Goal: Task Accomplishment & Management: Manage account settings

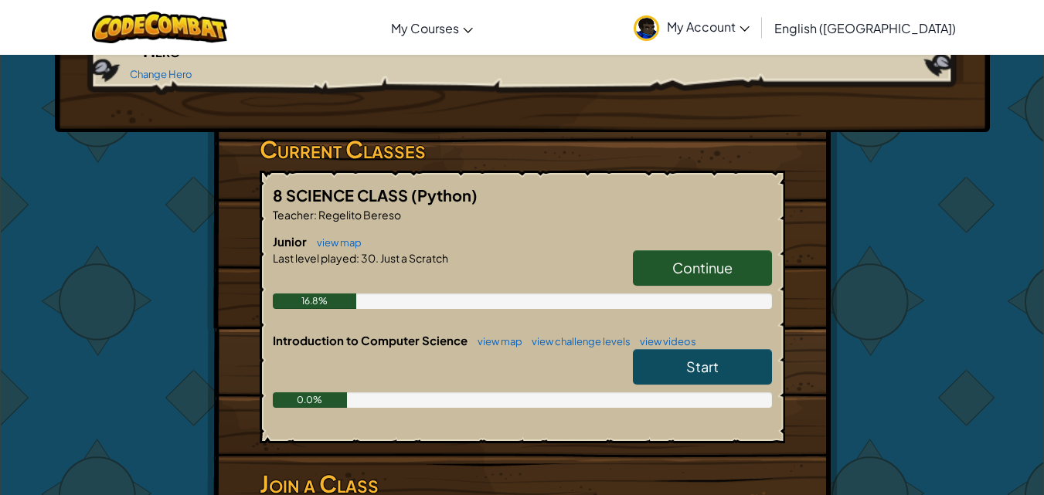
scroll to position [257, 0]
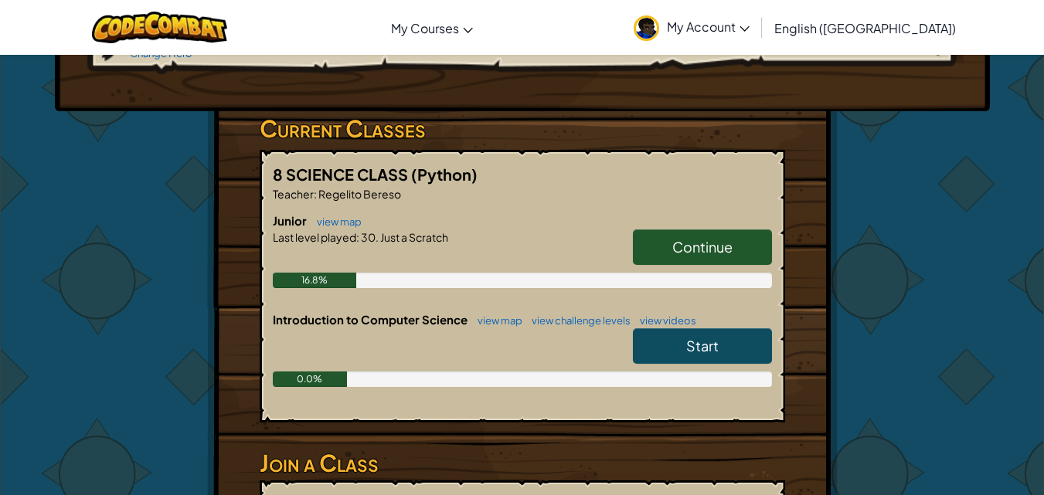
click at [699, 337] on span "Start" at bounding box center [702, 346] width 32 height 18
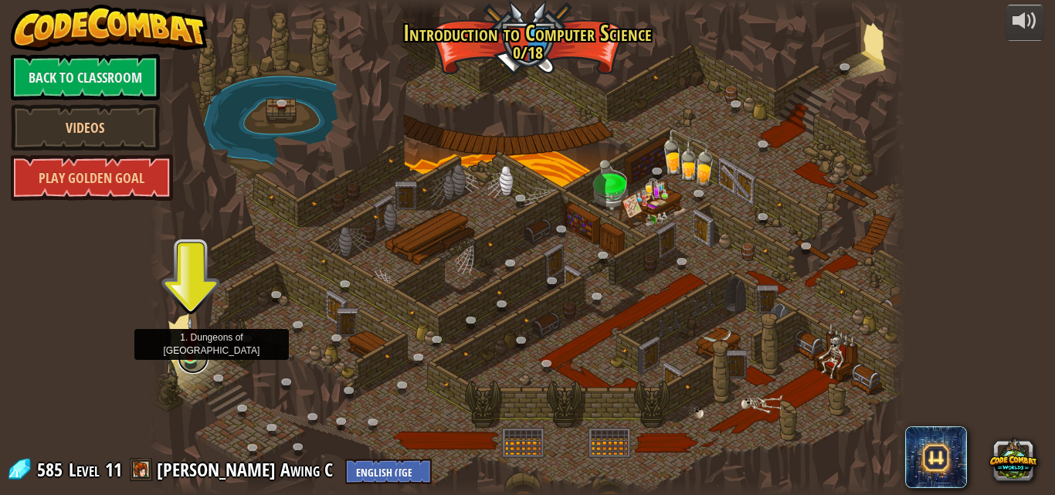
click at [194, 360] on link at bounding box center [193, 358] width 31 height 31
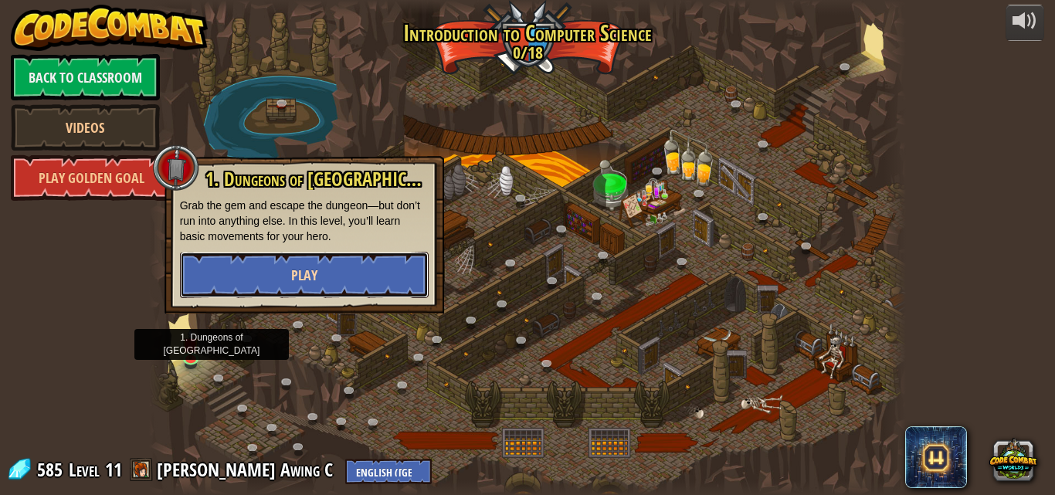
click at [290, 282] on button "Play" at bounding box center [304, 275] width 249 height 46
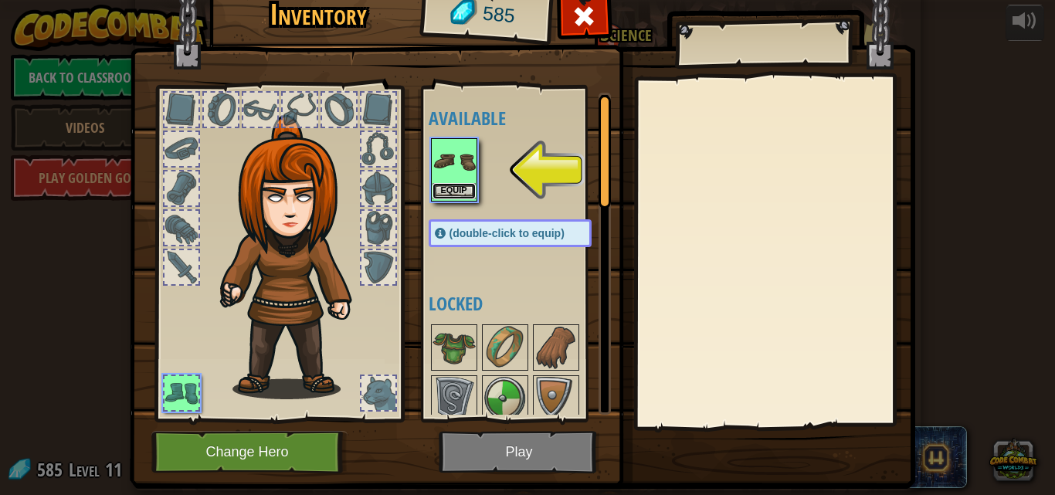
click at [452, 193] on button "Equip" at bounding box center [454, 191] width 43 height 16
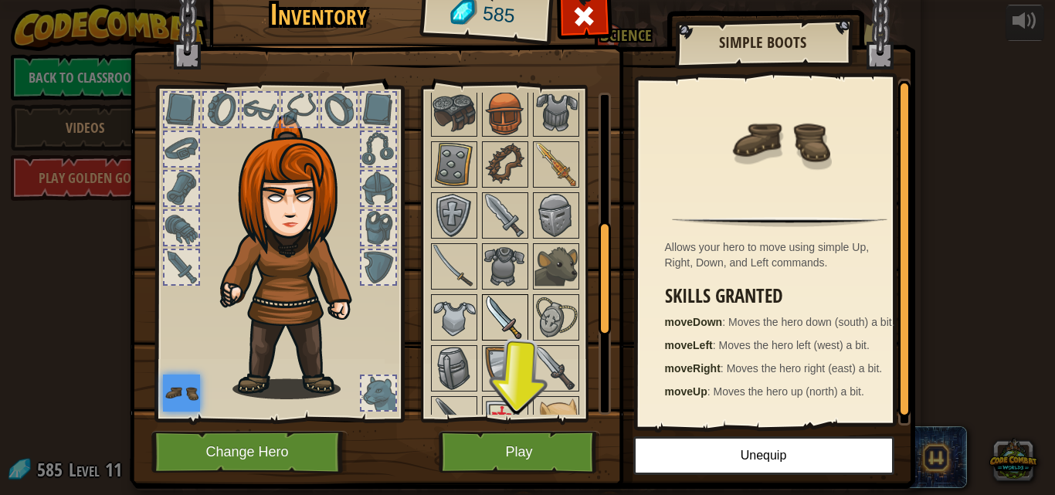
scroll to position [270, 0]
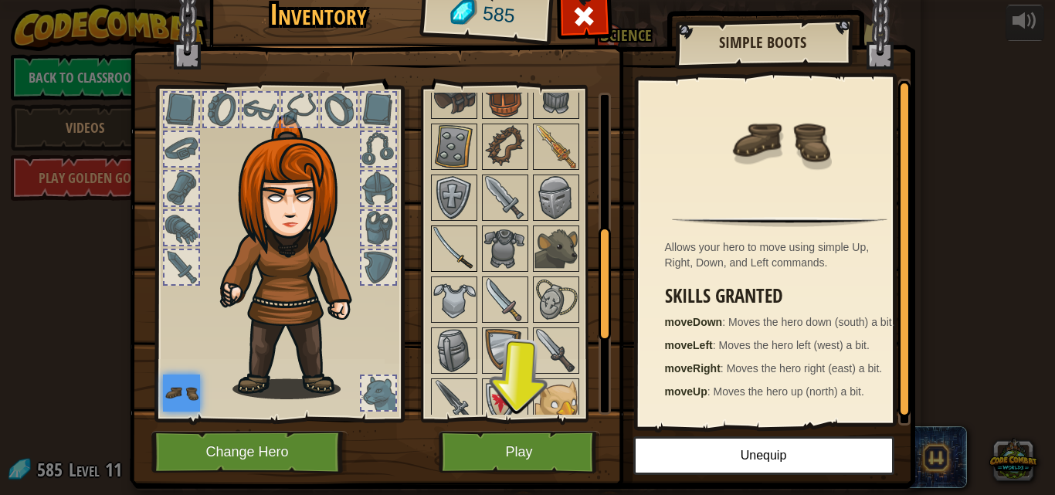
click at [452, 229] on img at bounding box center [454, 248] width 43 height 43
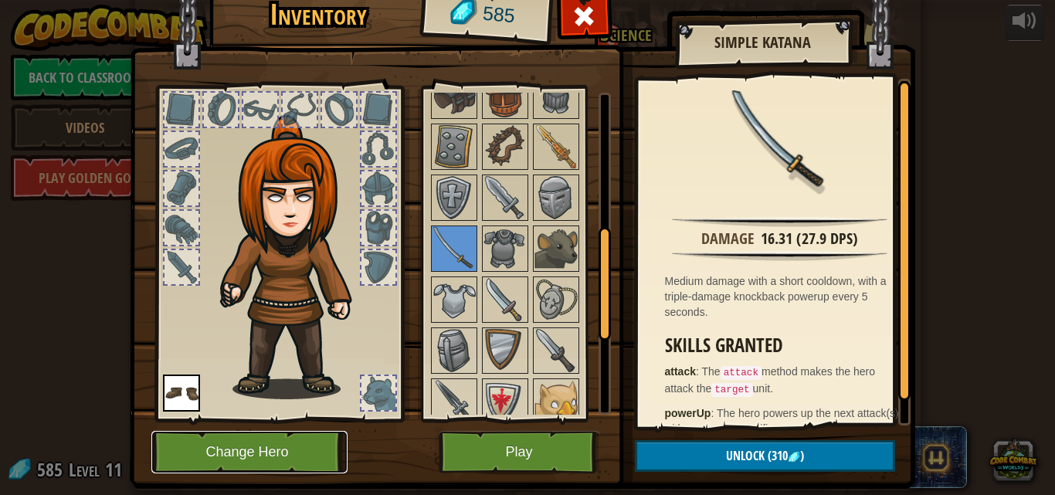
click at [312, 443] on button "Change Hero" at bounding box center [249, 452] width 196 height 42
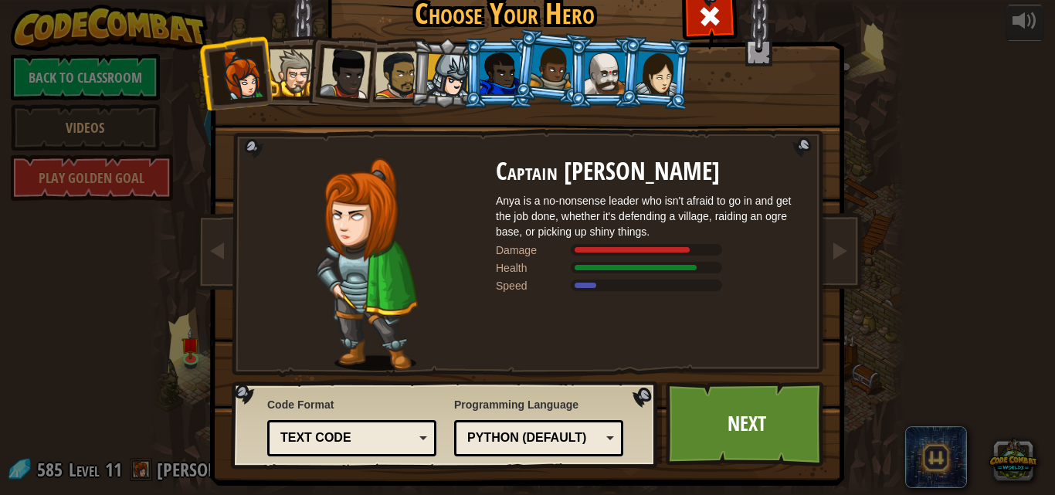
click at [383, 66] on div at bounding box center [399, 75] width 48 height 48
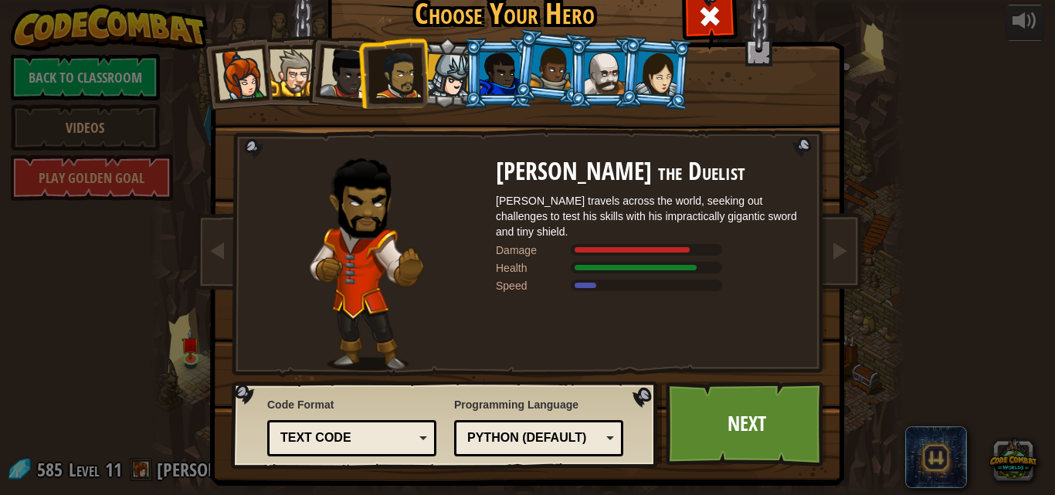
click at [335, 80] on div at bounding box center [345, 73] width 51 height 51
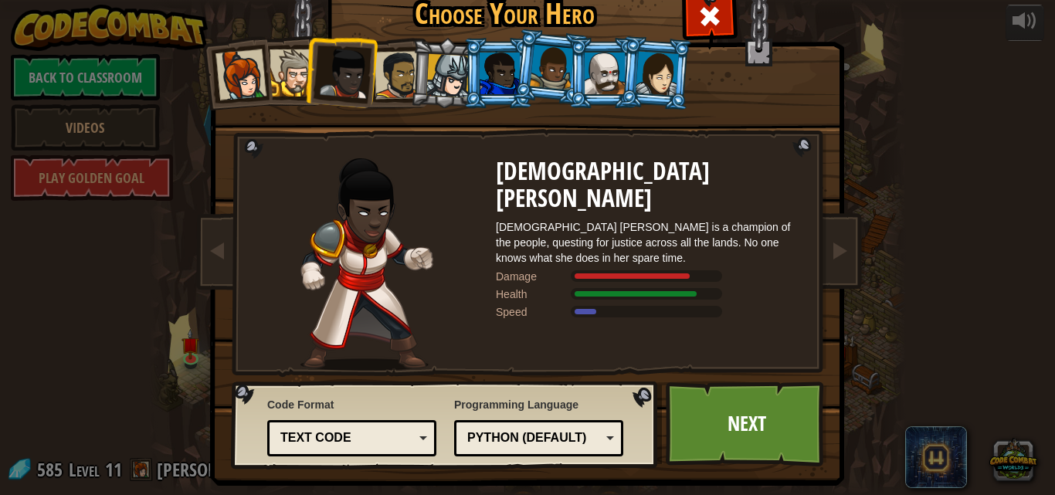
click at [592, 76] on div at bounding box center [605, 74] width 40 height 42
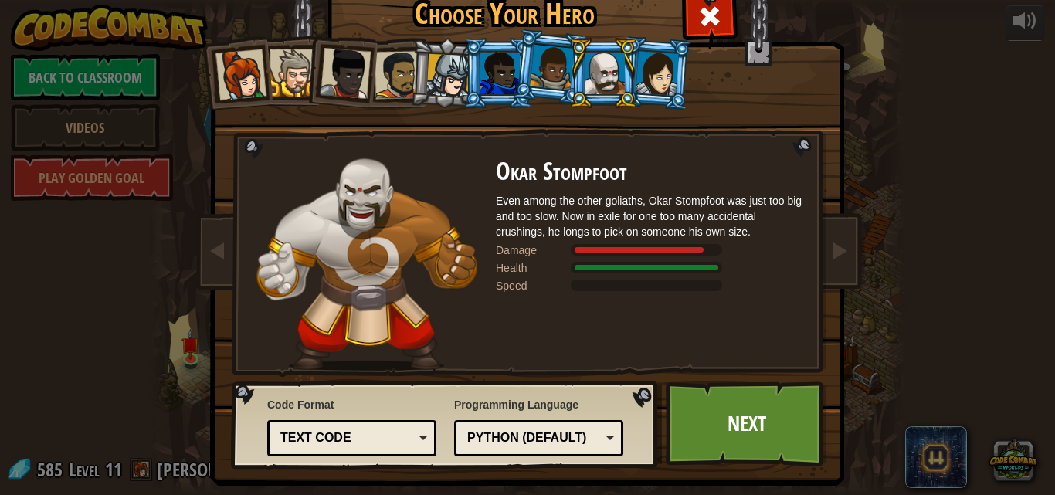
click at [557, 72] on div at bounding box center [552, 68] width 44 height 46
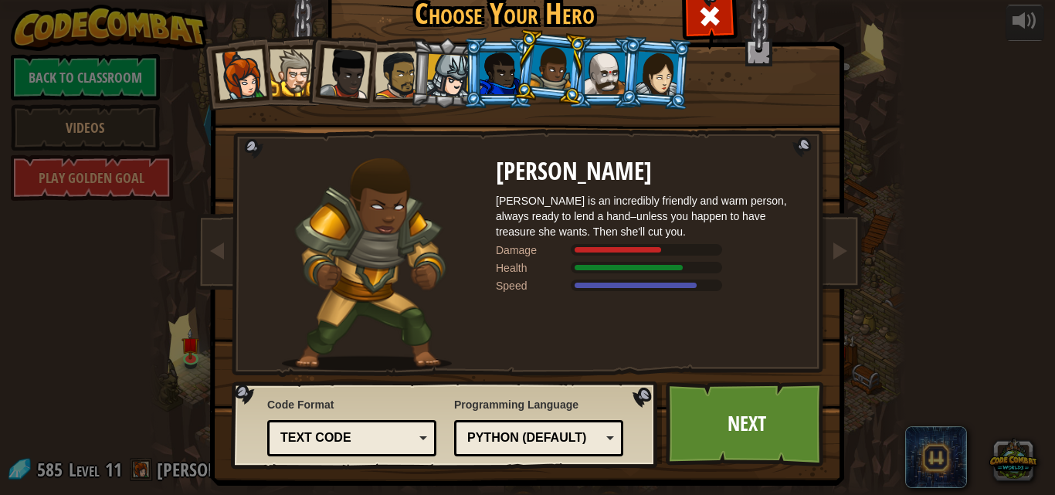
click at [506, 77] on div at bounding box center [500, 74] width 40 height 42
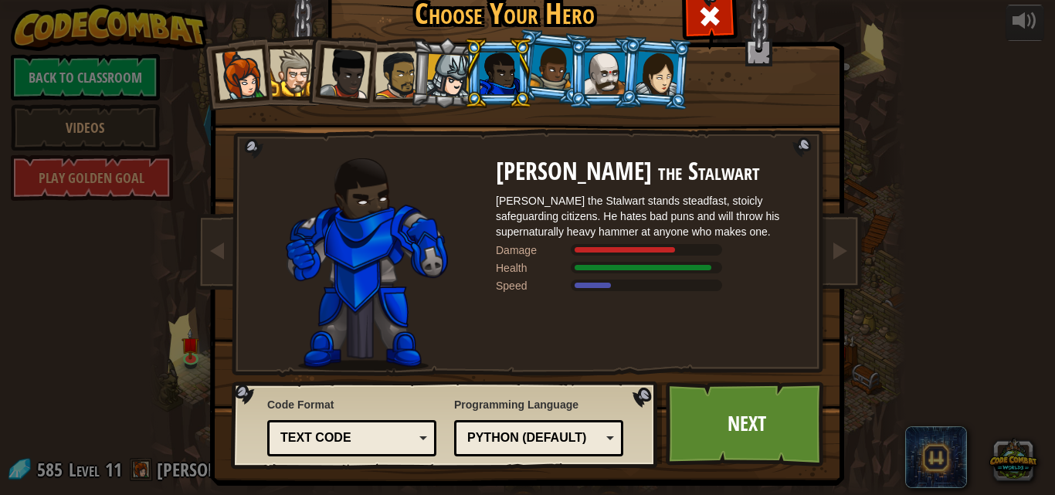
click at [451, 76] on div at bounding box center [448, 76] width 44 height 44
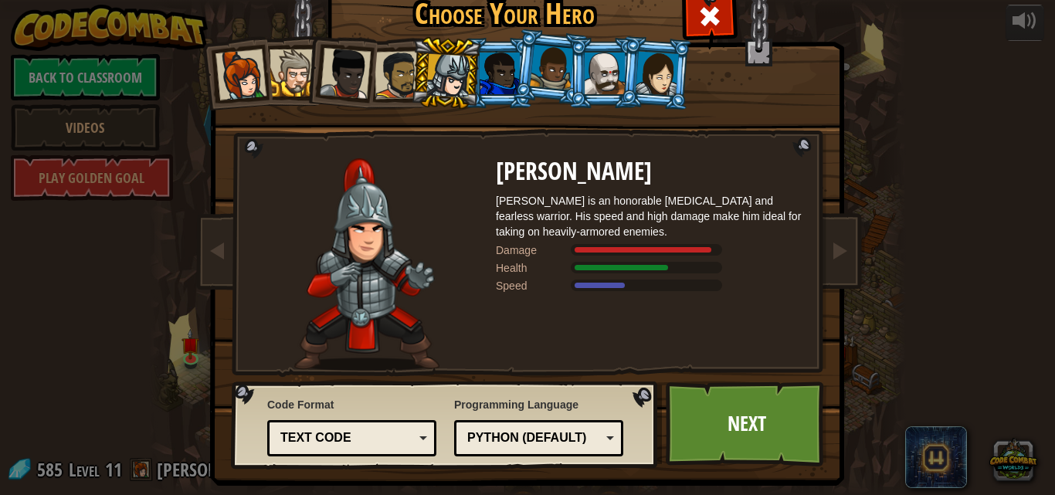
click at [303, 80] on li at bounding box center [341, 70] width 76 height 76
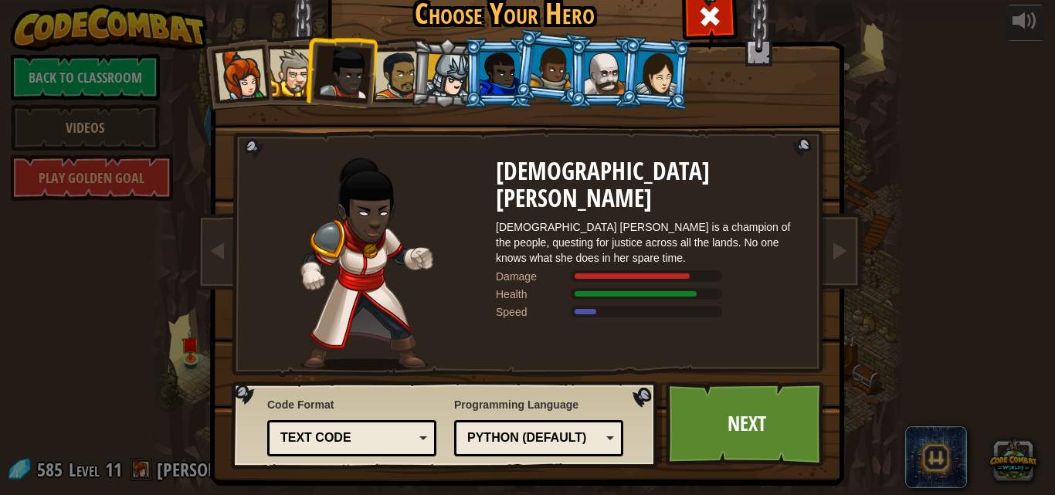
drag, startPoint x: 288, startPoint y: 87, endPoint x: 311, endPoint y: 83, distance: 23.5
click at [288, 87] on div at bounding box center [293, 72] width 47 height 47
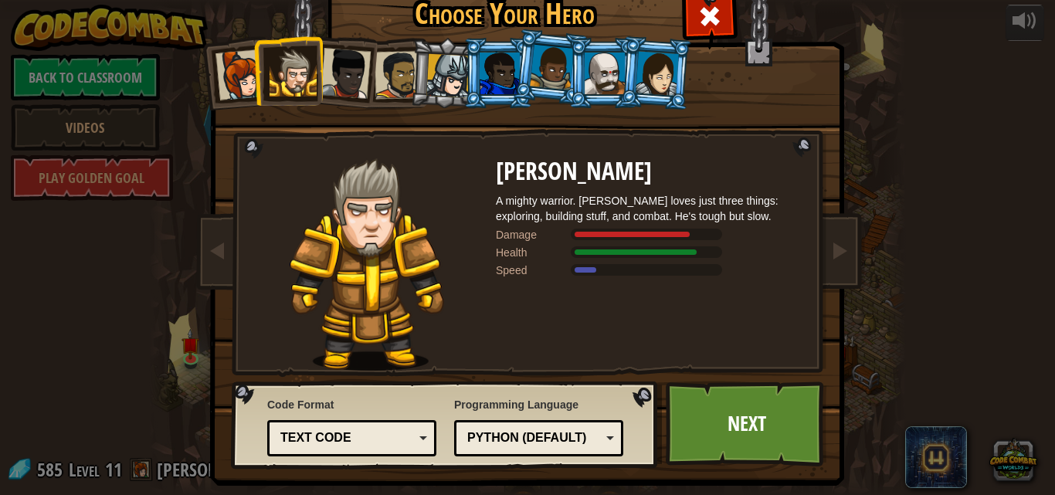
click at [656, 70] on div at bounding box center [657, 73] width 43 height 44
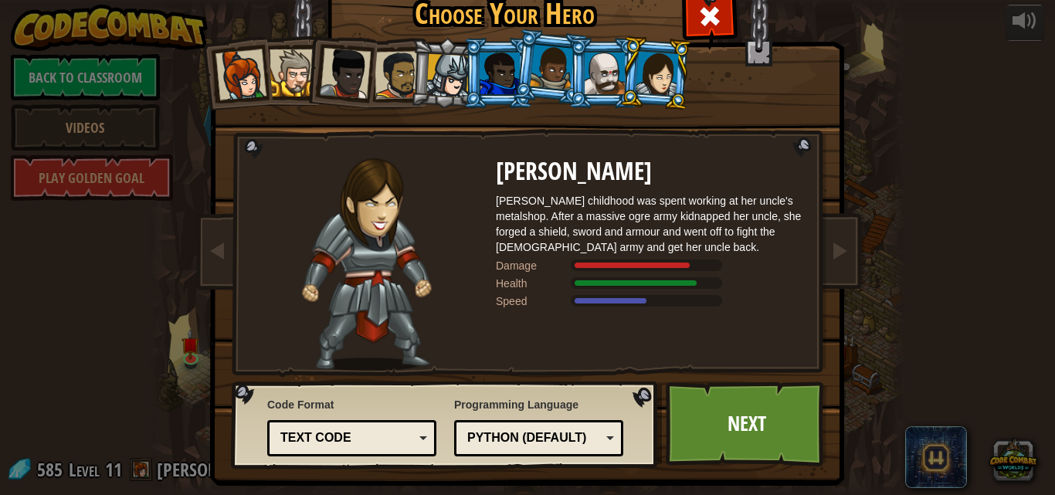
click at [530, 60] on div at bounding box center [552, 68] width 44 height 46
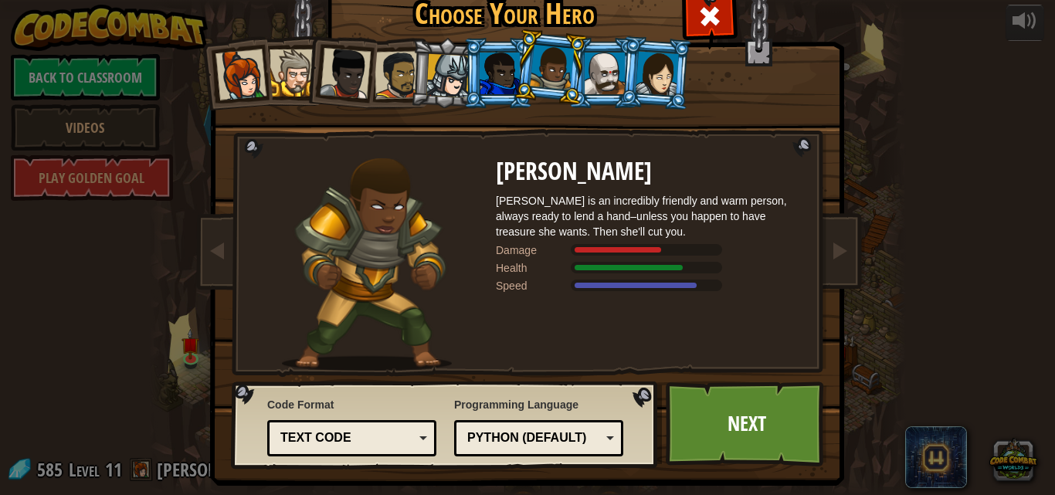
click at [506, 70] on div at bounding box center [500, 74] width 40 height 42
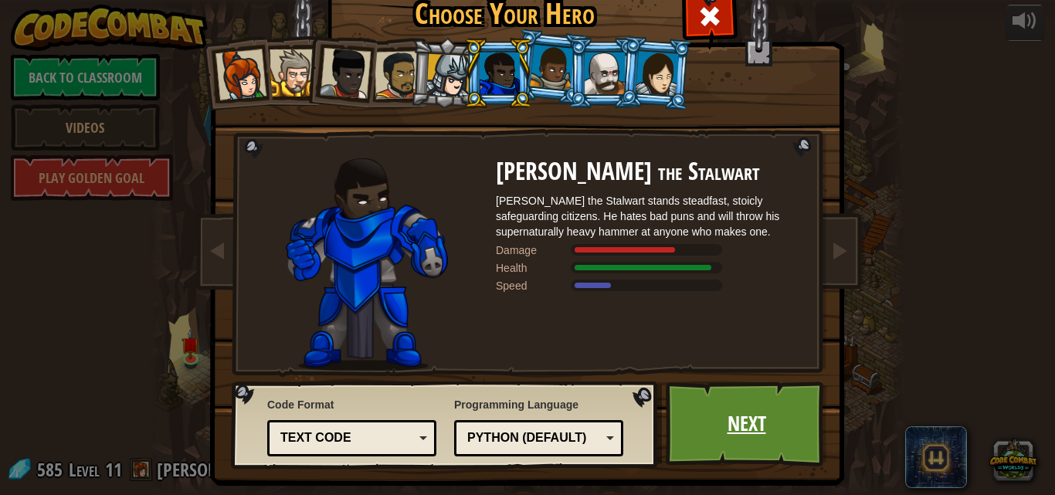
click at [717, 419] on link "Next" at bounding box center [746, 424] width 161 height 85
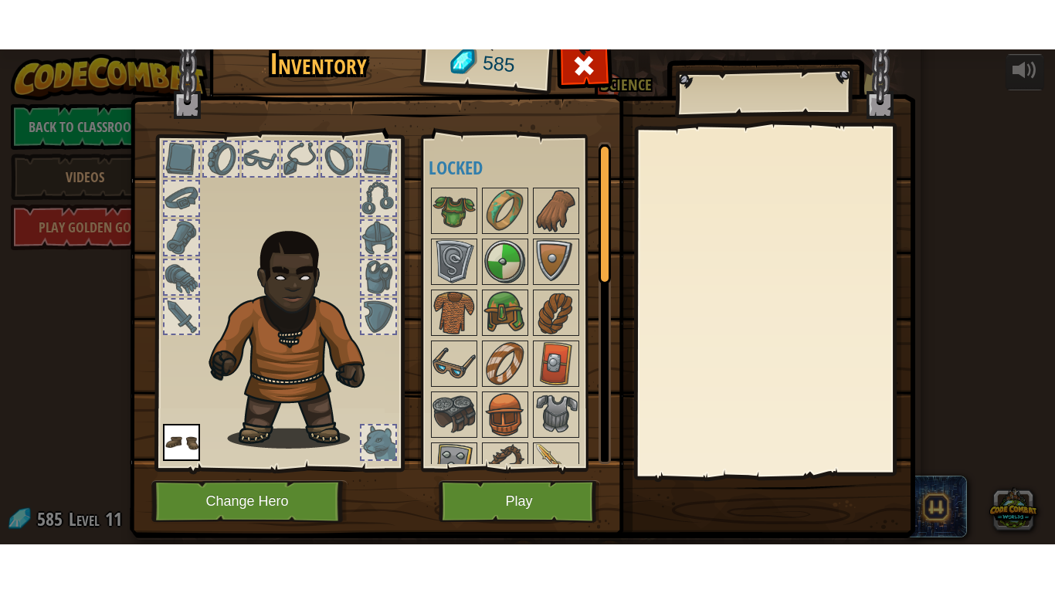
scroll to position [38, 0]
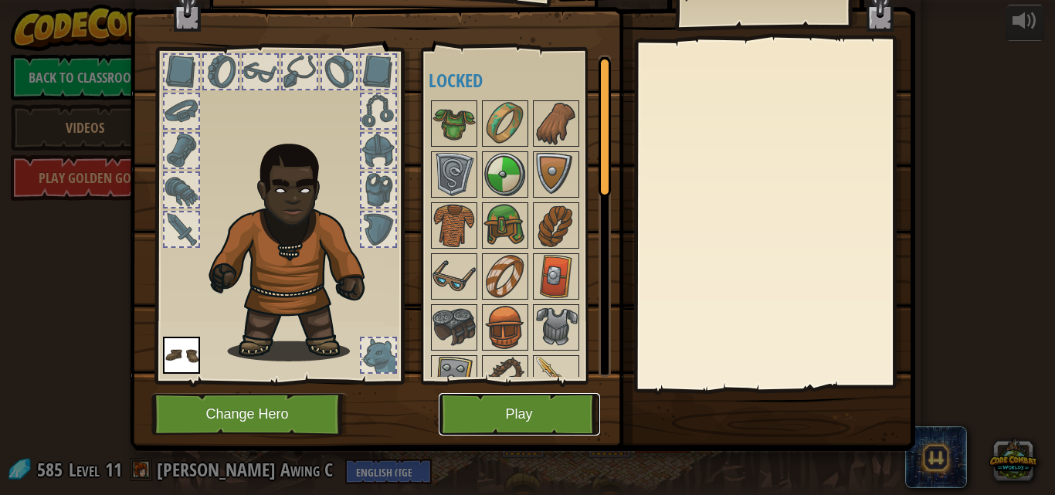
click at [501, 402] on button "Play" at bounding box center [519, 414] width 161 height 42
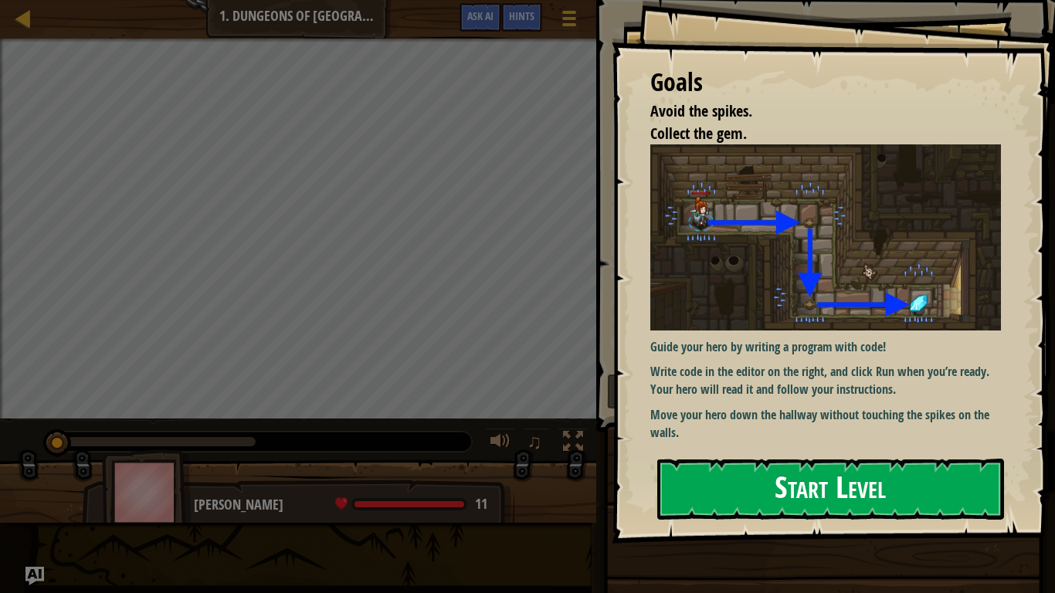
click at [797, 486] on button "Start Level" at bounding box center [830, 489] width 347 height 61
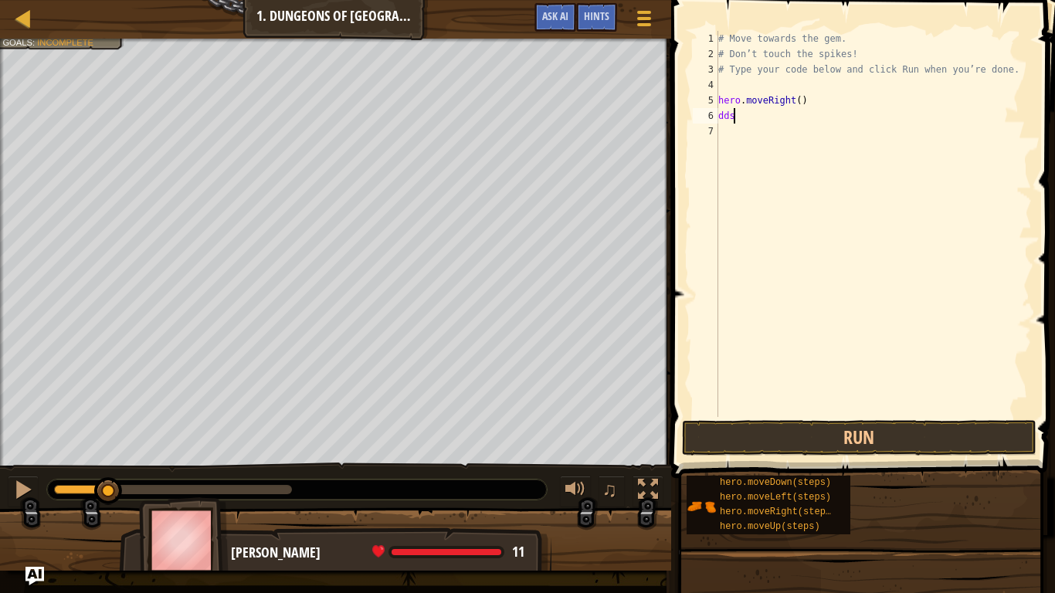
scroll to position [7, 1]
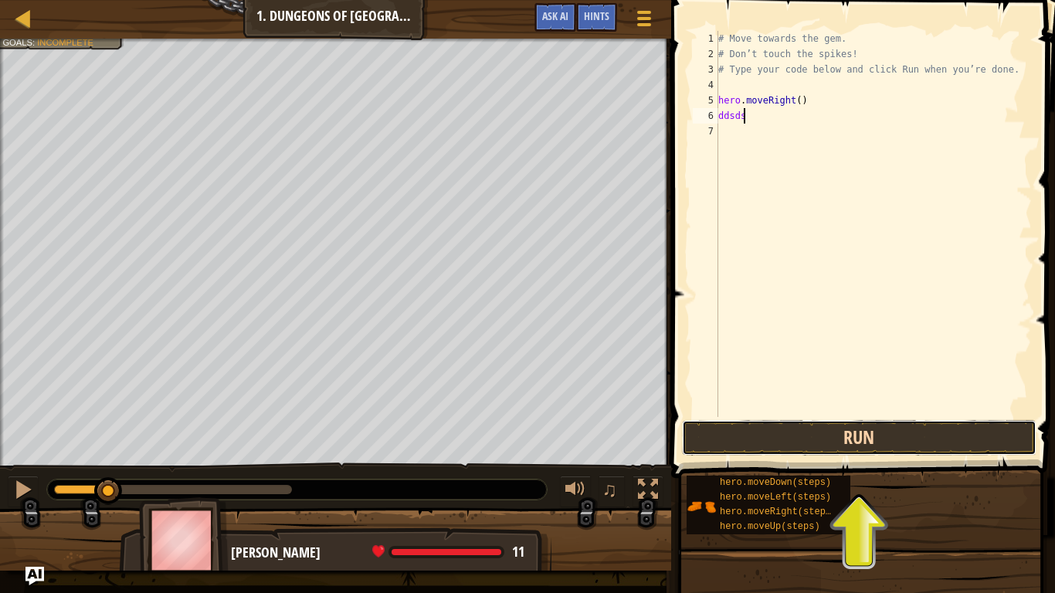
click at [843, 443] on button "Run" at bounding box center [859, 438] width 355 height 36
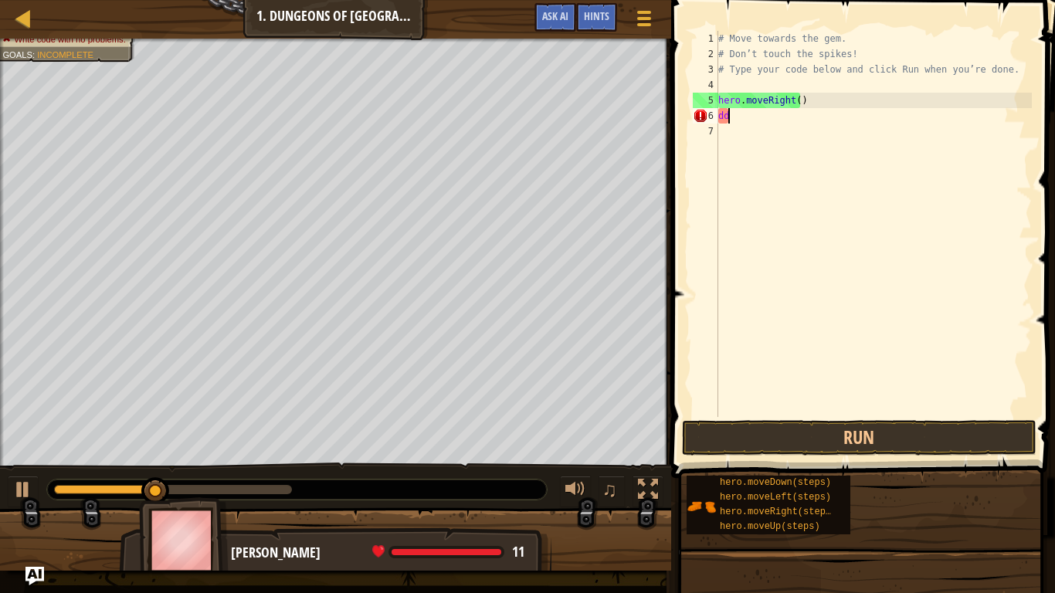
scroll to position [7, 0]
type textarea "d"
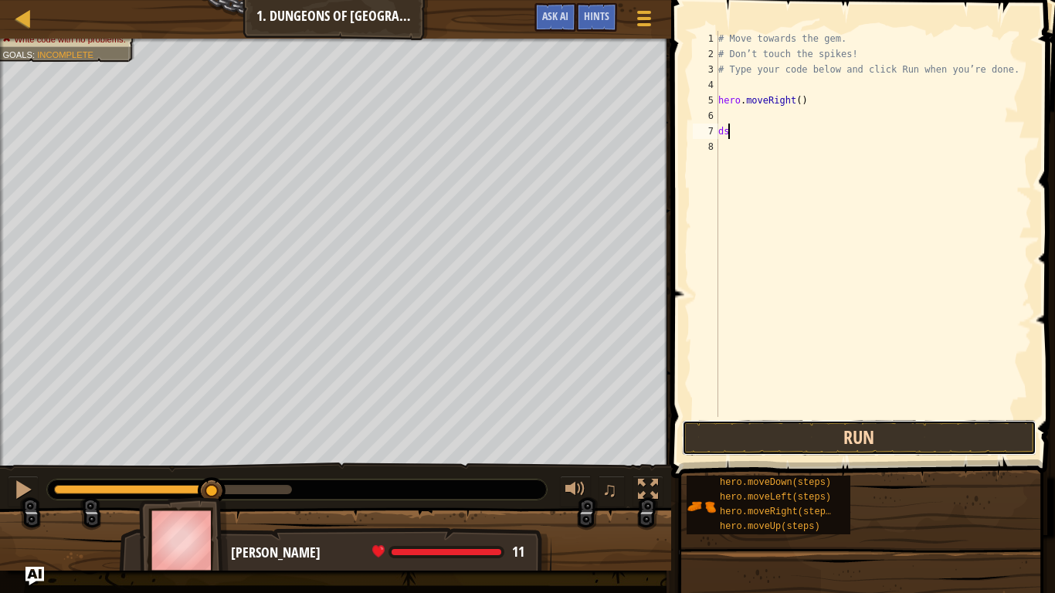
click at [778, 447] on button "Run" at bounding box center [859, 438] width 355 height 36
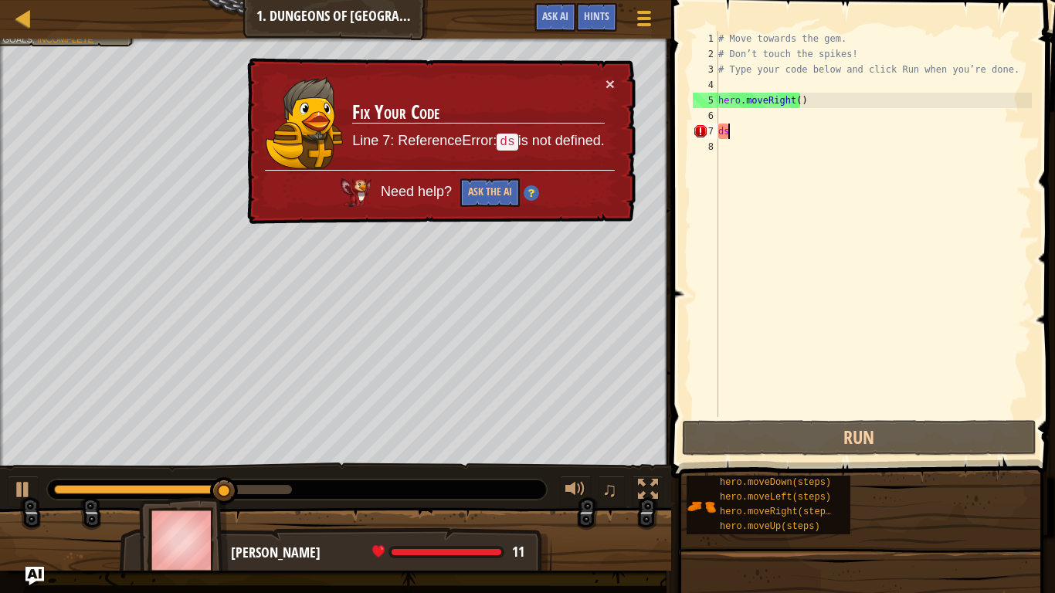
type textarea "d"
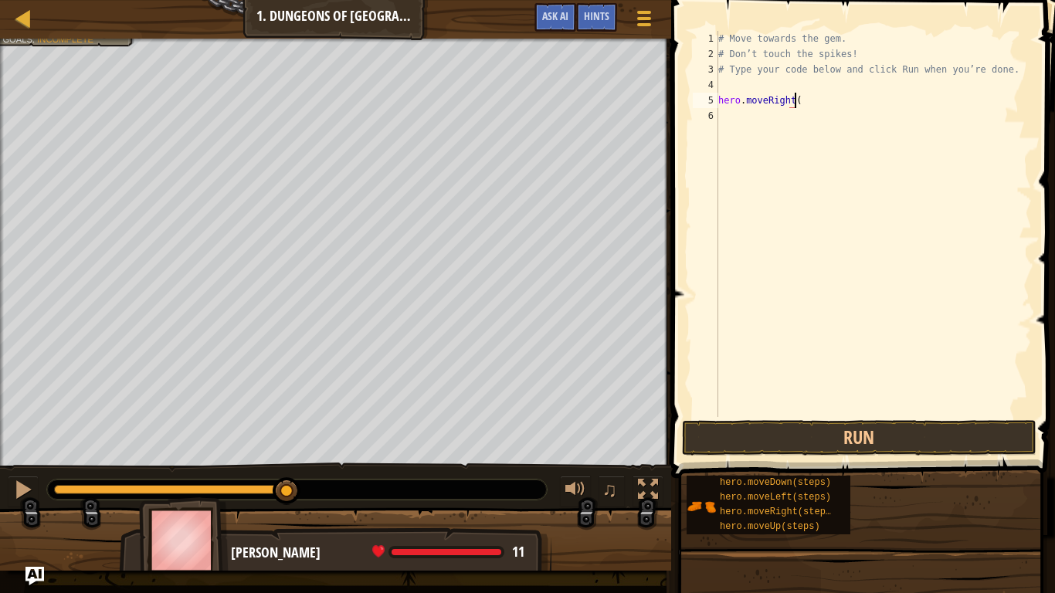
type textarea "hero.moveRight(1"
click at [755, 439] on button "Run" at bounding box center [859, 438] width 355 height 36
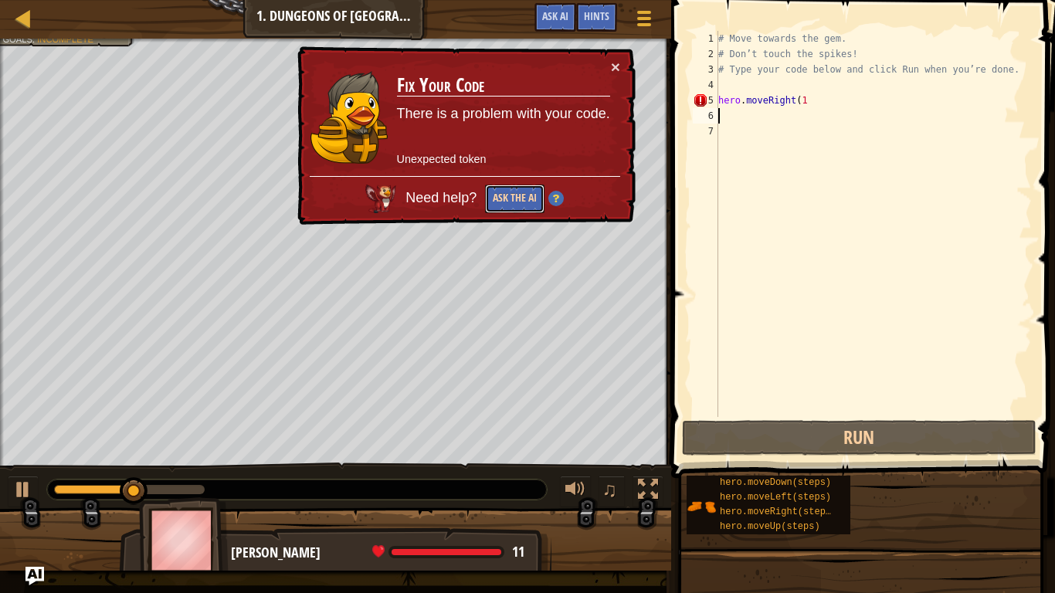
click at [538, 196] on button "Ask the AI" at bounding box center [514, 199] width 59 height 29
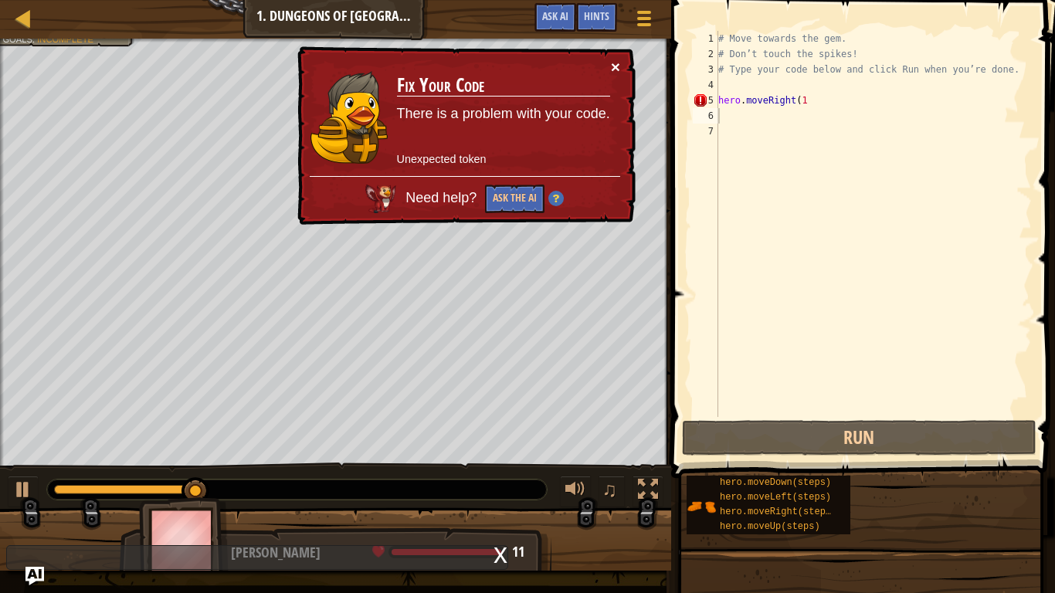
click at [619, 65] on button "×" at bounding box center [615, 67] width 9 height 16
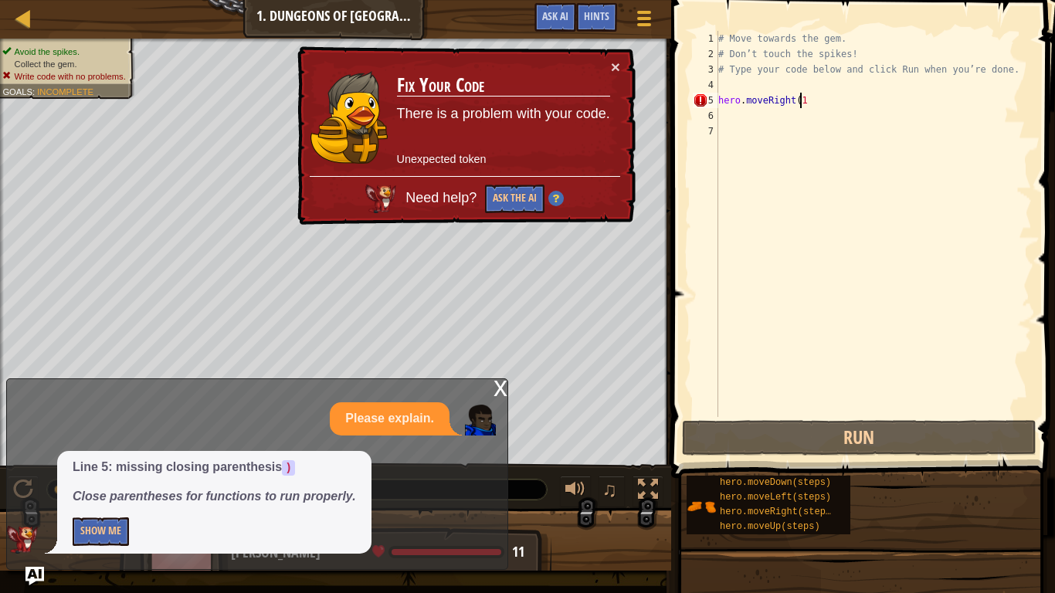
click at [827, 107] on div "# Move towards the gem. # Don’t touch the spikes! # Type your code below and cl…" at bounding box center [873, 239] width 317 height 417
type textarea "hero.moveRight(1)"
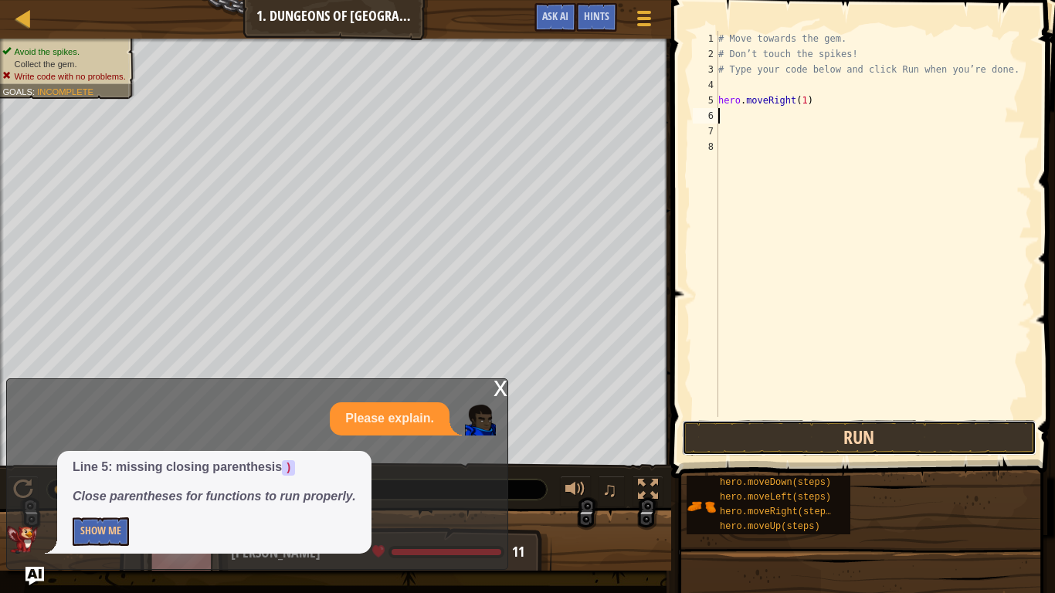
click at [984, 433] on button "Run" at bounding box center [859, 438] width 355 height 36
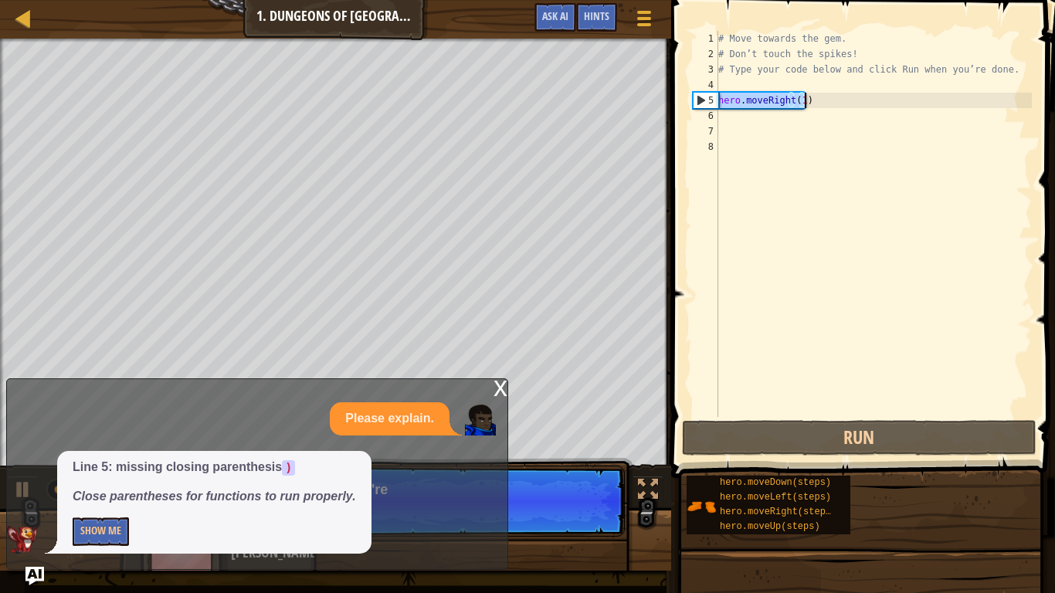
type textarea "hero.moveRight(1)"
drag, startPoint x: 721, startPoint y: 104, endPoint x: 788, endPoint y: 111, distance: 67.6
click at [809, 105] on div "# Move towards the gem. # Don’t touch the spikes! # Type your code below and cl…" at bounding box center [873, 239] width 317 height 417
click at [809, 105] on div "# Move towards the gem. # Don’t touch the spikes! # Type your code below and cl…" at bounding box center [873, 224] width 317 height 386
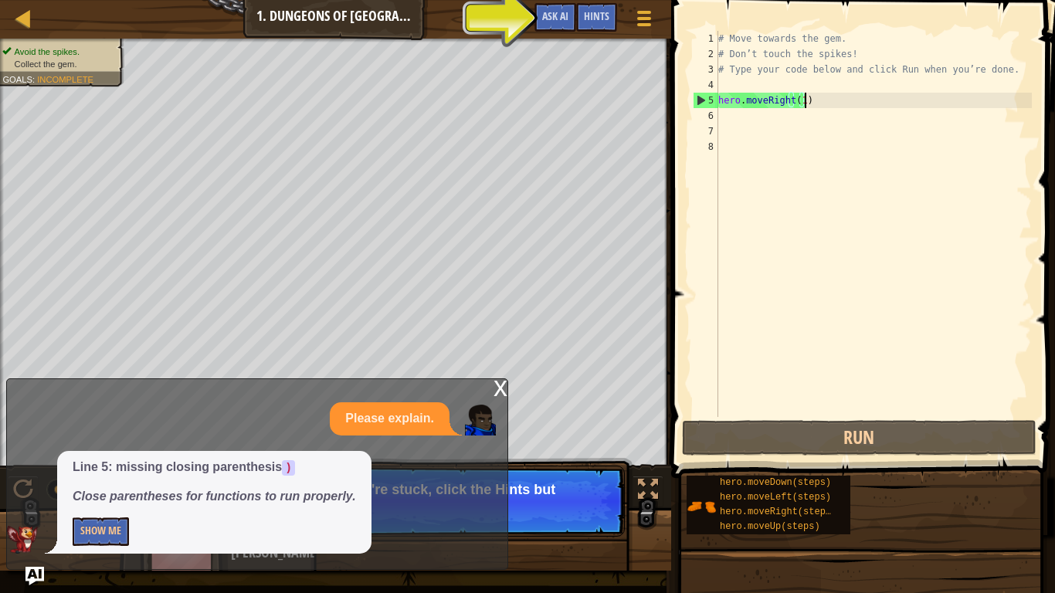
click at [757, 127] on div "# Move towards the gem. # Don’t touch the spikes! # Type your code below and cl…" at bounding box center [873, 239] width 317 height 417
click at [759, 120] on div "# Move towards the gem. # Don’t touch the spikes! # Type your code below and cl…" at bounding box center [873, 239] width 317 height 417
paste textarea "hero.moveRight(1)"
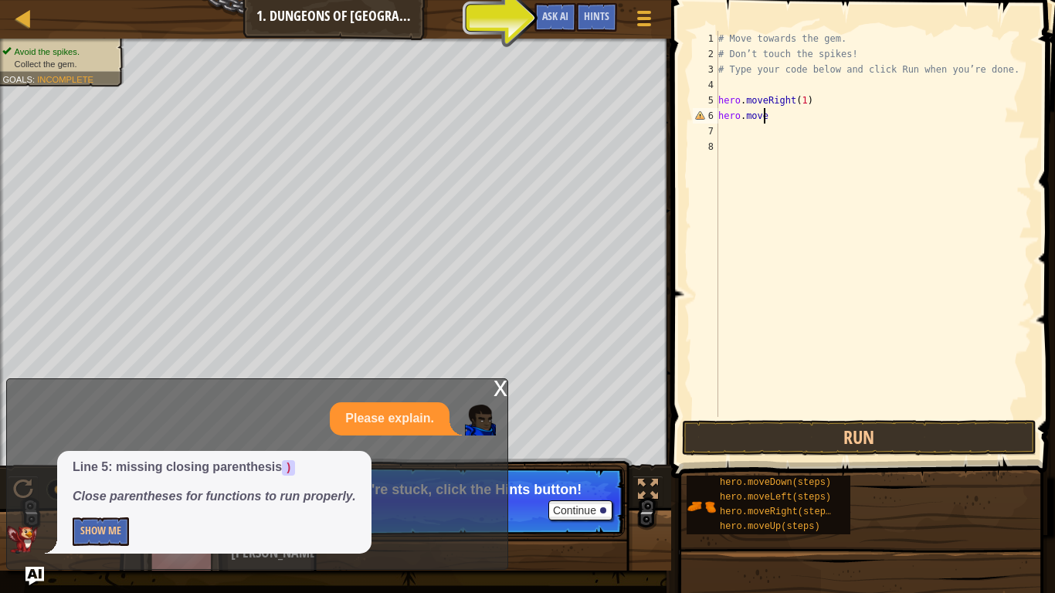
type textarea "hero.moveD"
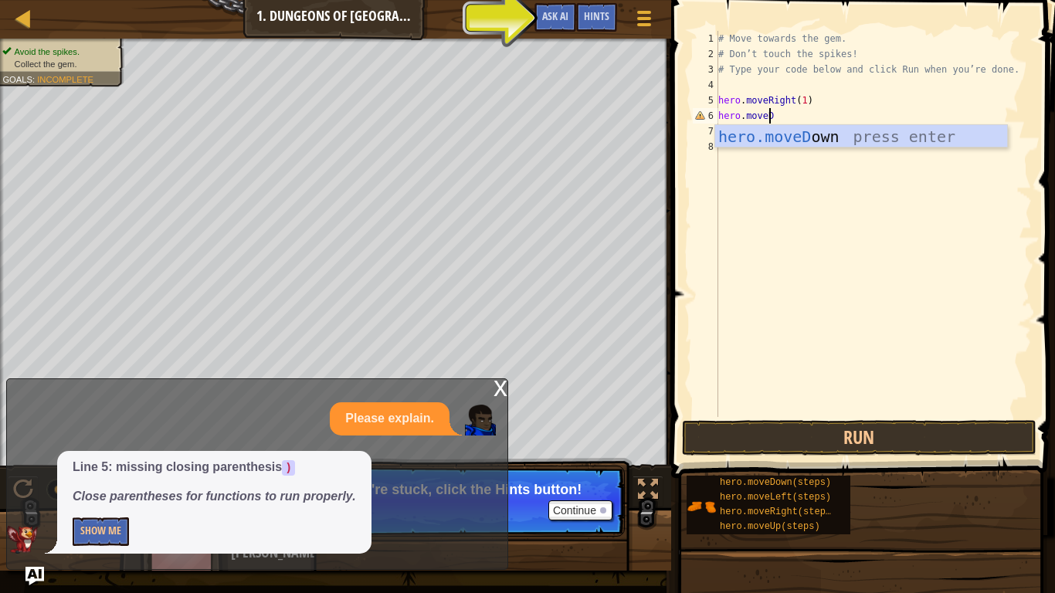
scroll to position [7, 3]
click at [832, 127] on div "hero.moveD own press enter" at bounding box center [861, 160] width 292 height 70
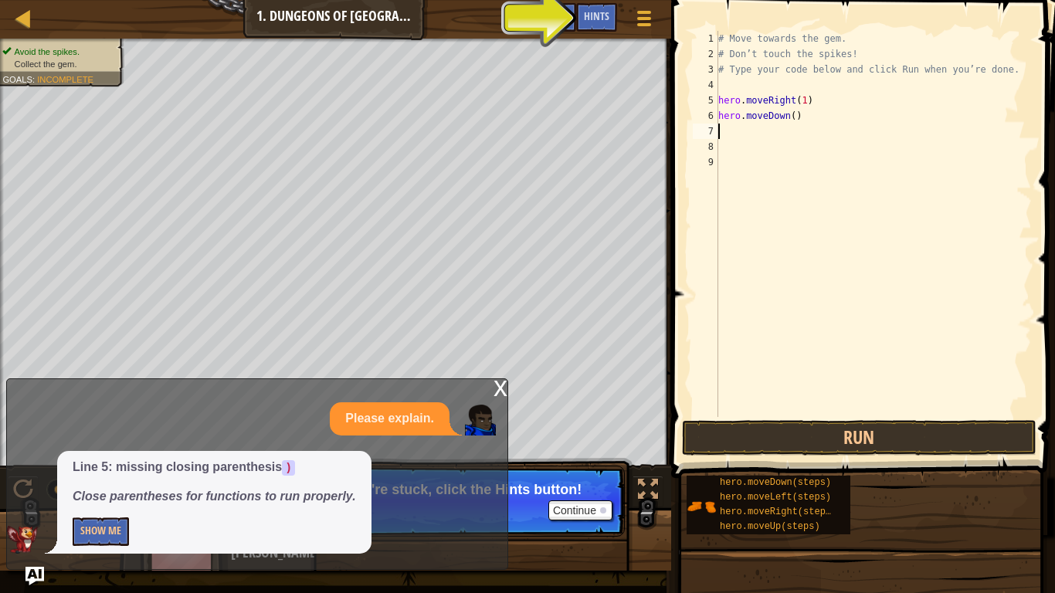
scroll to position [7, 0]
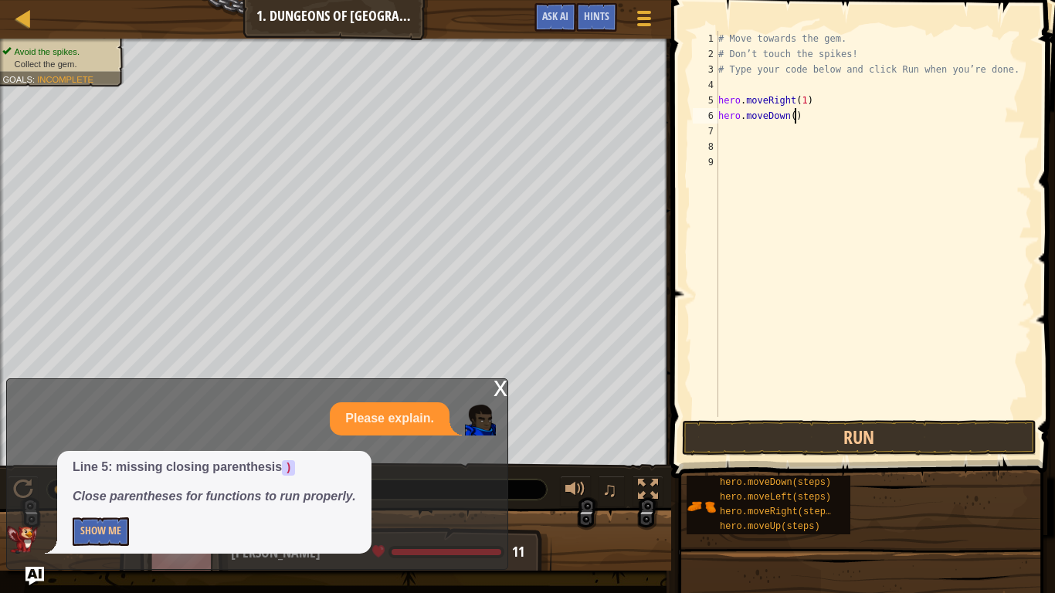
click at [806, 117] on div "# Move towards the gem. # Don’t touch the spikes! # Type your code below and cl…" at bounding box center [873, 239] width 317 height 417
type textarea "hero.moveDown(2)"
paste textarea "hero.moveRight(1)"
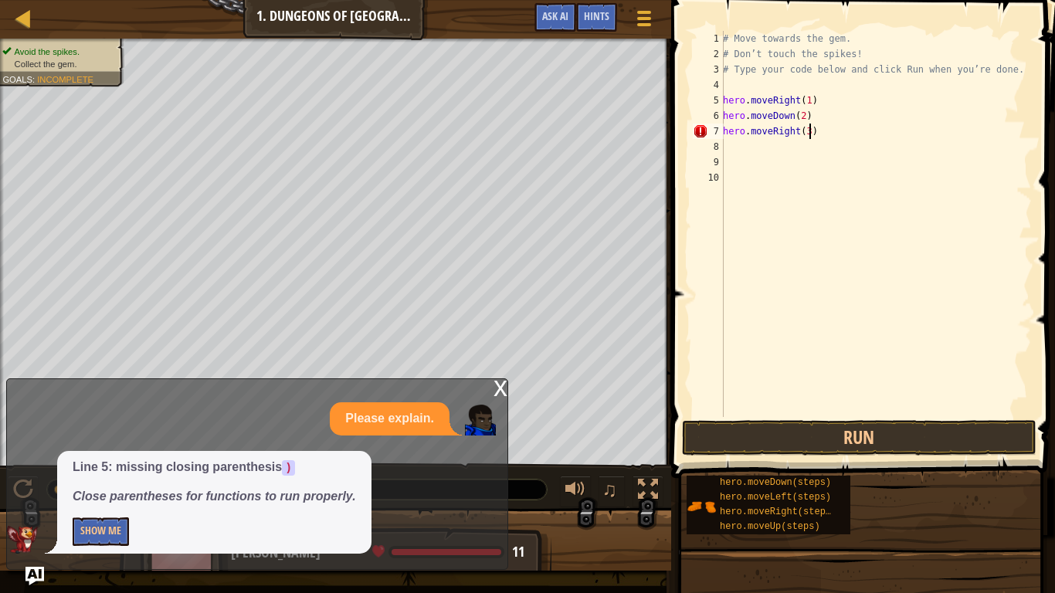
scroll to position [7, 6]
click at [844, 442] on button "Run" at bounding box center [859, 438] width 355 height 36
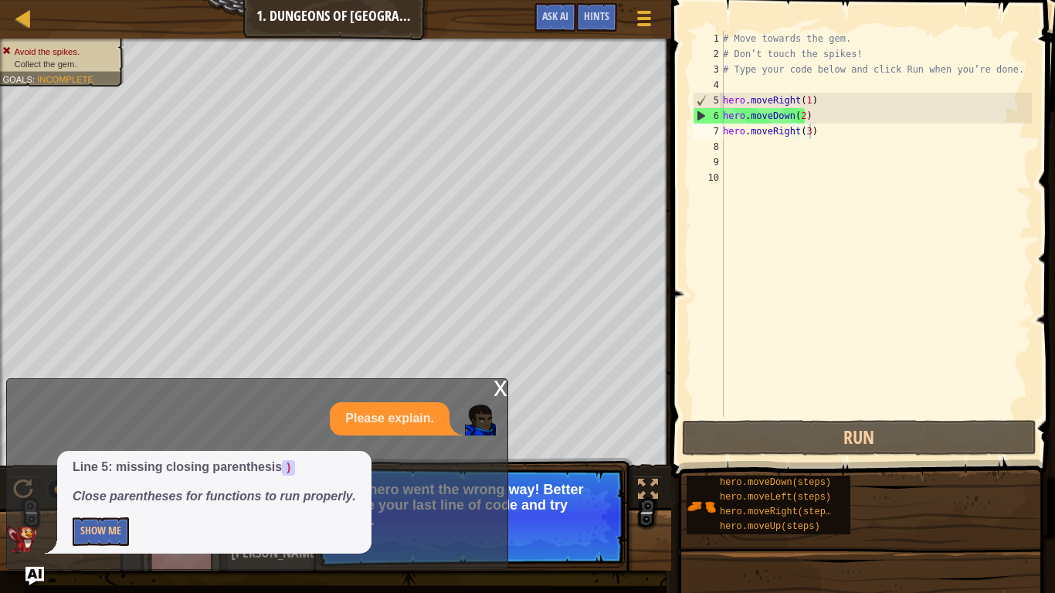
click at [501, 388] on div "x" at bounding box center [501, 386] width 14 height 15
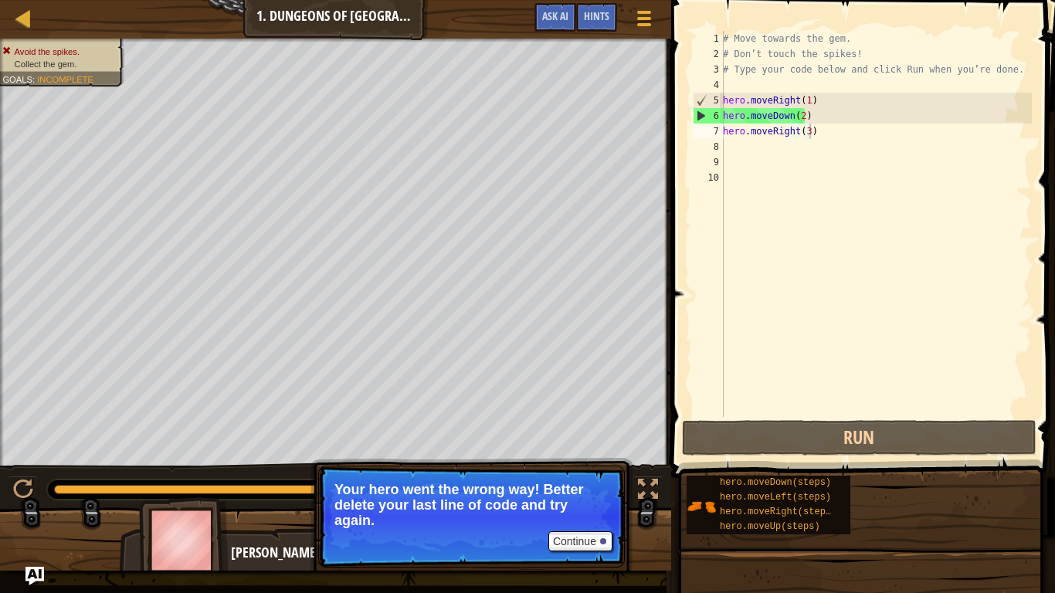
click at [813, 121] on div "# Move towards the gem. # Don’t touch the spikes! # Type your code below and cl…" at bounding box center [876, 239] width 312 height 417
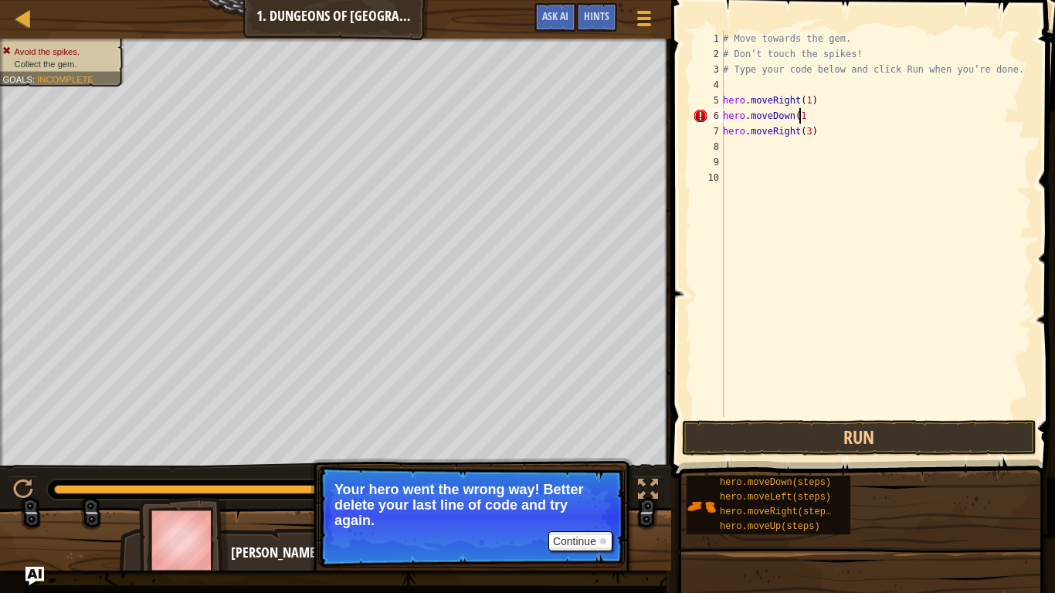
type textarea "hero.moveDown(1)"
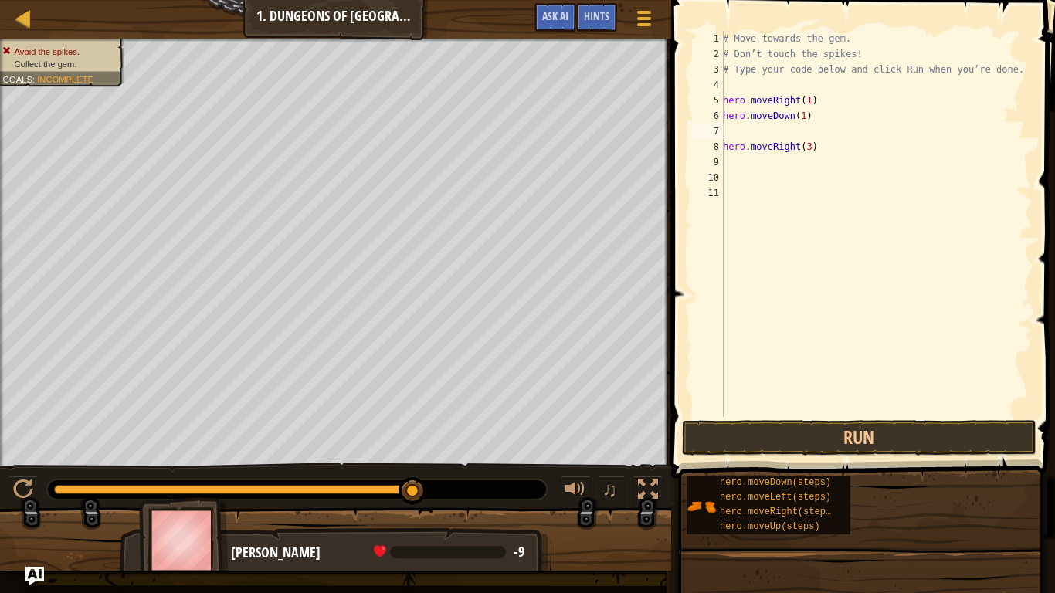
click at [854, 151] on div "# Move towards the gem. # Don’t touch the spikes! # Type your code below and cl…" at bounding box center [876, 239] width 312 height 417
type textarea "h"
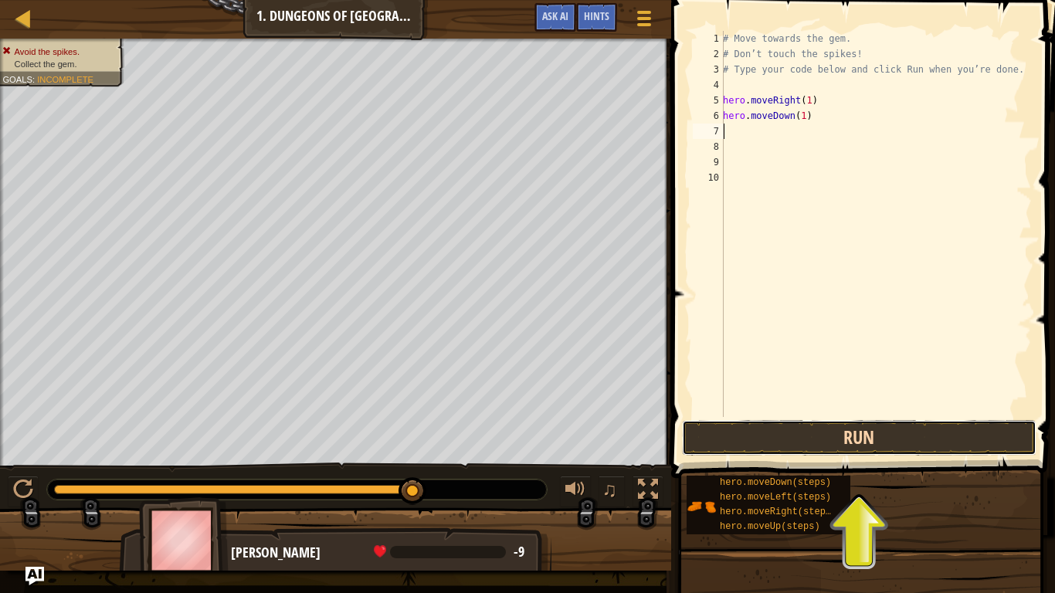
click at [877, 442] on button "Run" at bounding box center [859, 438] width 355 height 36
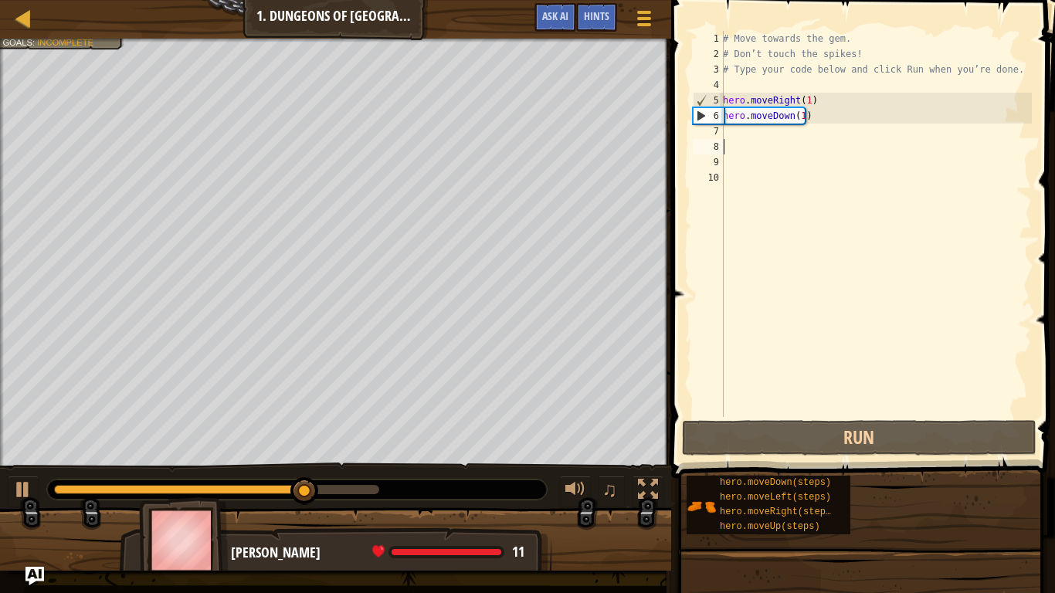
click at [769, 150] on div "# Move towards the gem. # Don’t touch the spikes! # Type your code below and cl…" at bounding box center [876, 239] width 312 height 417
click at [776, 134] on div "# Move towards the gem. # Don’t touch the spikes! # Type your code below and cl…" at bounding box center [876, 239] width 312 height 417
paste textarea "hero.moveRight(1)"
type textarea "hero.moveRight(1)"
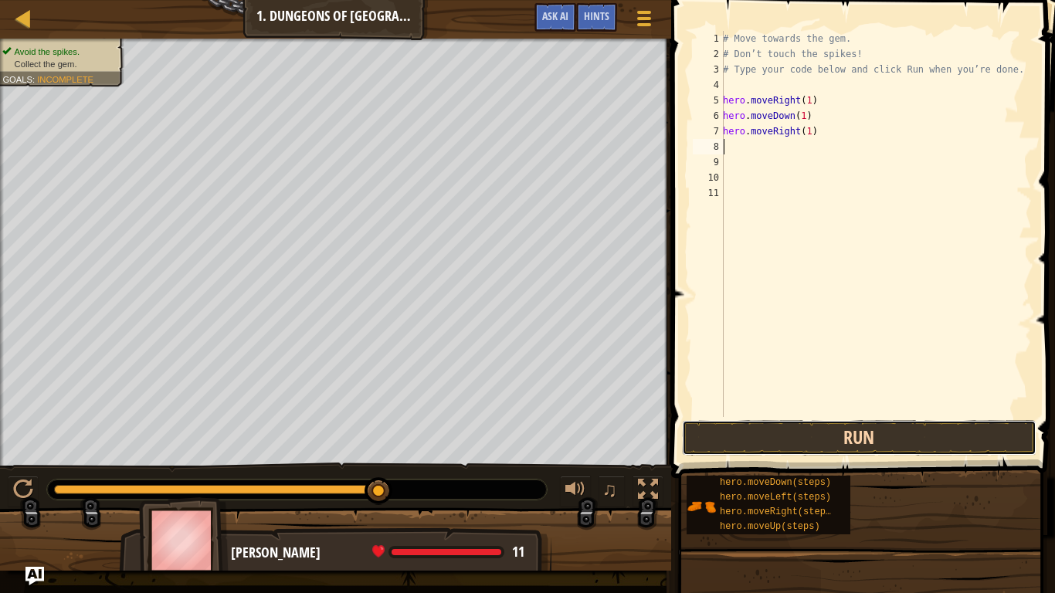
click at [858, 433] on button "Run" at bounding box center [859, 438] width 355 height 36
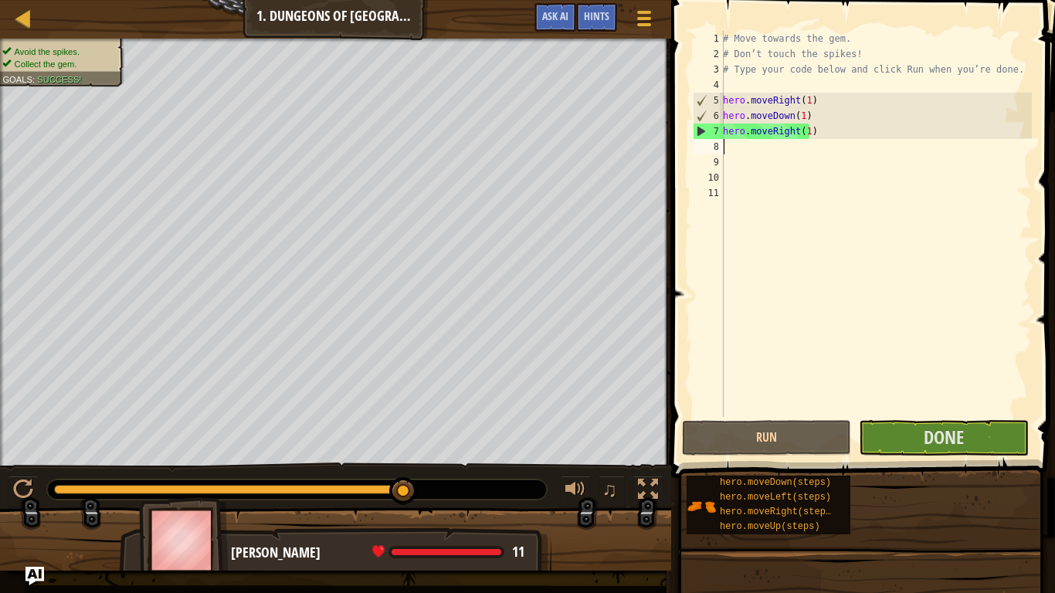
drag, startPoint x: 811, startPoint y: 129, endPoint x: 828, endPoint y: 133, distance: 17.4
click at [811, 129] on div "# Move towards the gem. # Don’t touch the spikes! # Type your code below and cl…" at bounding box center [876, 239] width 312 height 417
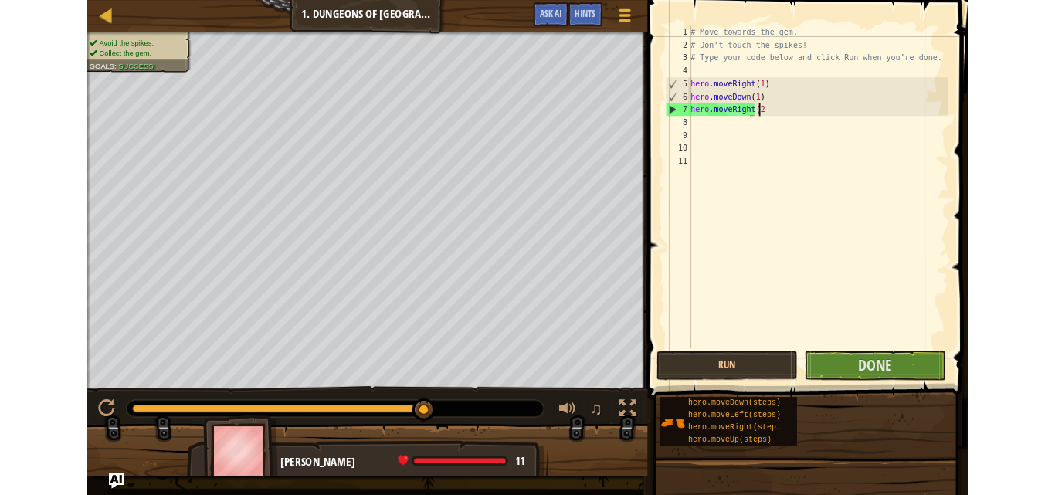
scroll to position [7, 5]
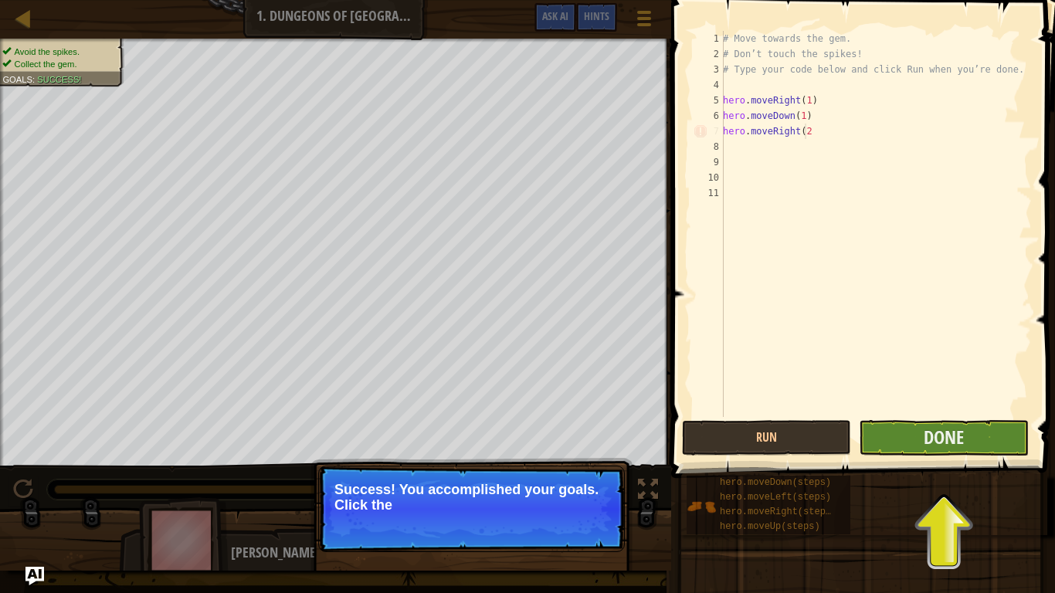
type textarea "hero.moveRight(2"
click at [967, 451] on button "Done" at bounding box center [943, 438] width 169 height 36
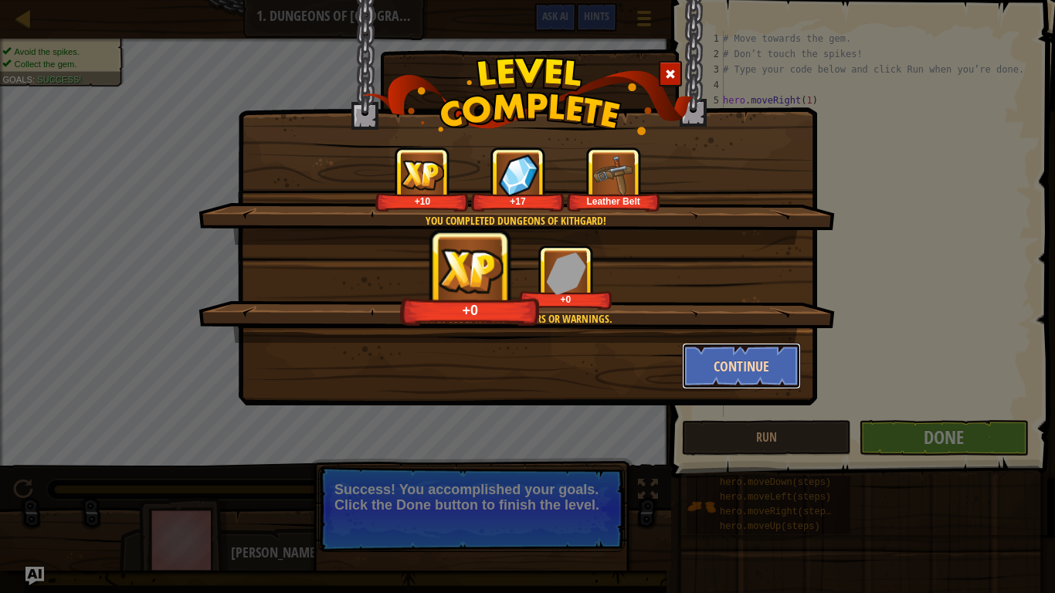
click at [732, 362] on button "Continue" at bounding box center [742, 366] width 120 height 46
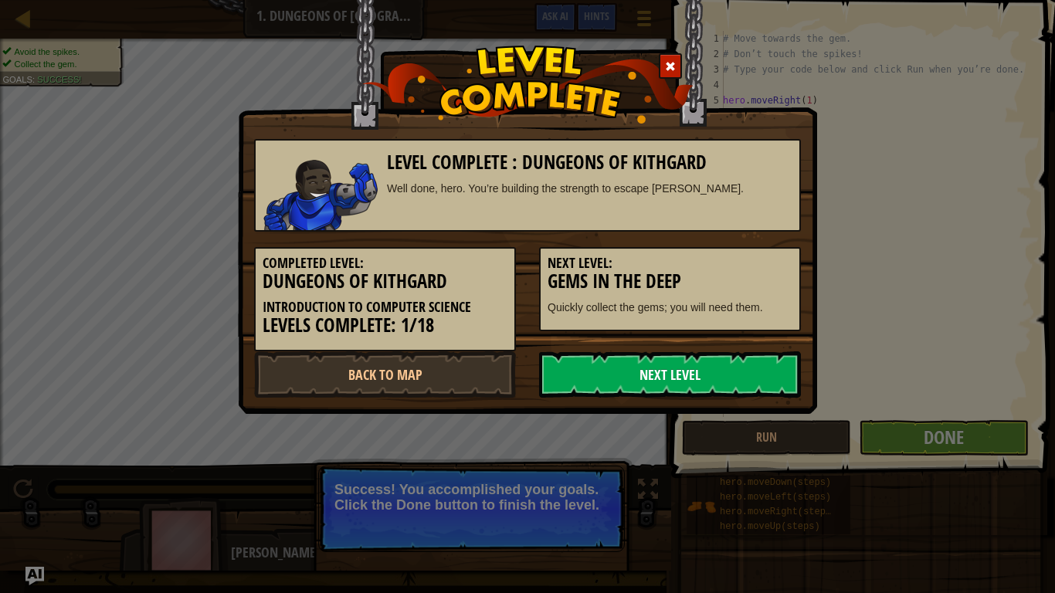
click at [714, 381] on link "Next Level" at bounding box center [670, 374] width 262 height 46
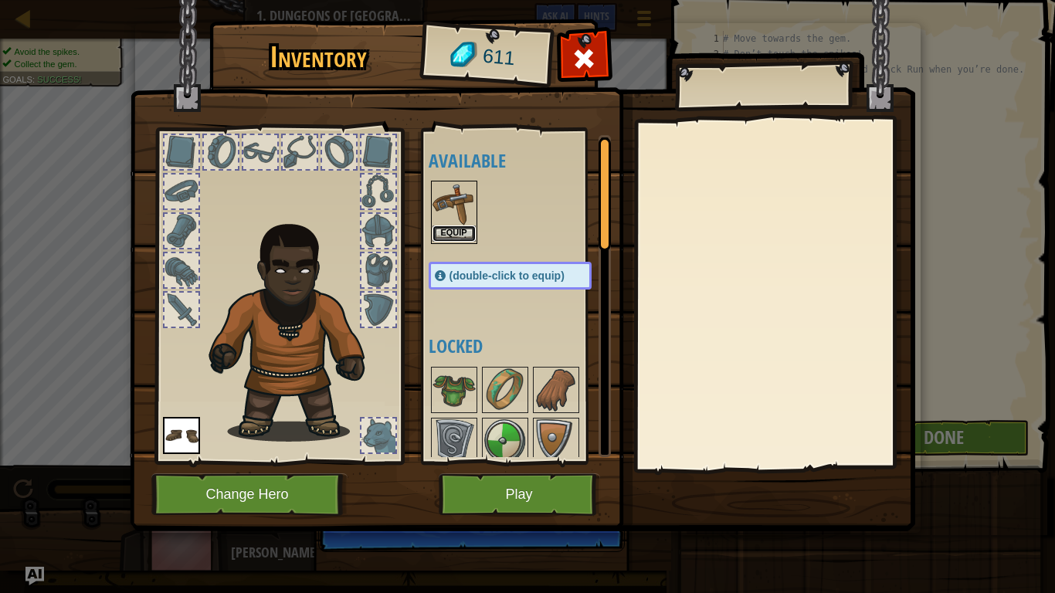
click at [467, 230] on button "Equip" at bounding box center [454, 234] width 43 height 16
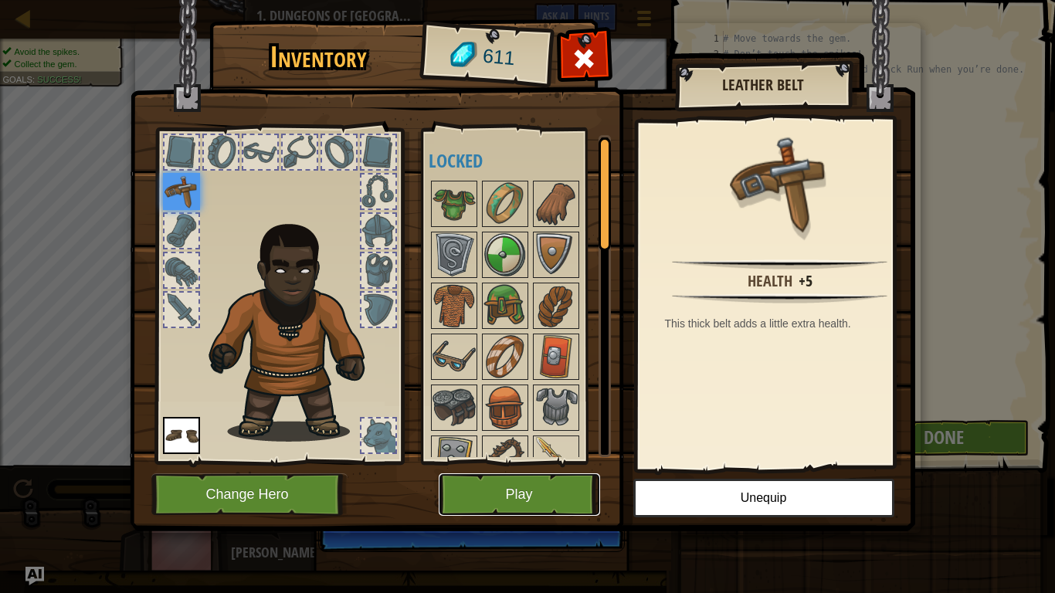
click at [522, 494] on button "Play" at bounding box center [519, 495] width 161 height 42
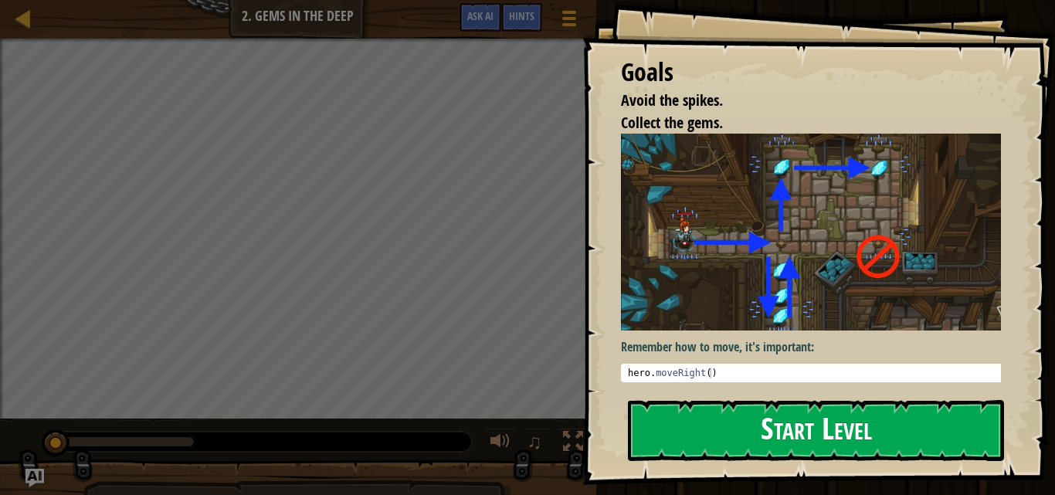
click at [858, 441] on button "Start Level" at bounding box center [816, 430] width 376 height 61
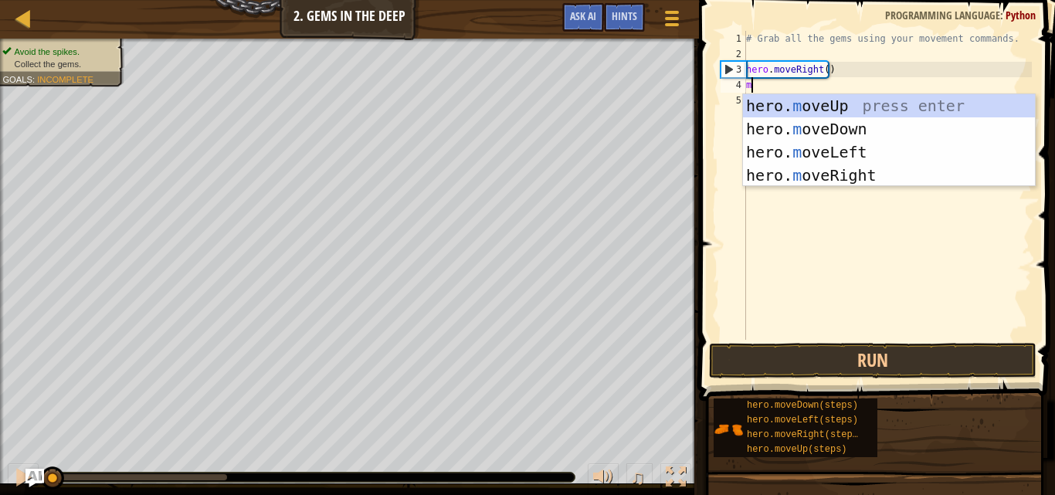
scroll to position [7, 0]
type textarea "mo"
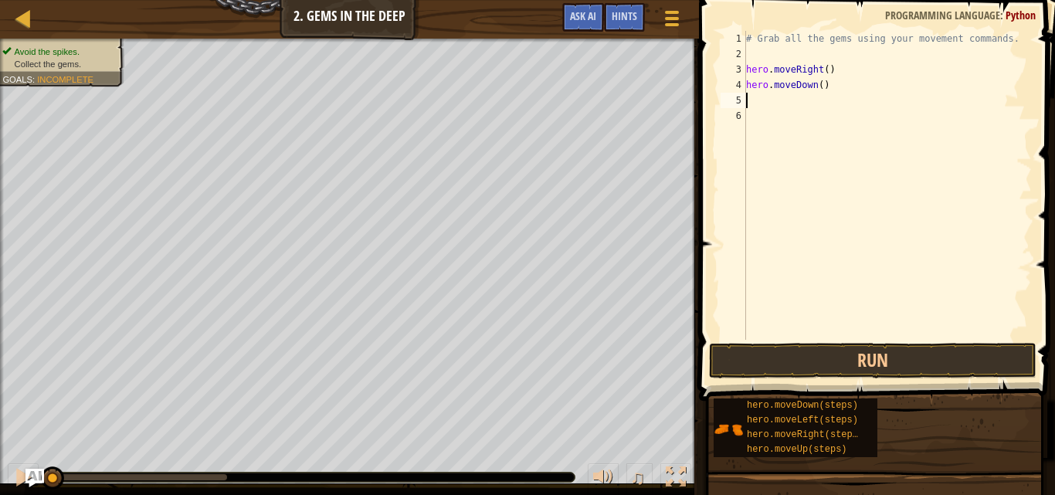
click at [818, 84] on div "# Grab all the gems using your movement commands. hero . moveRight ( ) hero . m…" at bounding box center [887, 201] width 289 height 340
click at [844, 90] on div "# Grab all the gems using your movement commands. hero . moveRight ( ) hero . m…" at bounding box center [887, 201] width 289 height 340
type textarea "hero.moveDown(3)"
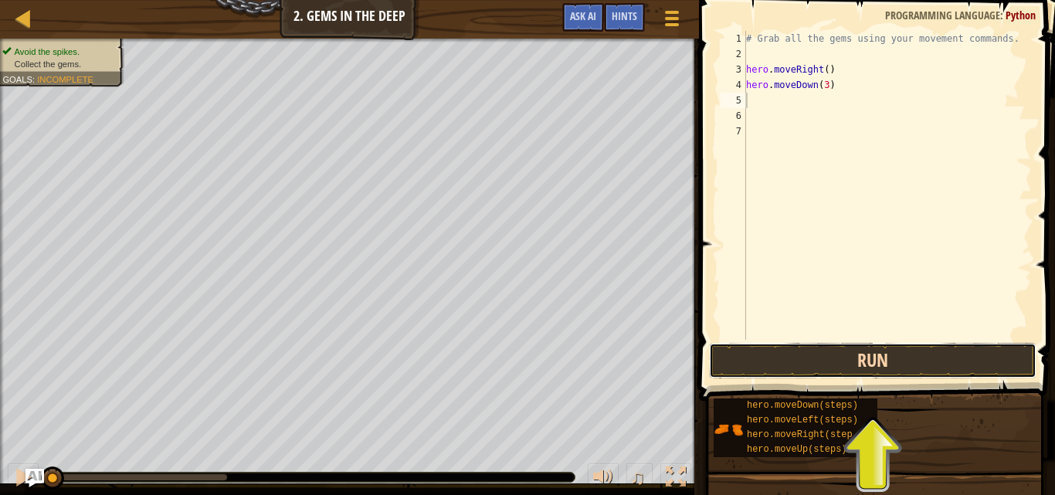
click at [872, 358] on button "Run" at bounding box center [873, 361] width 328 height 36
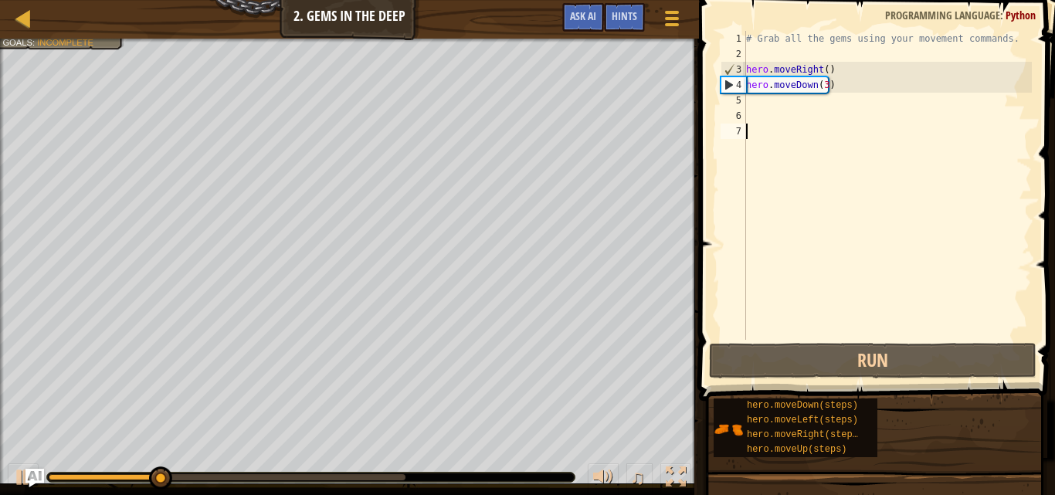
click at [805, 134] on div "# Grab all the gems using your movement commands. hero . moveRight ( ) hero . m…" at bounding box center [887, 201] width 289 height 340
click at [807, 112] on div "# Grab all the gems using your movement commands. hero . moveRight ( ) hero . m…" at bounding box center [887, 201] width 289 height 340
click at [809, 109] on div "# Grab all the gems using your movement commands. hero . moveRight ( ) hero . m…" at bounding box center [887, 201] width 289 height 340
click at [809, 101] on div "# Grab all the gems using your movement commands. hero . moveRight ( ) hero . m…" at bounding box center [887, 201] width 289 height 340
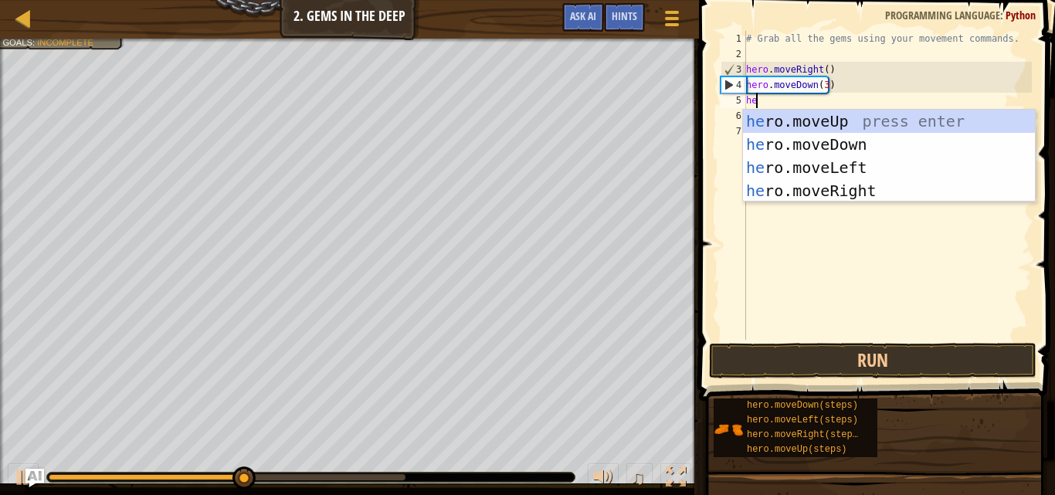
type textarea "her"
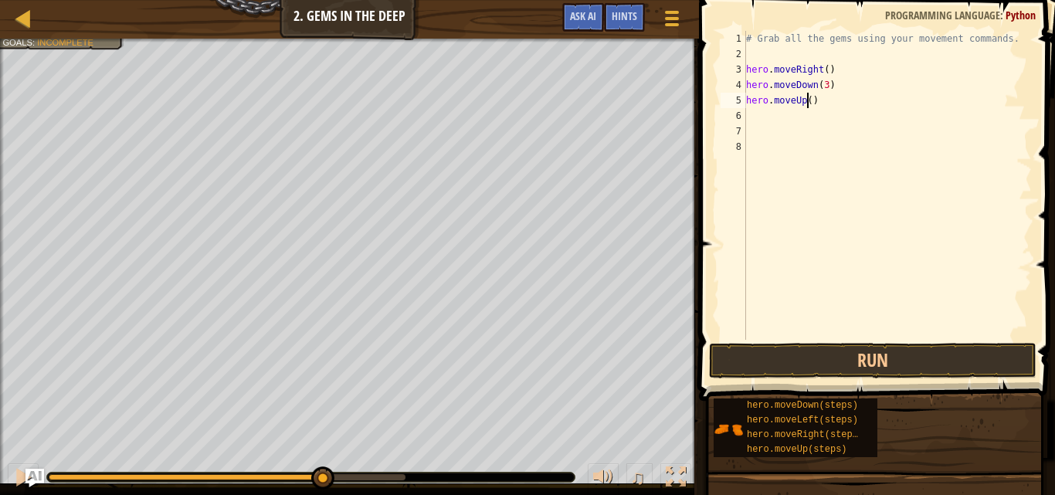
click at [807, 99] on div "# Grab all the gems using your movement commands. hero . moveRight ( ) hero . m…" at bounding box center [887, 201] width 289 height 340
type textarea "hero.moveUp(3)"
click at [884, 362] on button "Run" at bounding box center [873, 361] width 328 height 36
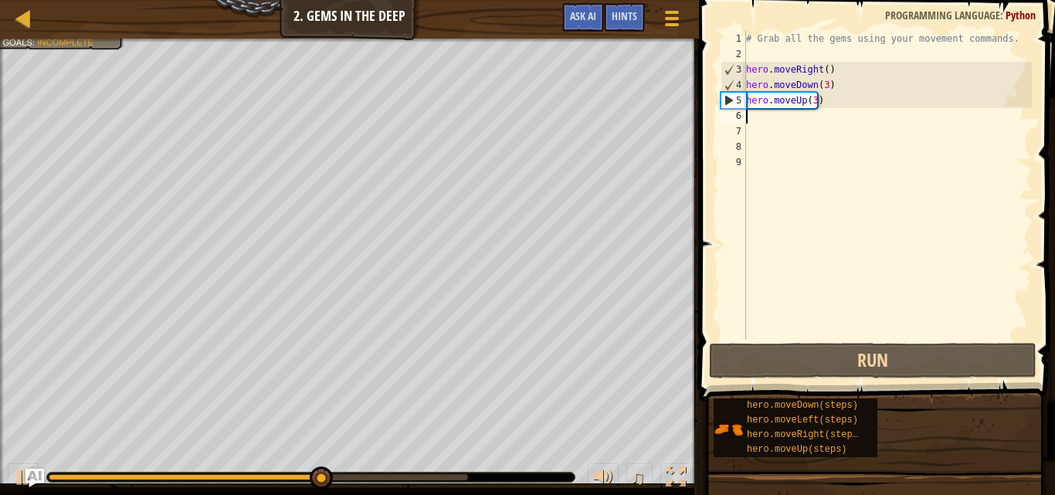
paste textarea "hero.moveRight(1)"
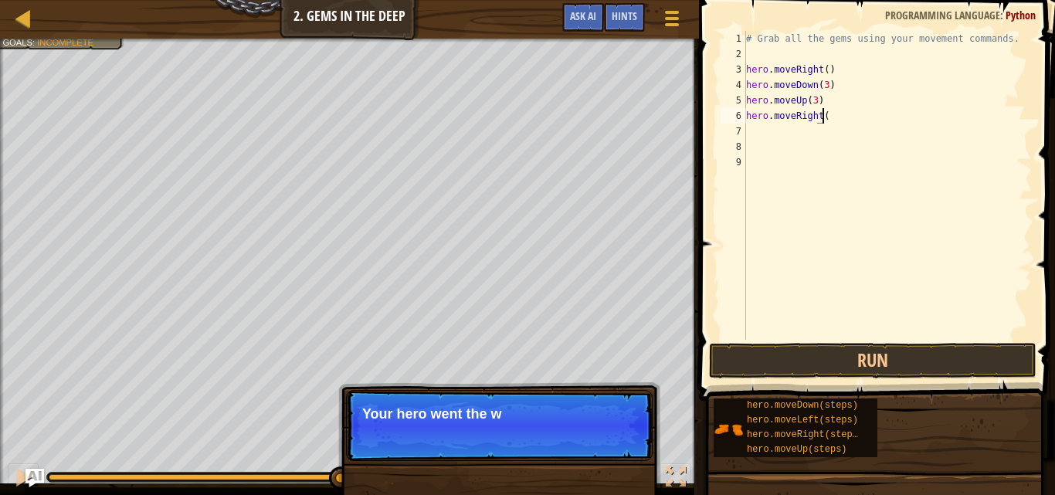
scroll to position [7, 5]
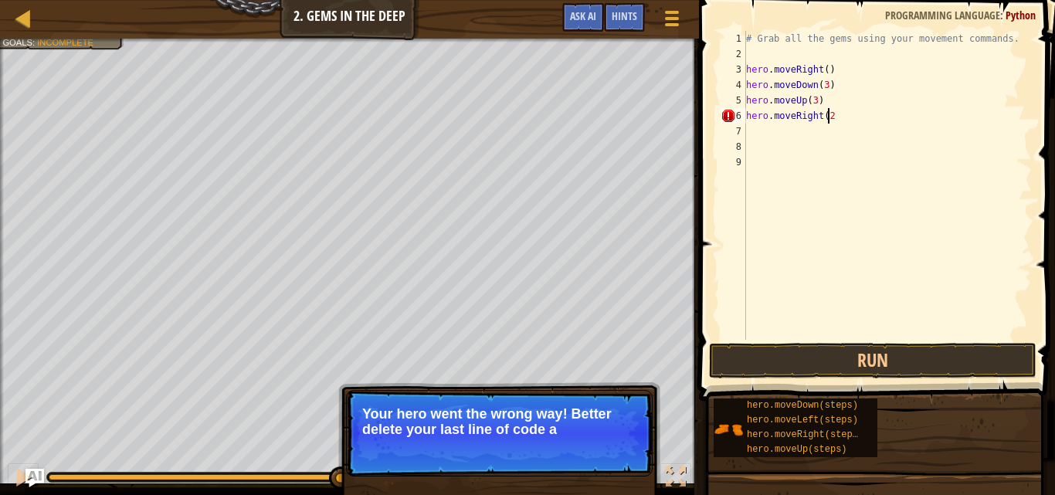
type textarea "hero.moveRight(2)"
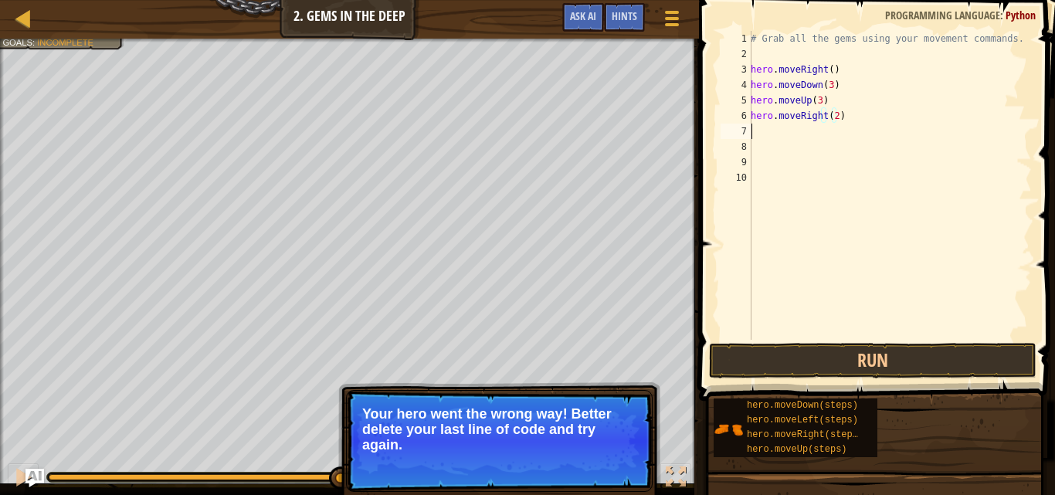
scroll to position [7, 0]
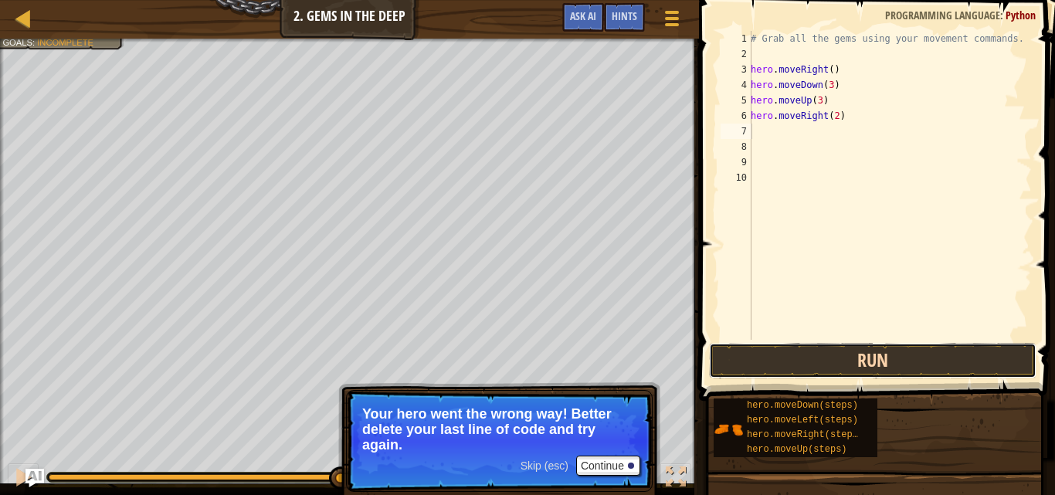
click at [808, 357] on button "Run" at bounding box center [873, 361] width 328 height 36
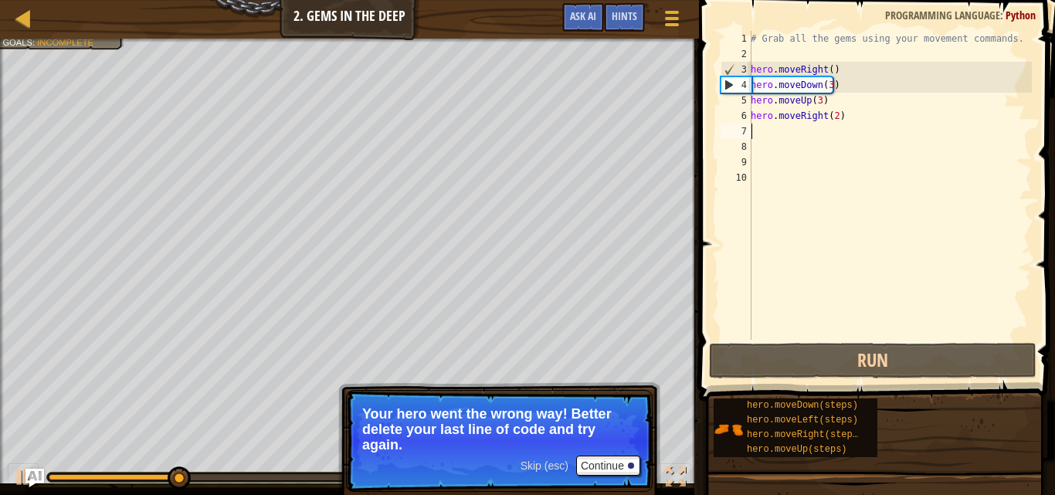
drag, startPoint x: 820, startPoint y: 101, endPoint x: 838, endPoint y: 100, distance: 18.6
click at [820, 101] on div "# Grab all the gems using your movement commands. hero . moveRight ( ) hero . m…" at bounding box center [890, 201] width 284 height 340
type textarea "hero.moveUp(2)"
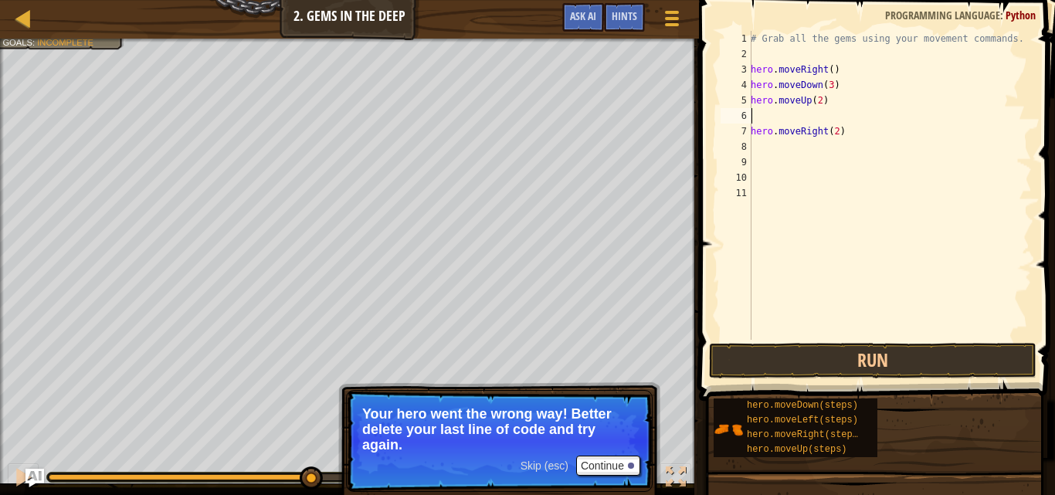
click at [888, 122] on div "# Grab all the gems using your movement commands. hero . moveRight ( ) hero . m…" at bounding box center [890, 201] width 284 height 340
type textarea "hero.moveUp(2)"
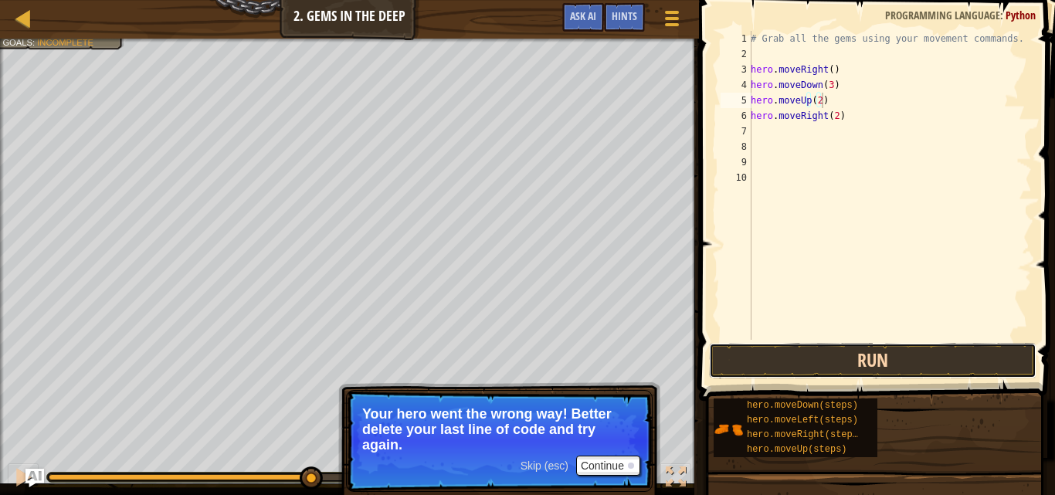
click at [841, 377] on button "Run" at bounding box center [873, 361] width 328 height 36
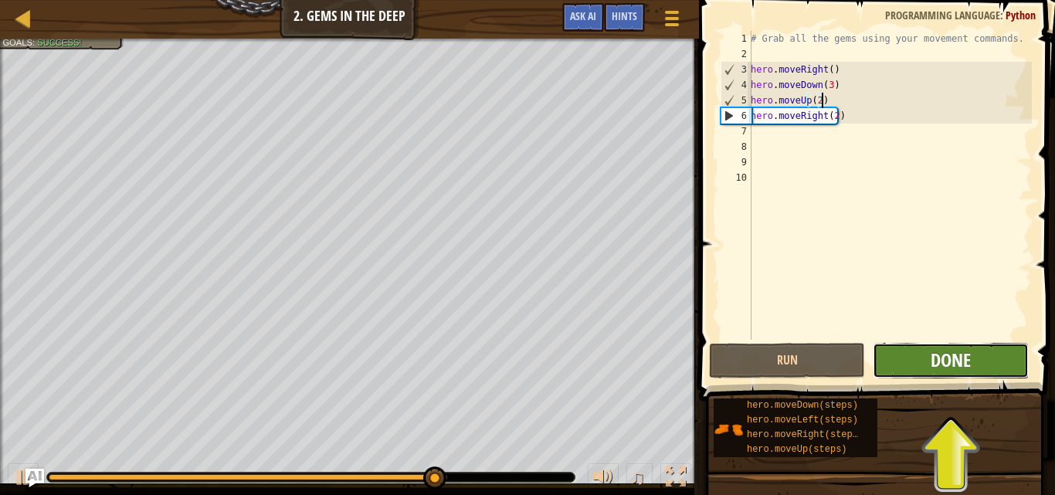
click at [952, 369] on span "Done" at bounding box center [951, 360] width 40 height 25
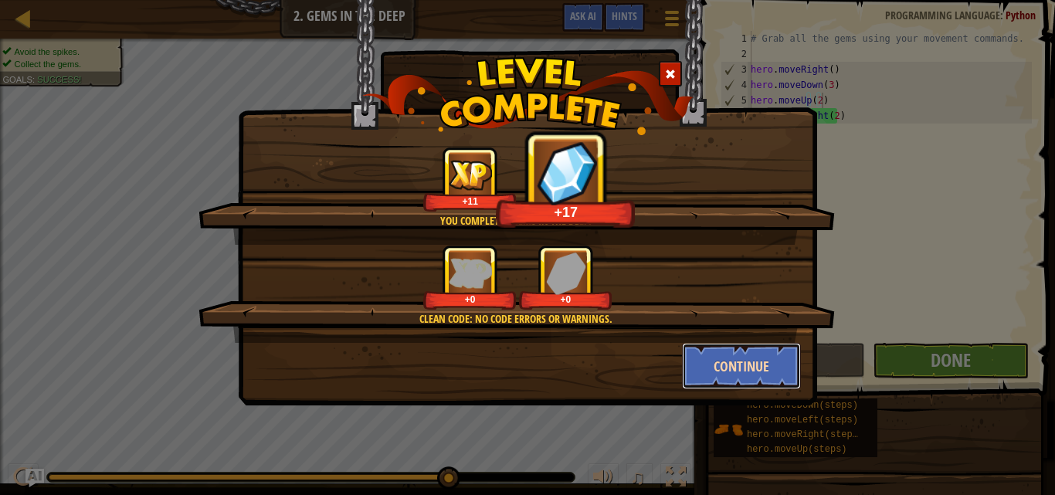
click at [733, 364] on button "Continue" at bounding box center [742, 366] width 120 height 46
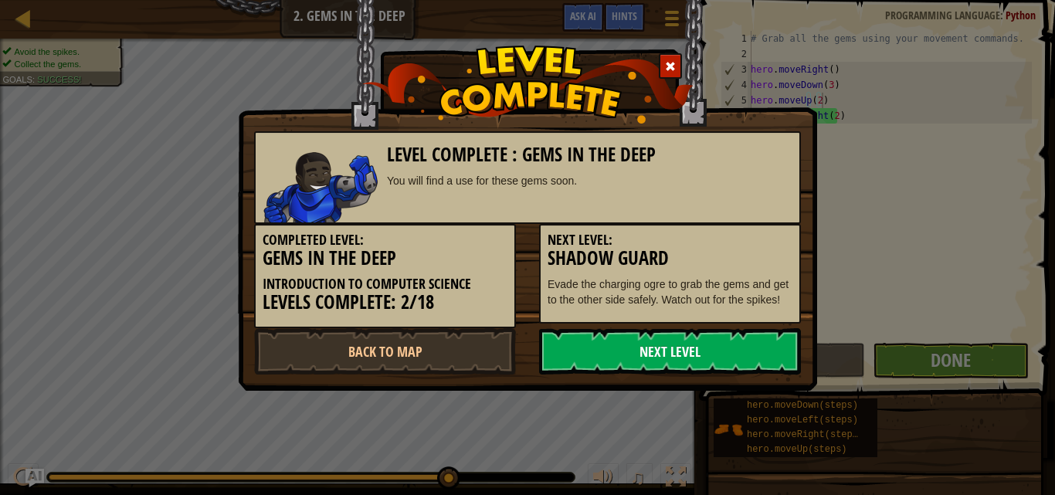
click at [639, 346] on link "Next Level" at bounding box center [670, 351] width 262 height 46
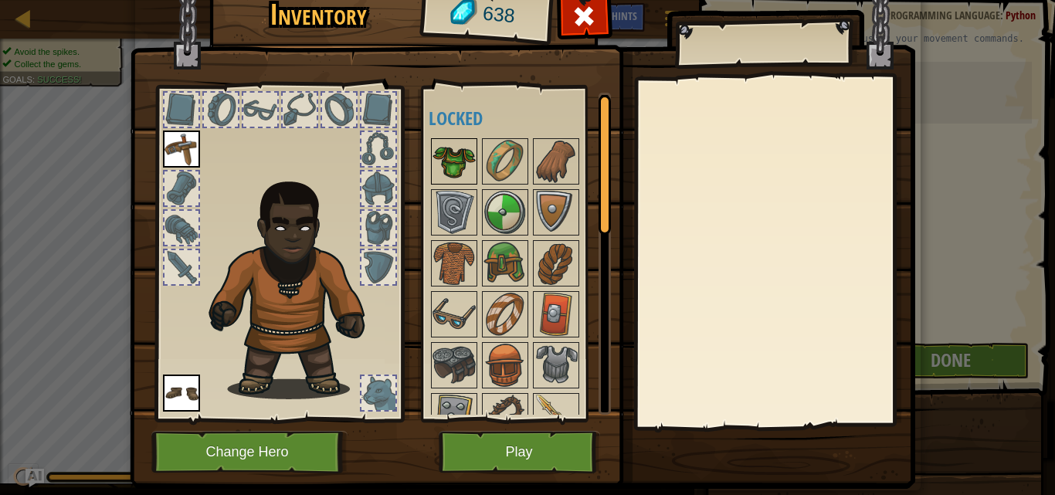
click at [457, 155] on img at bounding box center [454, 161] width 43 height 43
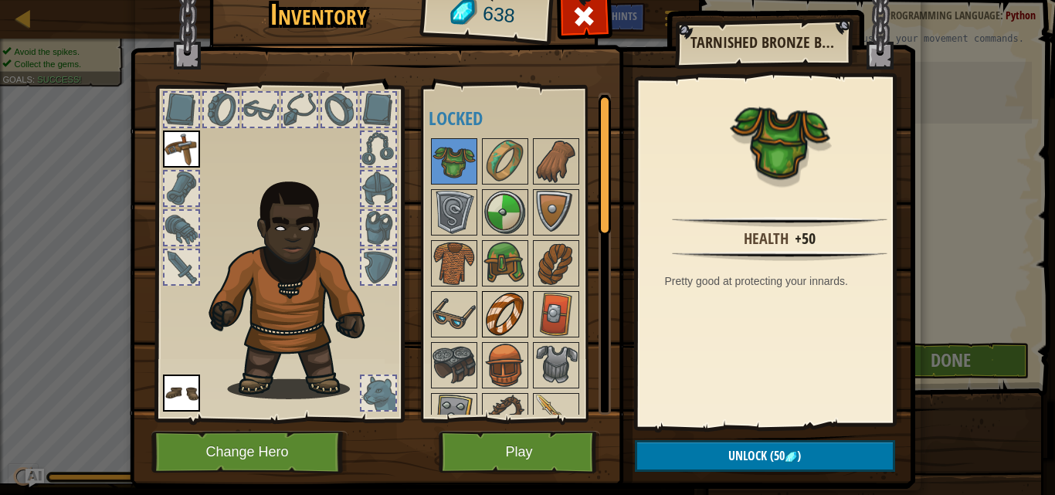
scroll to position [103, 0]
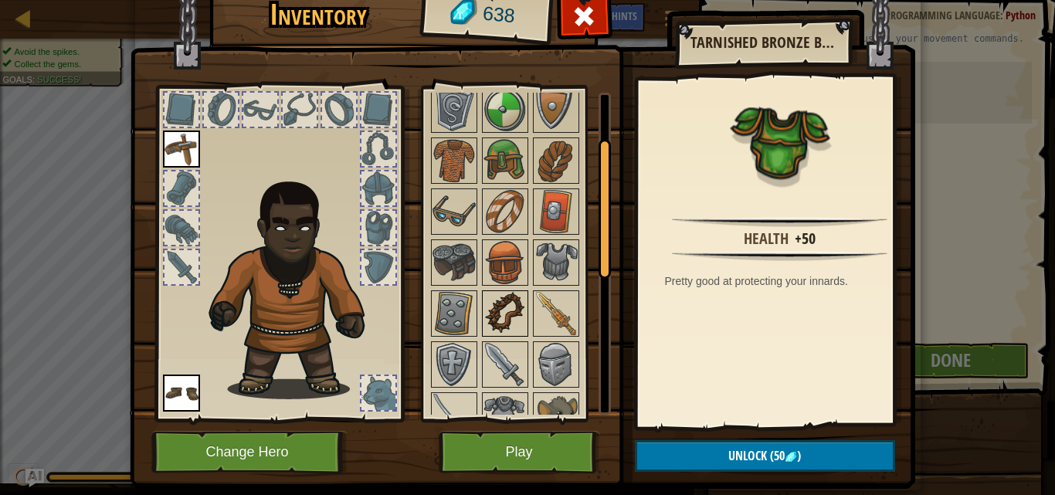
click at [493, 317] on img at bounding box center [505, 313] width 43 height 43
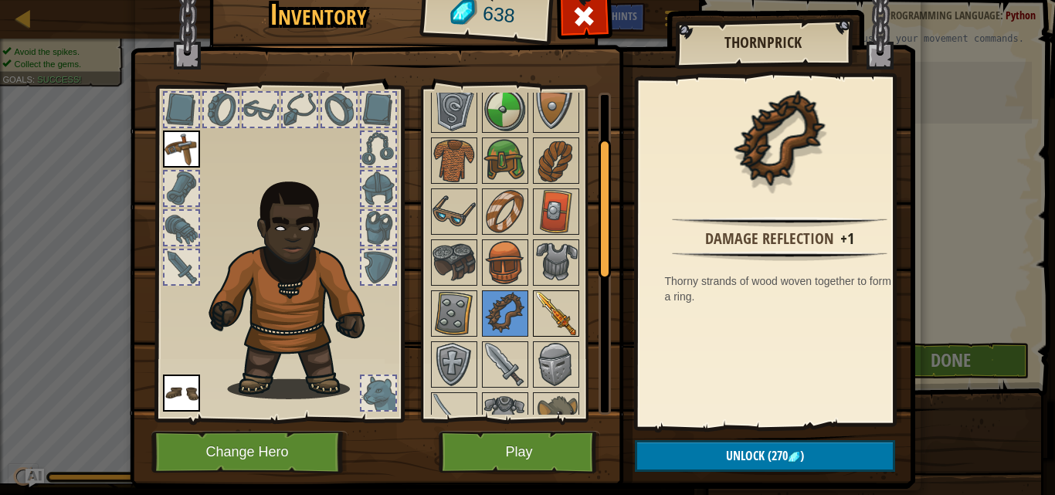
click at [535, 317] on img at bounding box center [556, 313] width 43 height 43
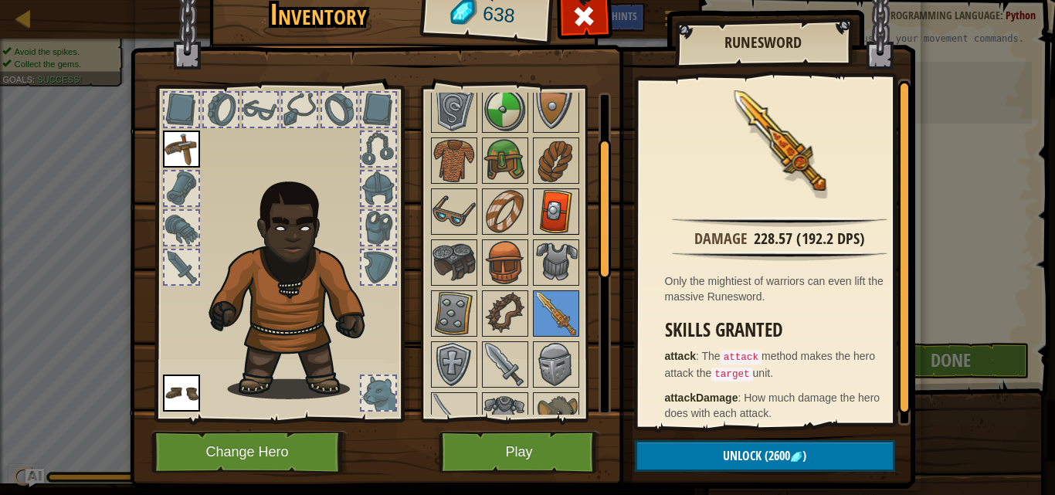
click at [535, 226] on img at bounding box center [556, 211] width 43 height 43
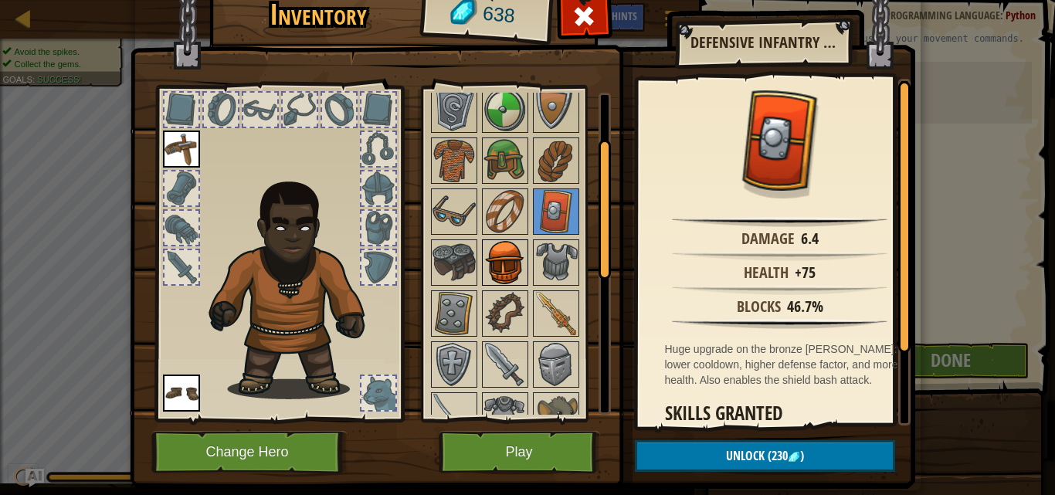
scroll to position [257, 0]
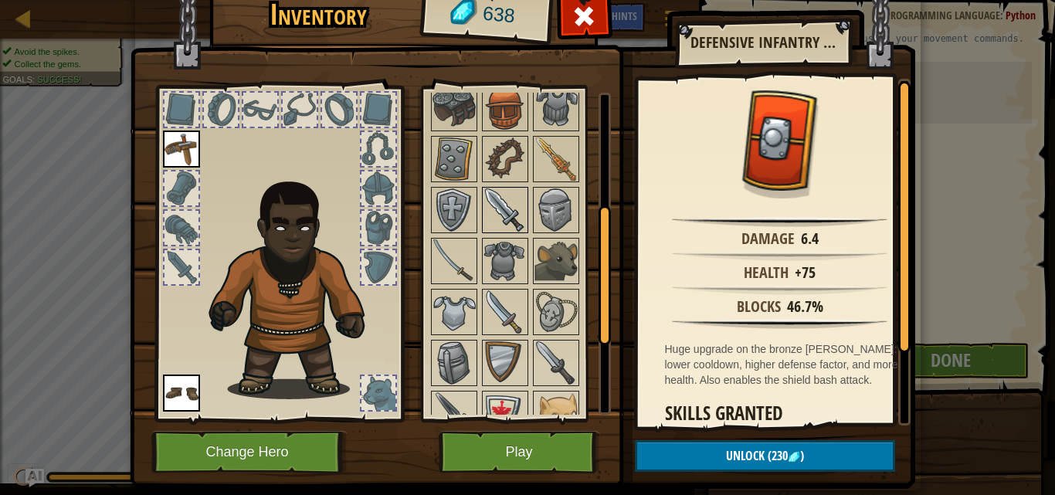
click at [495, 215] on img at bounding box center [505, 209] width 43 height 43
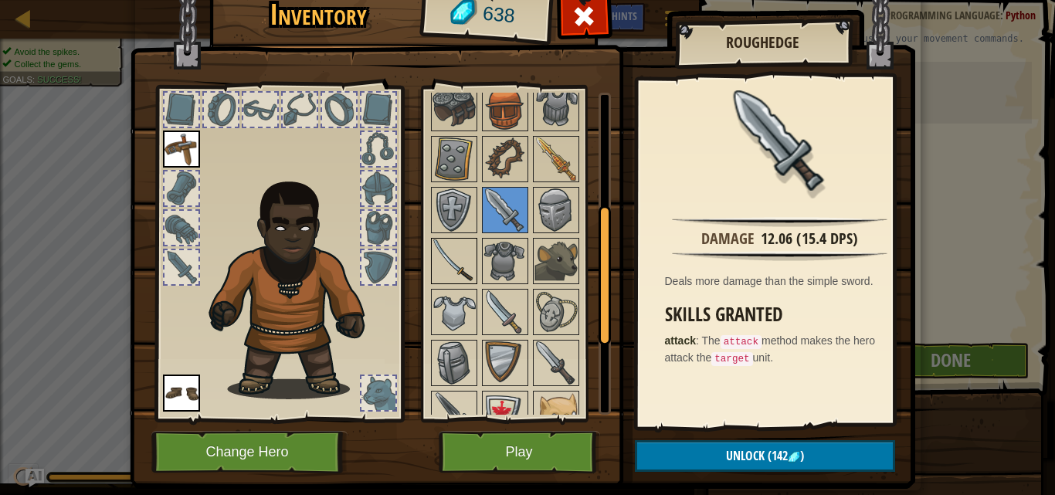
click at [466, 249] on img at bounding box center [454, 260] width 43 height 43
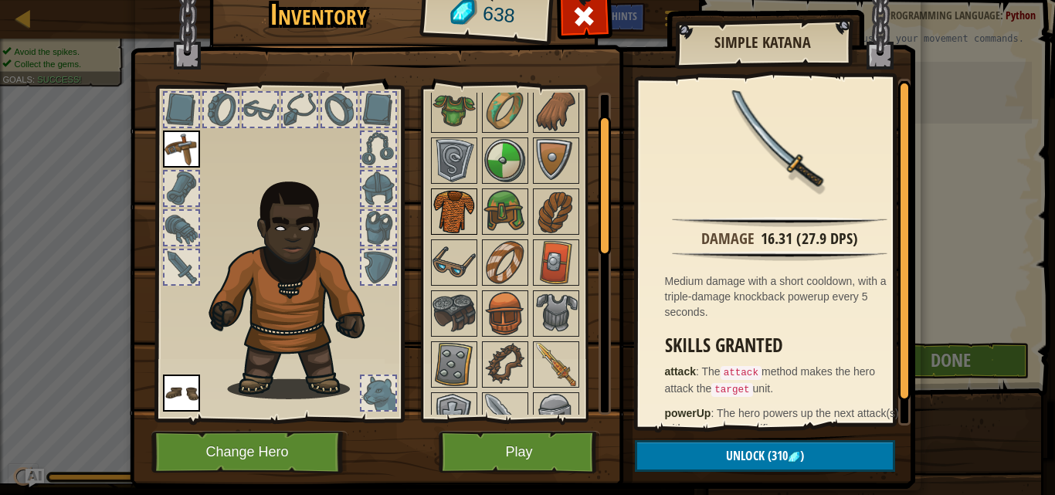
scroll to position [0, 0]
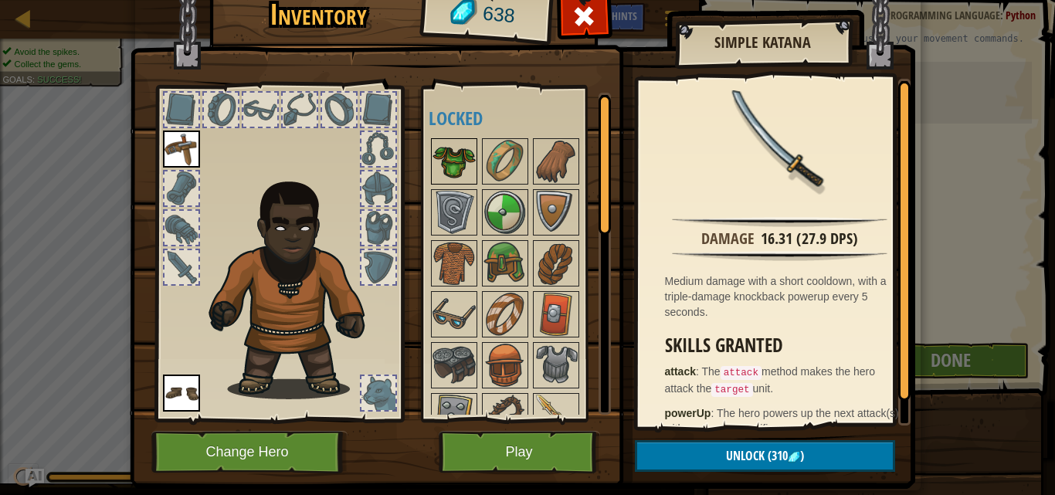
drag, startPoint x: 447, startPoint y: 159, endPoint x: 451, endPoint y: 169, distance: 10.8
click at [447, 159] on img at bounding box center [454, 161] width 43 height 43
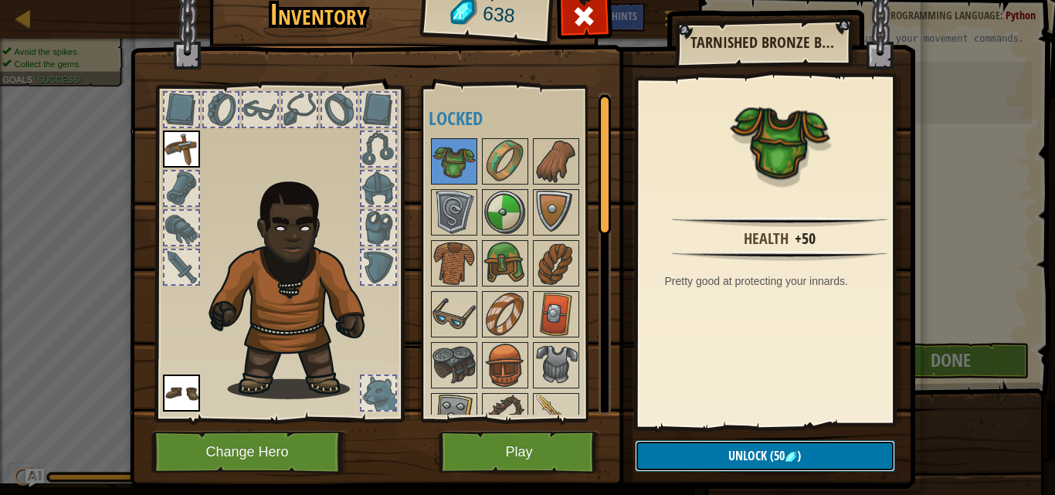
click at [749, 459] on span "Unlock" at bounding box center [747, 455] width 39 height 17
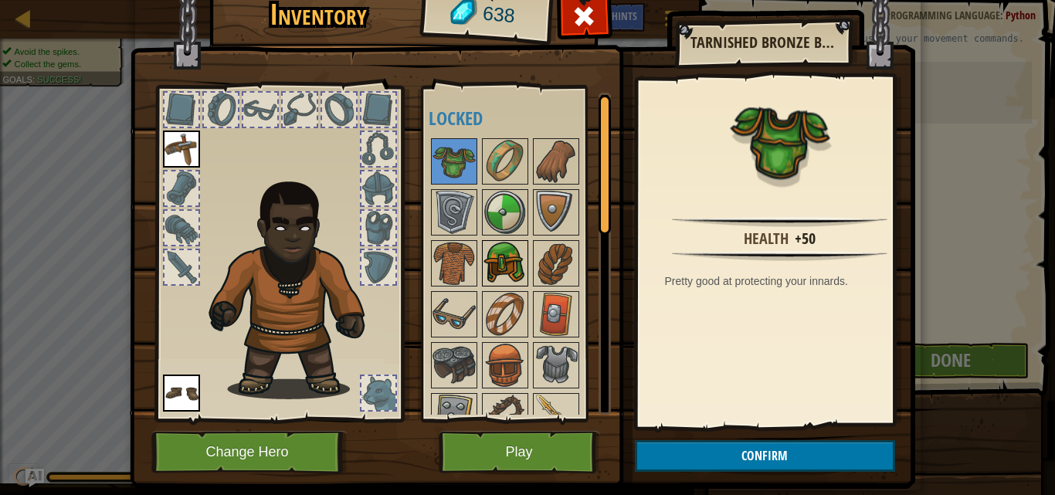
click at [501, 261] on img at bounding box center [505, 263] width 43 height 43
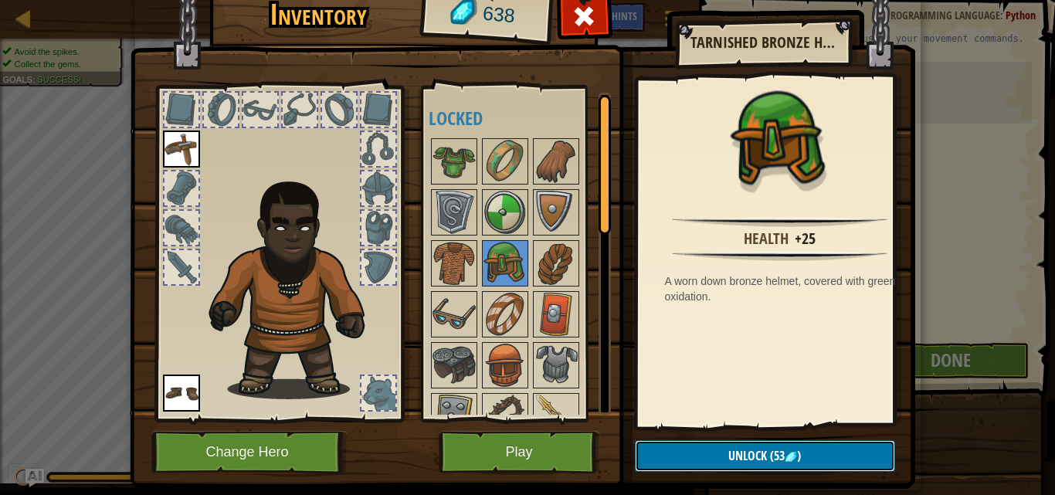
click at [729, 457] on span "Unlock" at bounding box center [747, 455] width 39 height 17
click at [725, 455] on button "Confirm" at bounding box center [765, 456] width 260 height 32
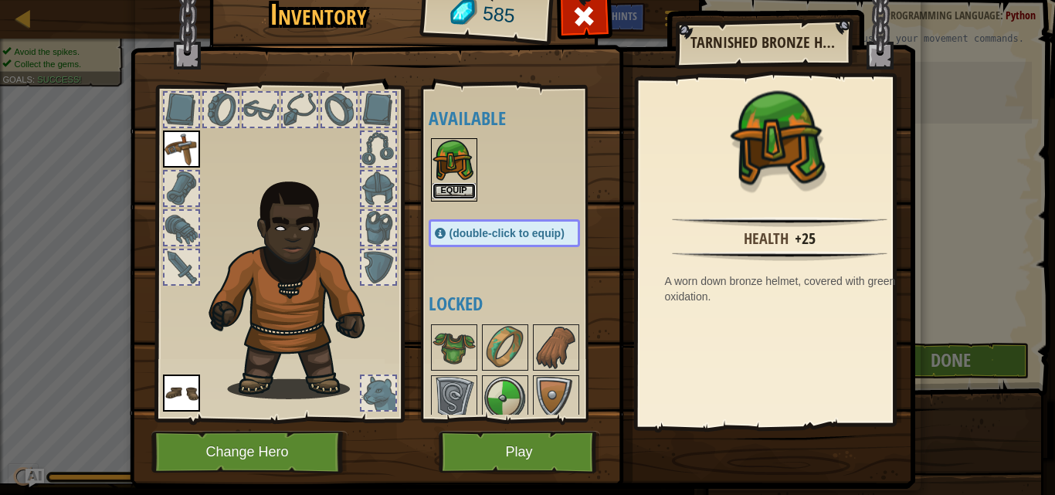
click at [454, 195] on button "Equip" at bounding box center [454, 191] width 43 height 16
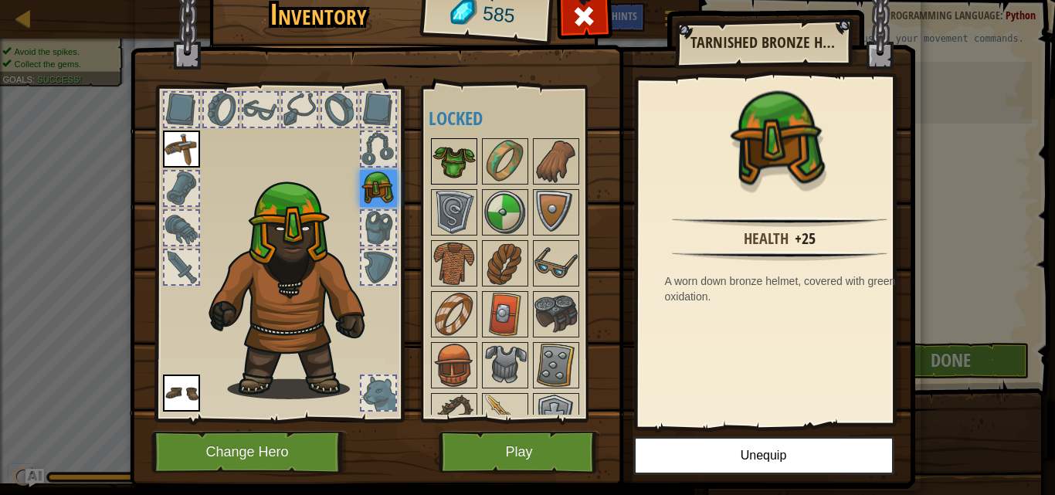
click at [443, 168] on img at bounding box center [454, 161] width 43 height 43
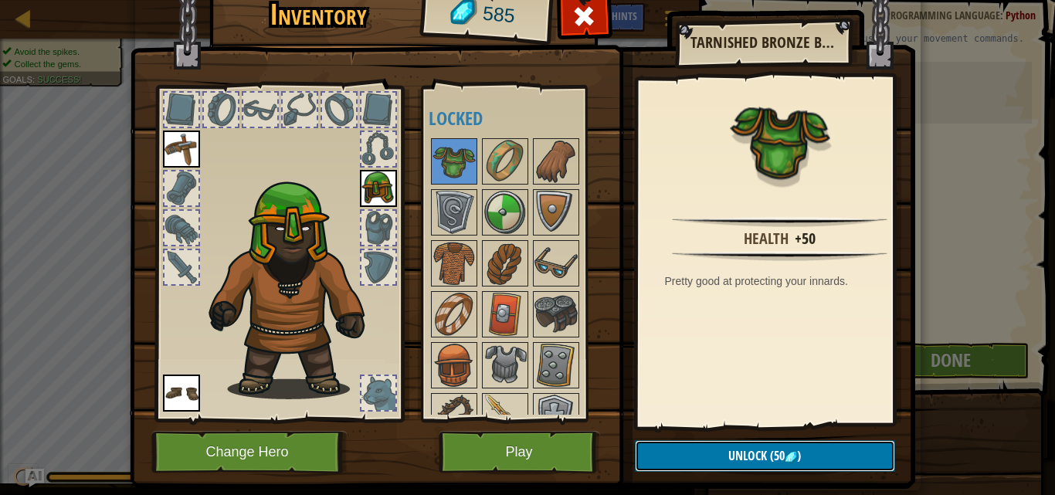
click at [701, 451] on button "Unlock (50 )" at bounding box center [765, 456] width 260 height 32
click at [704, 453] on button "Confirm" at bounding box center [765, 456] width 260 height 32
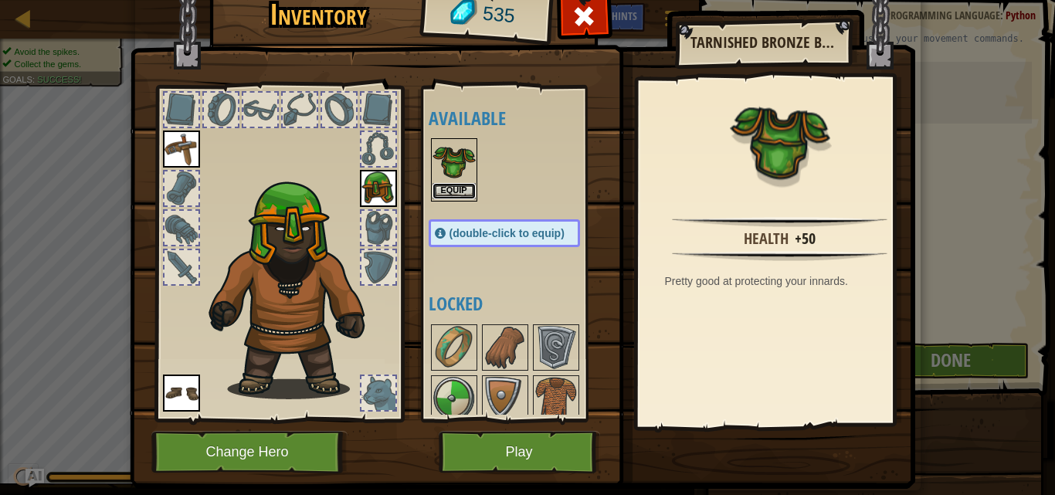
click at [457, 188] on button "Equip" at bounding box center [454, 191] width 43 height 16
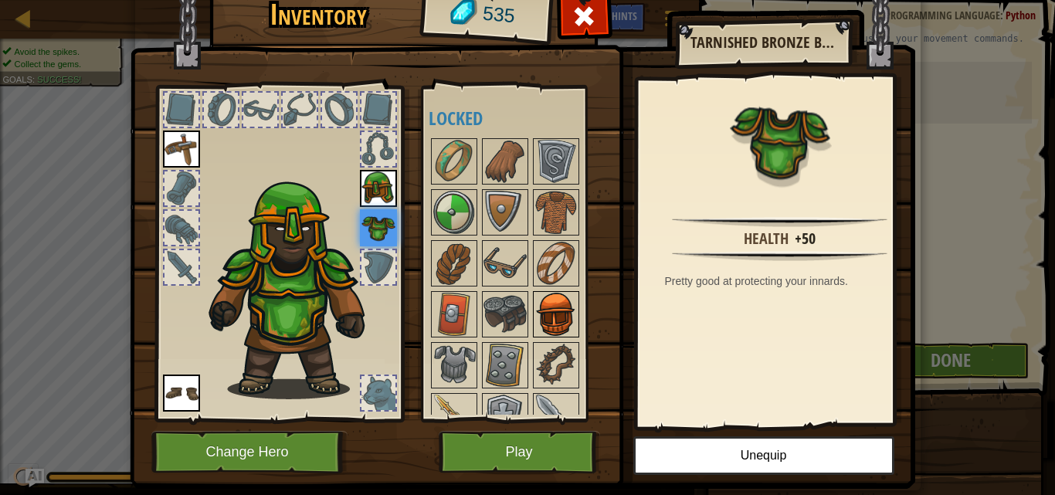
drag, startPoint x: 450, startPoint y: 217, endPoint x: 555, endPoint y: 293, distance: 130.1
click at [450, 217] on img at bounding box center [454, 212] width 43 height 43
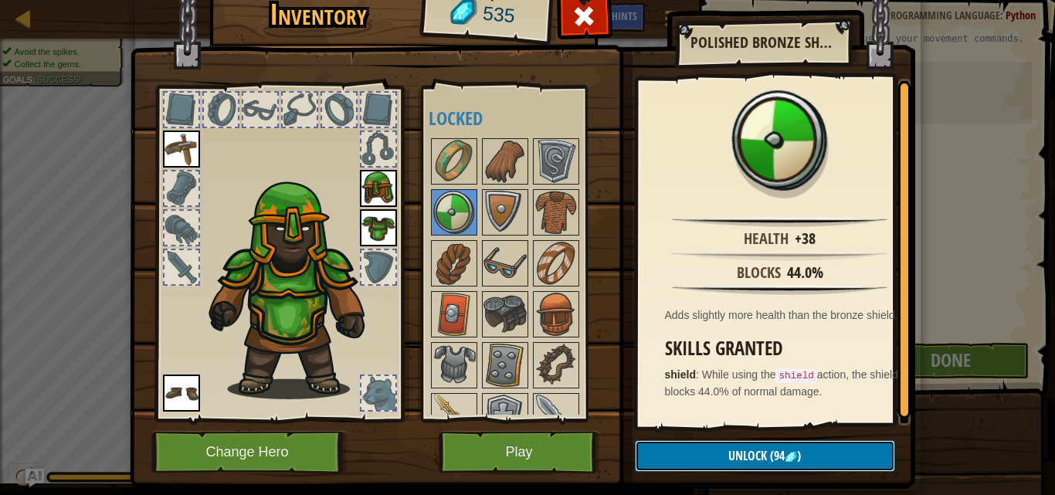
click at [774, 443] on button "Unlock (94 )" at bounding box center [765, 456] width 260 height 32
click at [762, 448] on button "Confirm" at bounding box center [765, 456] width 260 height 32
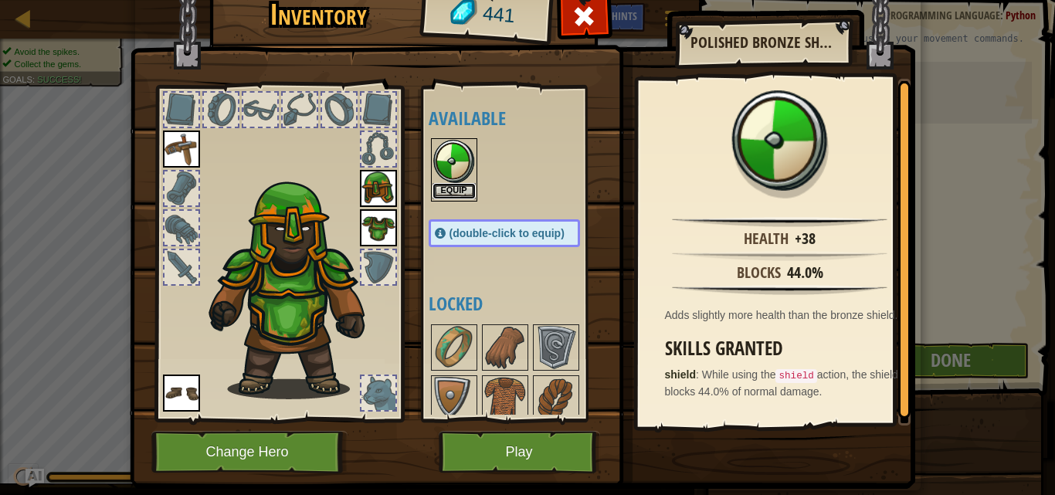
click at [460, 191] on button "Equip" at bounding box center [454, 191] width 43 height 16
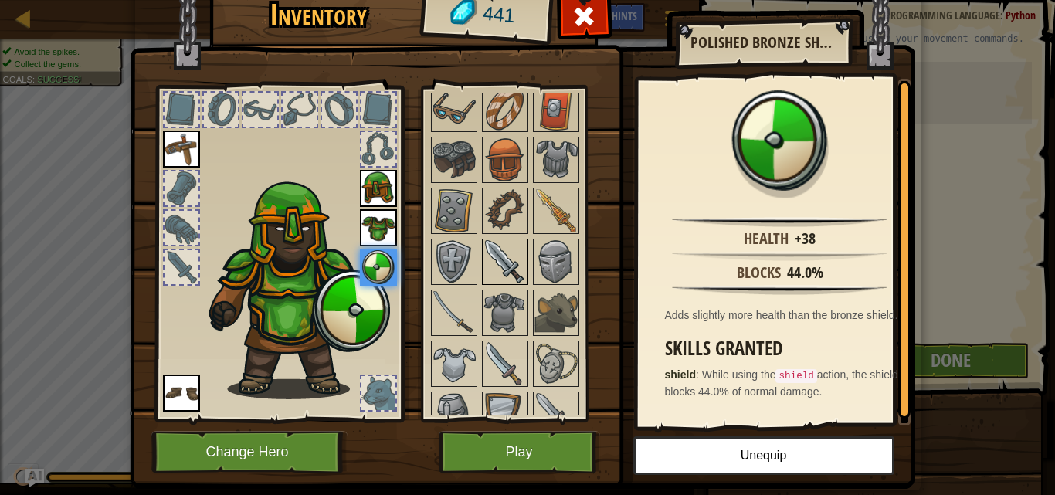
scroll to position [206, 0]
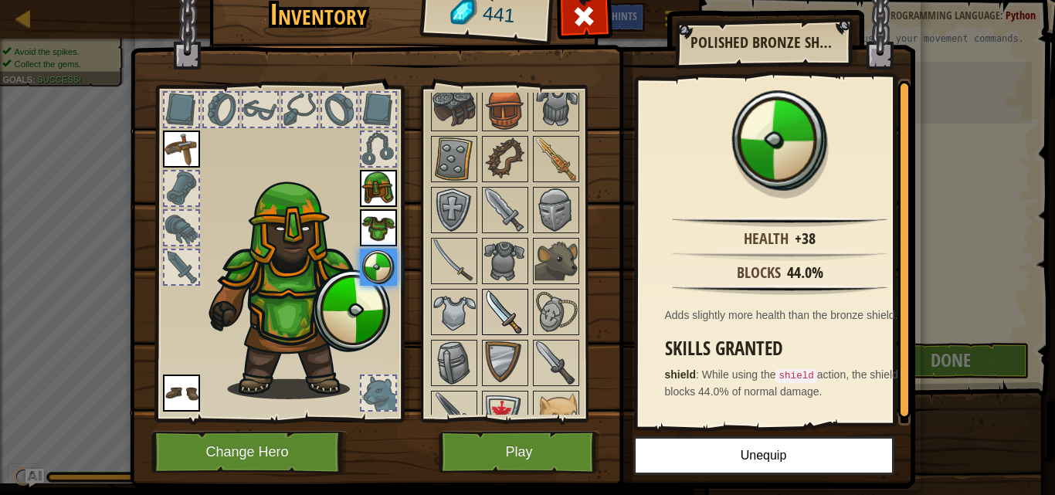
click at [491, 317] on img at bounding box center [505, 311] width 43 height 43
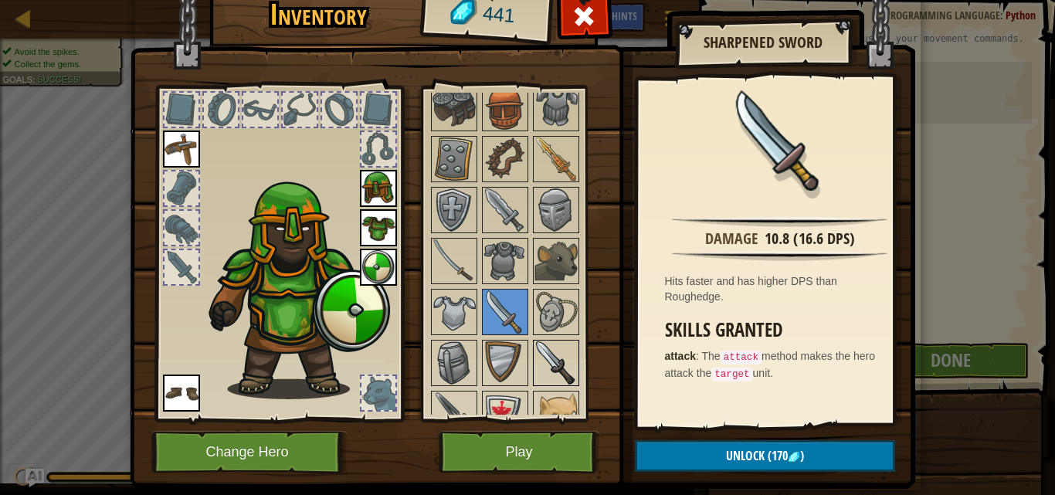
click at [535, 353] on img at bounding box center [556, 362] width 43 height 43
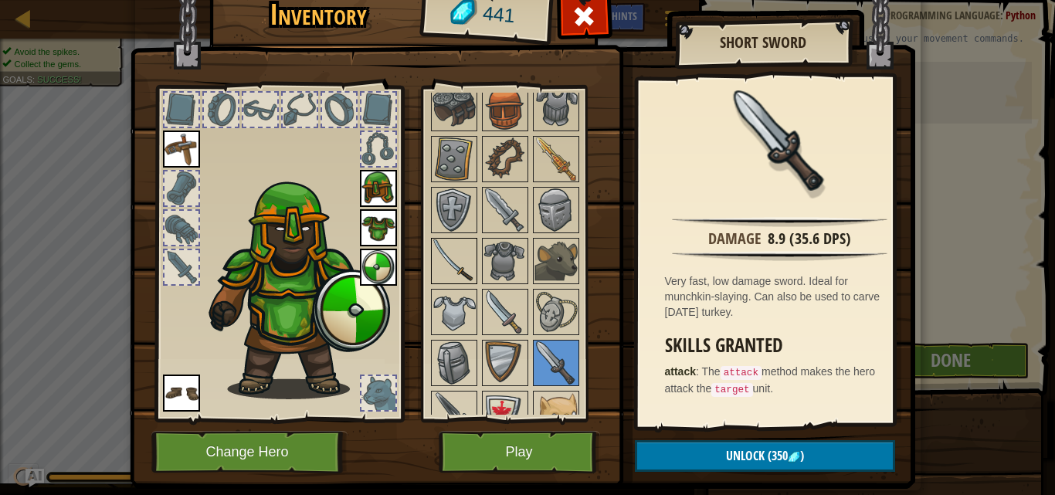
click at [447, 276] on img at bounding box center [454, 260] width 43 height 43
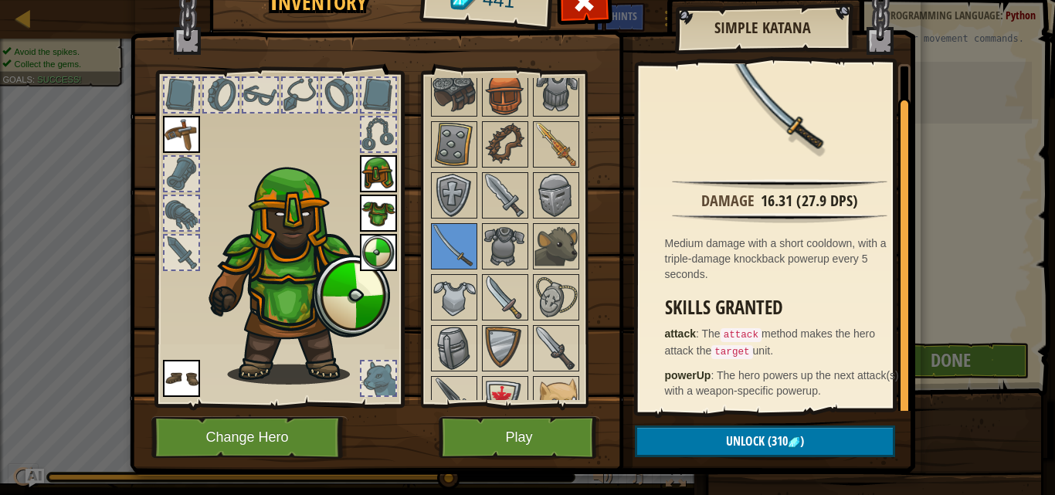
scroll to position [38, 0]
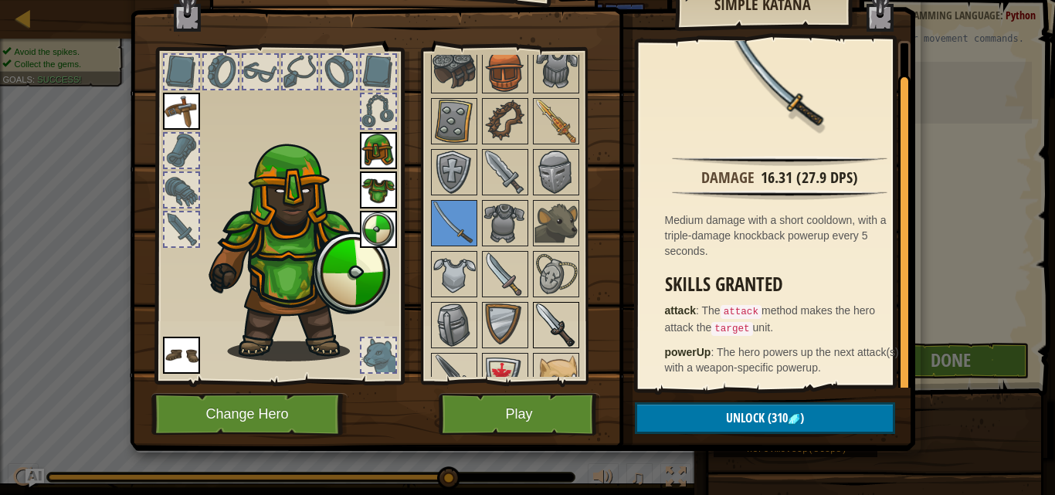
click at [551, 321] on img at bounding box center [556, 325] width 43 height 43
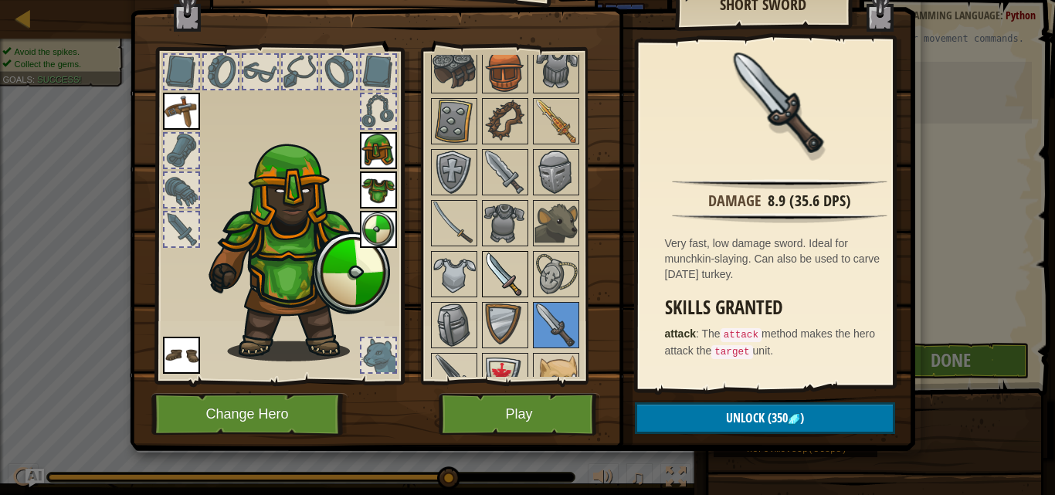
click at [492, 267] on img at bounding box center [505, 274] width 43 height 43
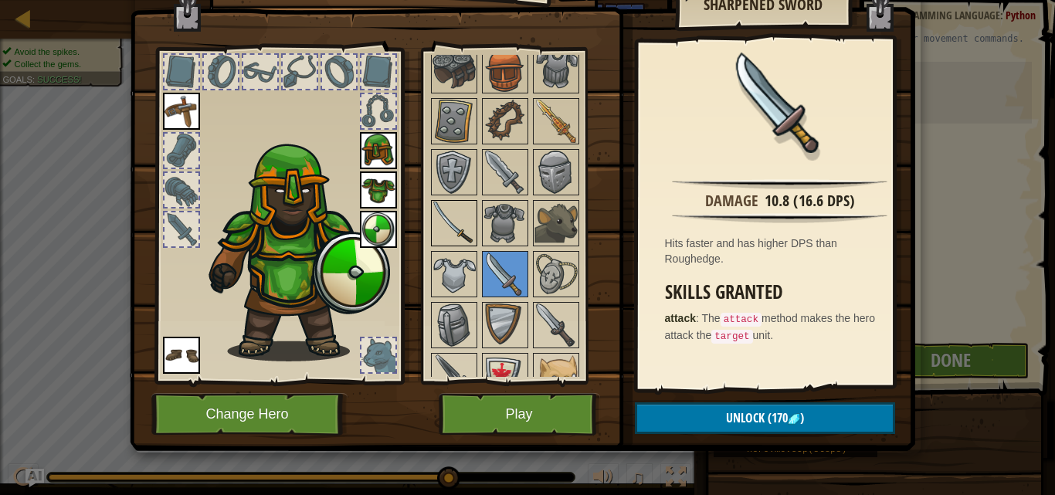
click at [438, 228] on img at bounding box center [454, 223] width 43 height 43
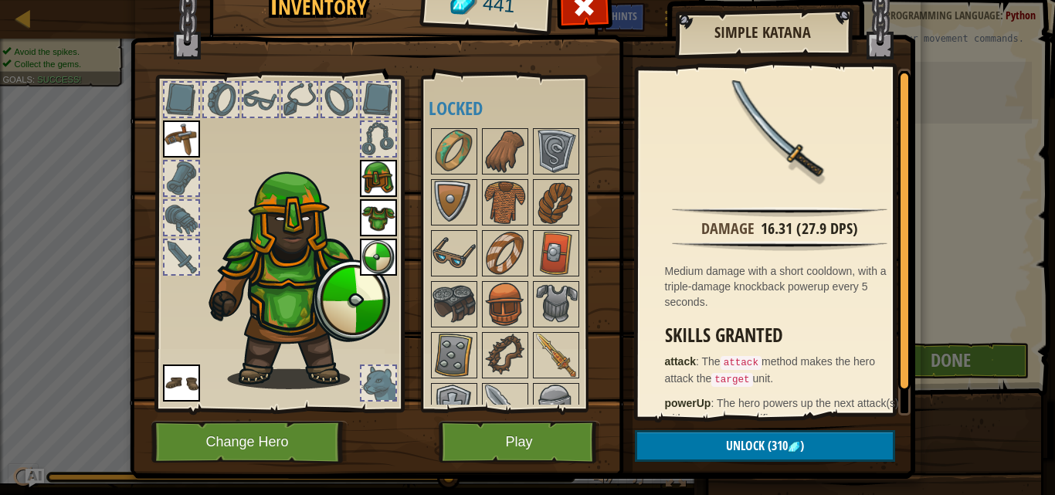
scroll to position [0, 0]
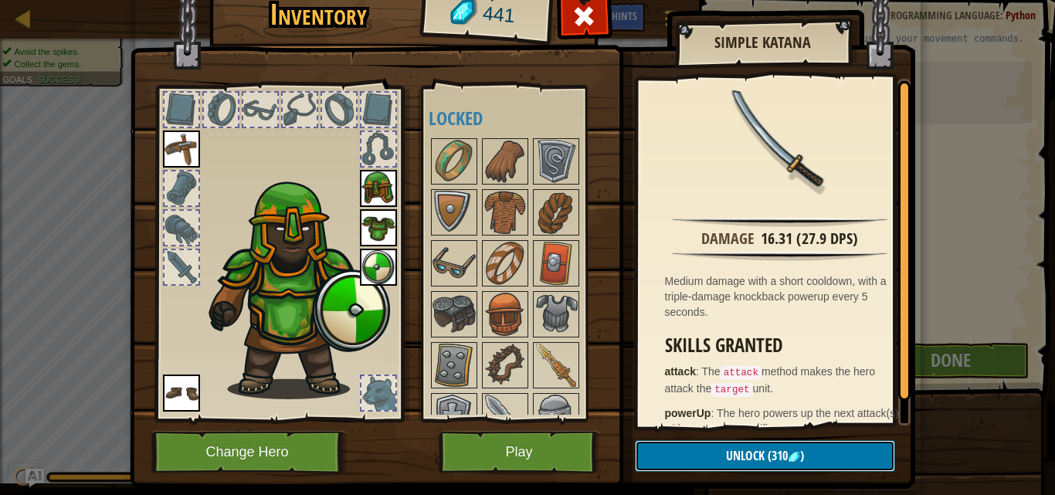
click at [779, 457] on span "(310" at bounding box center [776, 455] width 23 height 17
drag, startPoint x: 741, startPoint y: 454, endPoint x: 732, endPoint y: 444, distance: 13.2
click at [741, 454] on button "Confirm" at bounding box center [765, 456] width 260 height 32
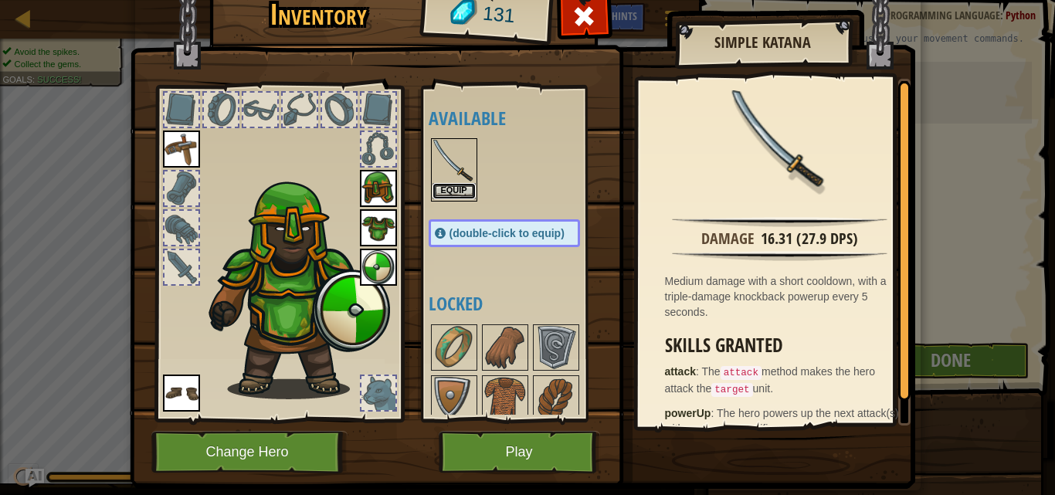
click at [458, 190] on button "Equip" at bounding box center [454, 191] width 43 height 16
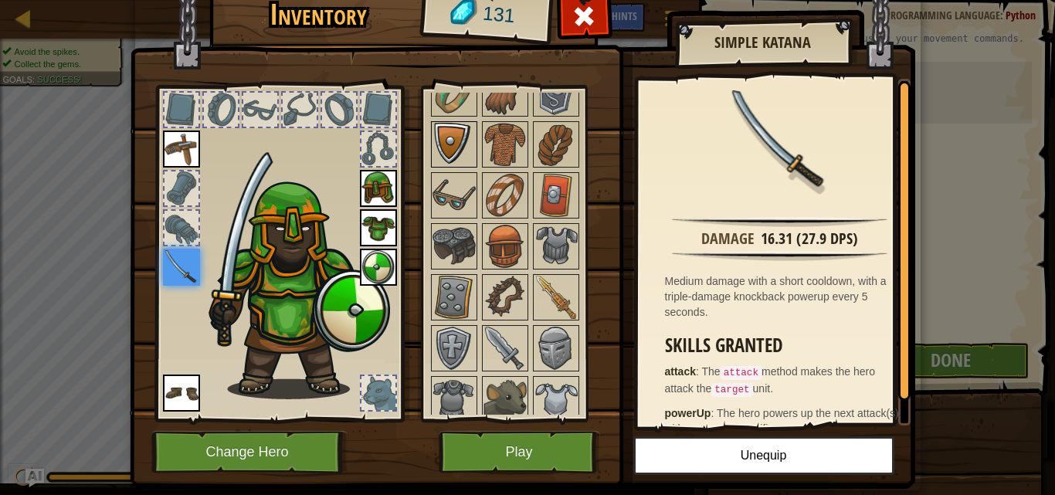
scroll to position [52, 0]
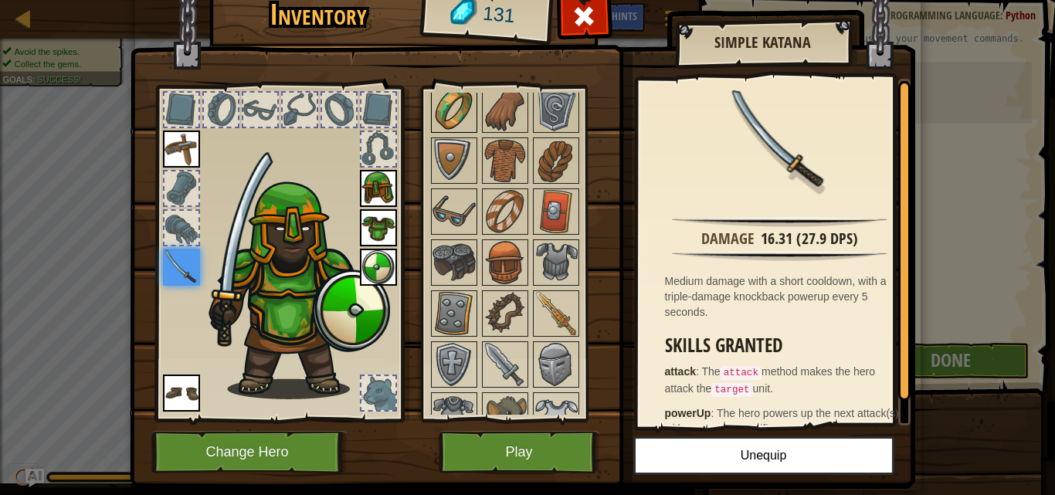
click at [456, 110] on img at bounding box center [454, 109] width 43 height 43
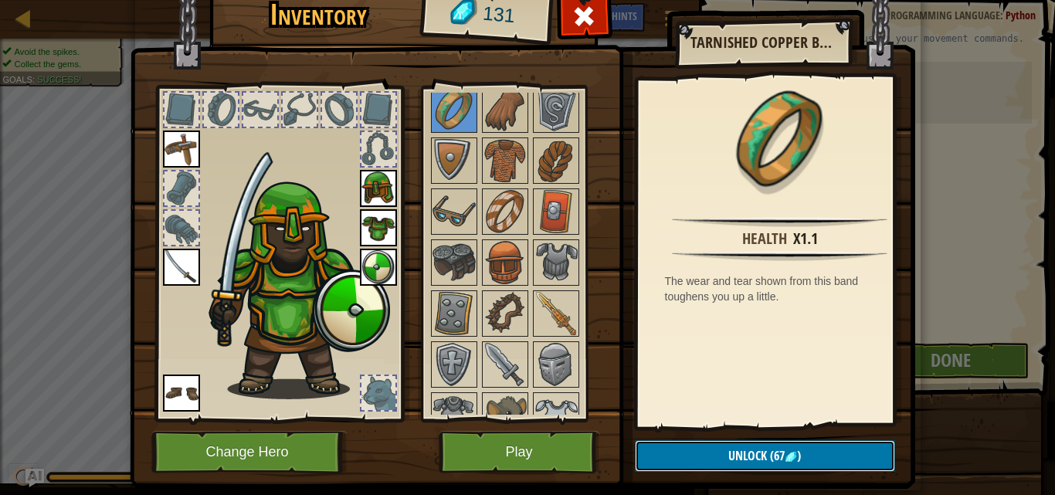
click at [739, 460] on span "Unlock" at bounding box center [747, 455] width 39 height 17
click at [742, 453] on button "Confirm" at bounding box center [765, 456] width 260 height 32
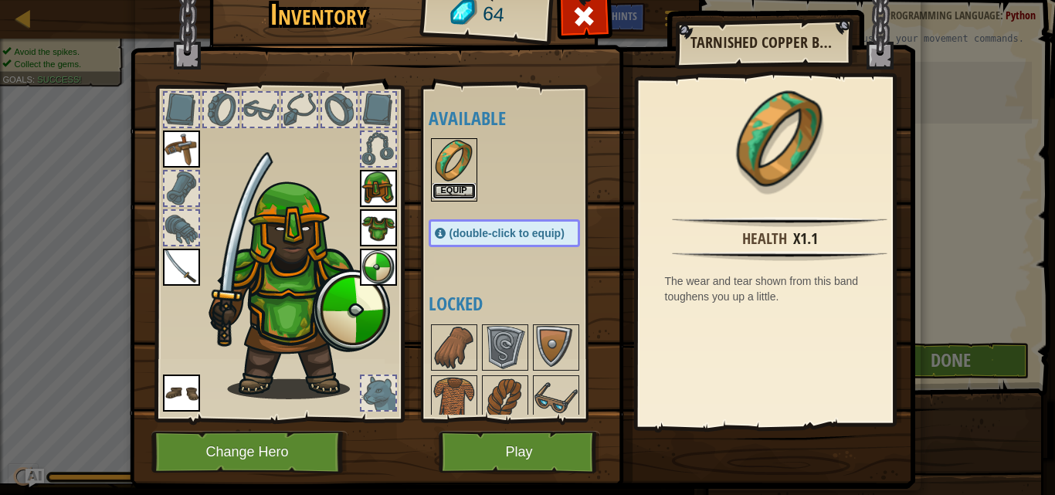
click at [464, 192] on button "Equip" at bounding box center [454, 191] width 43 height 16
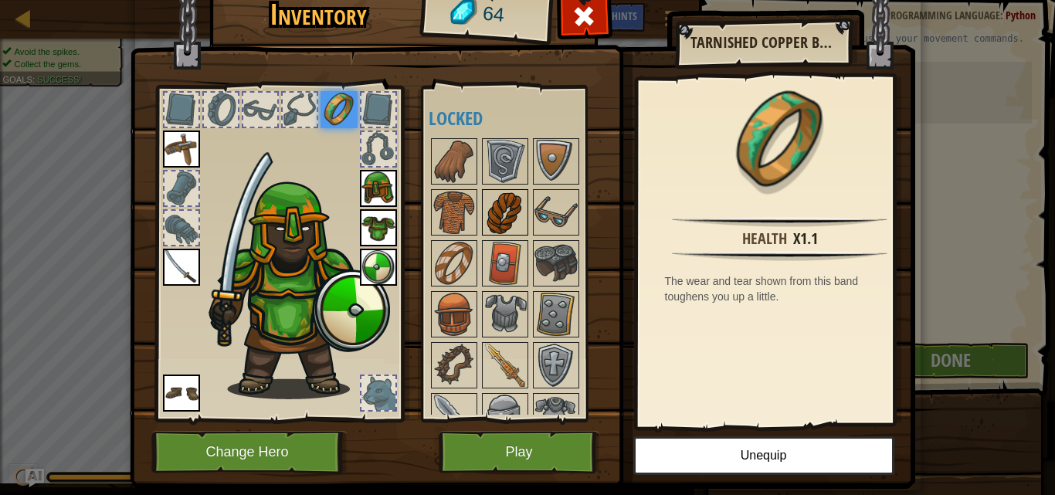
click at [495, 199] on img at bounding box center [505, 212] width 43 height 43
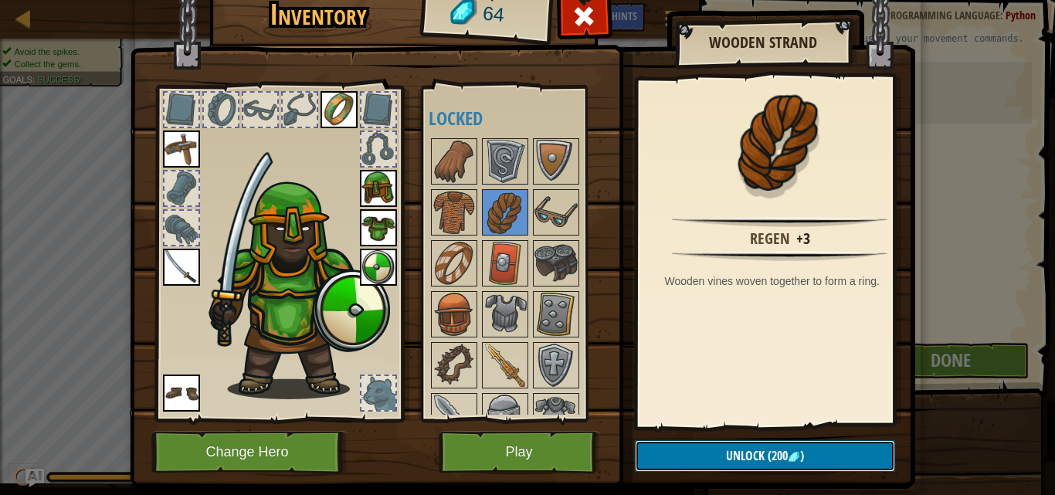
click at [785, 447] on button "Unlock (200 )" at bounding box center [765, 456] width 260 height 32
click at [765, 458] on span "(200" at bounding box center [776, 455] width 23 height 17
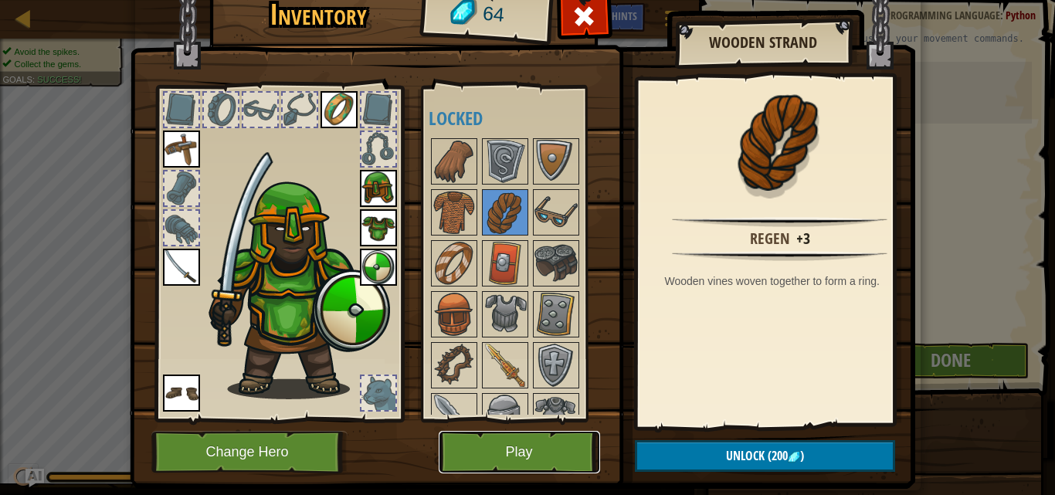
click at [545, 455] on button "Play" at bounding box center [519, 452] width 161 height 42
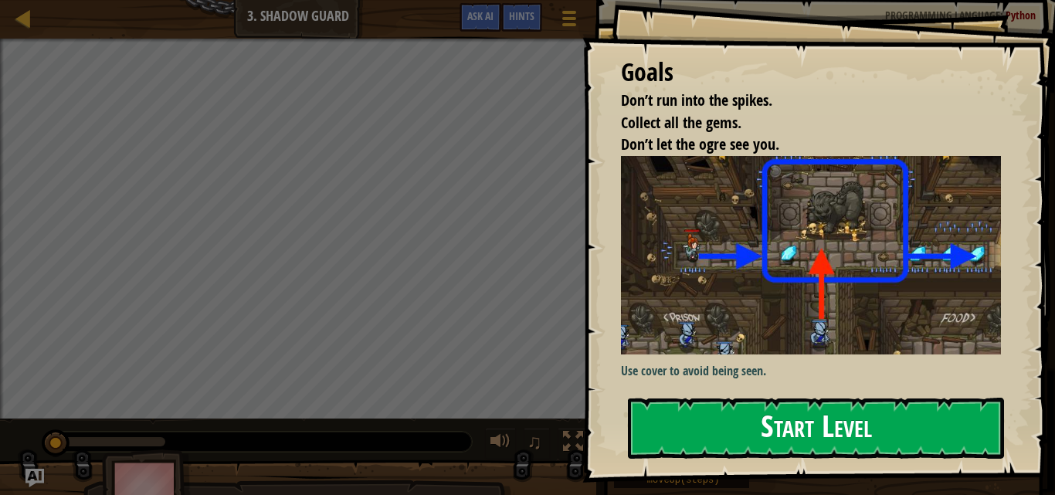
click at [756, 398] on button "Start Level" at bounding box center [816, 428] width 376 height 61
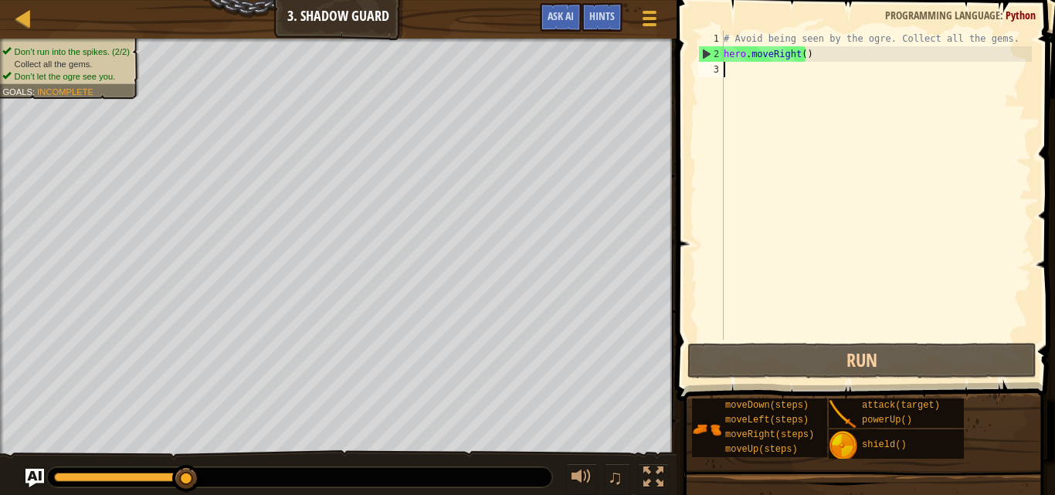
scroll to position [7, 0]
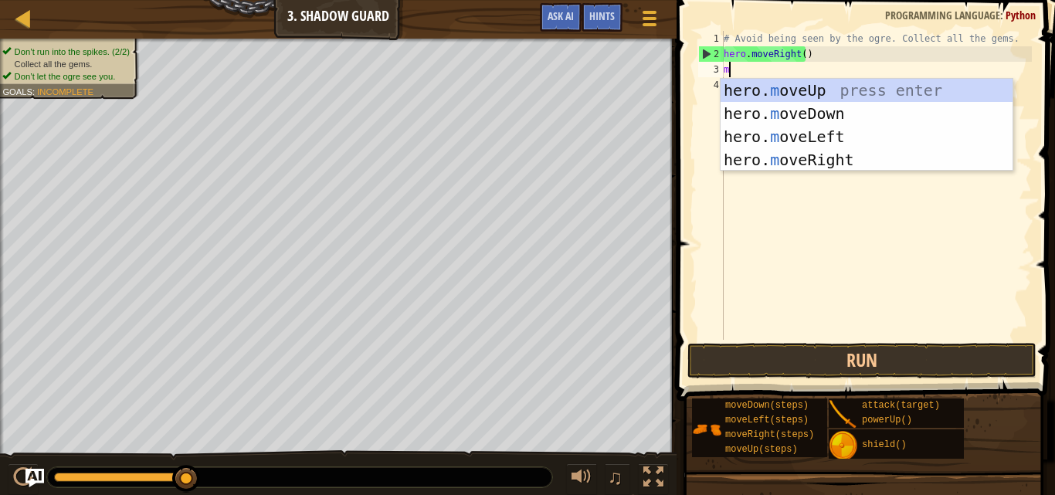
type textarea "mo"
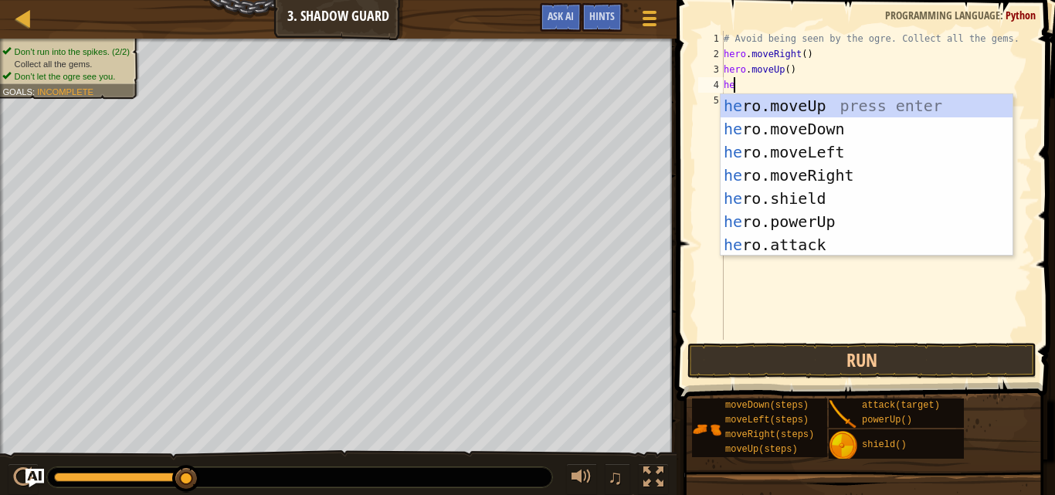
scroll to position [7, 1]
type textarea "hero"
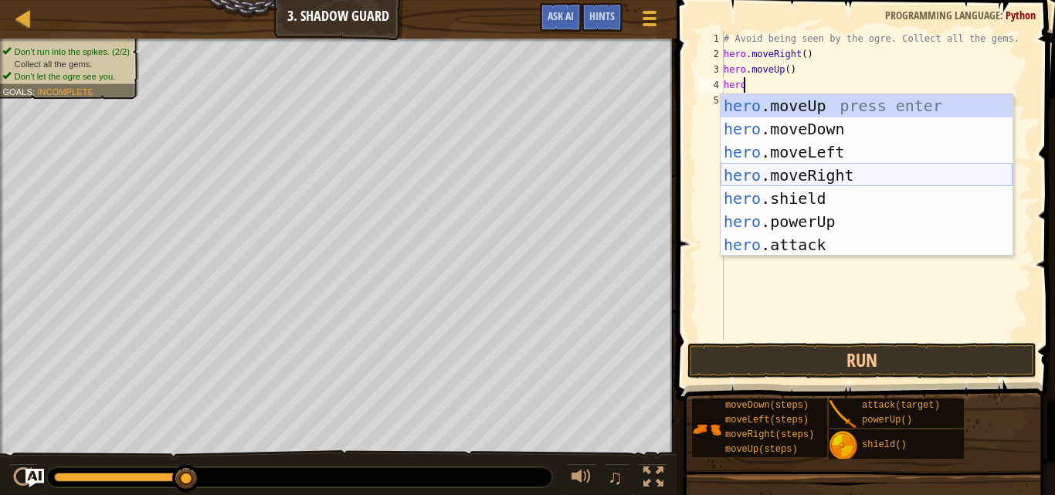
click at [844, 170] on div "hero .moveUp press enter hero .moveDown press enter hero .moveLeft press enter …" at bounding box center [867, 198] width 292 height 209
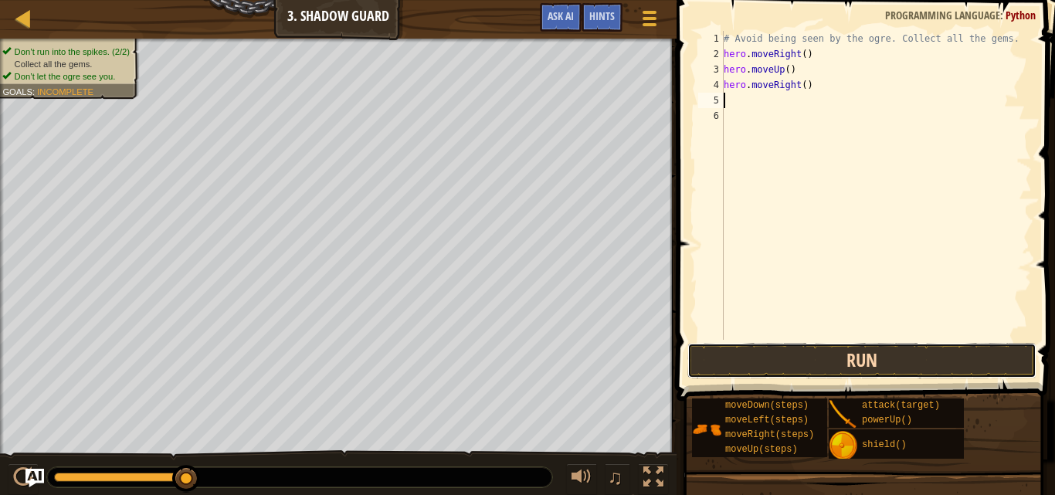
click at [806, 368] on button "Run" at bounding box center [861, 361] width 349 height 36
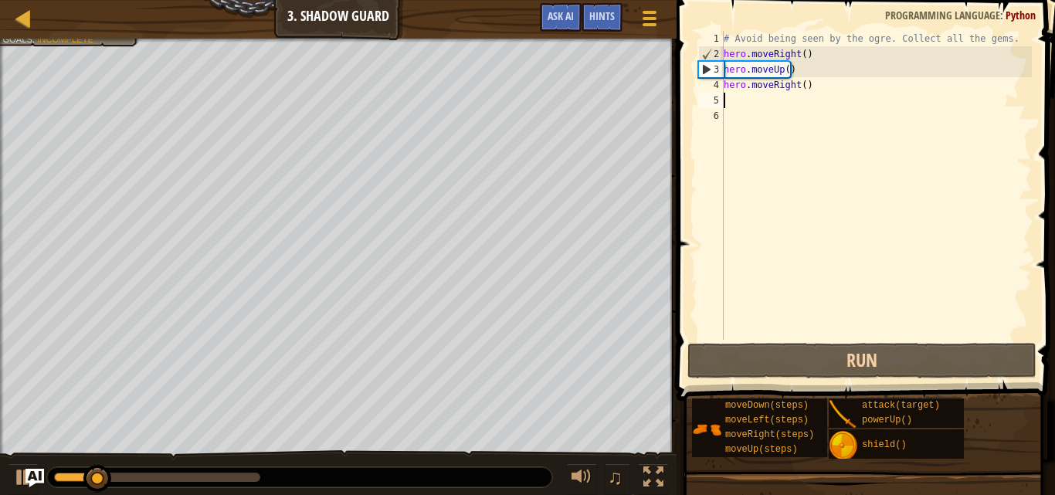
click at [757, 119] on div "# Avoid being seen by the ogre. Collect all the gems. hero . moveRight ( ) hero…" at bounding box center [876, 201] width 311 height 340
click at [769, 105] on div "# Avoid being seen by the ogre. Collect all the gems. hero . moveRight ( ) hero…" at bounding box center [876, 201] width 311 height 340
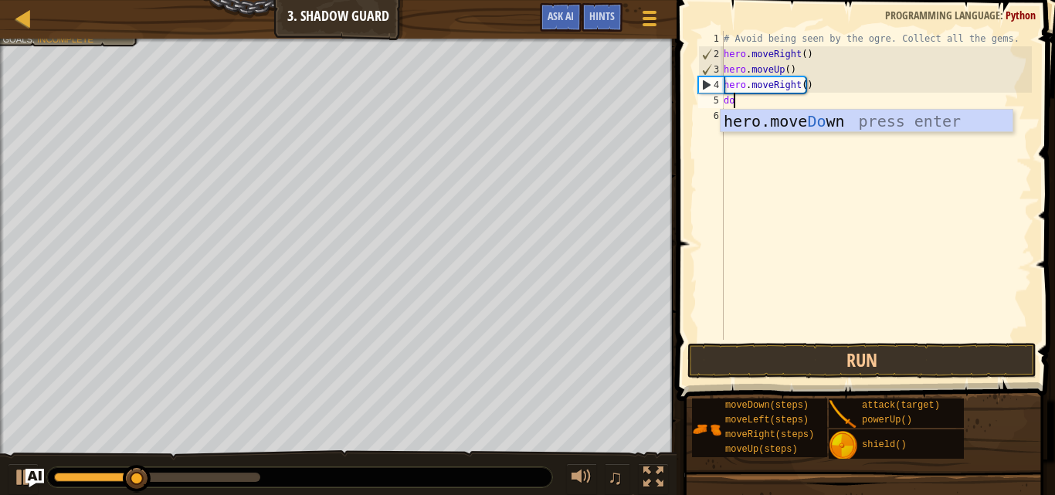
scroll to position [7, 1]
type textarea "down"
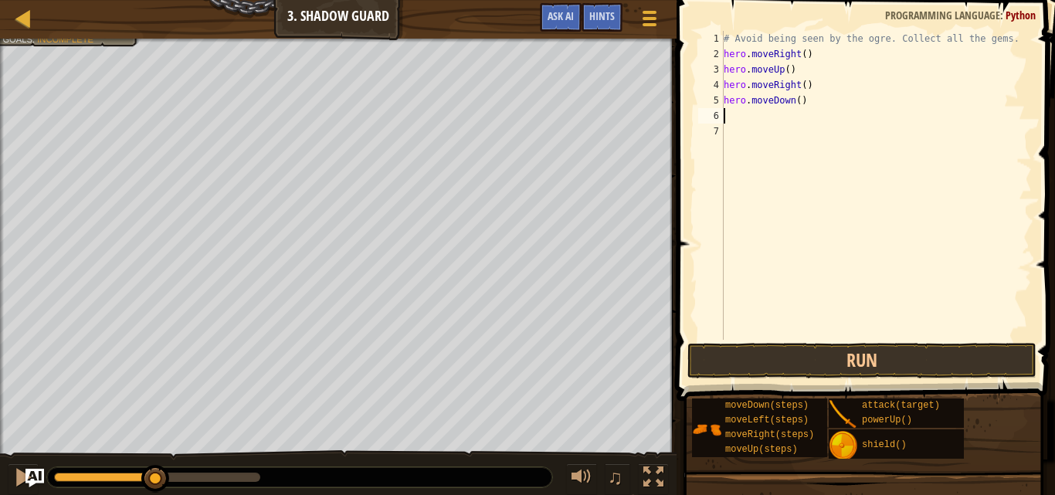
scroll to position [7, 0]
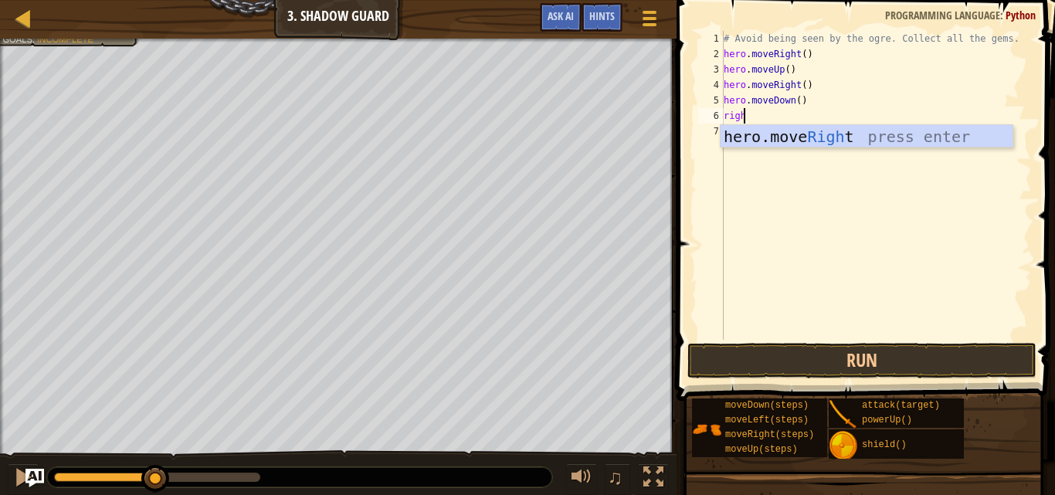
type textarea "right"
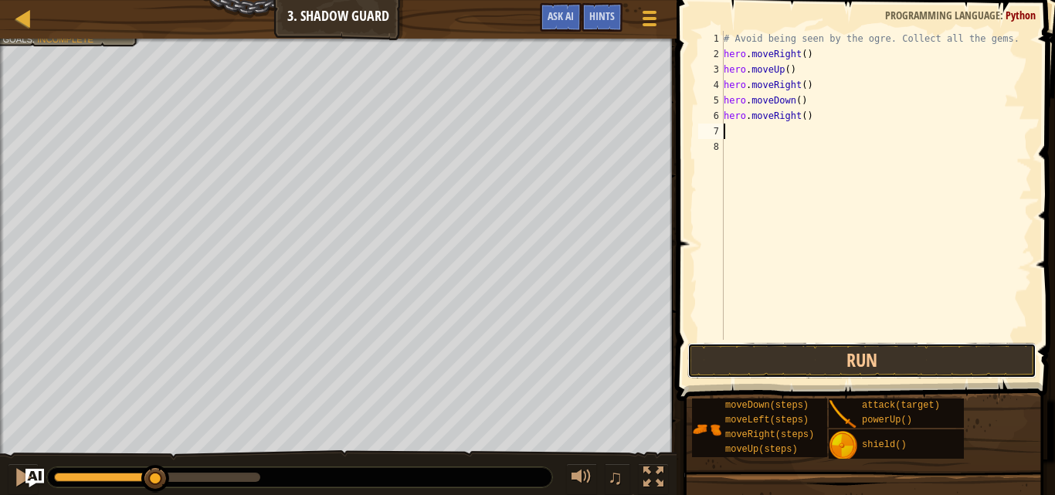
click at [869, 358] on button "Run" at bounding box center [861, 361] width 349 height 36
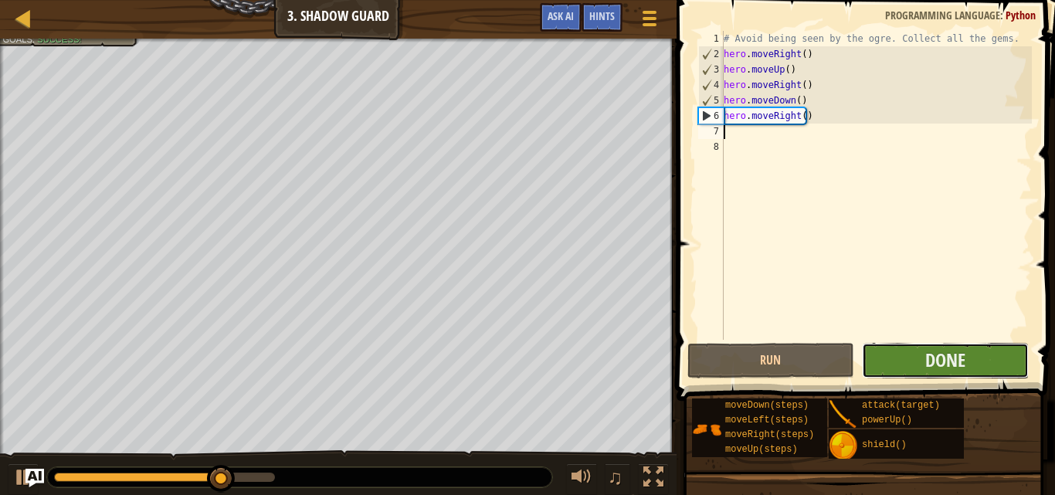
click at [907, 358] on button "Done" at bounding box center [945, 361] width 167 height 36
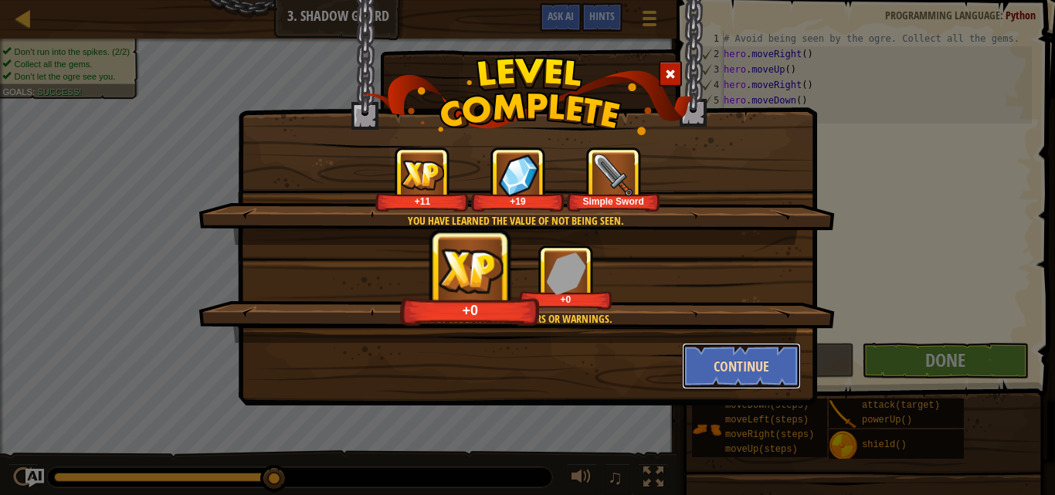
click at [739, 356] on button "Continue" at bounding box center [742, 366] width 120 height 46
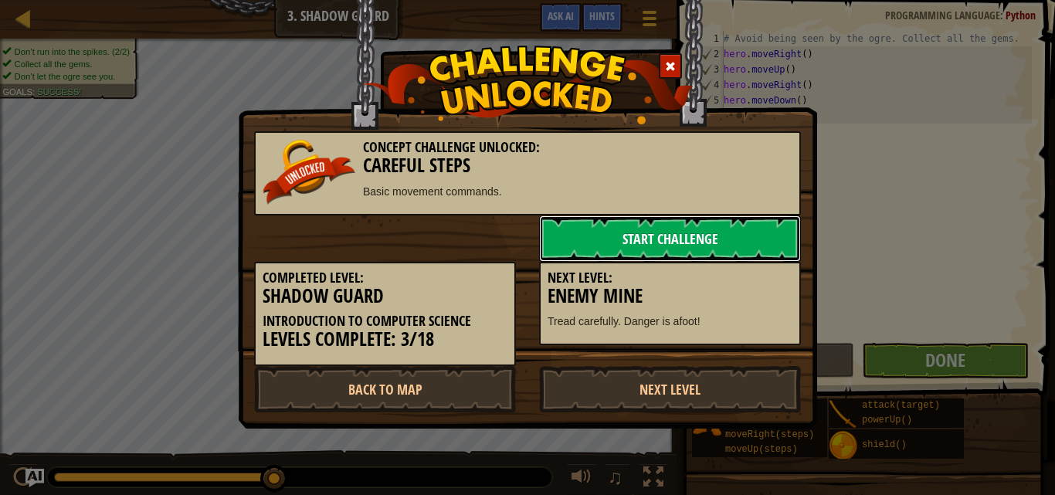
click at [663, 246] on link "Start Challenge" at bounding box center [670, 239] width 262 height 46
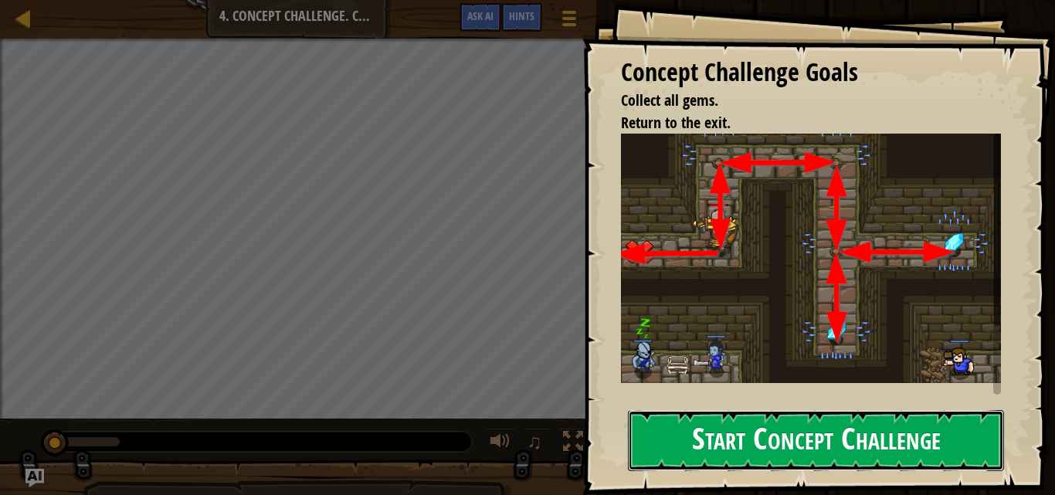
click at [839, 440] on button "Start Concept Challenge" at bounding box center [816, 440] width 376 height 61
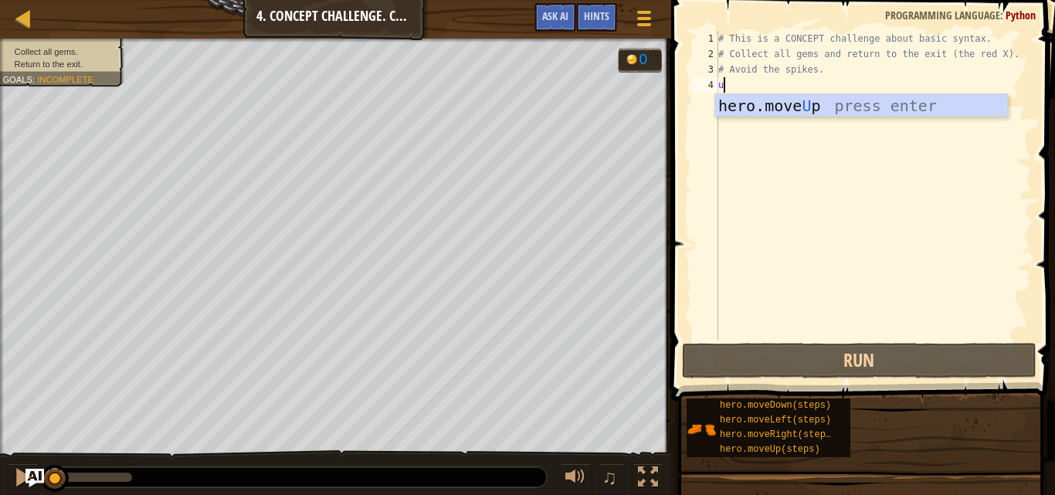
scroll to position [7, 0]
type textarea "up"
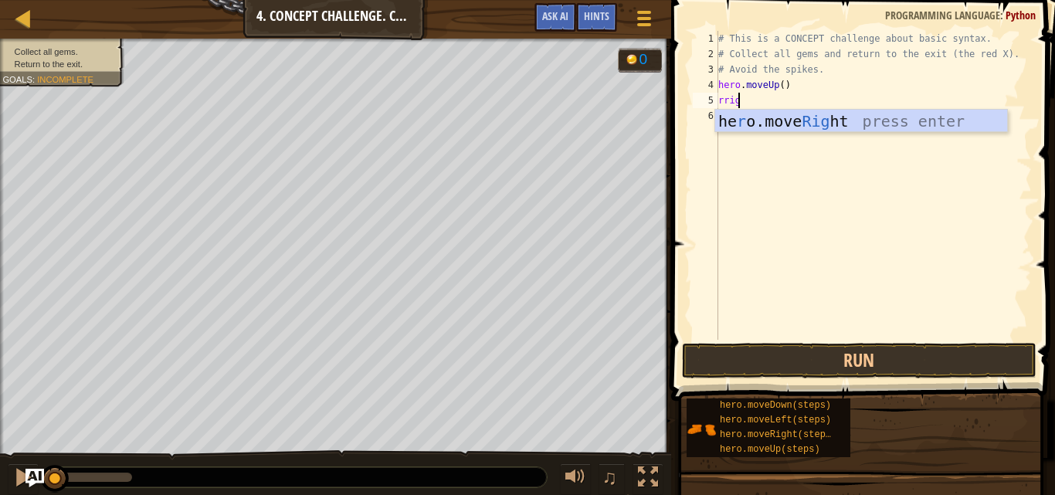
type textarea "rright"
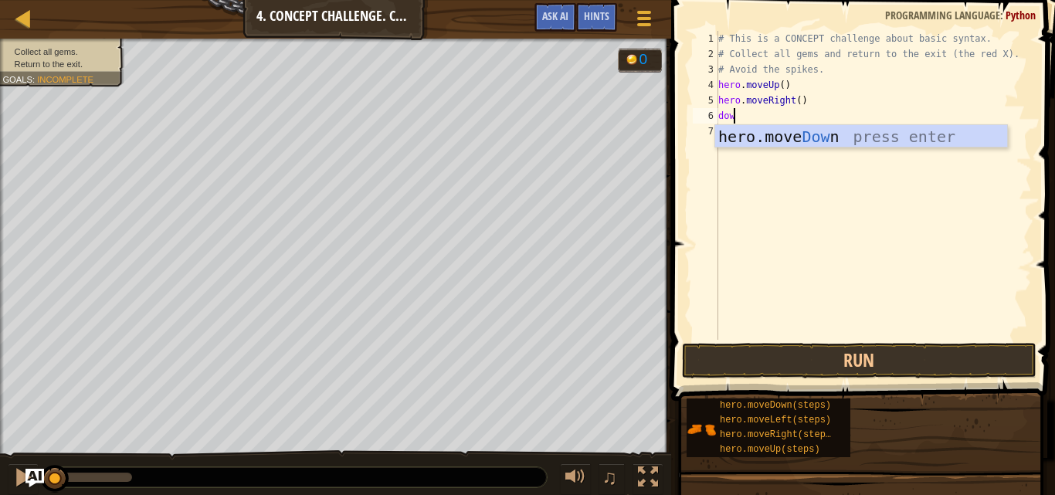
type textarea "down"
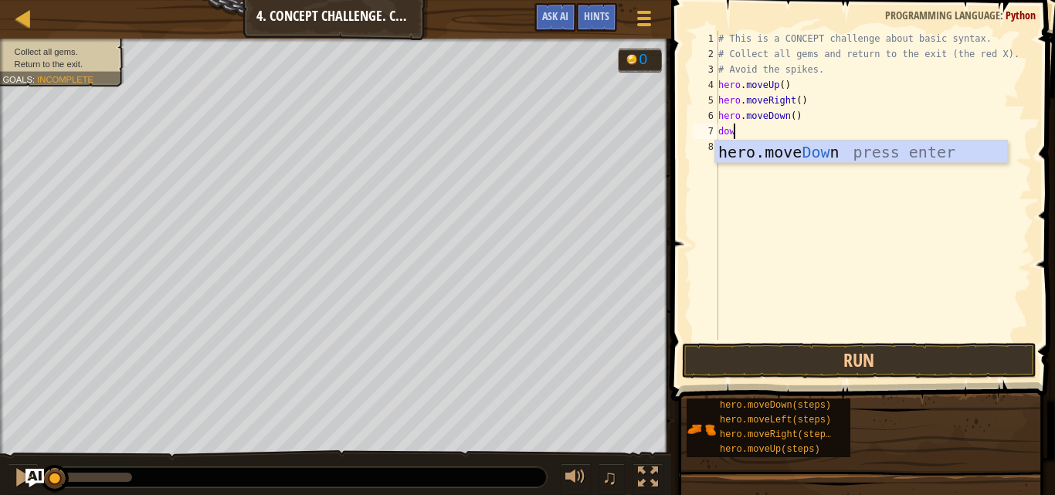
type textarea "down"
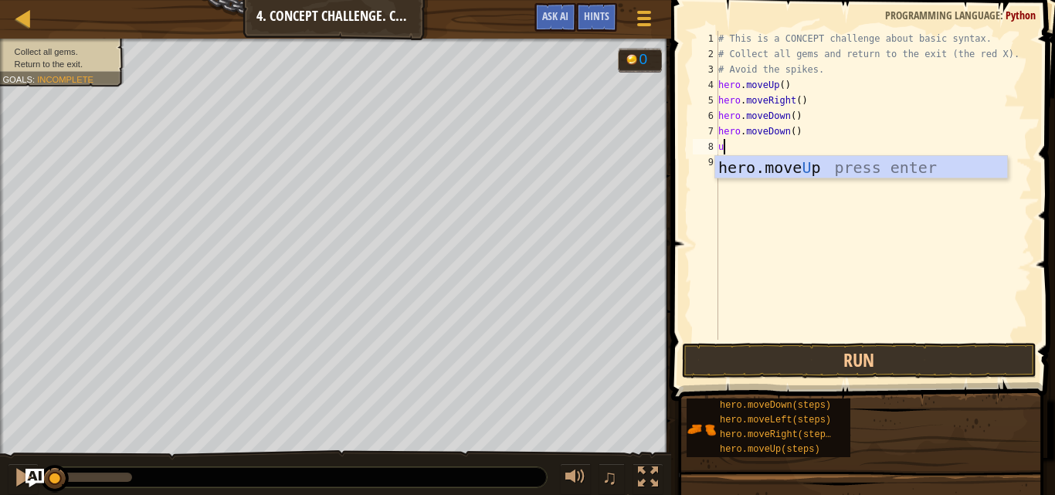
type textarea "up"
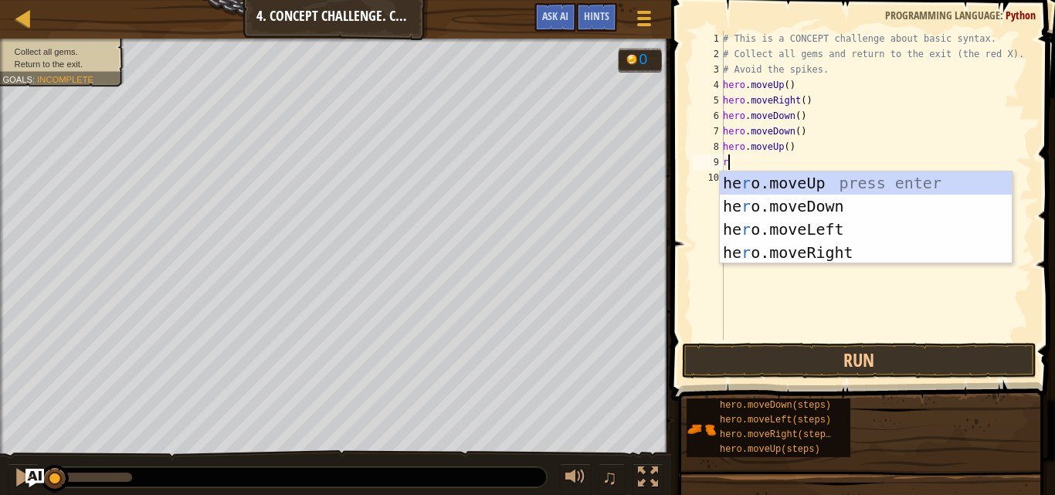
type textarea "ri"
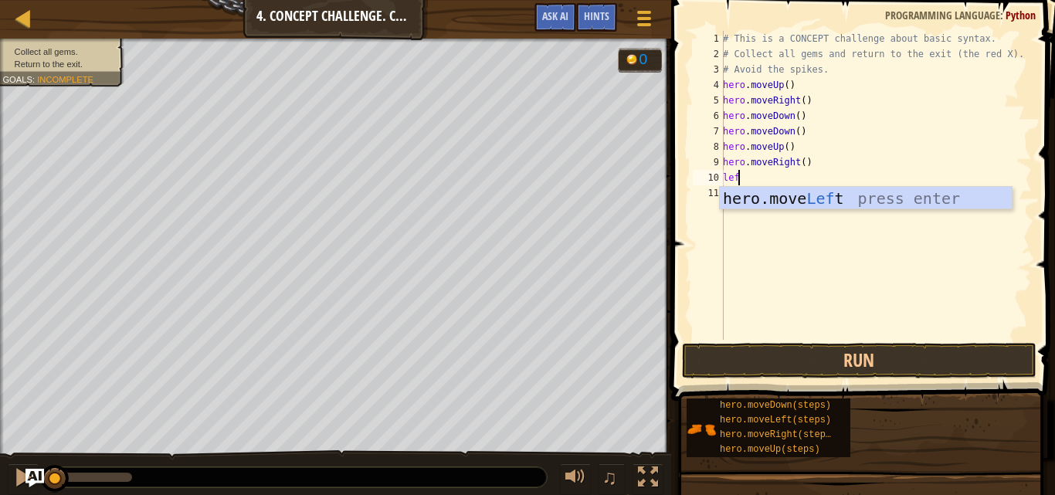
type textarea "left"
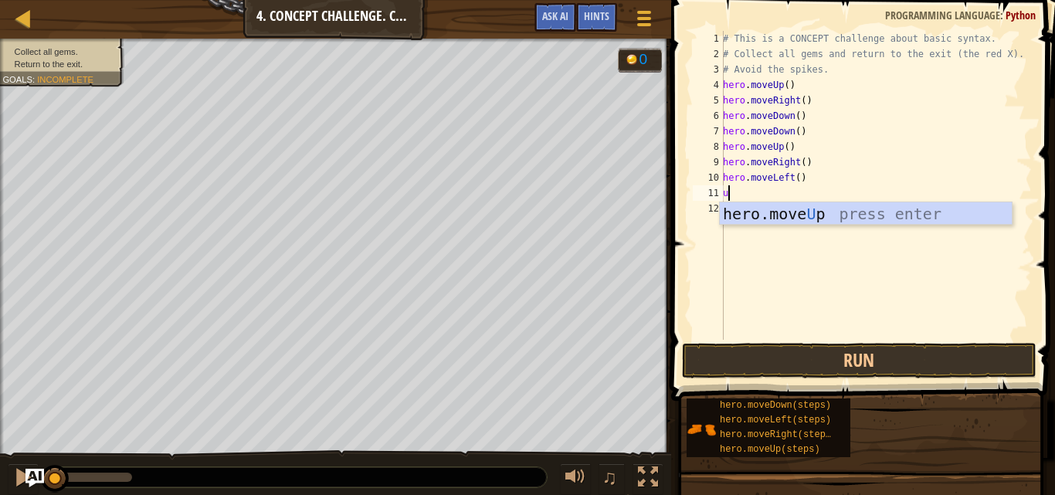
type textarea "up"
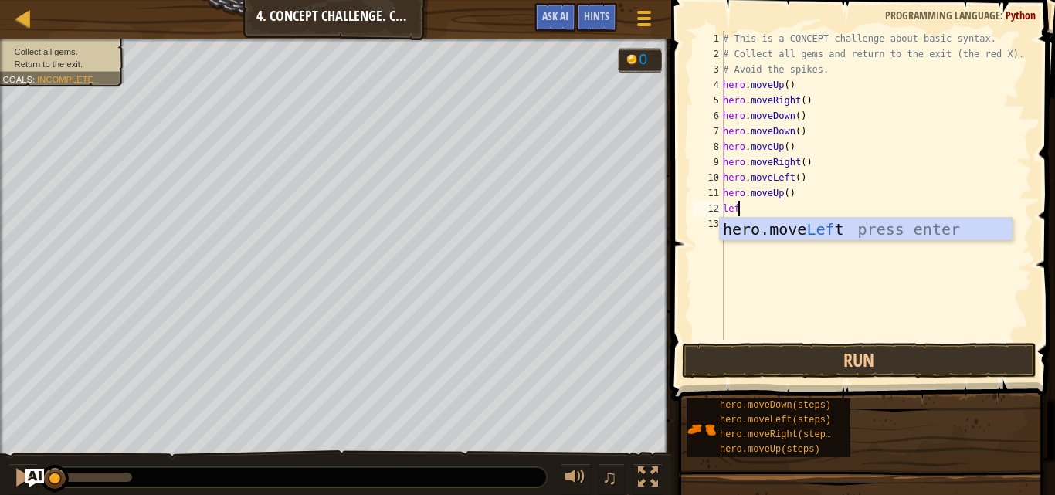
type textarea "left"
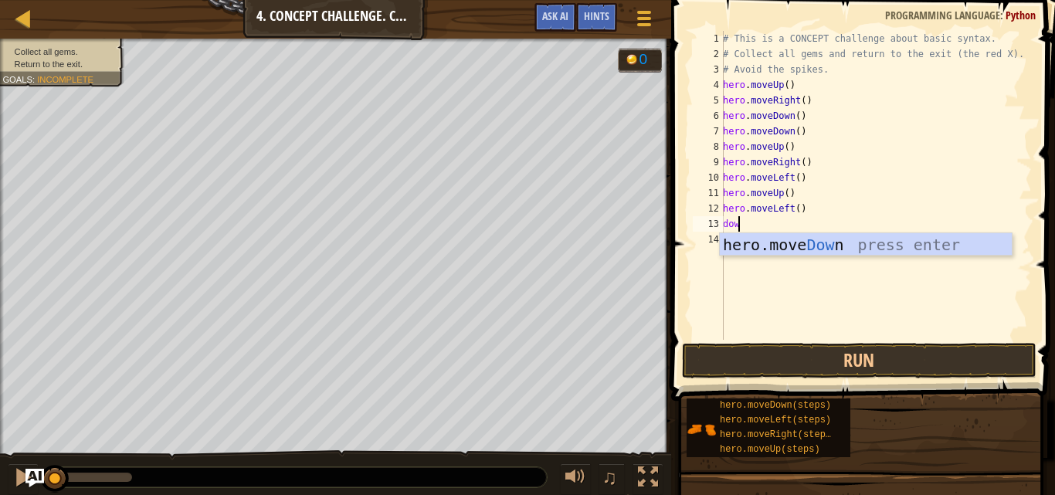
type textarea "down"
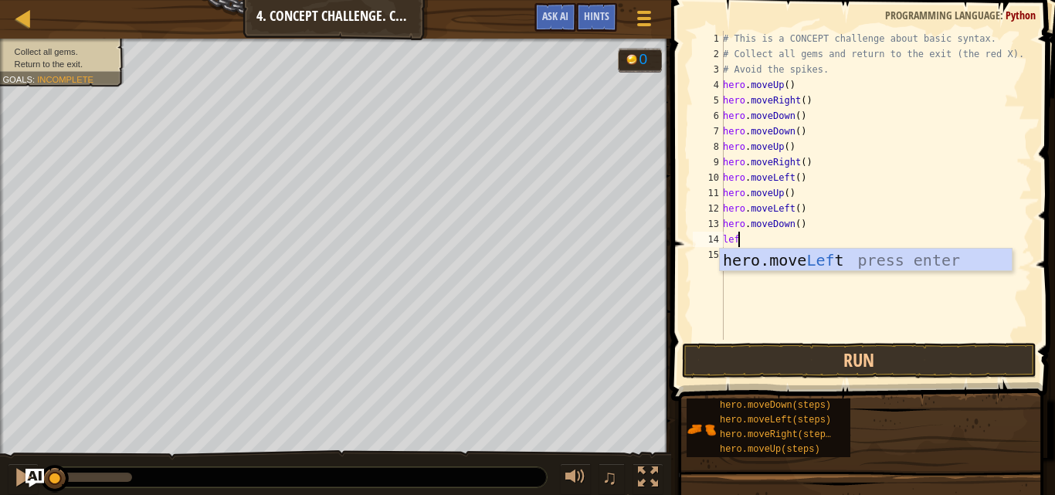
type textarea "left"
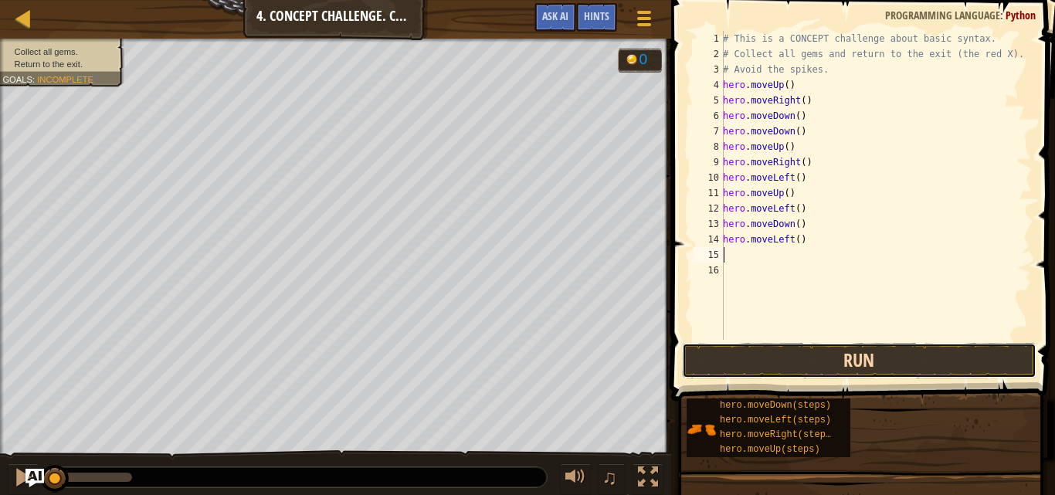
click at [848, 362] on button "Run" at bounding box center [859, 361] width 355 height 36
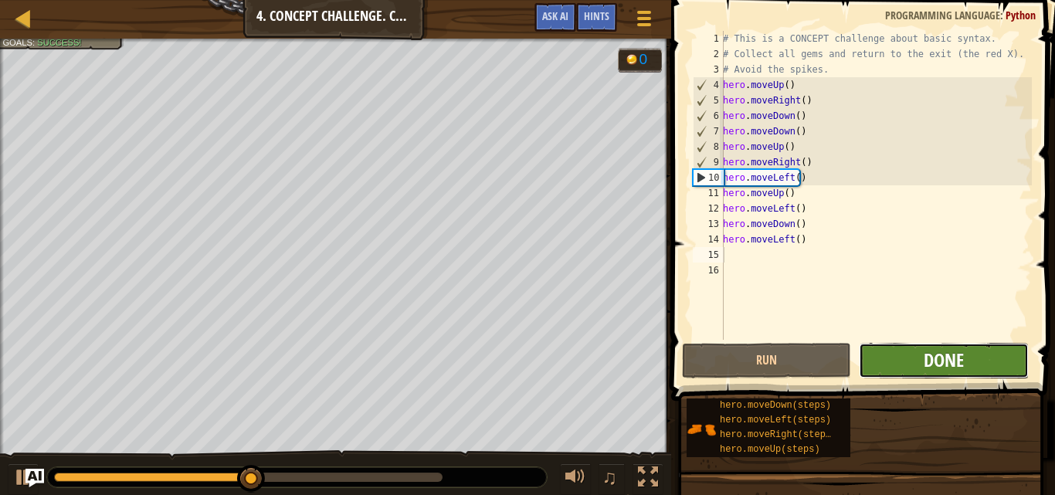
click at [956, 359] on span "Done" at bounding box center [944, 360] width 40 height 25
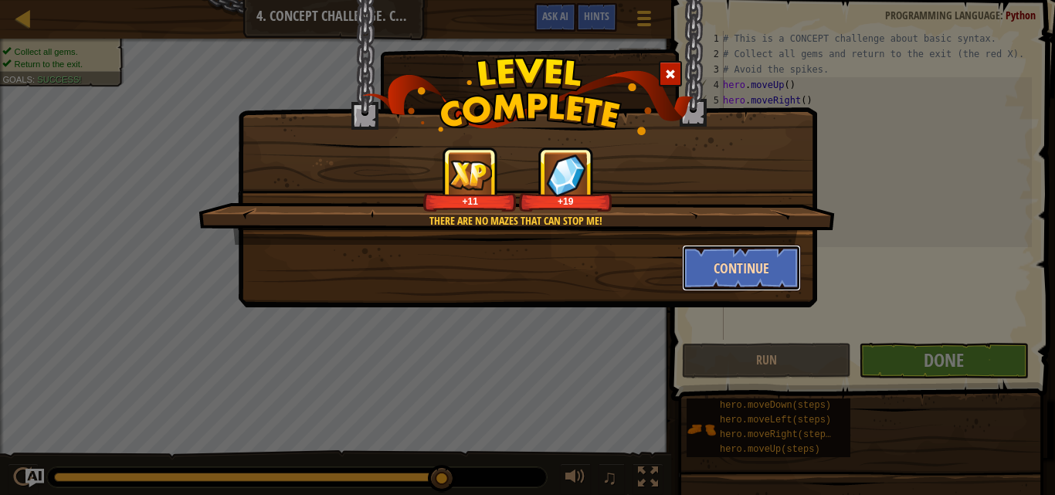
click at [731, 264] on button "Continue" at bounding box center [742, 268] width 120 height 46
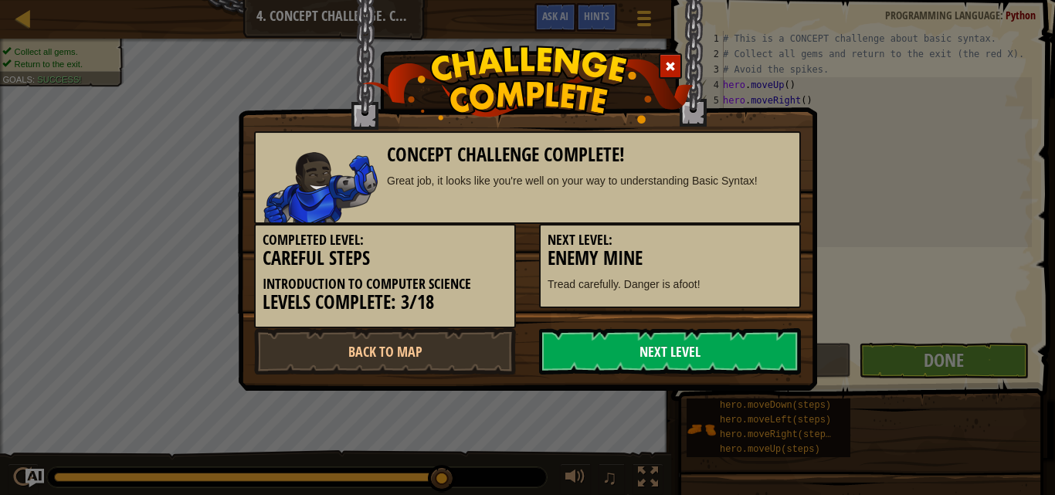
click at [653, 356] on link "Next Level" at bounding box center [670, 351] width 262 height 46
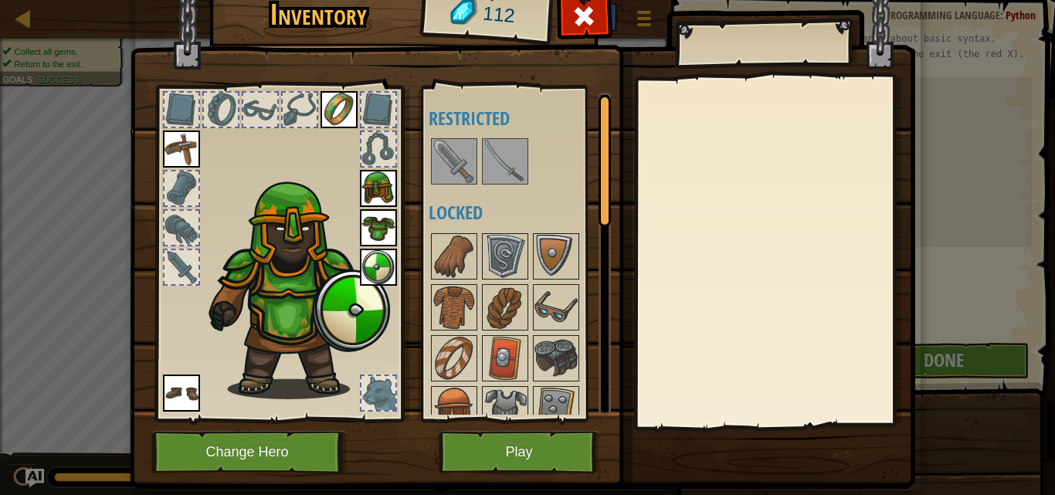
click at [486, 168] on img at bounding box center [505, 161] width 43 height 43
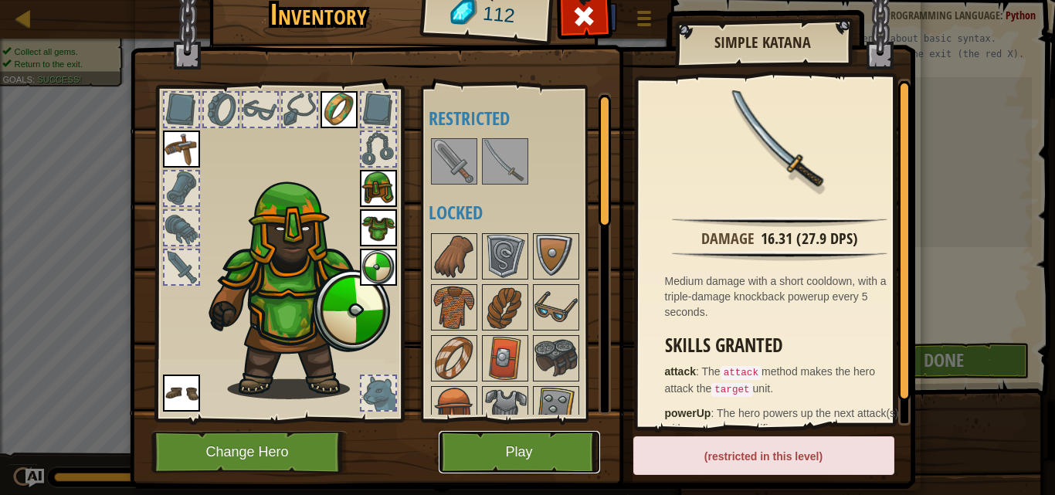
click at [533, 450] on button "Play" at bounding box center [519, 452] width 161 height 42
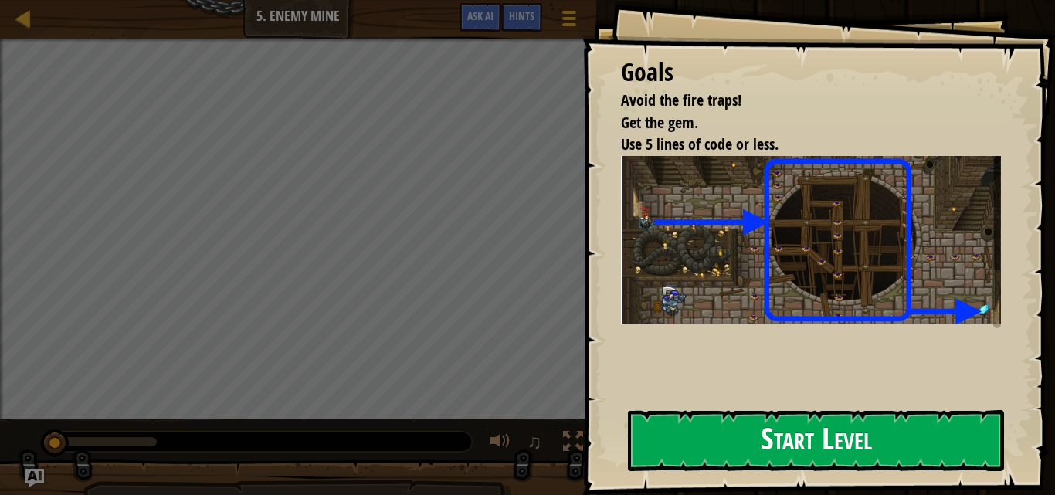
click at [789, 462] on button "Start Level" at bounding box center [816, 440] width 376 height 61
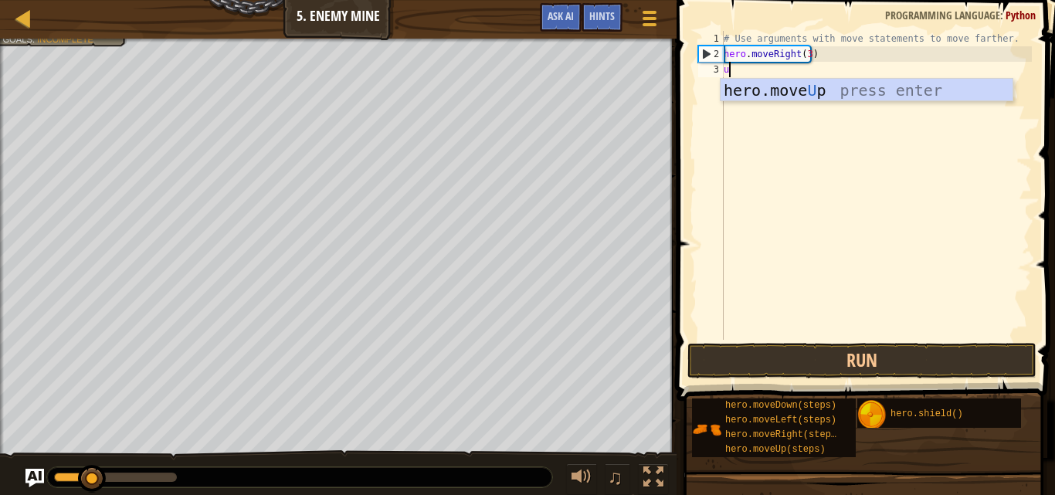
scroll to position [7, 0]
type textarea "up"
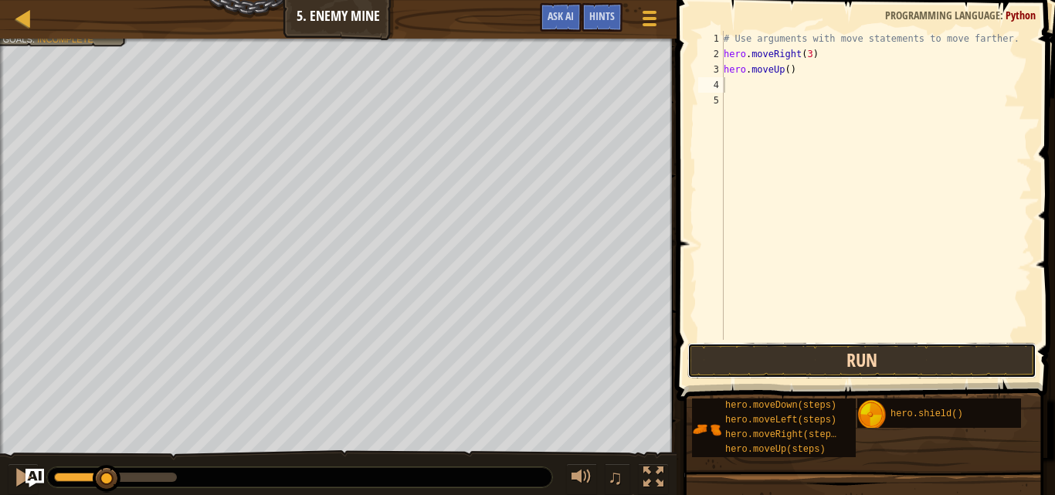
click at [796, 349] on button "Run" at bounding box center [861, 361] width 349 height 36
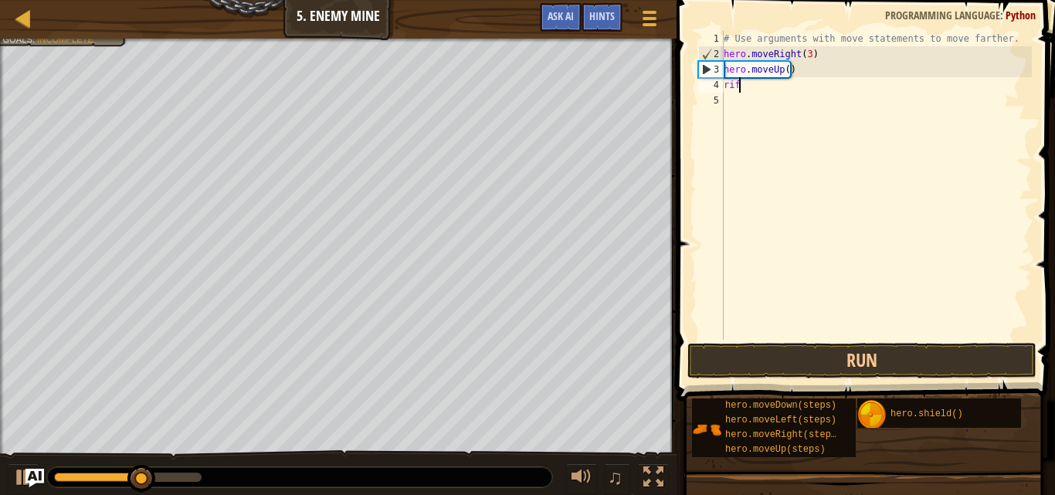
type textarea "rifgt"
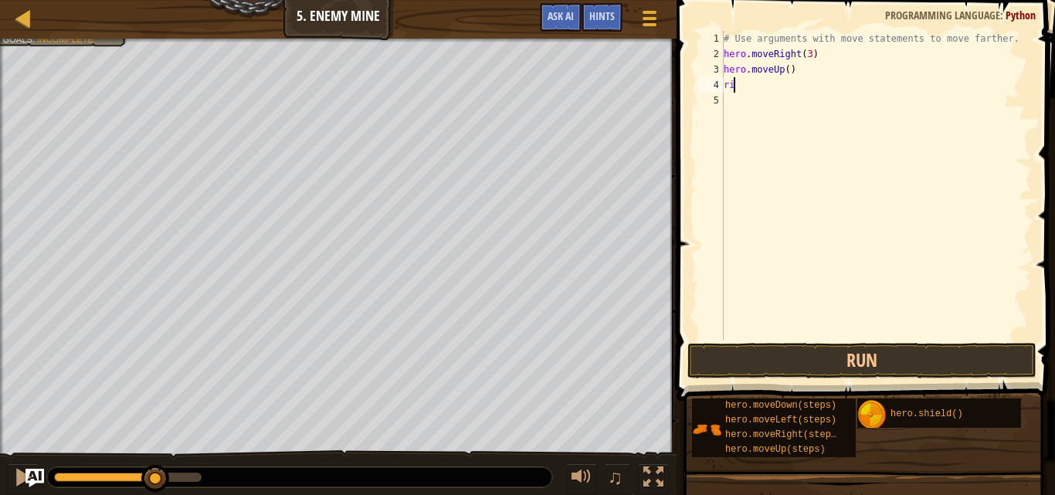
type textarea "rig"
type textarea "w"
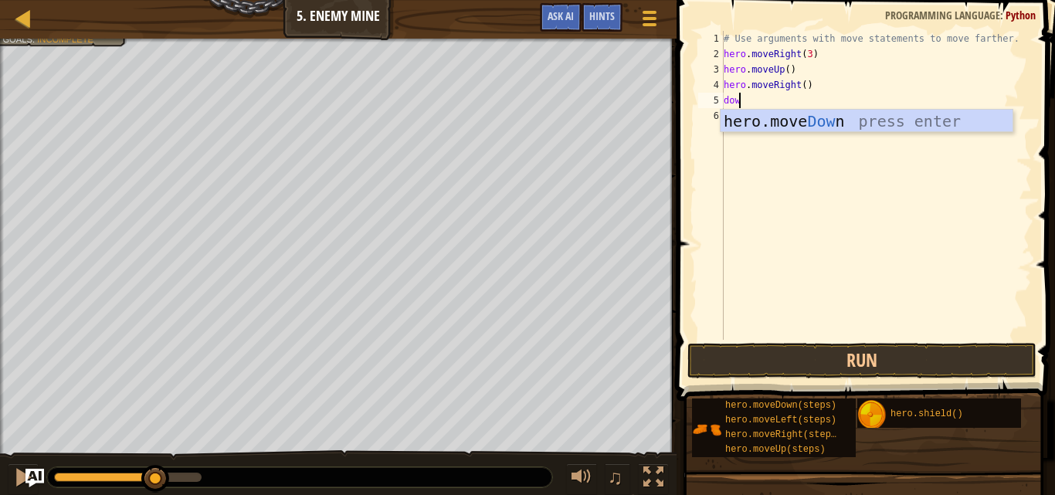
scroll to position [7, 1]
type textarea "down"
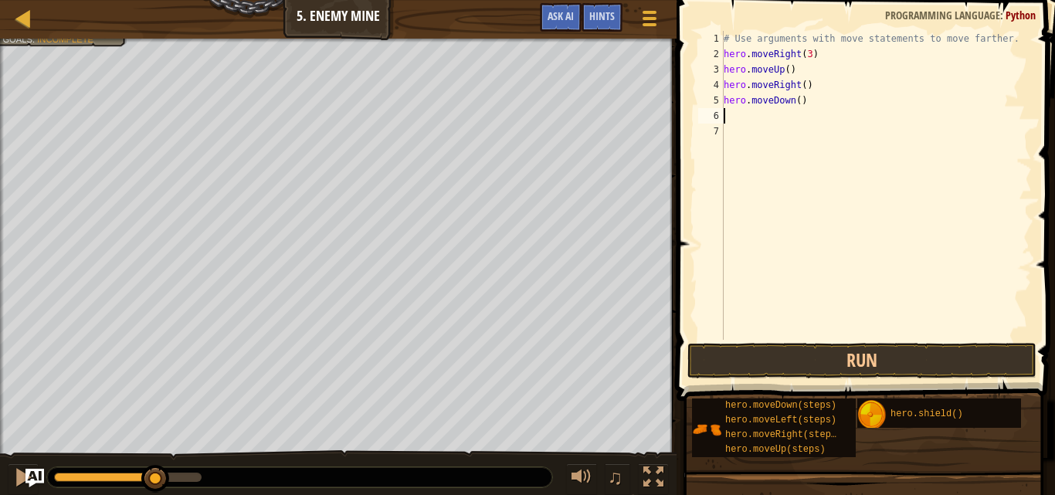
scroll to position [7, 0]
click at [858, 377] on button "Run" at bounding box center [861, 361] width 349 height 36
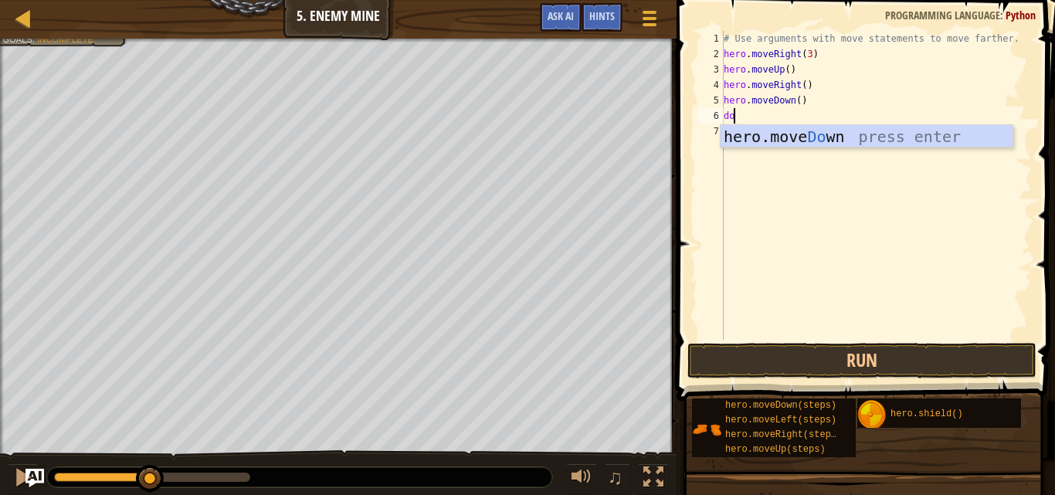
scroll to position [7, 1]
type textarea "down"
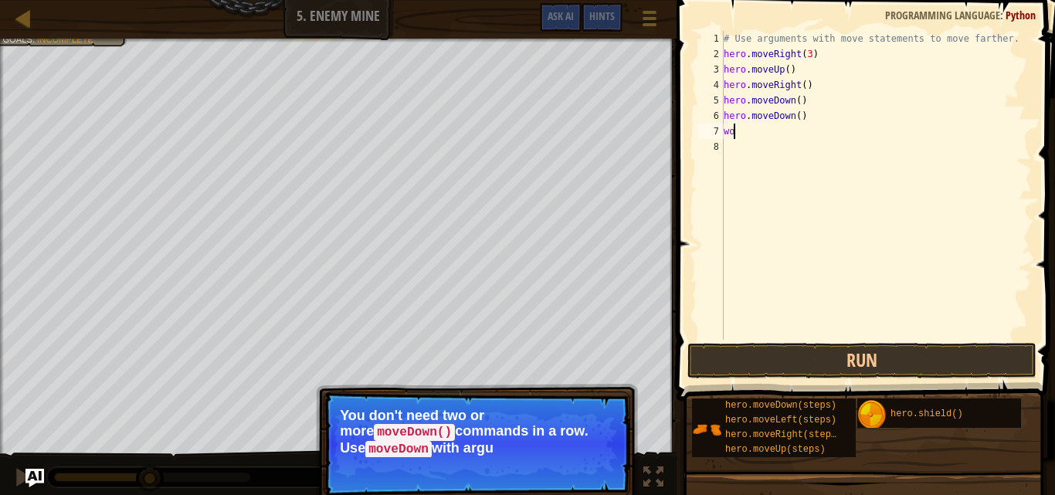
type textarea "w"
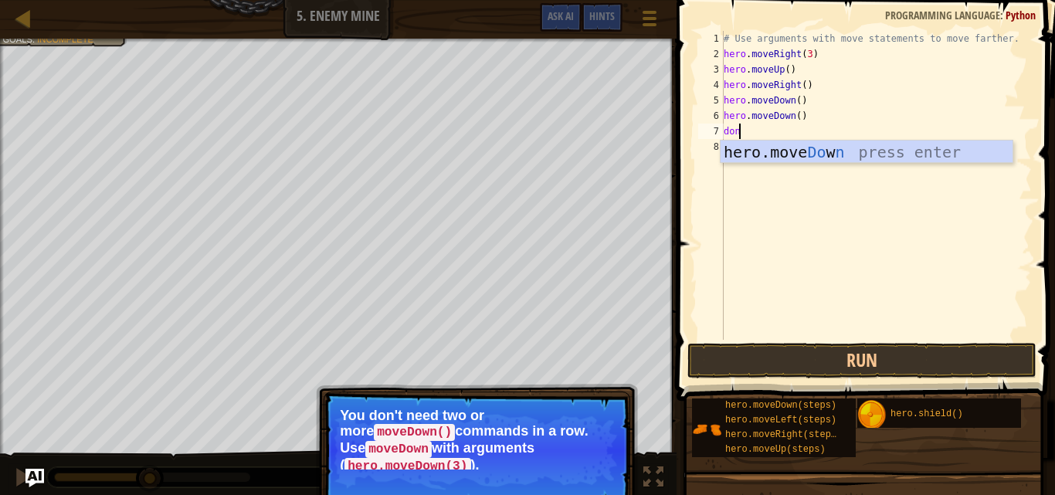
scroll to position [7, 1]
type textarea "donw"
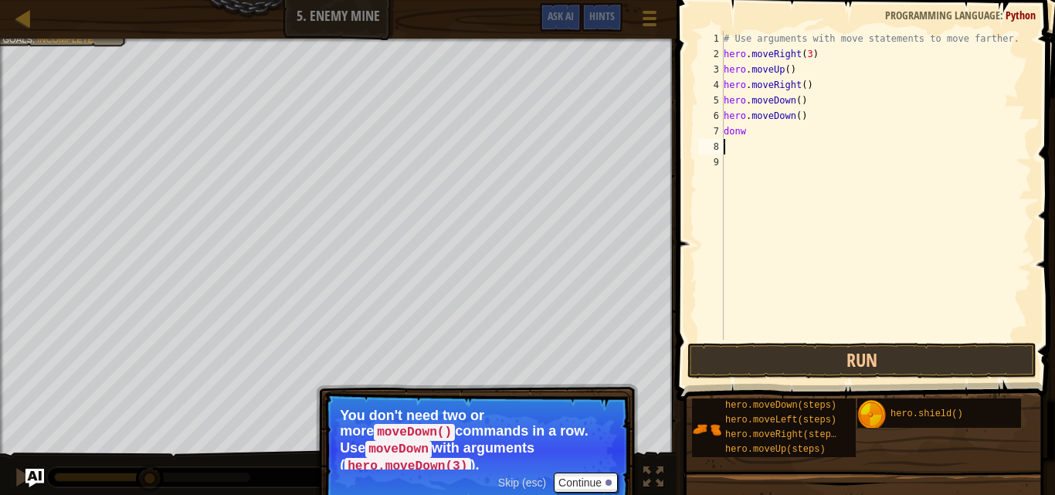
scroll to position [7, 0]
click at [592, 475] on button "Continue" at bounding box center [586, 483] width 64 height 20
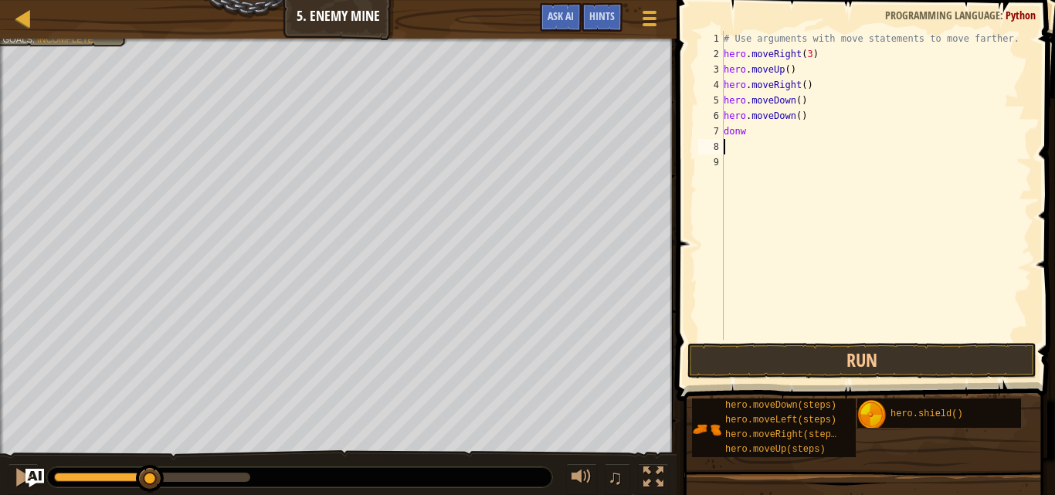
click at [781, 142] on div "# Use arguments with move statements to move farther. hero . moveRight ( 3 ) he…" at bounding box center [876, 201] width 311 height 340
click at [797, 120] on div "# Use arguments with move statements to move farther. hero . moveRight ( 3 ) he…" at bounding box center [876, 201] width 311 height 340
type textarea "hero.moveDown(3)"
type textarea "don"
type textarea "d"
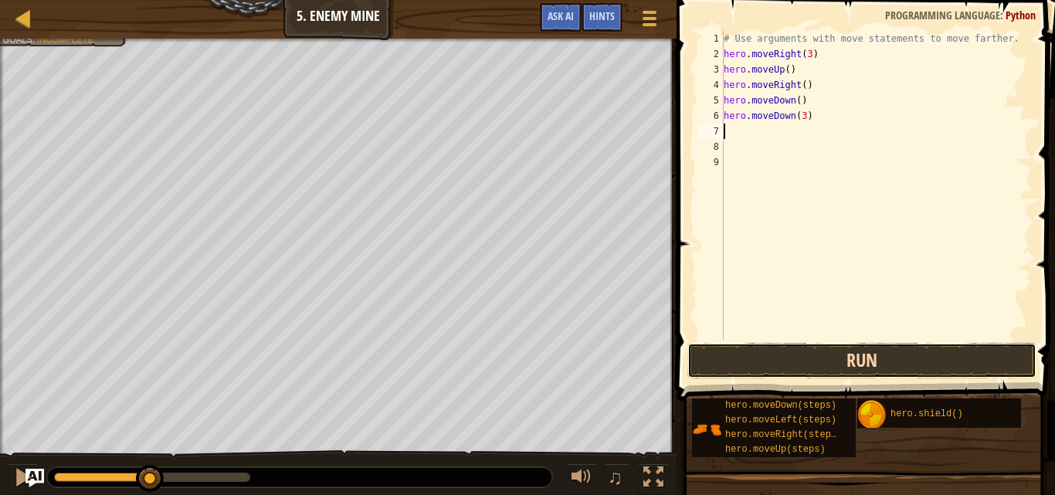
click at [889, 356] on button "Run" at bounding box center [861, 361] width 349 height 36
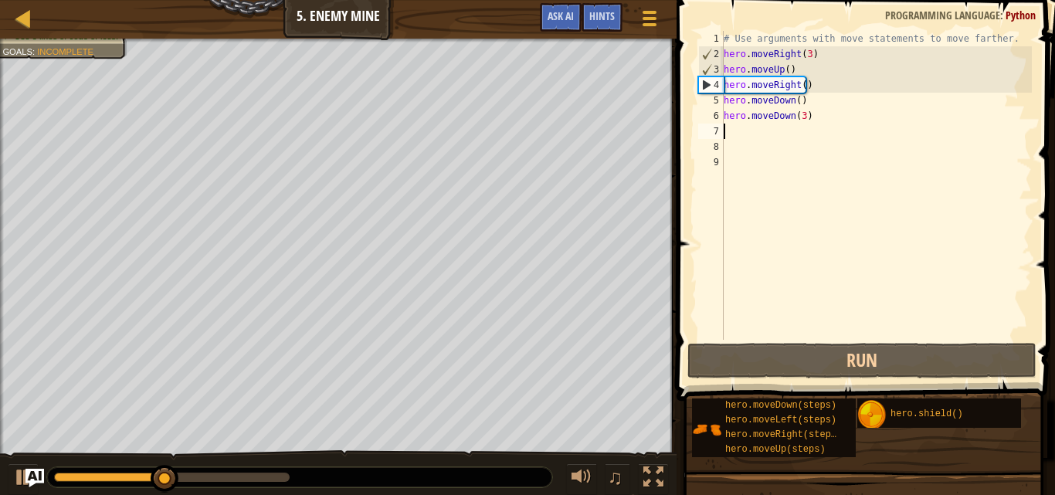
drag, startPoint x: 801, startPoint y: 115, endPoint x: 1054, endPoint y: 258, distance: 290.9
click at [801, 115] on div "# Use arguments with move statements to move farther. hero . moveRight ( 3 ) he…" at bounding box center [876, 201] width 311 height 340
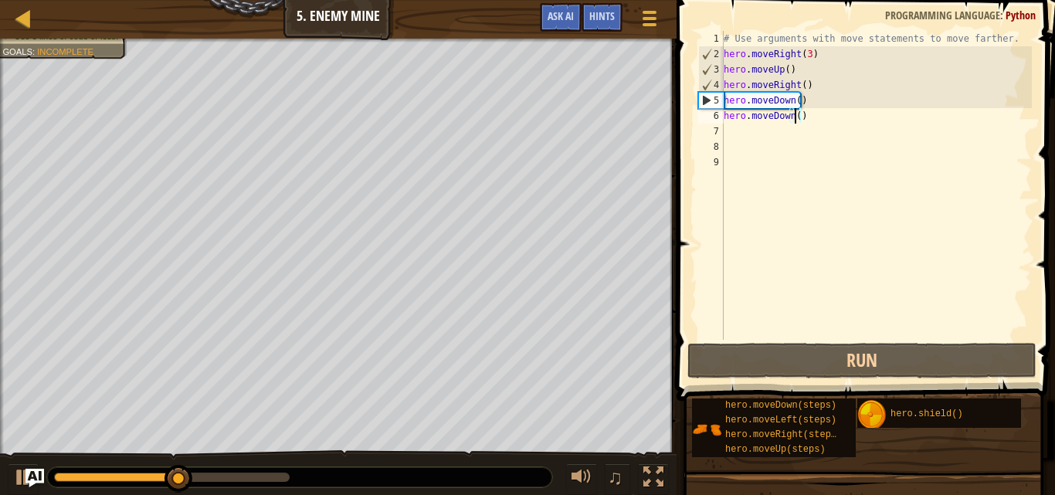
type textarea "hero.moveDown(2)"
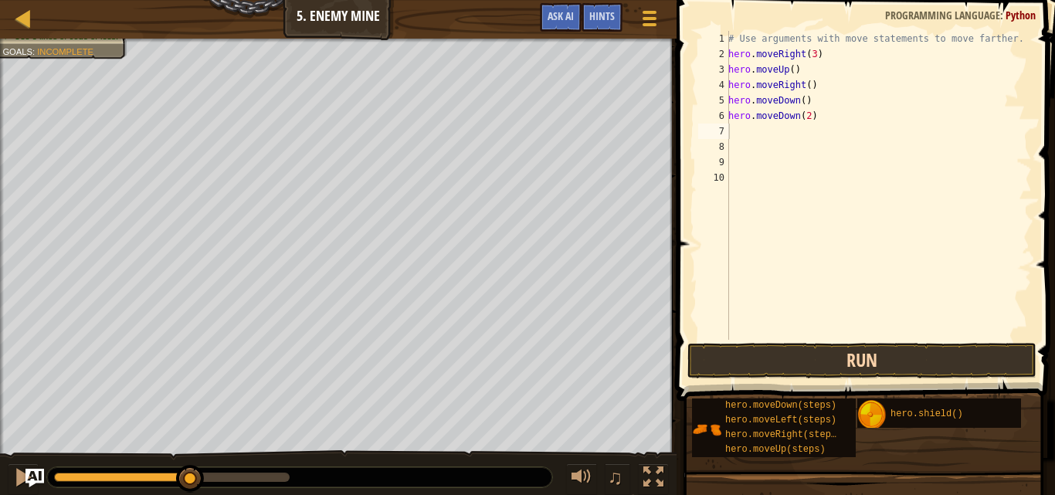
click at [883, 341] on span at bounding box center [867, 178] width 391 height 446
click at [883, 350] on button "Run" at bounding box center [861, 361] width 349 height 36
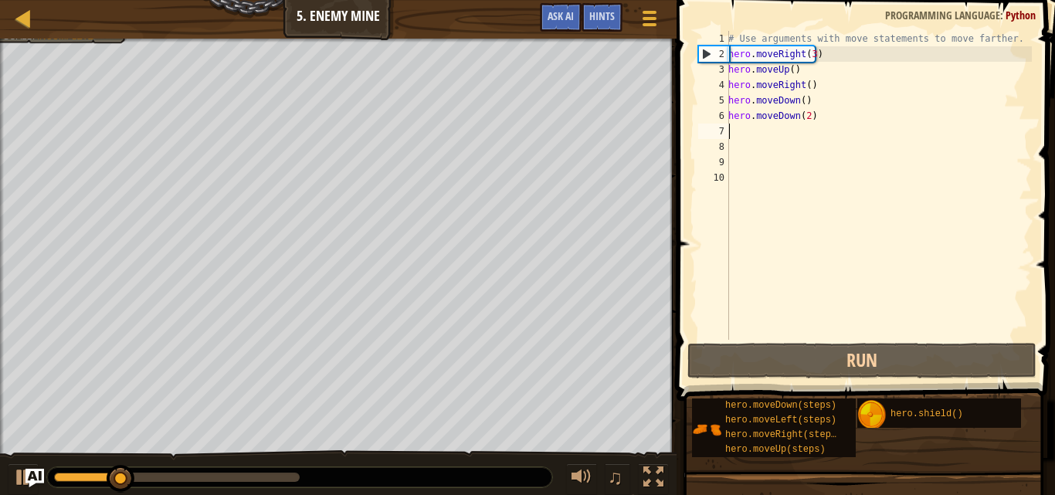
click at [763, 137] on div "# Use arguments with move statements to move farther. hero . moveRight ( 3 ) he…" at bounding box center [878, 201] width 307 height 340
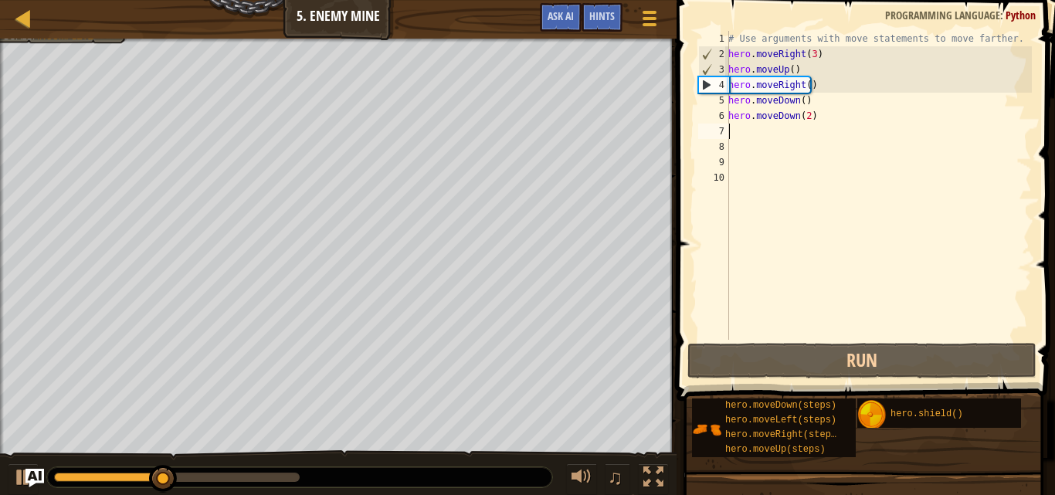
type textarea "l"
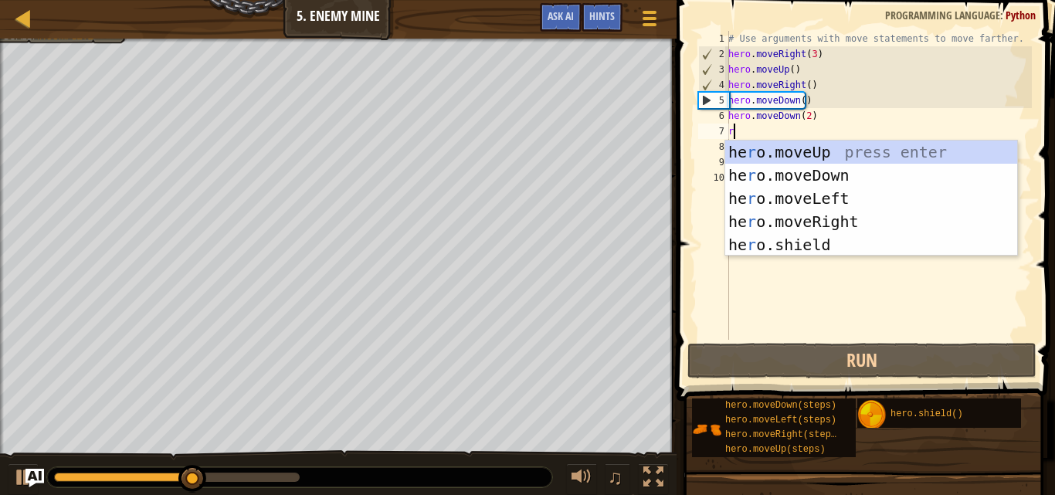
type textarea "ri"
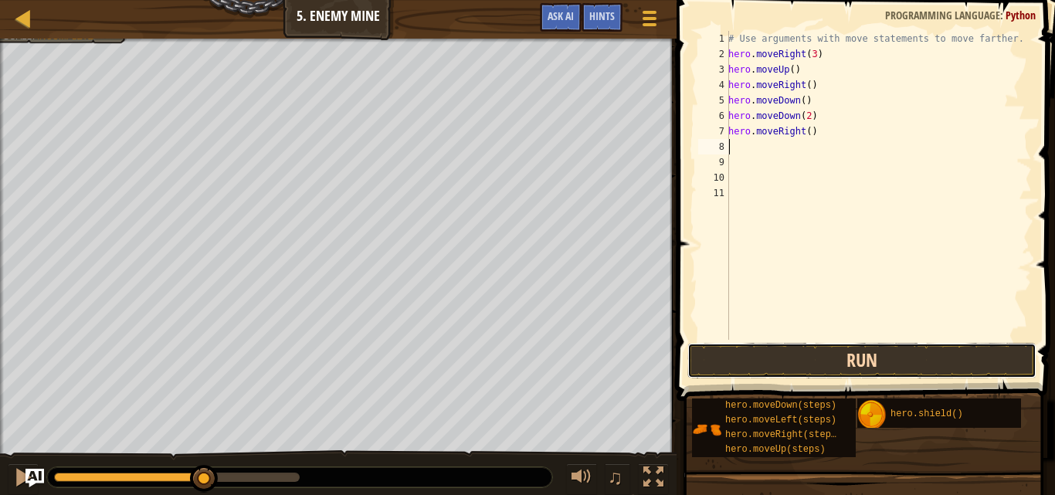
click at [804, 359] on button "Run" at bounding box center [861, 361] width 349 height 36
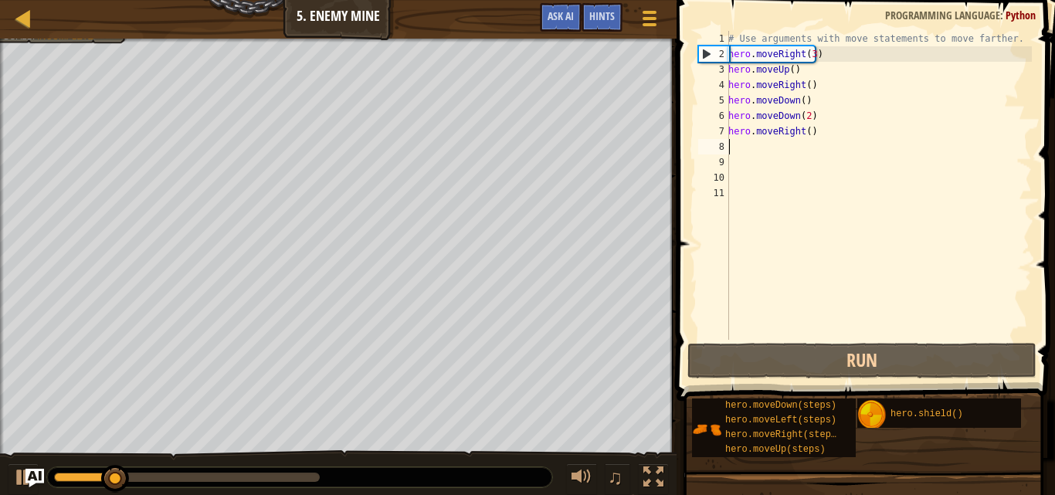
click at [807, 134] on div "# Use arguments with move statements to move farther. hero . moveRight ( 3 ) he…" at bounding box center [878, 201] width 307 height 340
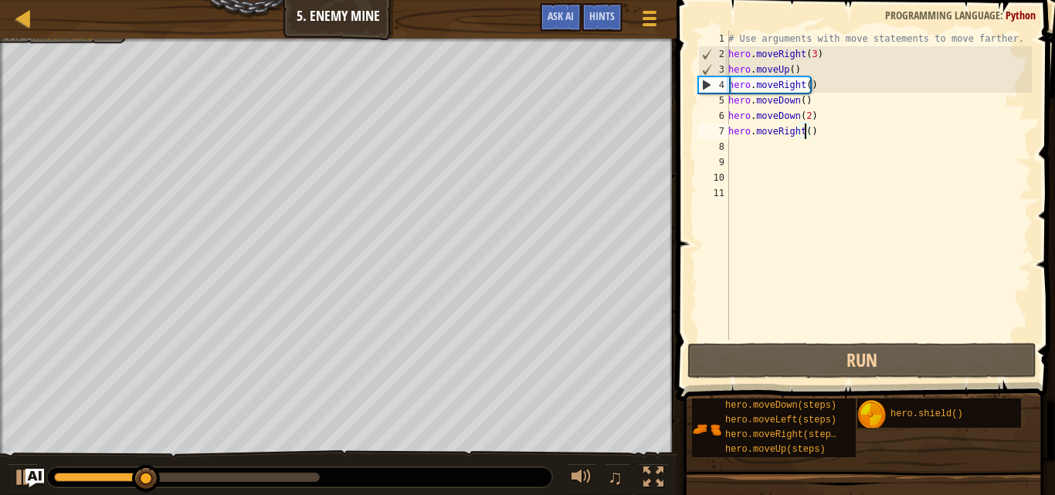
type textarea "hero.moveRight(2)"
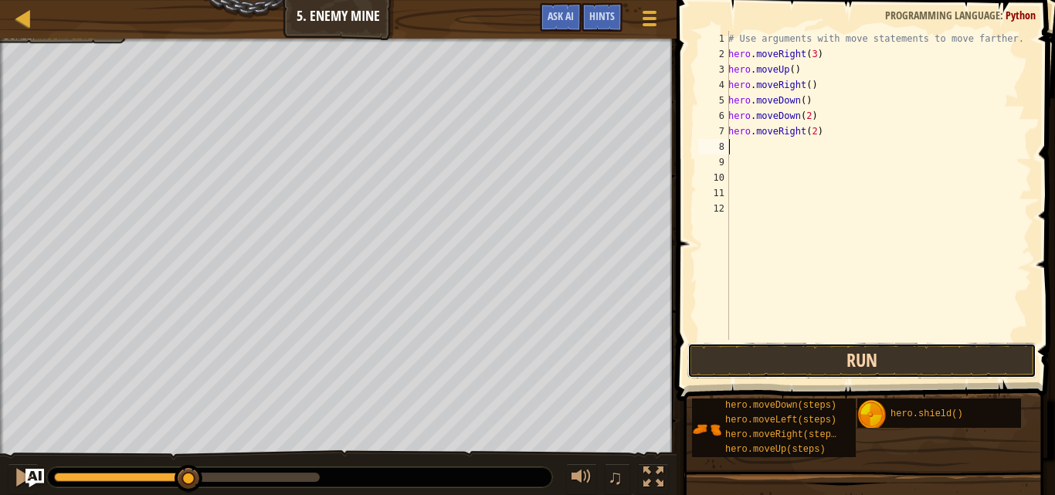
click at [915, 369] on button "Run" at bounding box center [861, 361] width 349 height 36
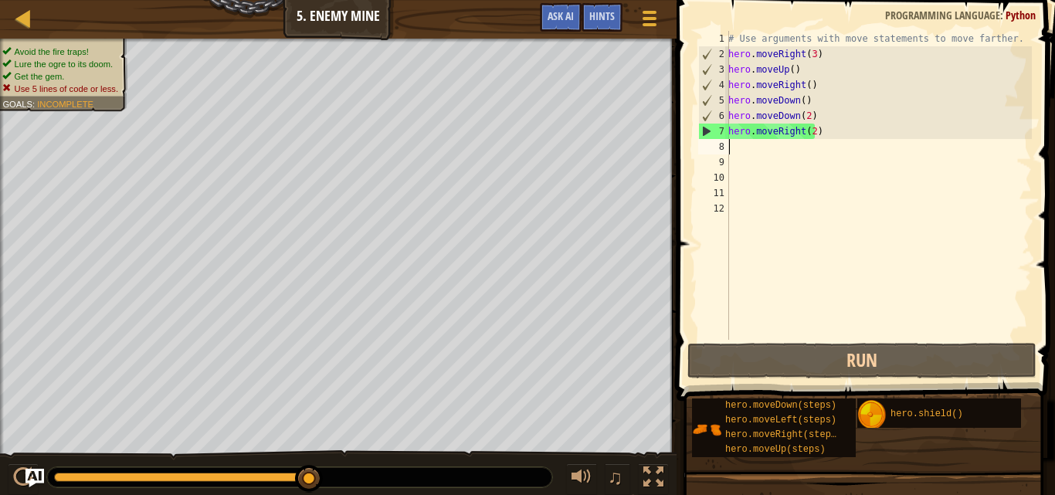
click at [829, 137] on div "# Use arguments with move statements to move farther. hero . moveRight ( 3 ) he…" at bounding box center [878, 201] width 307 height 340
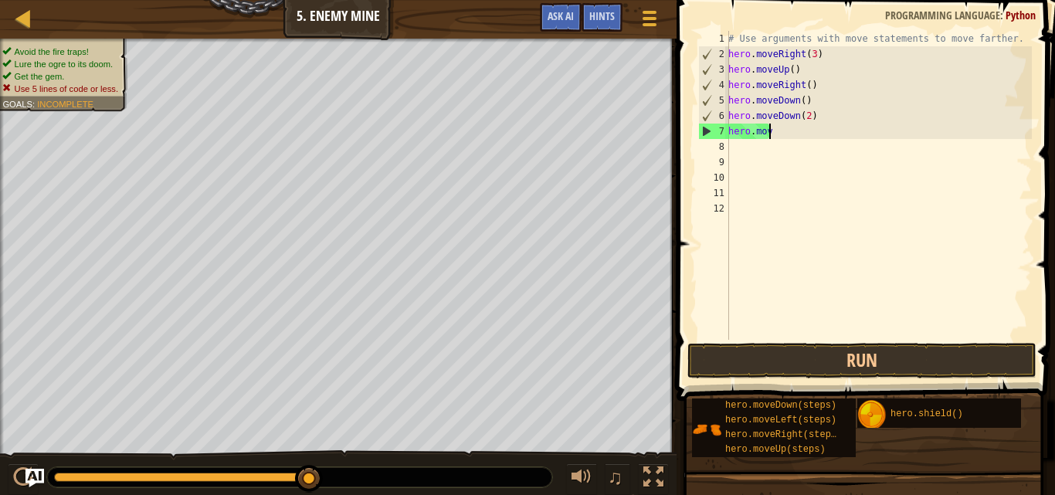
type textarea "h"
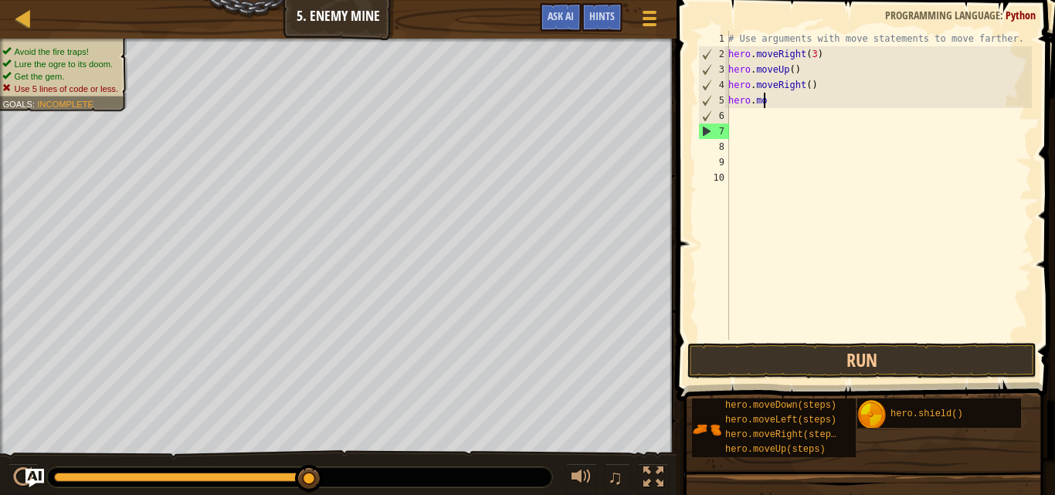
type textarea "h"
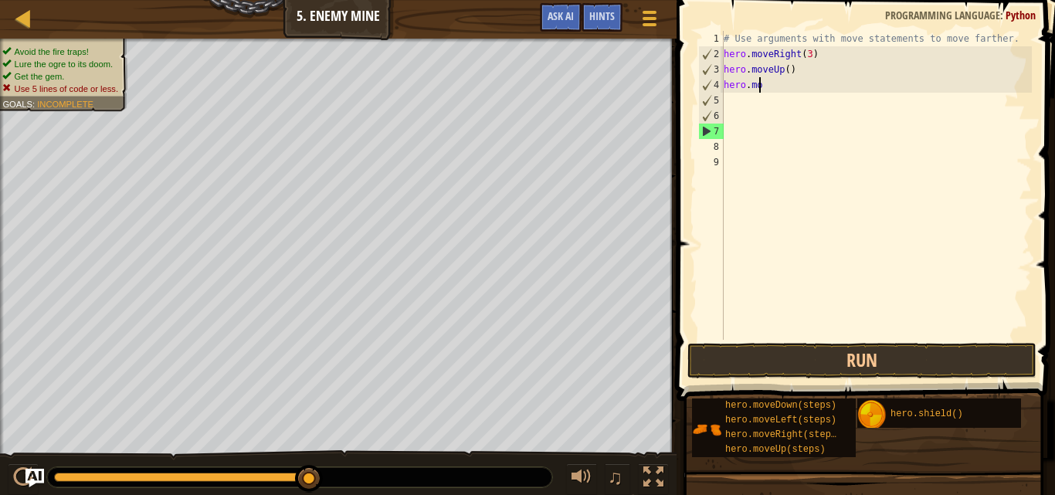
type textarea "h"
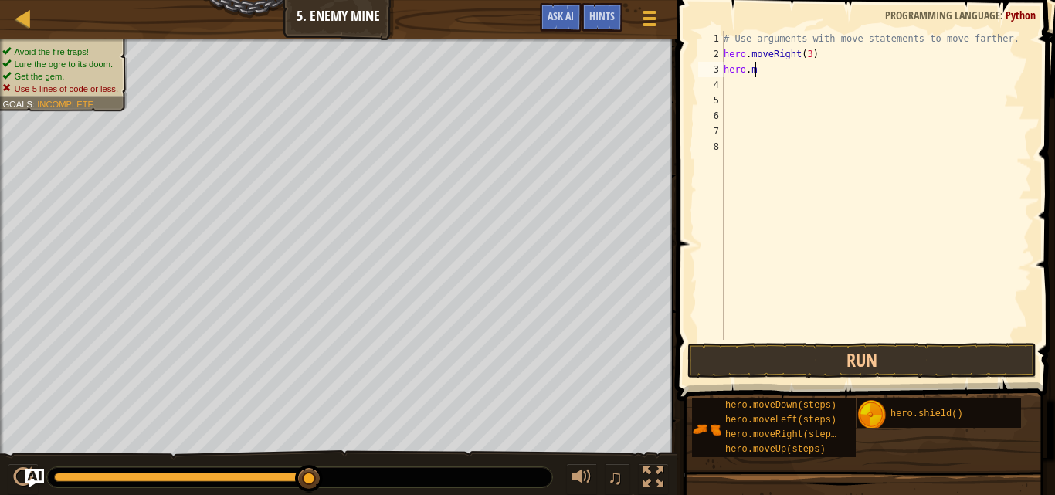
type textarea "h"
click at [855, 365] on button "Run" at bounding box center [861, 361] width 349 height 36
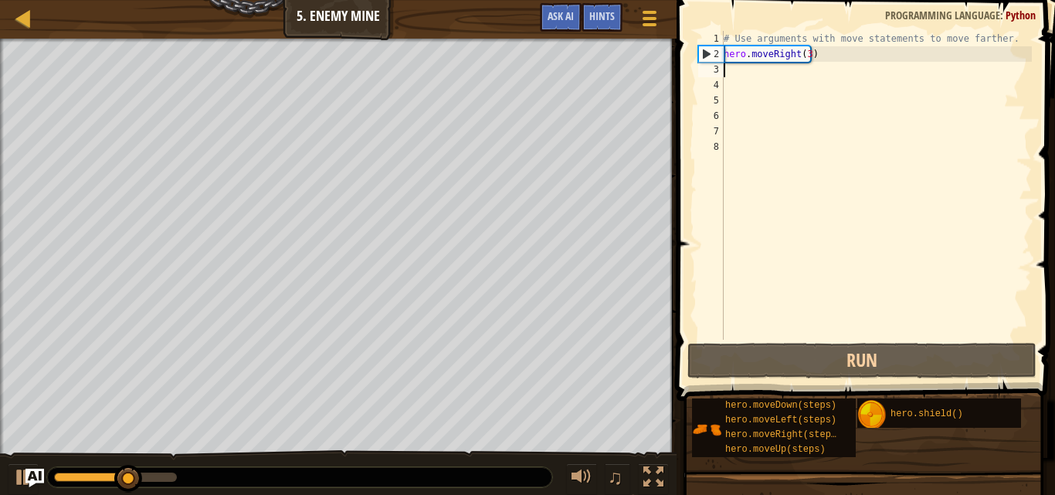
type textarea "up"
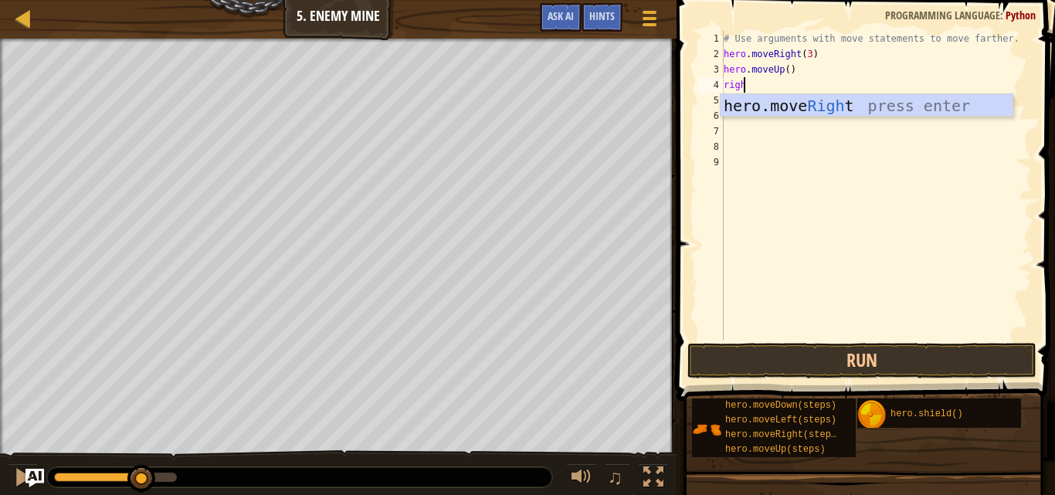
type textarea "right"
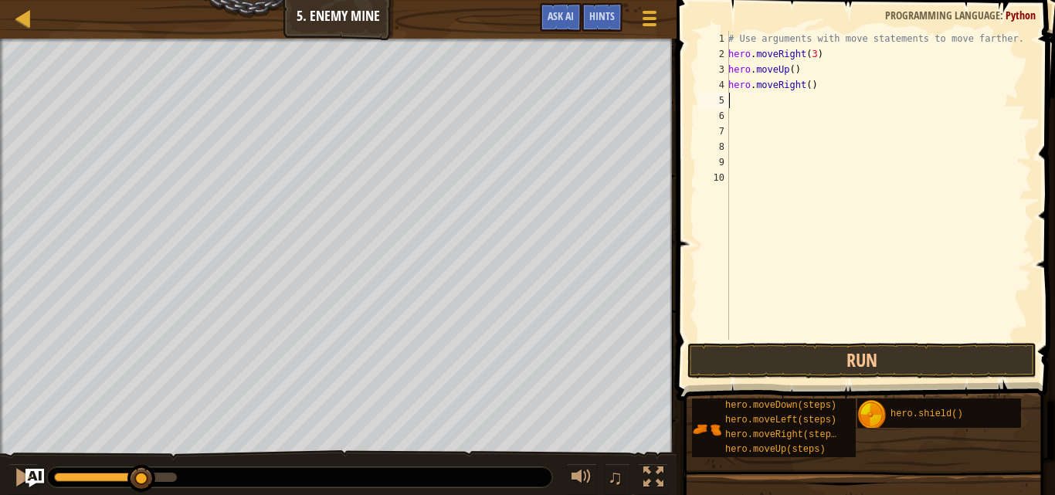
type textarea "d"
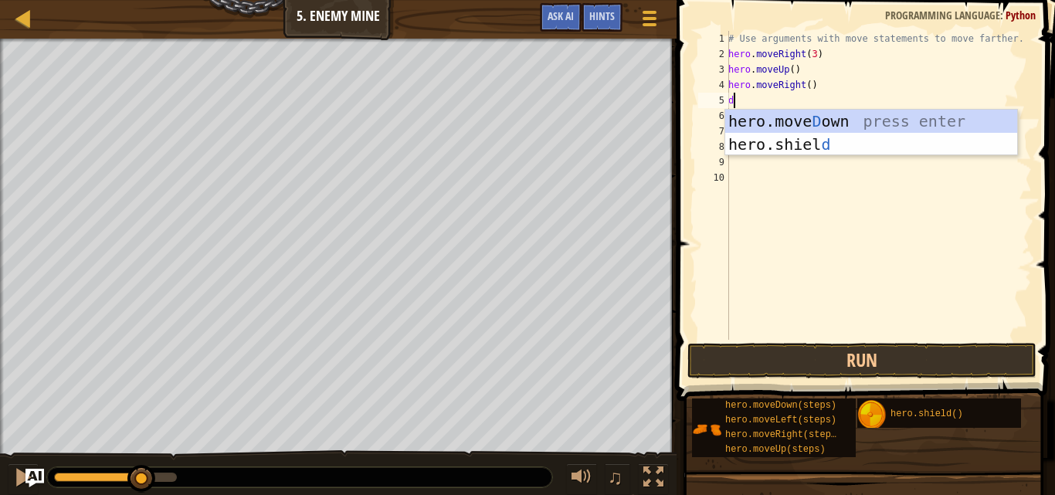
click at [827, 156] on div "# Use arguments with move statements to move farther. hero . moveRight ( 3 ) he…" at bounding box center [878, 201] width 307 height 340
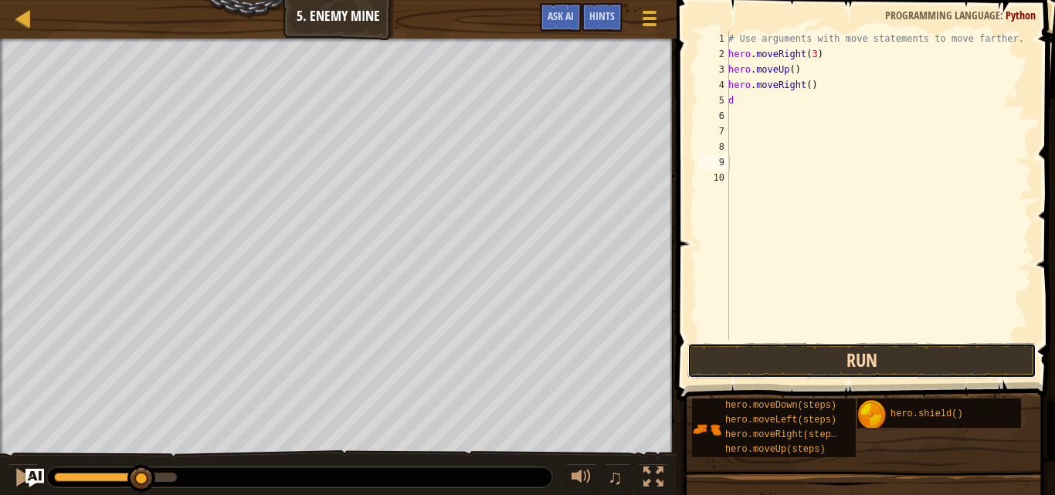
click at [759, 354] on button "Run" at bounding box center [861, 361] width 349 height 36
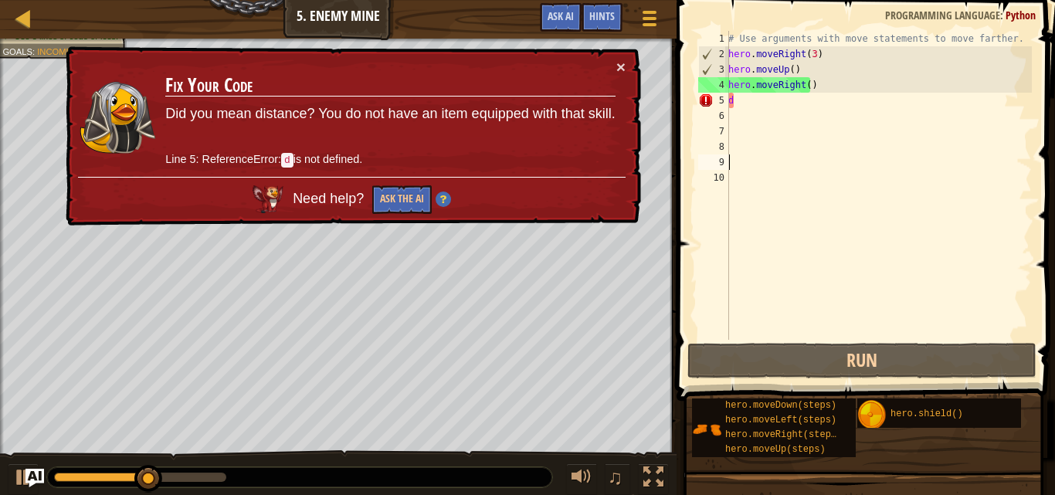
click at [614, 68] on td "Fix Your Code Did you mean distance? You do not have an item equipped with that…" at bounding box center [390, 118] width 451 height 118
click at [767, 99] on div "# Use arguments with move statements to move farther. hero . moveRight ( 3 ) he…" at bounding box center [878, 201] width 307 height 340
type textarea "d"
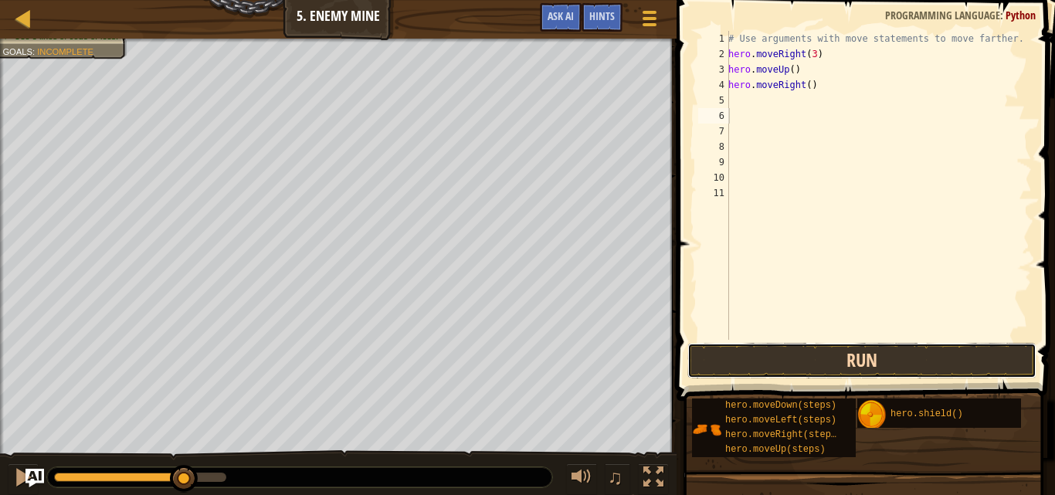
click at [783, 361] on button "Run" at bounding box center [861, 361] width 349 height 36
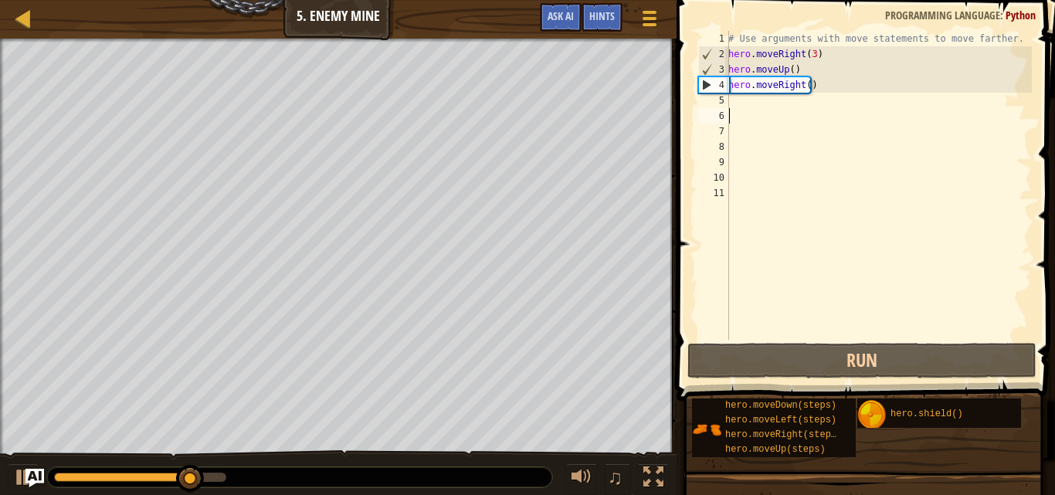
click at [776, 110] on div "# Use arguments with move statements to move farther. hero . moveRight ( 3 ) he…" at bounding box center [878, 201] width 307 height 340
click at [783, 104] on div "# Use arguments with move statements to move farther. hero . moveRight ( 3 ) he…" at bounding box center [878, 201] width 307 height 340
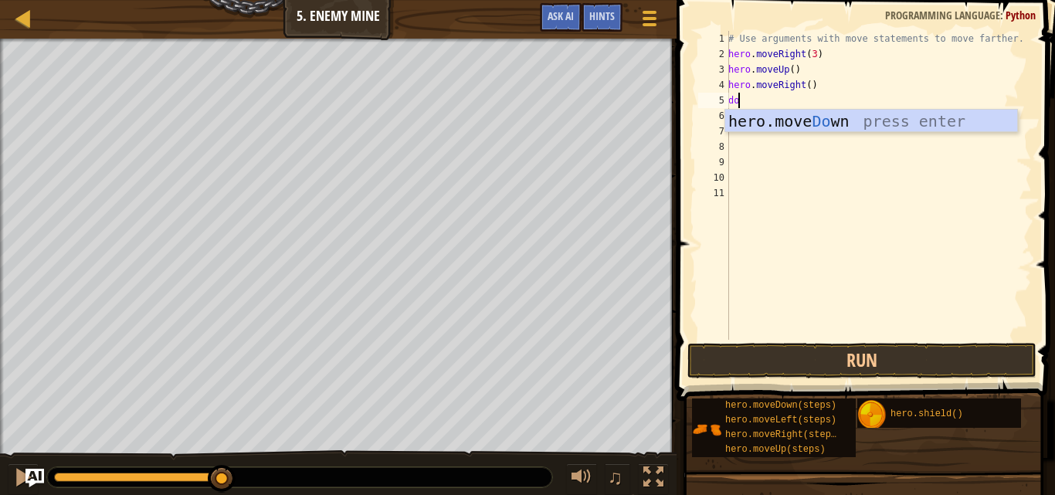
scroll to position [7, 1]
type textarea "down"
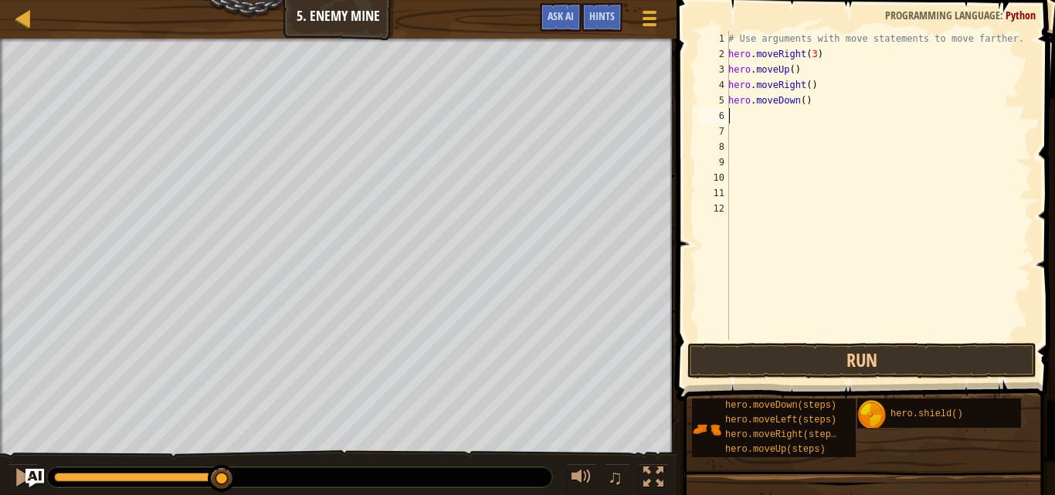
scroll to position [7, 0]
click at [800, 100] on div "# Use arguments with move statements to move farther. hero . moveRight ( 3 ) he…" at bounding box center [878, 201] width 307 height 340
type textarea "hero.moveDown(3)"
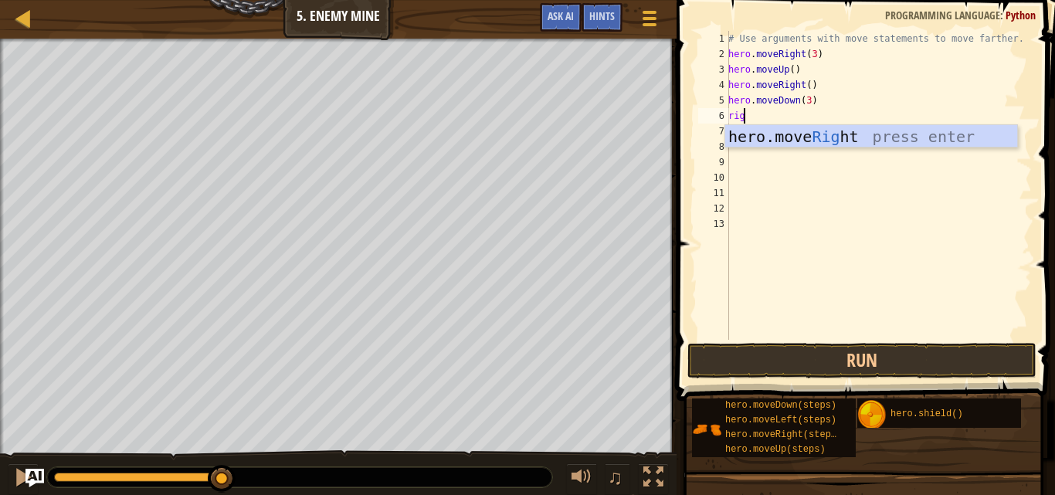
type textarea "right"
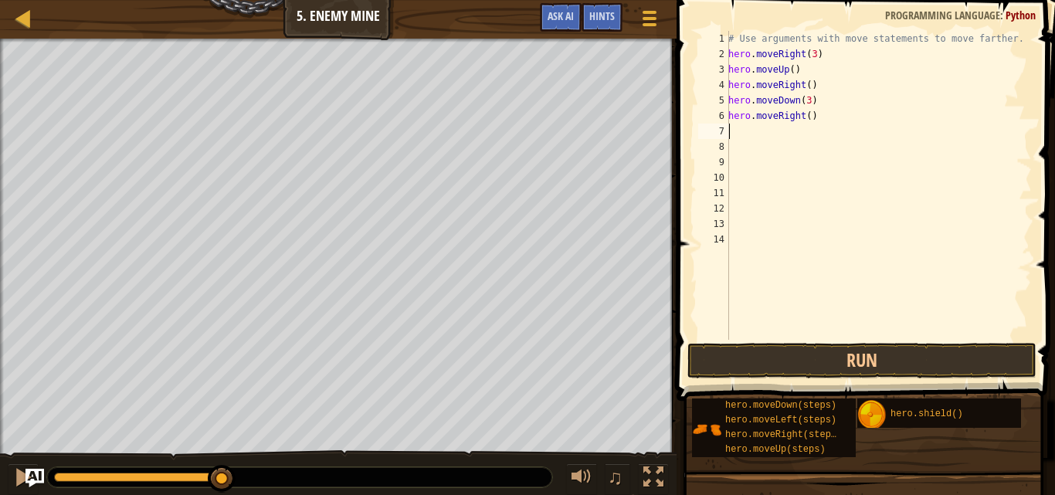
drag, startPoint x: 806, startPoint y: 119, endPoint x: 826, endPoint y: 141, distance: 29.0
click at [806, 119] on div "# Use arguments with move statements to move farther. hero . moveRight ( 3 ) he…" at bounding box center [878, 201] width 307 height 340
type textarea "hero.moveRight(2)"
click at [862, 359] on button "Run" at bounding box center [861, 361] width 349 height 36
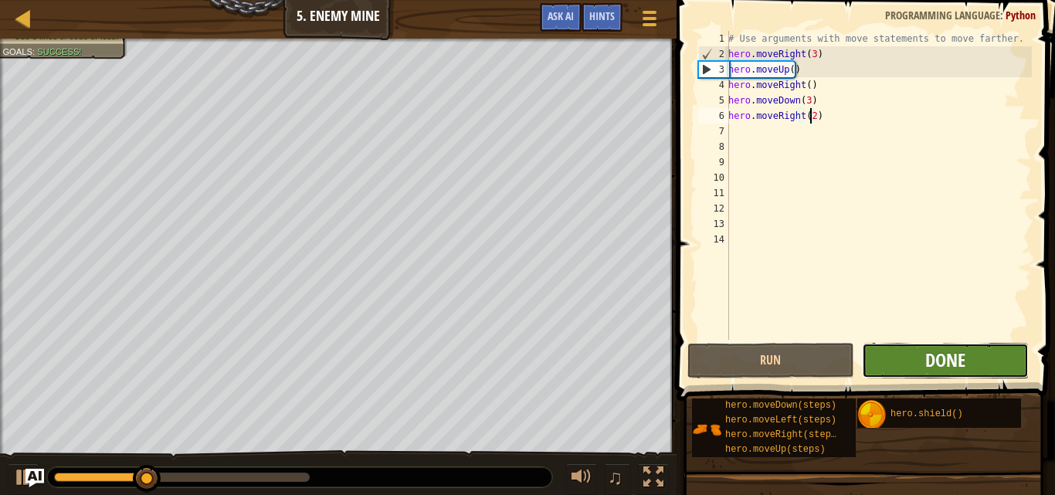
click at [956, 355] on span "Done" at bounding box center [945, 360] width 40 height 25
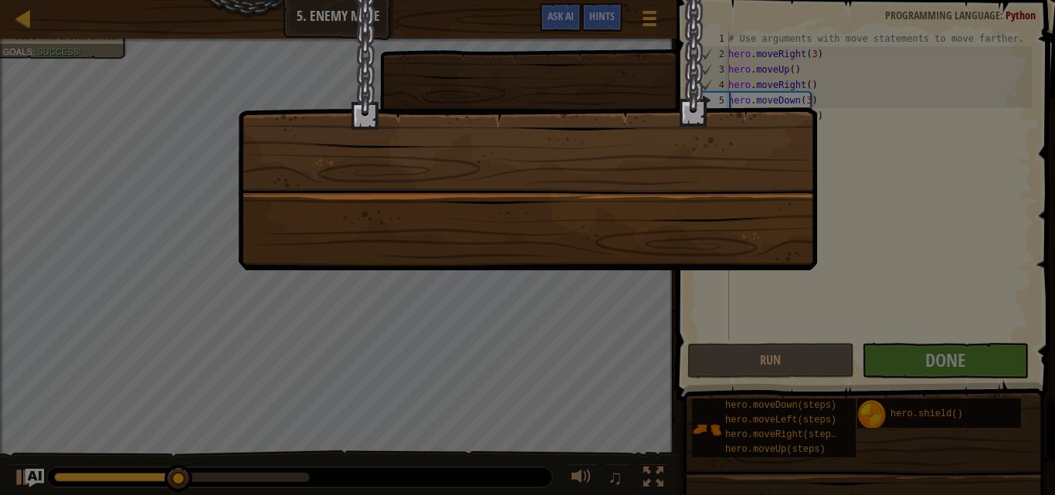
click at [909, 405] on div at bounding box center [527, 247] width 1055 height 495
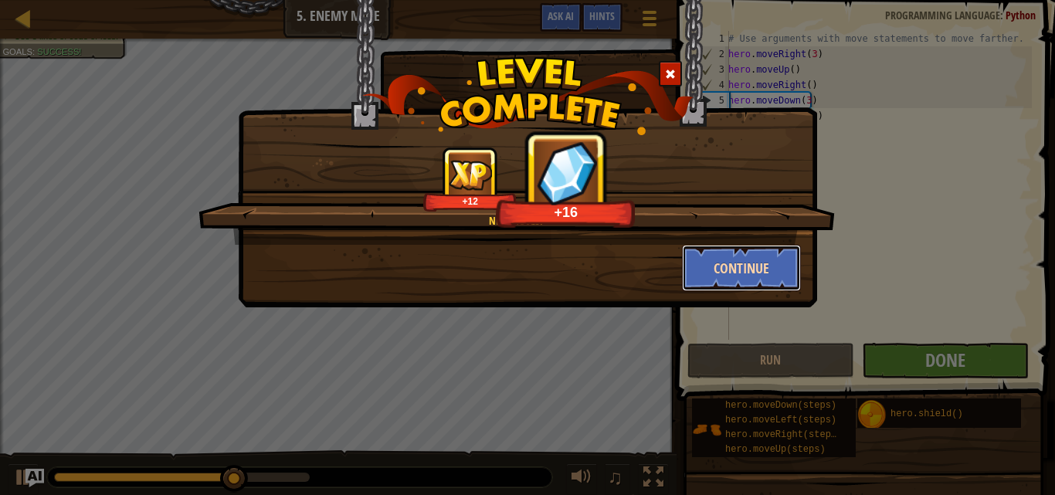
click at [762, 277] on button "Continue" at bounding box center [742, 268] width 120 height 46
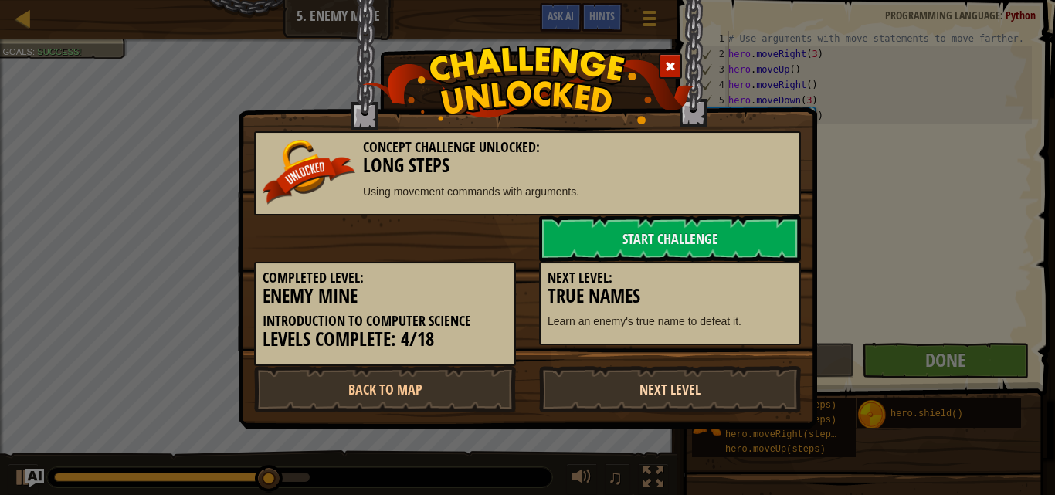
click at [687, 383] on link "Next Level" at bounding box center [670, 389] width 262 height 46
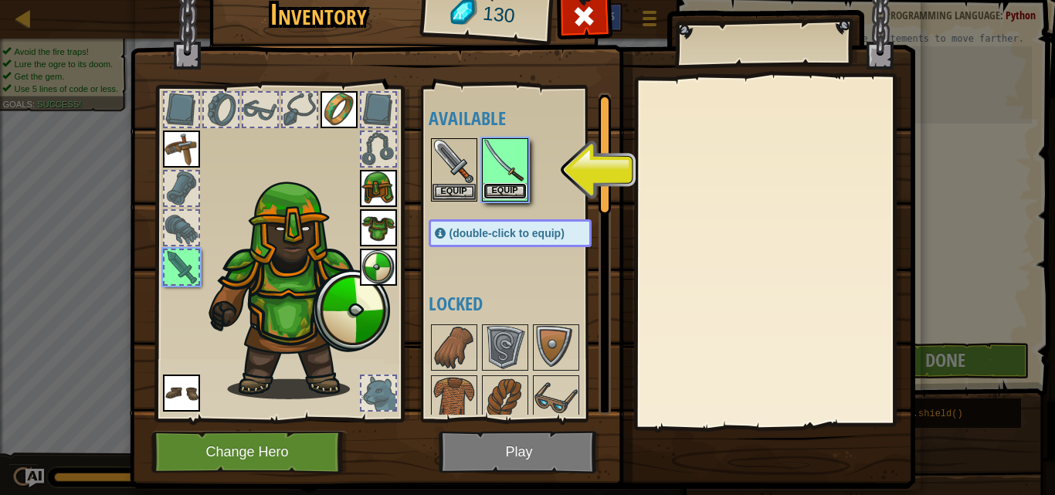
click at [502, 195] on button "Equip" at bounding box center [505, 191] width 43 height 16
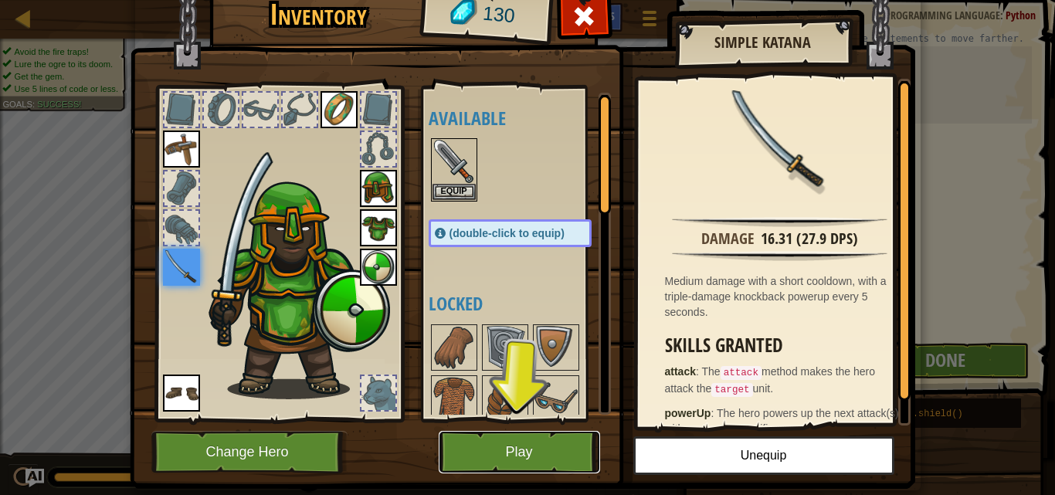
click at [570, 449] on button "Play" at bounding box center [519, 452] width 161 height 42
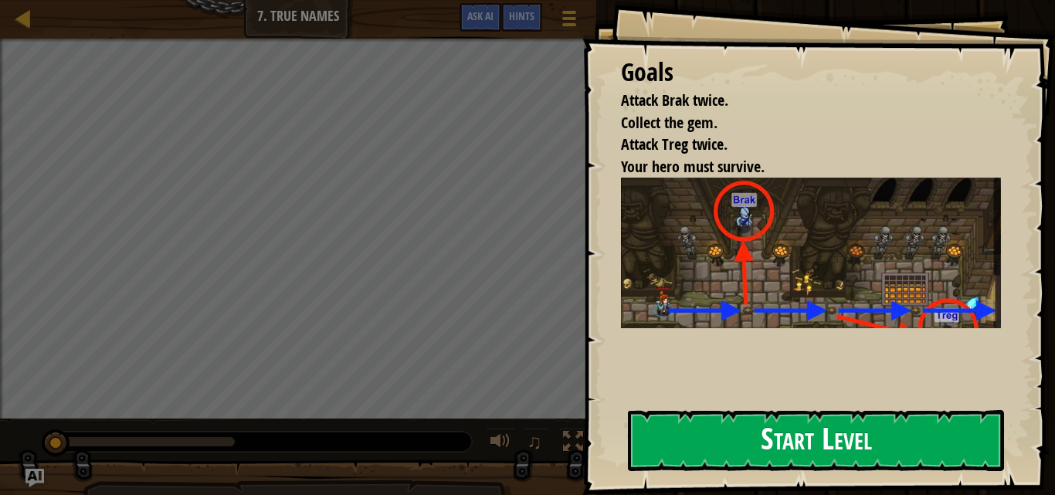
drag, startPoint x: 789, startPoint y: 448, endPoint x: 780, endPoint y: 441, distance: 11.0
click at [789, 449] on button "Start Level" at bounding box center [816, 440] width 376 height 61
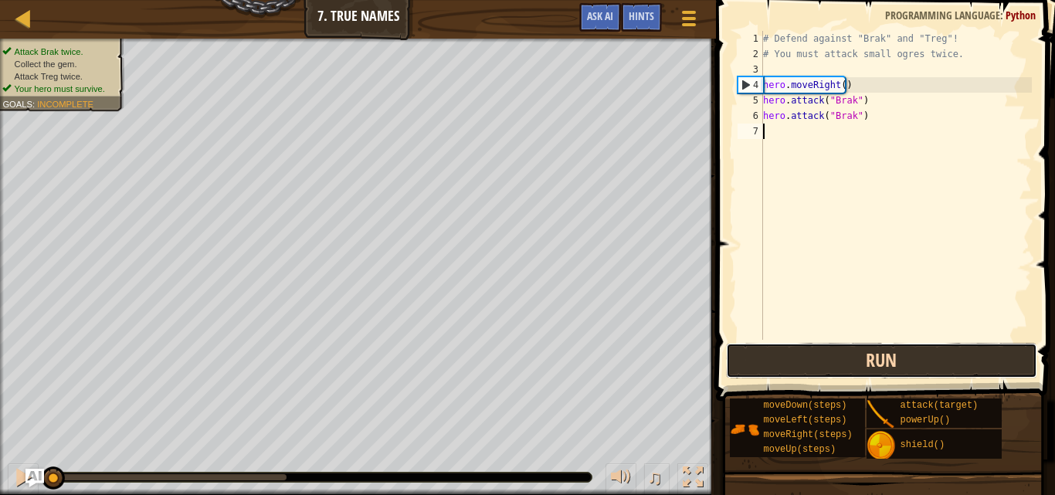
click at [832, 365] on button "Run" at bounding box center [881, 361] width 311 height 36
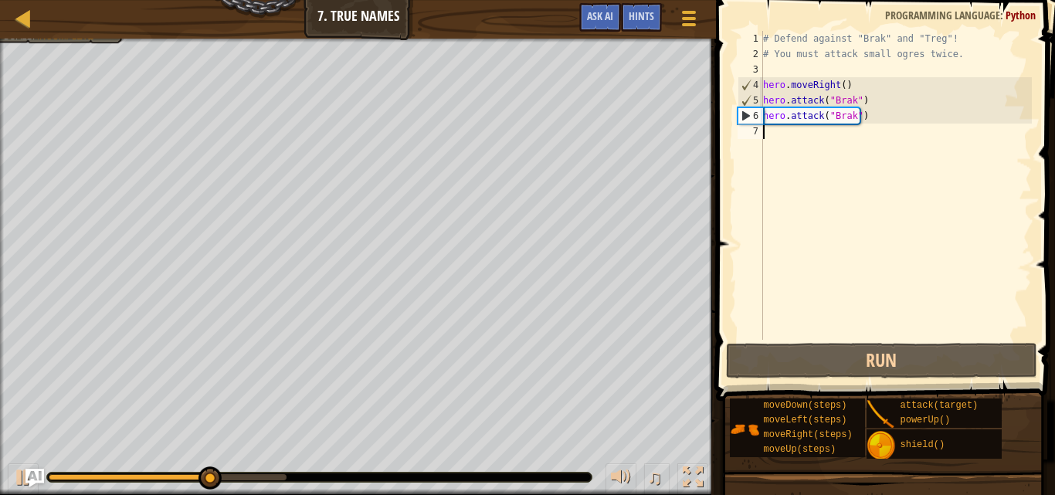
scroll to position [7, 0]
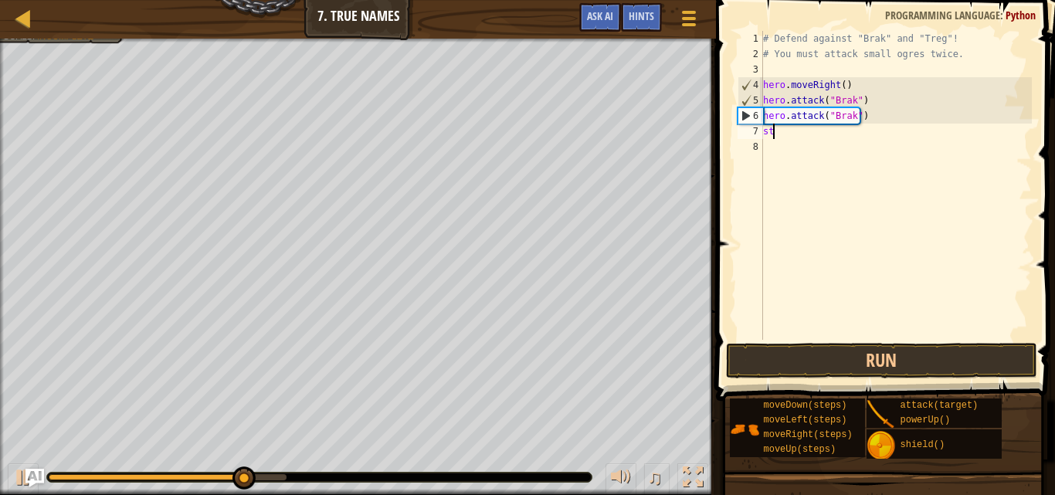
type textarea "s"
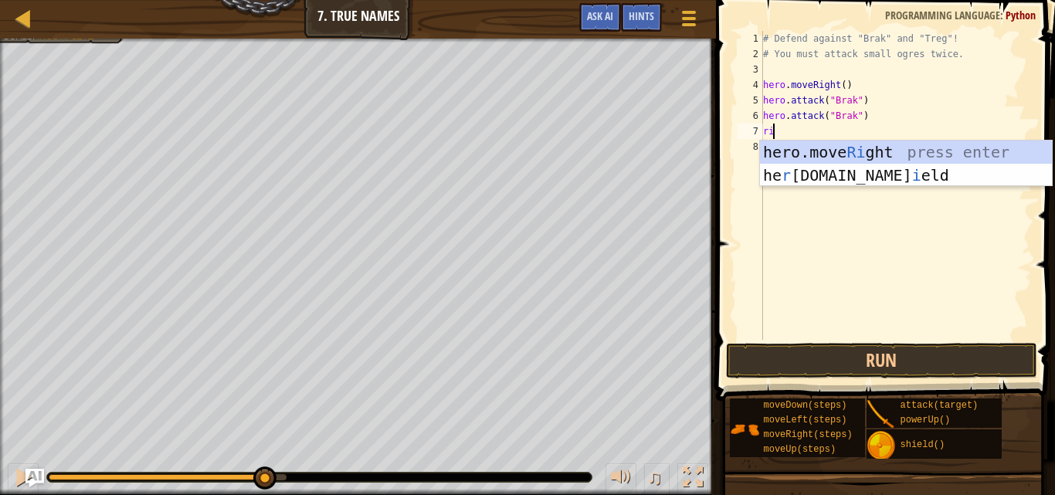
type textarea "ri"
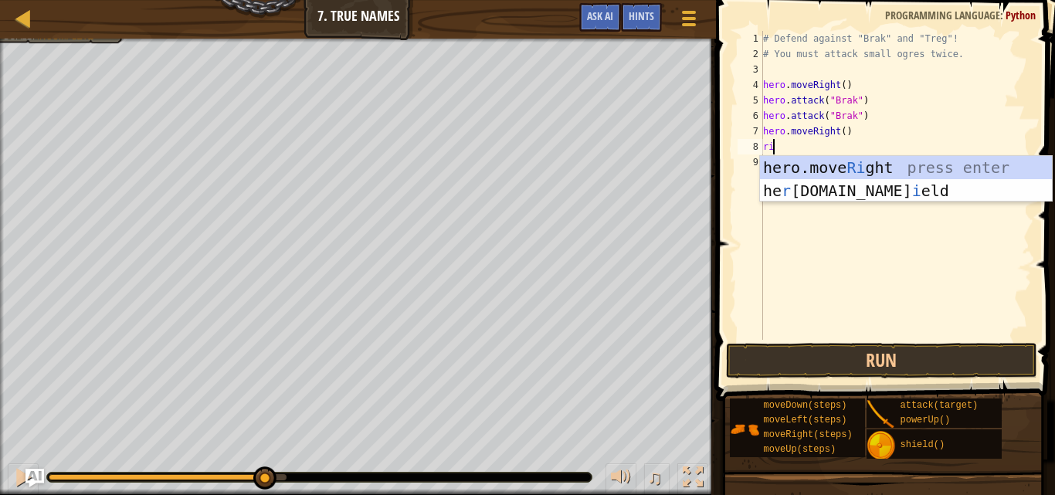
type textarea "r"
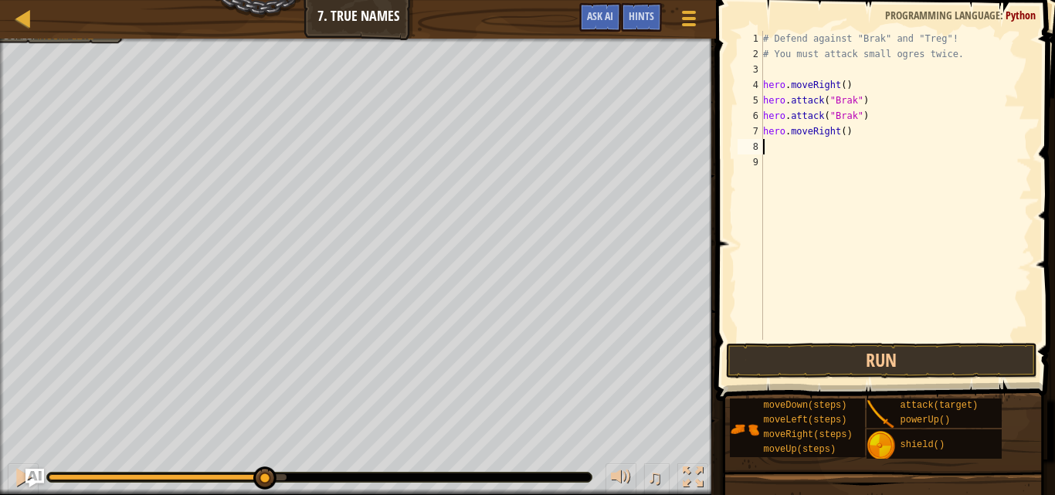
click at [842, 133] on div "# Defend against "Brak" and "Treg"! # You must attack small ogres twice. hero .…" at bounding box center [896, 201] width 272 height 340
type textarea "hero.moveRight(2)"
click at [942, 349] on button "Run" at bounding box center [881, 361] width 311 height 36
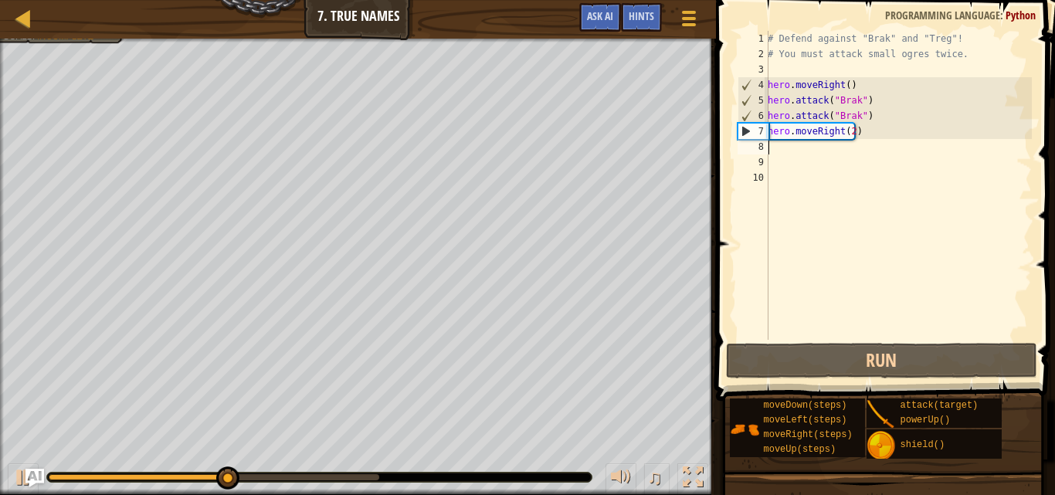
click at [816, 153] on div "# Defend against "Brak" and "Treg"! # You must attack small ogres twice. hero .…" at bounding box center [898, 201] width 267 height 340
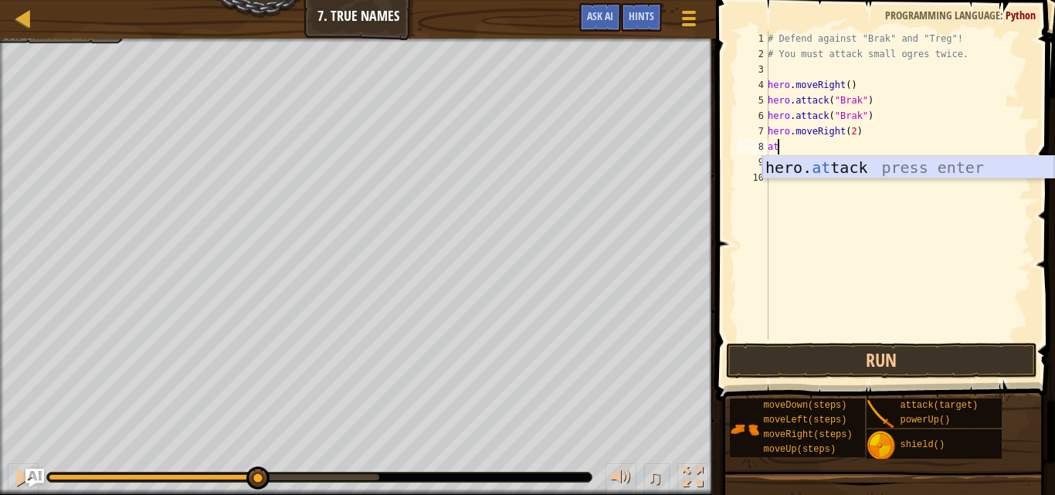
drag, startPoint x: 830, startPoint y: 169, endPoint x: 827, endPoint y: 240, distance: 71.1
click at [830, 169] on div "hero. at tack press enter" at bounding box center [908, 191] width 292 height 70
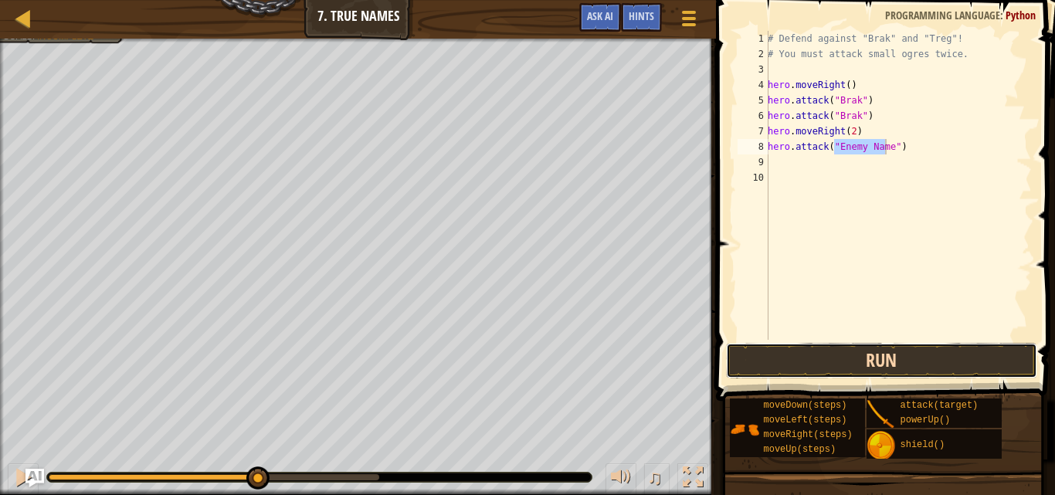
click at [830, 362] on button "Run" at bounding box center [881, 361] width 311 height 36
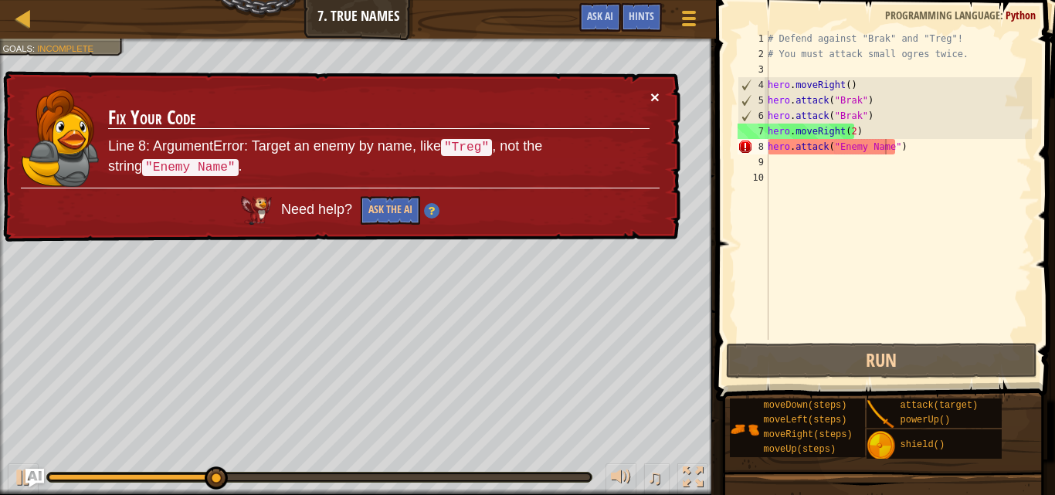
click at [654, 90] on button "×" at bounding box center [654, 97] width 9 height 16
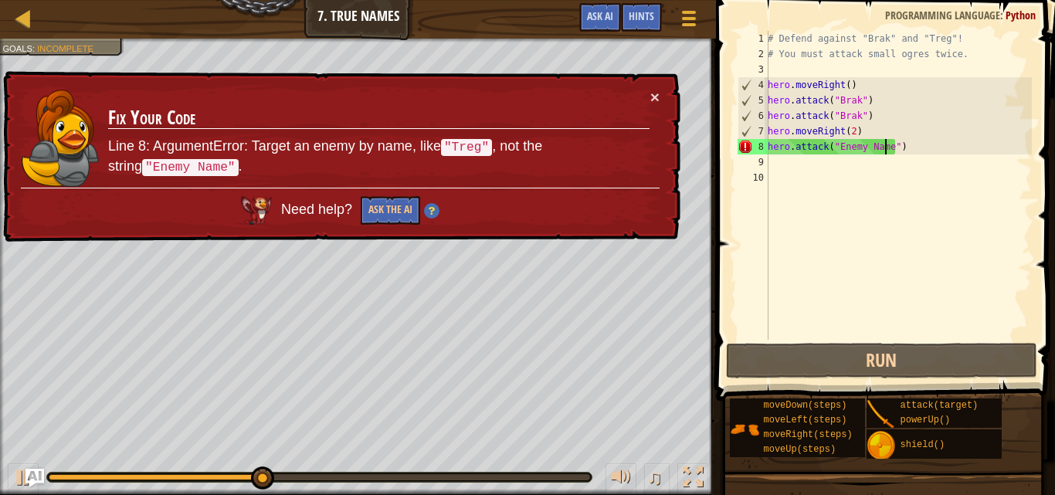
click at [874, 150] on div "# Defend against "Brak" and "Treg"! # You must attack small ogres twice. hero .…" at bounding box center [898, 201] width 267 height 340
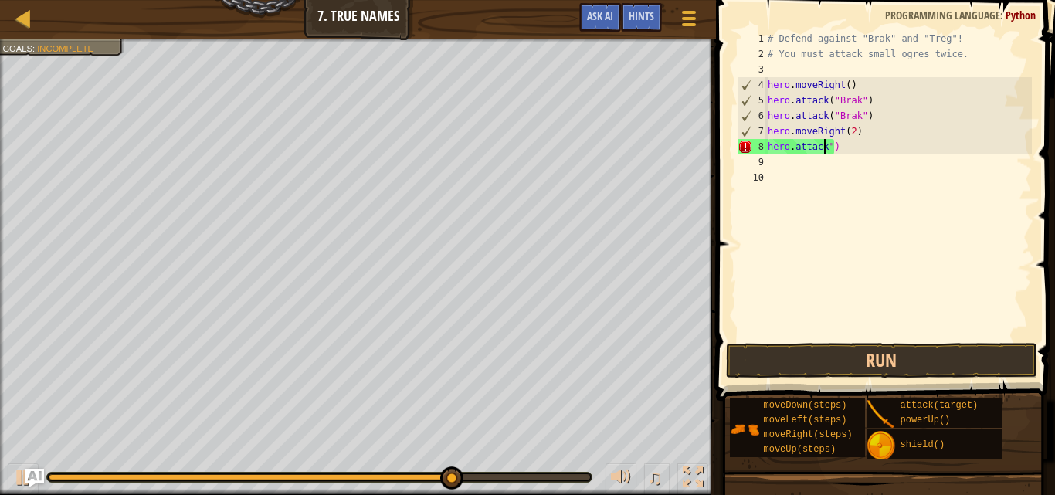
scroll to position [7, 5]
type textarea "hero.attack(treg")"
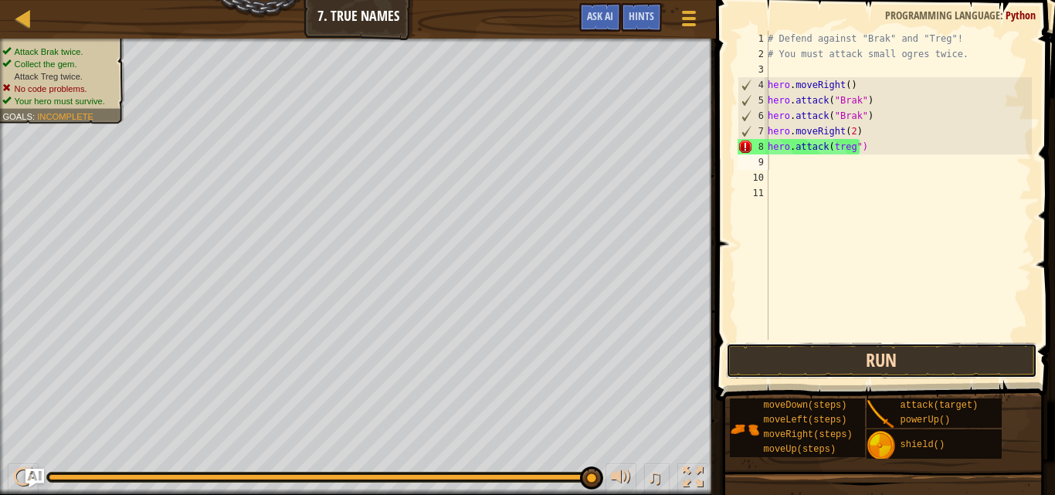
click at [811, 352] on button "Run" at bounding box center [881, 361] width 311 height 36
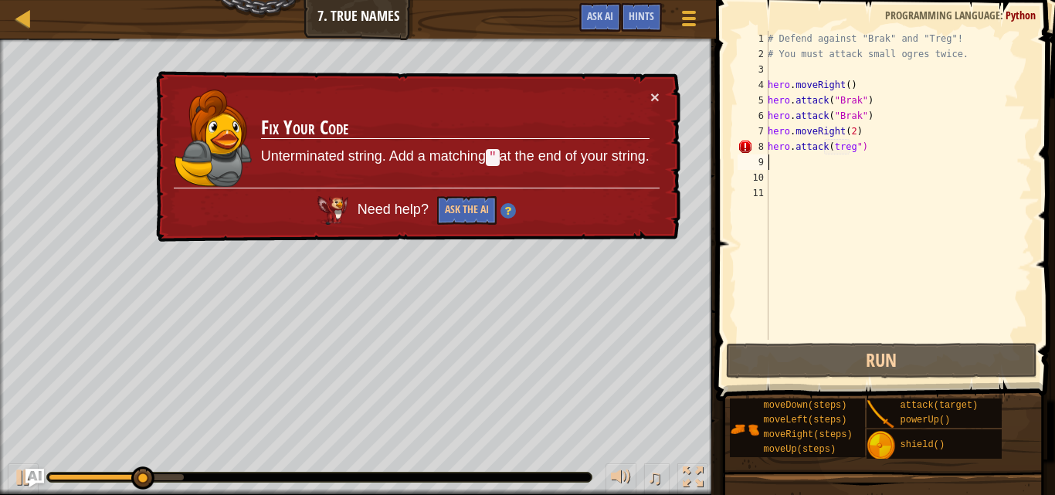
click at [833, 146] on div "# Defend against "Brak" and "Treg"! # You must attack small ogres twice. hero .…" at bounding box center [898, 201] width 267 height 340
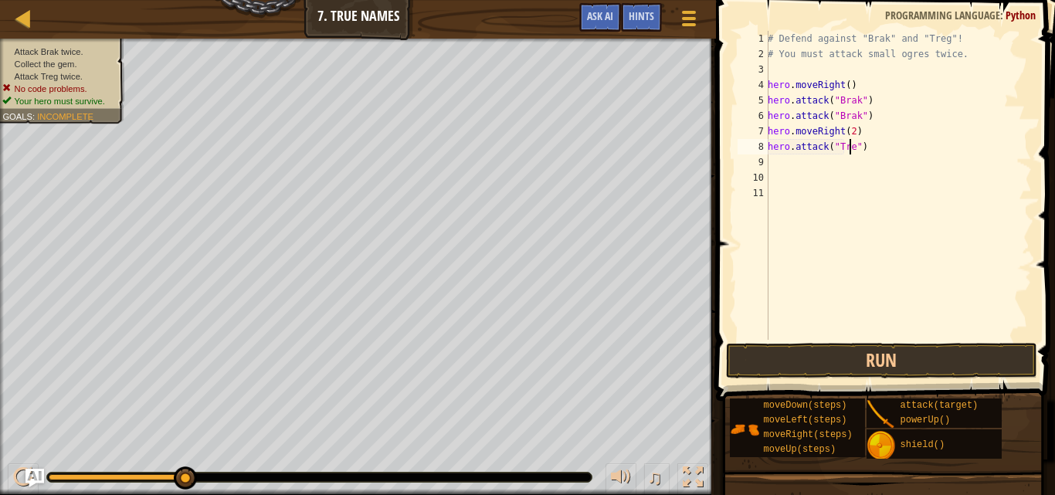
scroll to position [7, 7]
type textarea "hero.attack("Treg")"
click at [900, 356] on button "Run" at bounding box center [881, 361] width 311 height 36
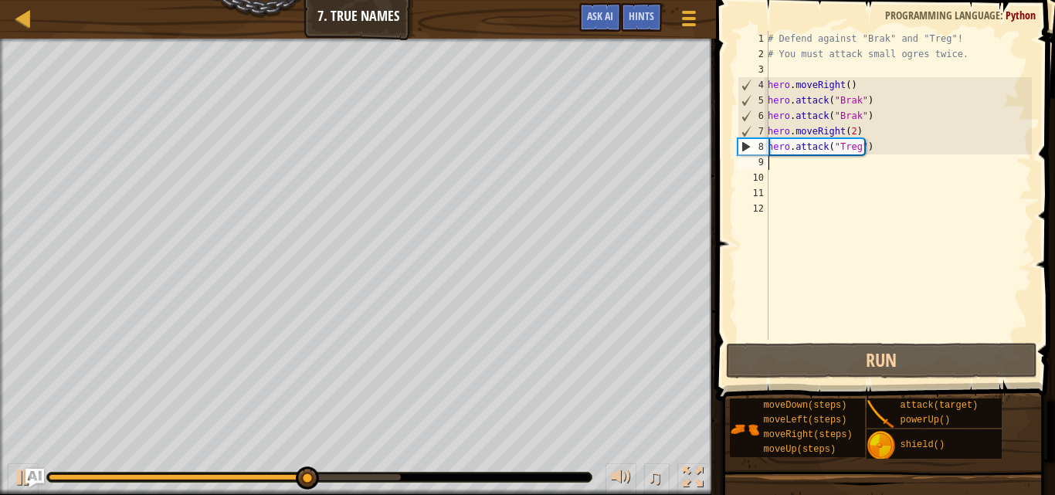
click at [820, 161] on div "# Defend against "Brak" and "Treg"! # You must attack small ogres twice. hero .…" at bounding box center [898, 201] width 267 height 340
click at [813, 148] on div "# Defend against "Brak" and "Treg"! # You must attack small ogres twice. hero .…" at bounding box center [898, 201] width 267 height 340
click at [814, 148] on div "# Defend against "Brak" and "Treg"! # You must attack small ogres twice. hero .…" at bounding box center [898, 185] width 267 height 309
click at [814, 148] on div "# Defend against "Brak" and "Treg"! # You must attack small ogres twice. hero .…" at bounding box center [898, 201] width 267 height 340
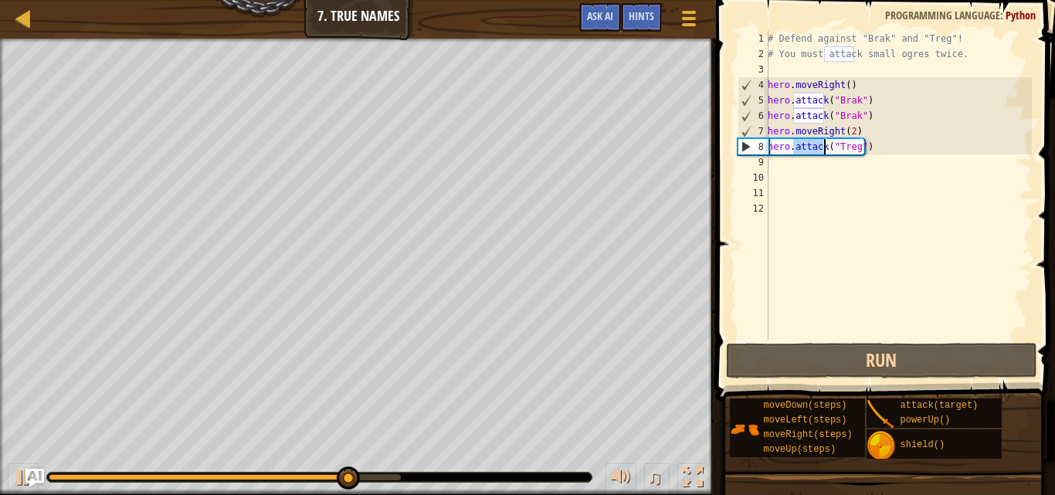
click at [810, 148] on div "# Defend against "Brak" and "Treg"! # You must attack small ogres twice. hero .…" at bounding box center [898, 185] width 267 height 309
click at [810, 148] on div "# Defend against "Brak" and "Treg"! # You must attack small ogres twice. hero .…" at bounding box center [898, 201] width 267 height 340
drag, startPoint x: 779, startPoint y: 144, endPoint x: 928, endPoint y: 144, distance: 149.9
click at [928, 144] on div "# Defend against "Brak" and "Treg"! # You must attack small ogres twice. hero .…" at bounding box center [898, 201] width 267 height 340
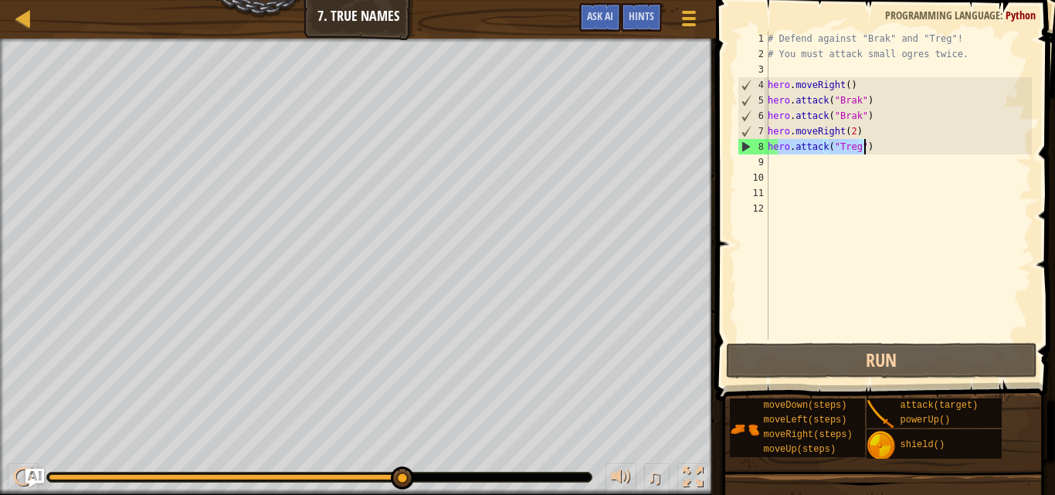
click at [765, 151] on div "8" at bounding box center [753, 146] width 30 height 15
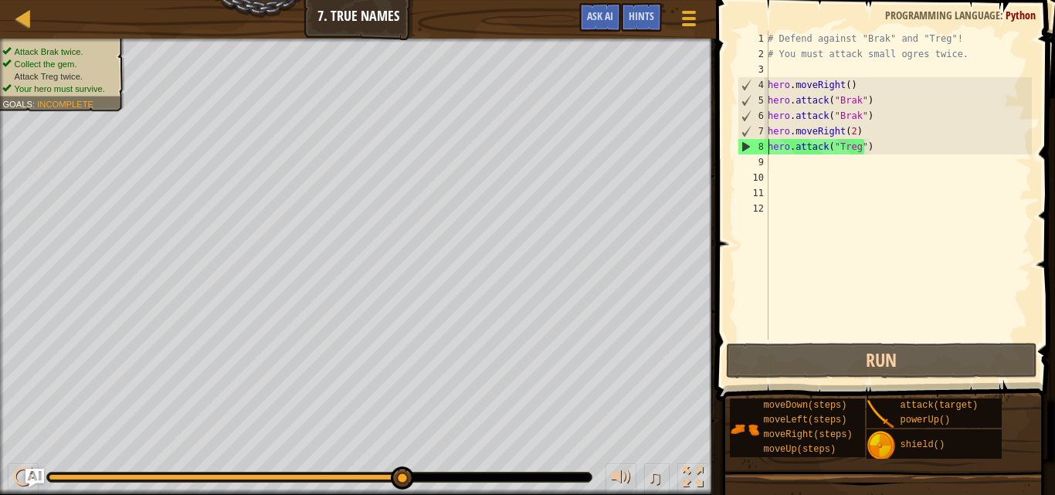
click at [874, 148] on div "# Defend against "Brak" and "Treg"! # You must attack small ogres twice. hero .…" at bounding box center [898, 201] width 267 height 340
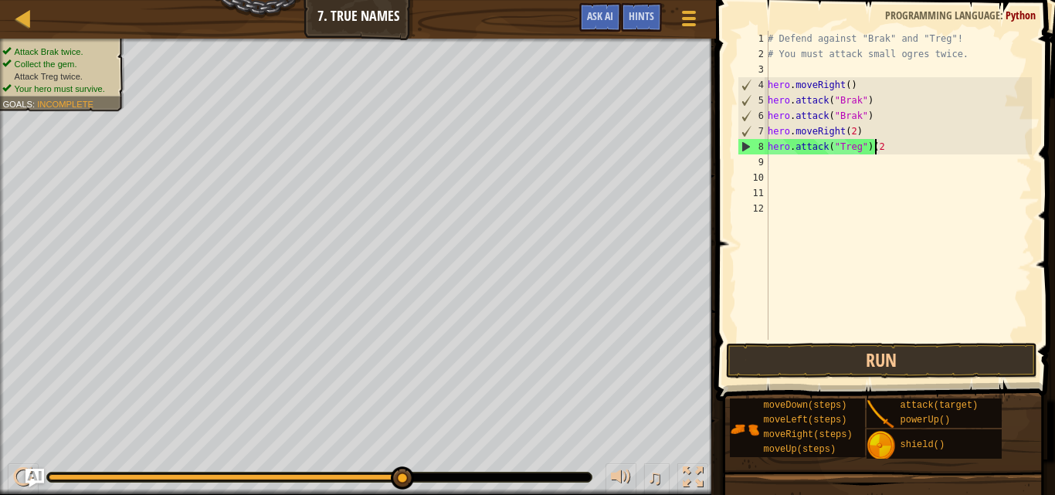
scroll to position [7, 8]
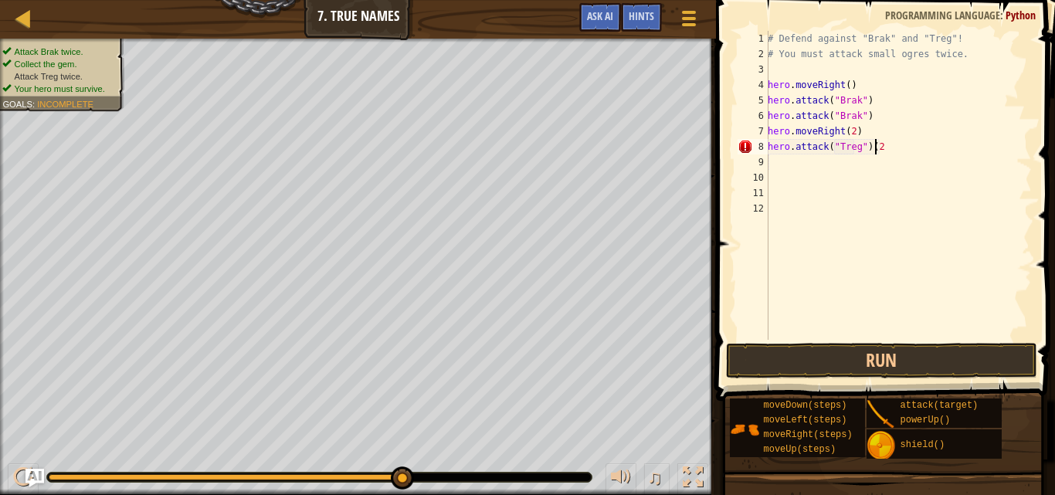
type textarea "hero.attack("Treg")(2)"
click at [886, 359] on button "Run" at bounding box center [881, 361] width 311 height 36
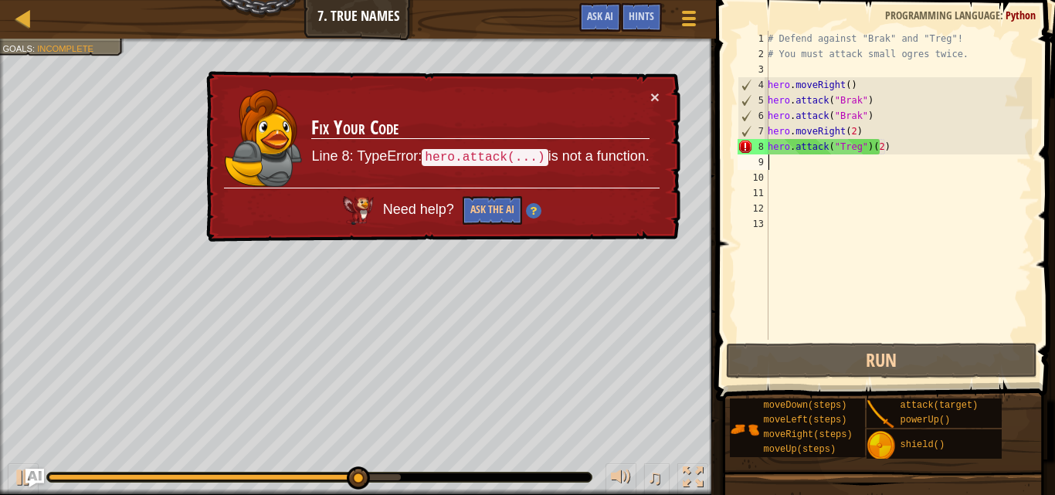
click at [887, 147] on div "# Defend against "Brak" and "Treg"! # You must attack small ogres twice. hero .…" at bounding box center [898, 201] width 267 height 340
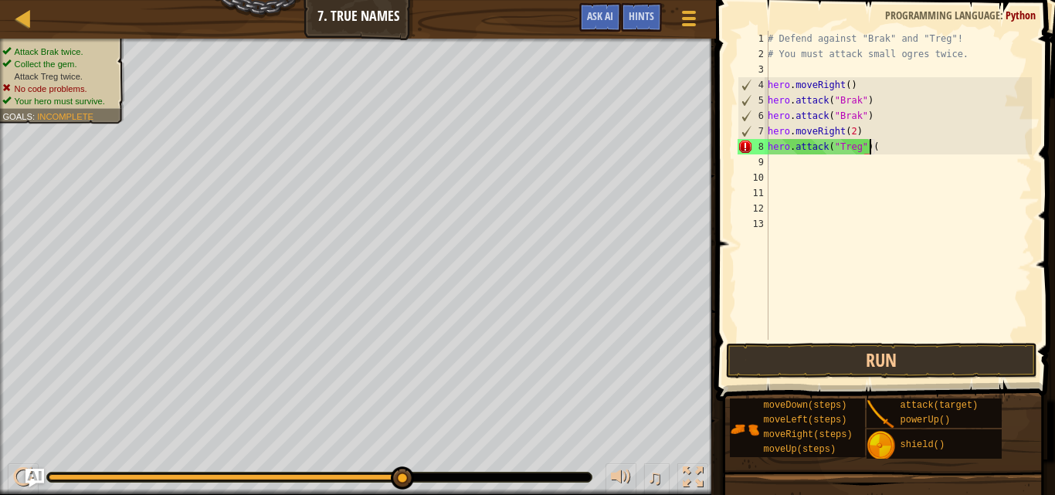
type textarea "hero.attack("Treg")"
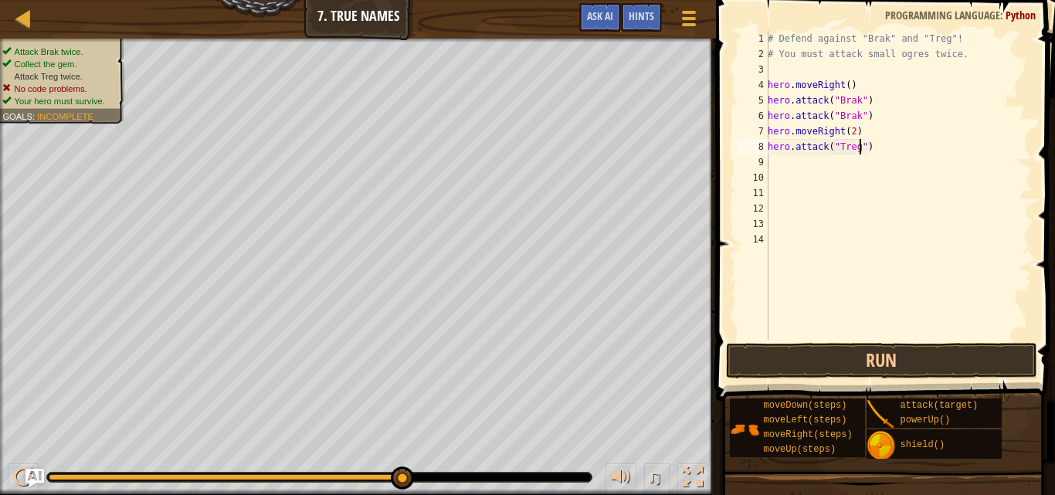
click at [858, 148] on div "# Defend against "Brak" and "Treg"! # You must attack small ogres twice. hero .…" at bounding box center [898, 201] width 267 height 340
click at [859, 147] on div "# Defend against "Brak" and "Treg"! # You must attack small ogres twice. hero .…" at bounding box center [898, 201] width 267 height 340
type textarea "hero.attack("Treg")"
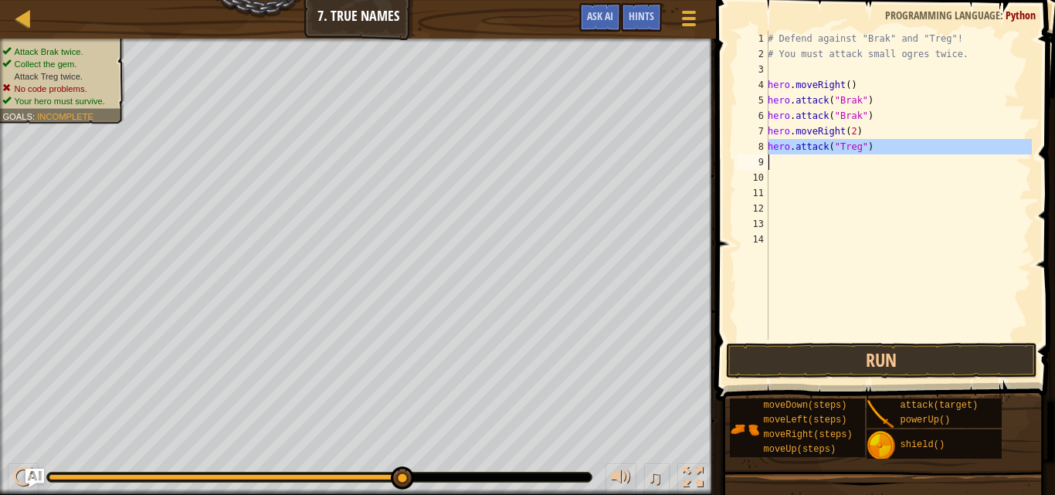
paste textarea
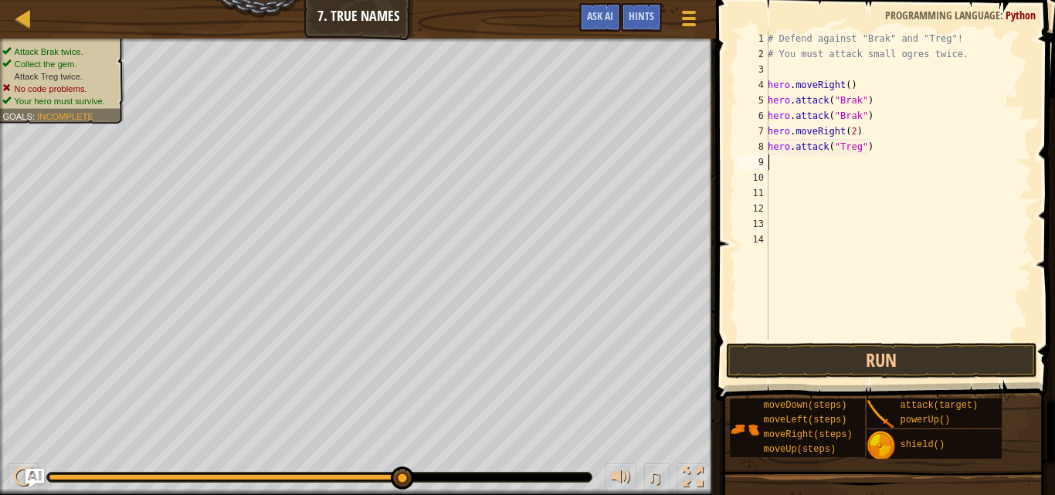
click at [827, 148] on div "# Defend against "Brak" and "Treg"! # You must attack small ogres twice. hero .…" at bounding box center [898, 201] width 267 height 340
click at [828, 148] on div "# Defend against "Brak" and "Treg"! # You must attack small ogres twice. hero .…" at bounding box center [898, 185] width 267 height 309
click at [828, 148] on div "# Defend against "Brak" and "Treg"! # You must attack small ogres twice. hero .…" at bounding box center [898, 201] width 267 height 340
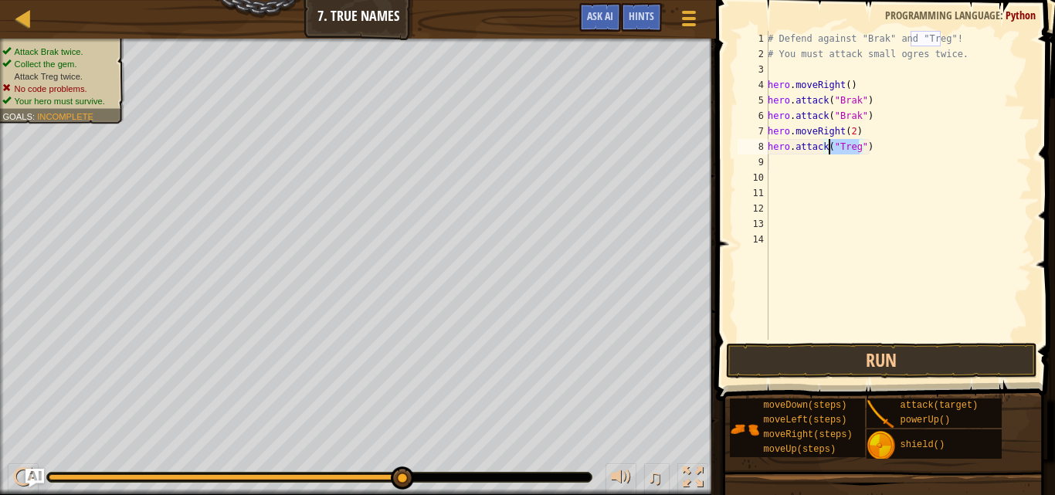
click at [828, 148] on div "# Defend against "Brak" and "Treg"! # You must attack small ogres twice. hero .…" at bounding box center [898, 201] width 267 height 340
type textarea "hero.attack("Treg")"
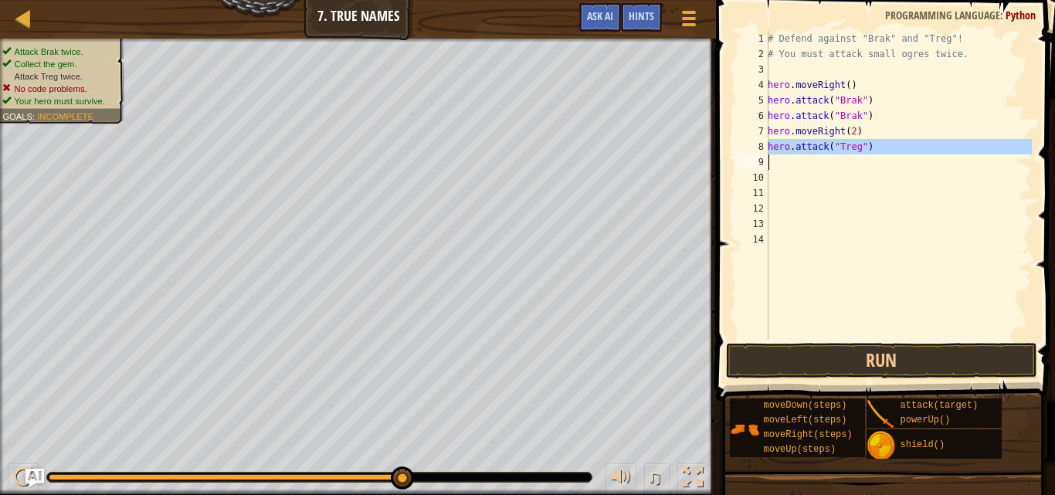
click at [801, 161] on div "# Defend against "Brak" and "Treg"! # You must attack small ogres twice. hero .…" at bounding box center [898, 185] width 267 height 309
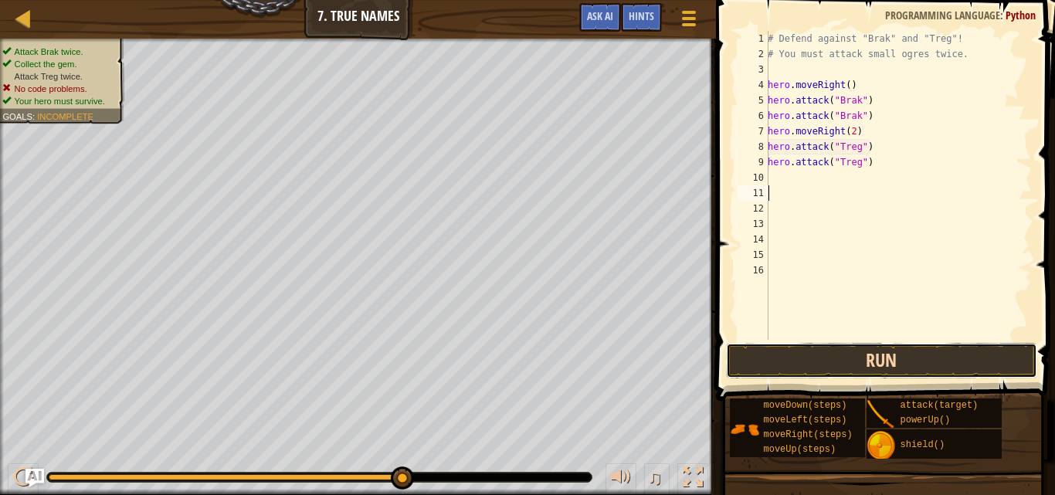
click at [894, 355] on button "Run" at bounding box center [881, 361] width 311 height 36
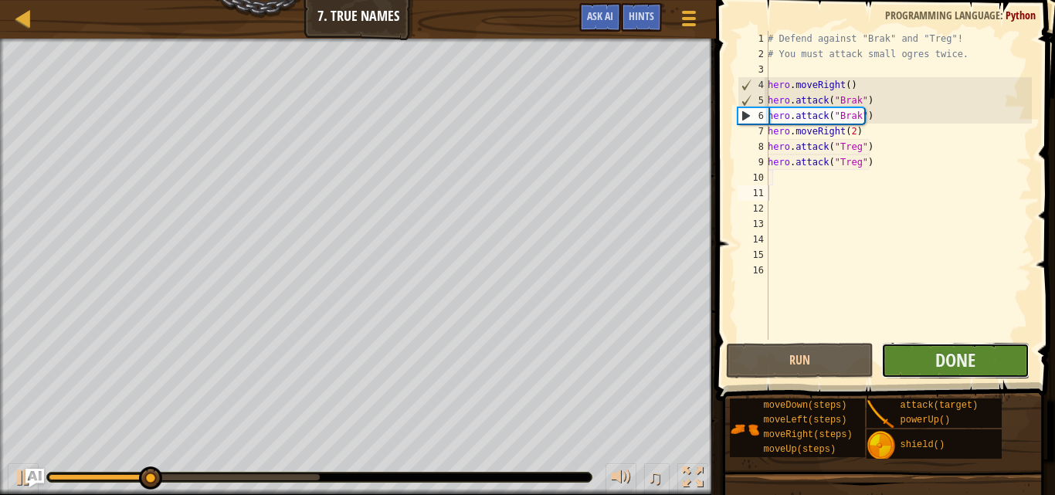
click at [935, 359] on button "Done" at bounding box center [955, 361] width 148 height 36
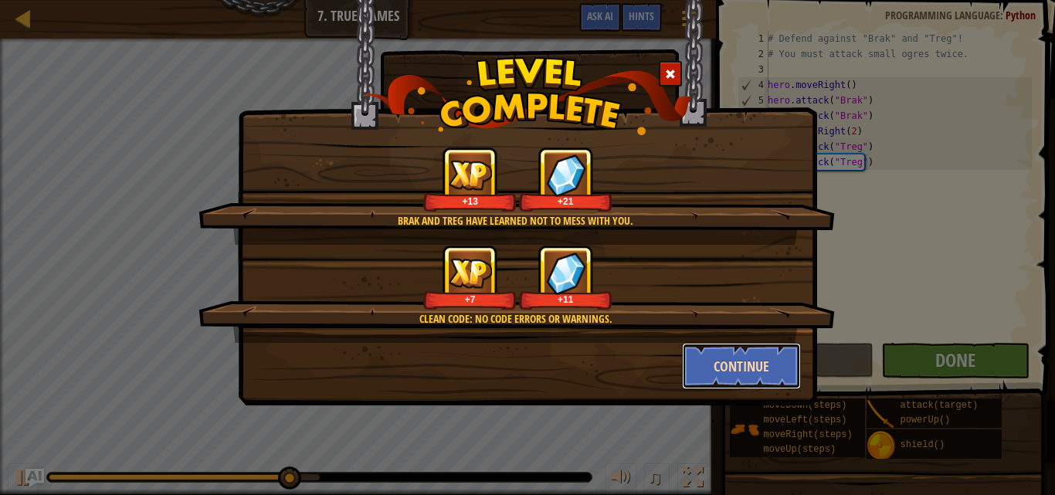
click at [736, 367] on button "Continue" at bounding box center [742, 366] width 120 height 46
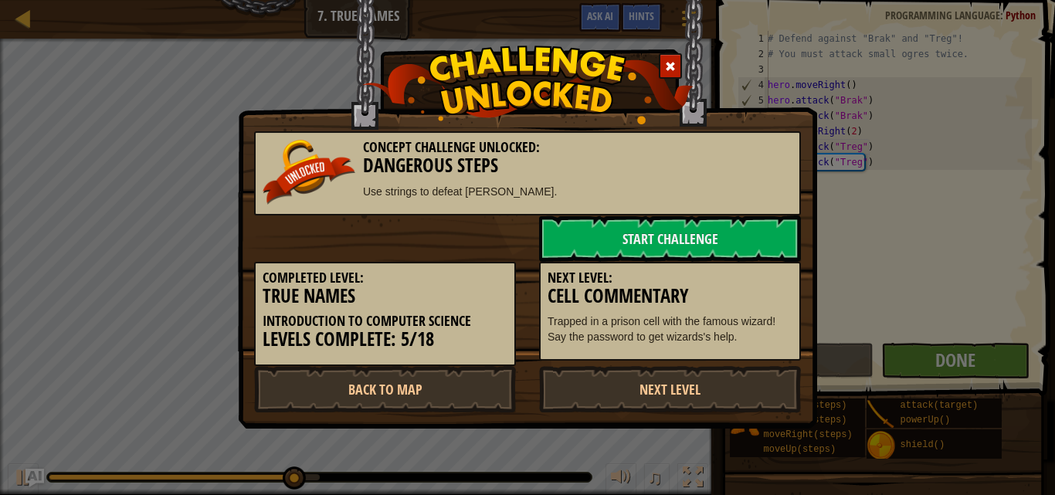
click at [738, 361] on div "Next Level: Cell Commentary Trapped in a prison cell with the famous wizard! Sa…" at bounding box center [670, 312] width 262 height 100
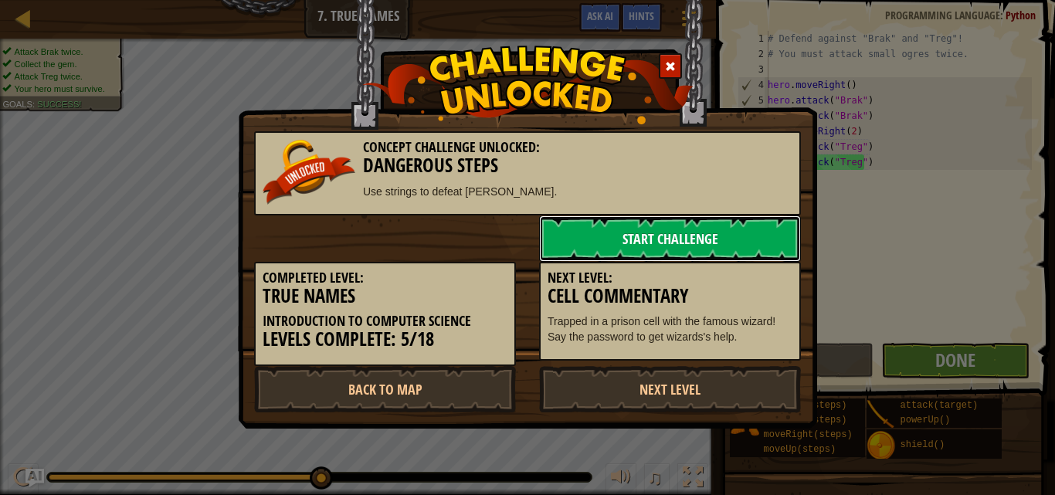
click at [714, 245] on link "Start Challenge" at bounding box center [670, 239] width 262 height 46
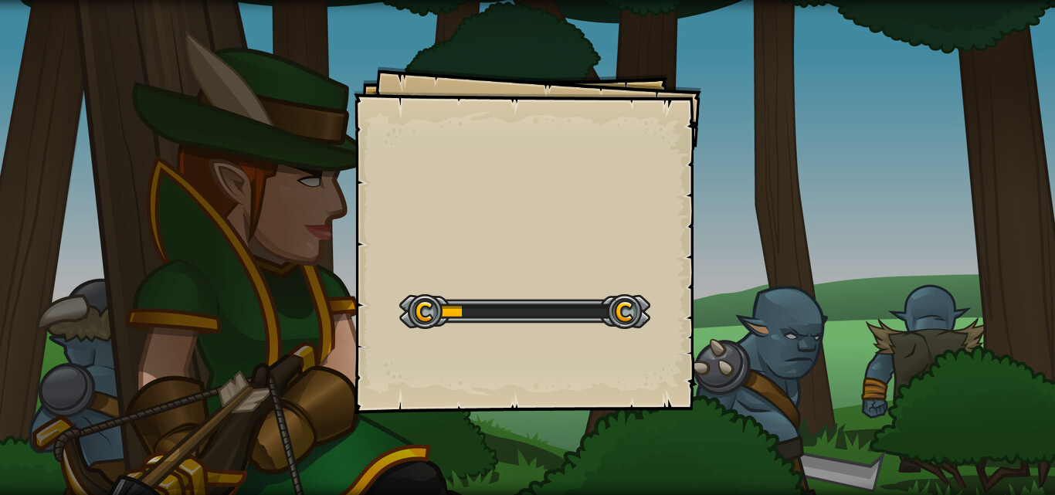
click at [635, 270] on div "Goals Start Level Error loading from server. Try refreshing the page. You'll ne…" at bounding box center [528, 240] width 348 height 348
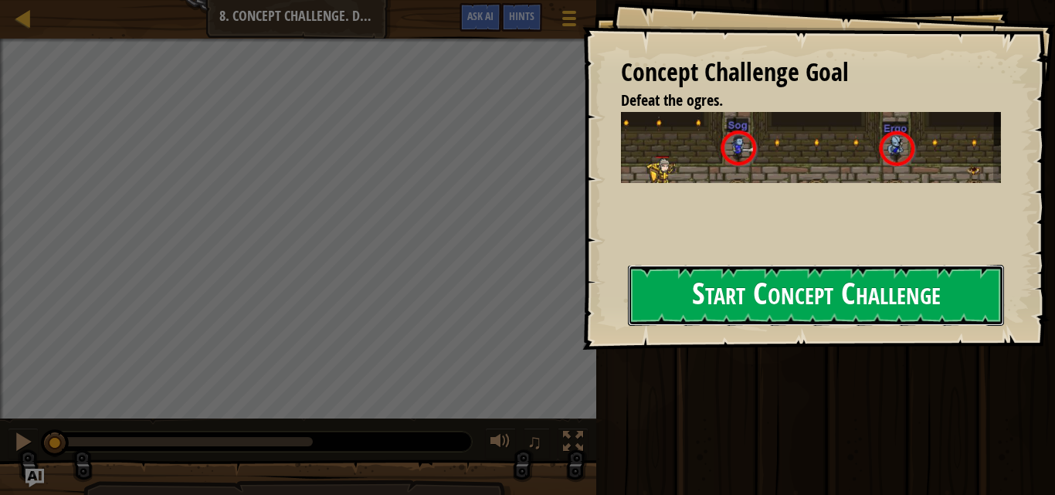
click at [758, 296] on button "Start Concept Challenge" at bounding box center [816, 295] width 376 height 61
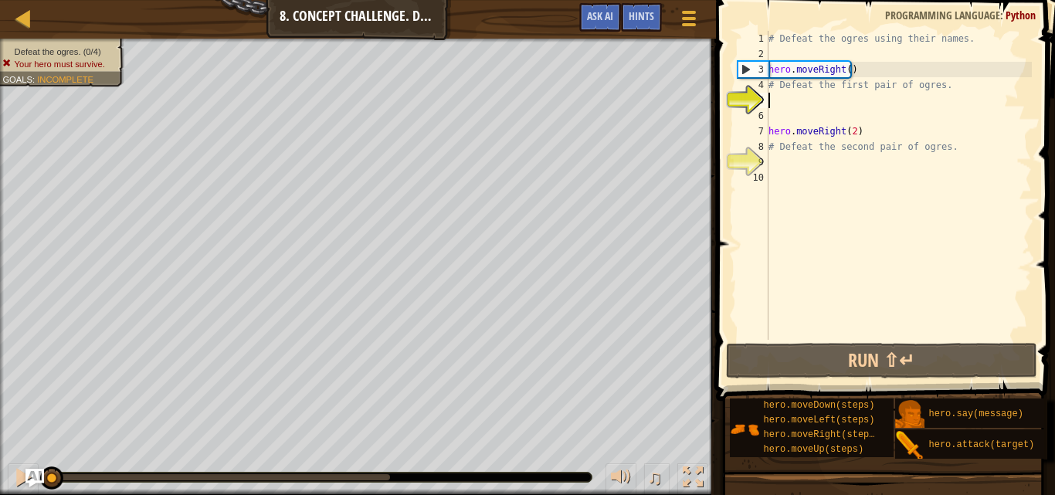
click at [816, 100] on div "# Defeat the ogres using their names. hero . moveRight ( ) # Defeat the first p…" at bounding box center [899, 201] width 266 height 340
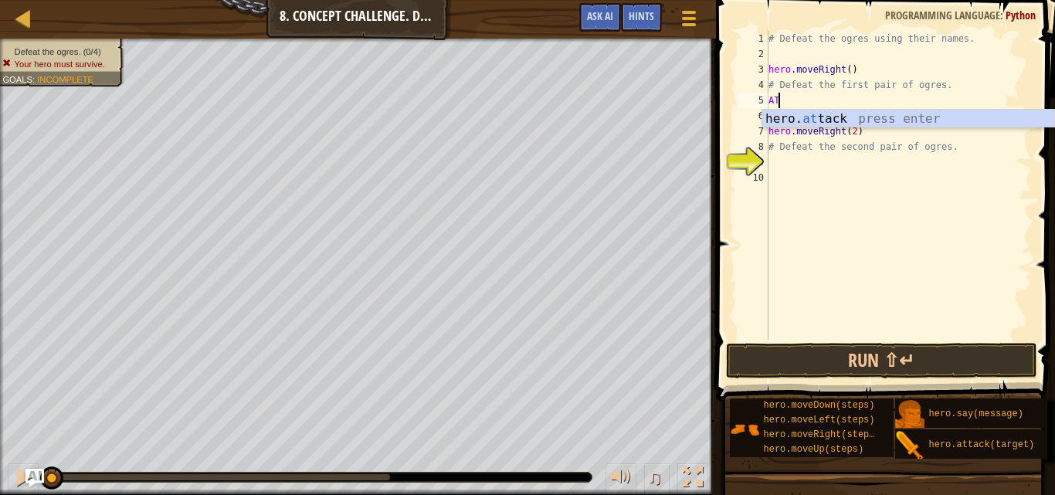
click at [901, 126] on div "hero. at tack press enter" at bounding box center [908, 138] width 292 height 56
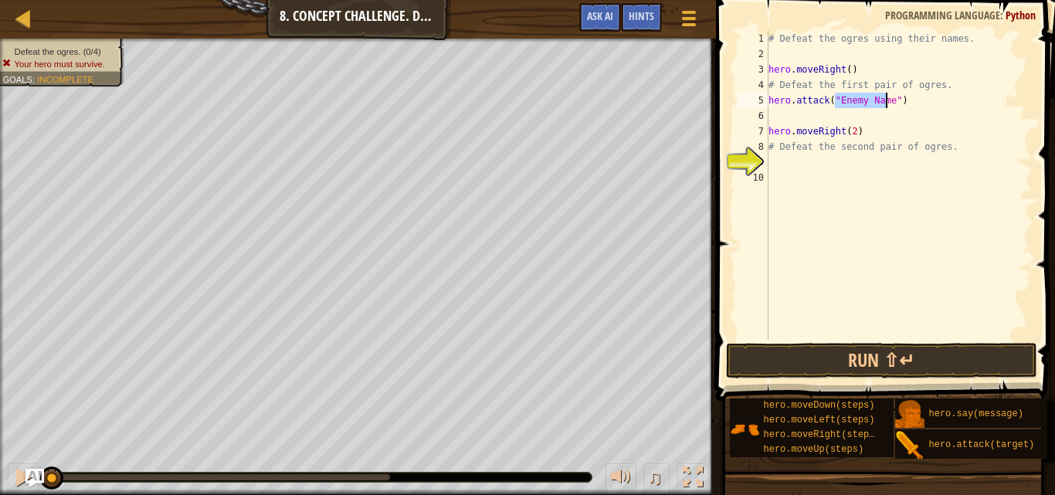
click at [903, 98] on div "# Defeat the ogres using their names. hero . moveRight ( ) # Defeat the first p…" at bounding box center [899, 201] width 266 height 340
click at [888, 104] on div "# Defeat the ogres using their names. hero . moveRight ( ) # Defeat the first p…" at bounding box center [899, 201] width 266 height 340
click at [884, 104] on div "# Defeat the ogres using their names. hero . moveRight ( ) # Defeat the first p…" at bounding box center [899, 201] width 266 height 340
click at [884, 103] on div "# Defeat the ogres using their names. hero . moveRight ( ) # Defeat the first p…" at bounding box center [899, 201] width 266 height 340
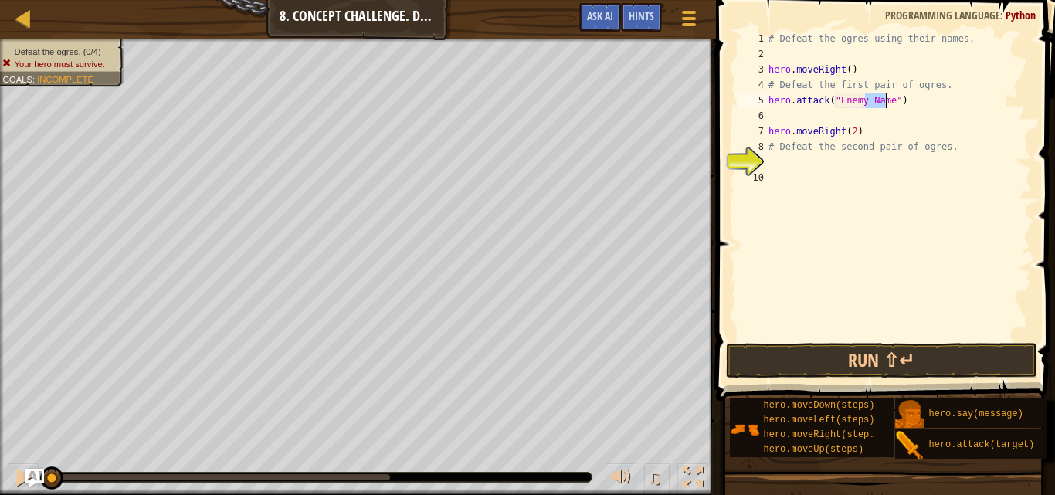
click at [839, 100] on div "# Defeat the ogres using their names. hero . moveRight ( ) # Defeat the first p…" at bounding box center [899, 201] width 266 height 340
drag, startPoint x: 839, startPoint y: 100, endPoint x: 888, endPoint y: 98, distance: 48.7
click at [888, 98] on div "# Defeat the ogres using their names. hero . moveRight ( ) # Defeat the first p…" at bounding box center [899, 201] width 266 height 340
click at [859, 104] on div "# Defeat the ogres using their names. hero . moveRight ( ) # Defeat the first p…" at bounding box center [899, 185] width 266 height 309
drag, startPoint x: 836, startPoint y: 97, endPoint x: 888, endPoint y: 97, distance: 51.8
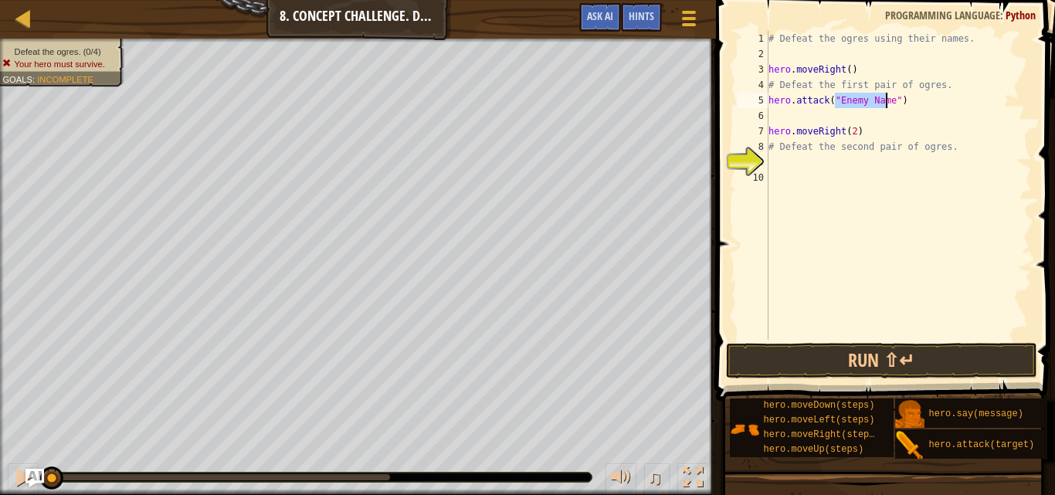
click at [888, 97] on div "# Defeat the ogres using their names. hero . moveRight ( ) # Defeat the first p…" at bounding box center [899, 201] width 266 height 340
type textarea "hero.attack("sog")"
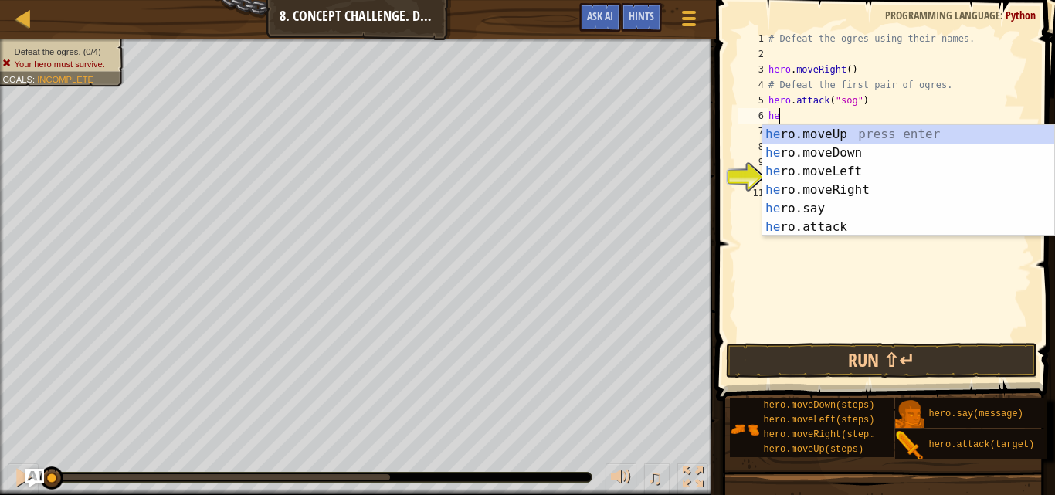
scroll to position [7, 1]
click at [826, 103] on div "# Defeat the ogres using their names. hero . moveRight ( ) # Defeat the first p…" at bounding box center [899, 201] width 266 height 340
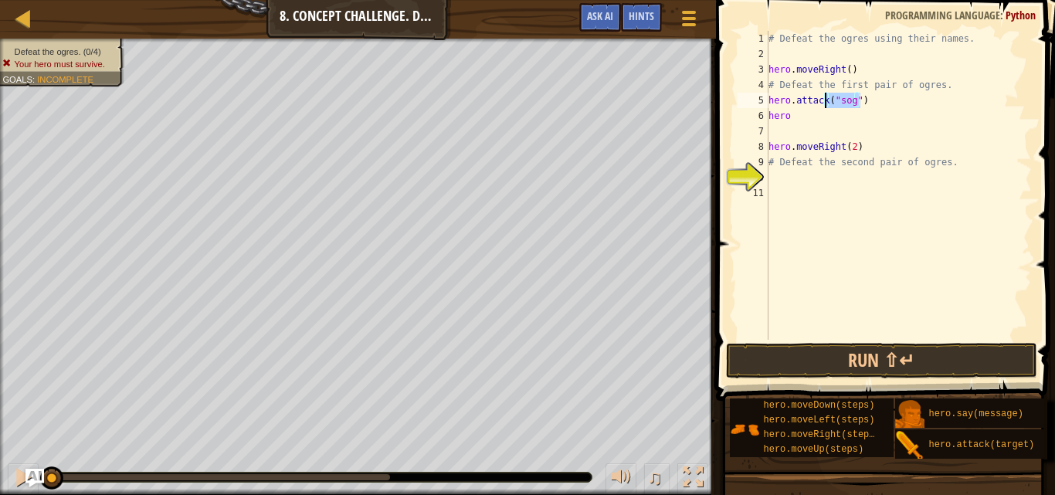
click at [826, 103] on div "# Defeat the ogres using their names. hero . moveRight ( ) # Defeat the first p…" at bounding box center [899, 201] width 266 height 340
click at [817, 112] on div "# Defeat the ogres using their names. hero . moveRight ( ) # Defeat the first p…" at bounding box center [899, 201] width 266 height 340
type textarea "hero"
click at [817, 112] on div "# Defeat the ogres using their names. hero . moveRight ( ) # Defeat the first p…" at bounding box center [899, 201] width 266 height 340
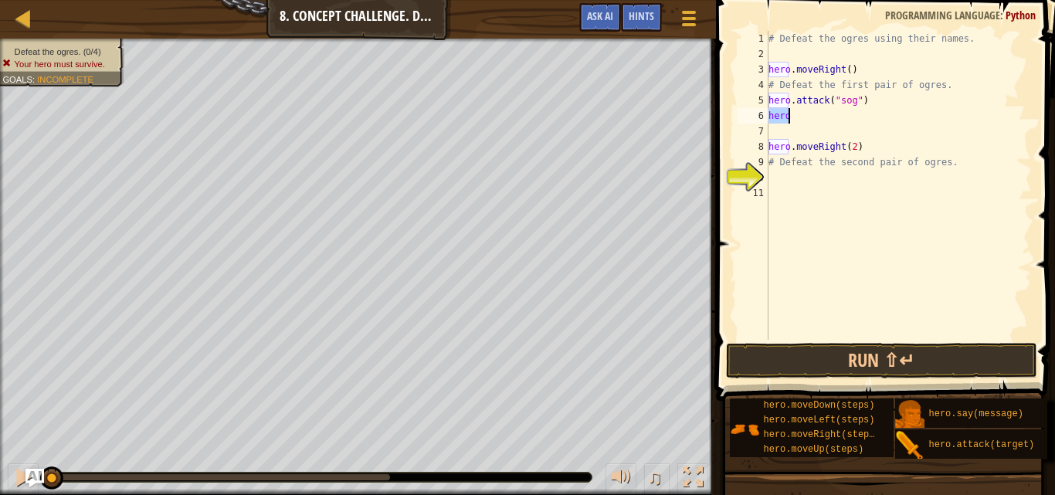
paste textarea
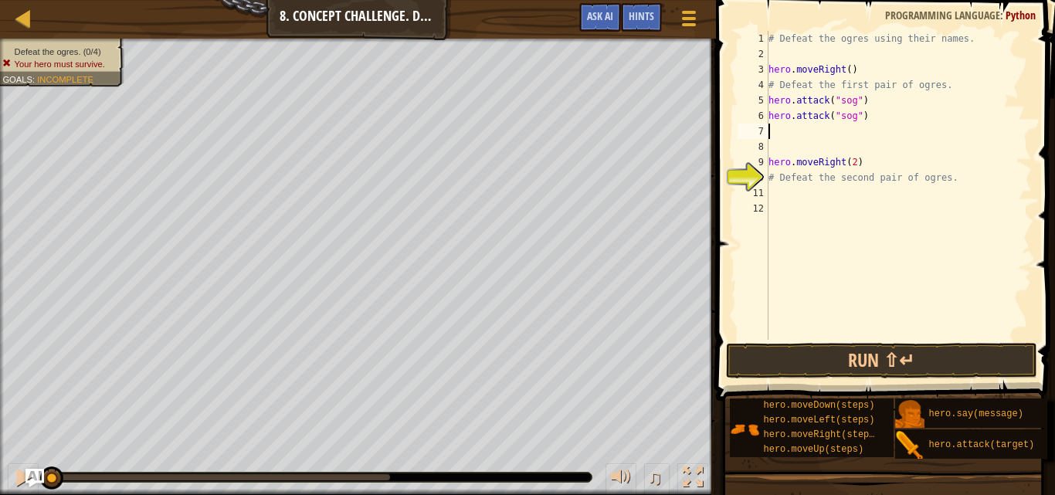
scroll to position [7, 0]
type textarea "g"
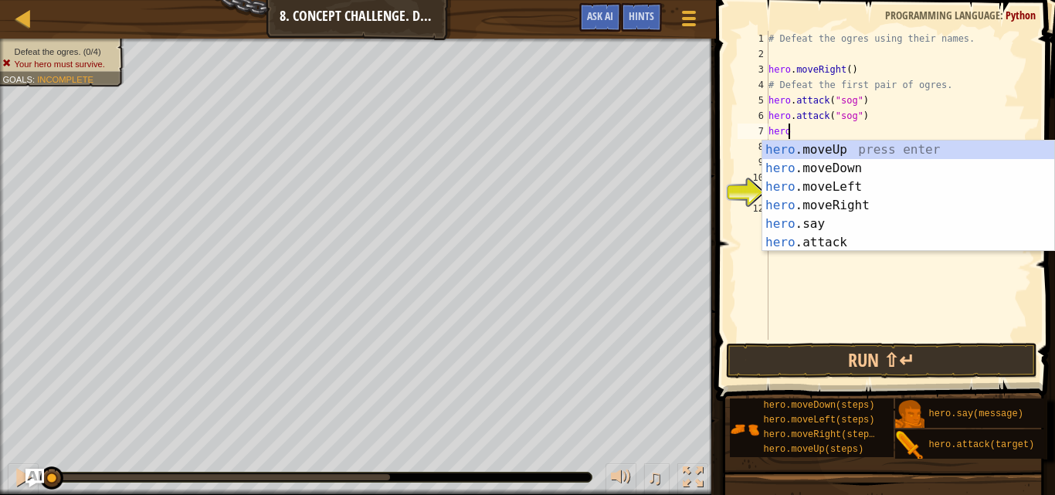
scroll to position [7, 2]
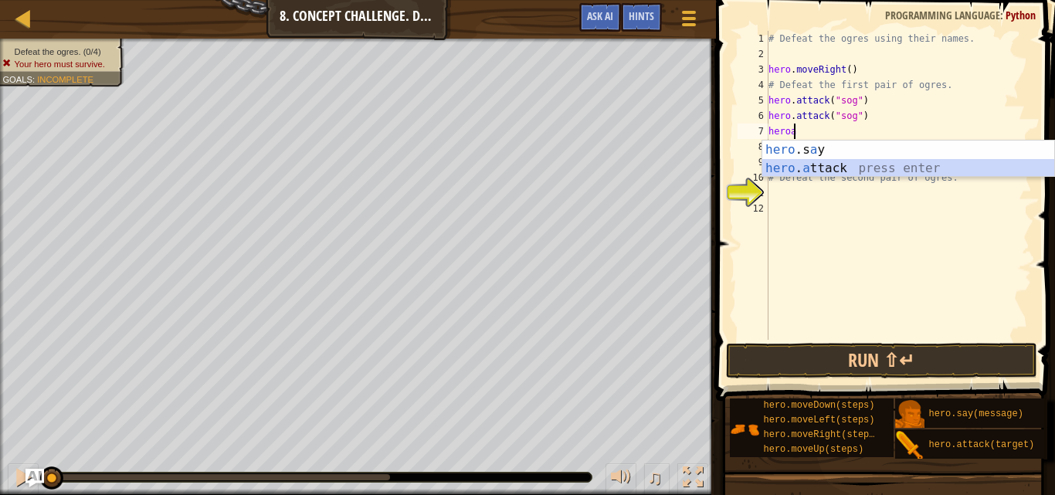
click at [835, 164] on div "hero .s a y press enter hero . a ttack press enter" at bounding box center [908, 178] width 292 height 74
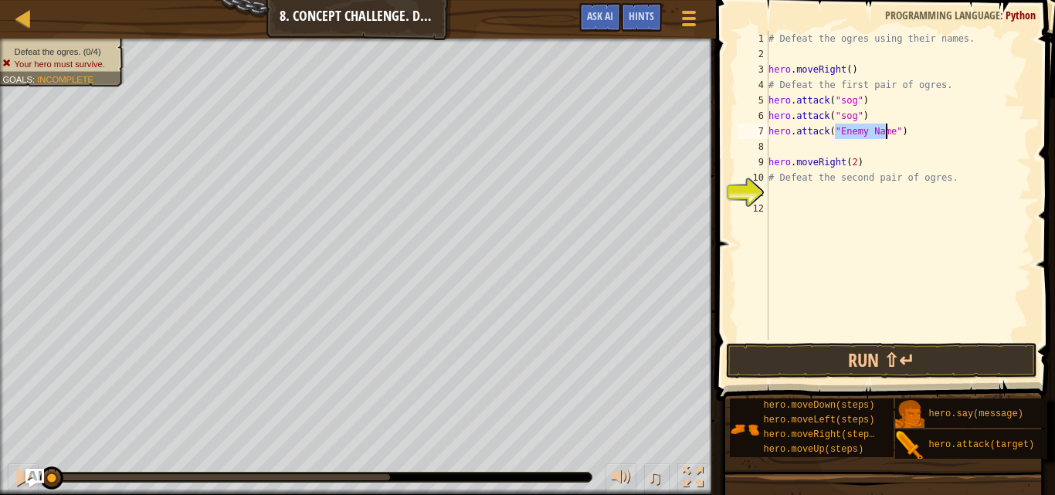
click at [864, 135] on div "# Defeat the ogres using their names. hero . moveRight ( ) # Defeat the first p…" at bounding box center [899, 185] width 266 height 309
click at [864, 135] on div "# Defeat the ogres using their names. hero . moveRight ( ) # Defeat the first p…" at bounding box center [899, 201] width 266 height 340
click at [864, 134] on div "# Defeat the ogres using their names. hero . moveRight ( ) # Defeat the first p…" at bounding box center [899, 185] width 266 height 309
click at [864, 134] on div "# Defeat the ogres using their names. hero . moveRight ( ) # Defeat the first p…" at bounding box center [899, 201] width 266 height 340
click at [864, 134] on div "# Defeat the ogres using their names. hero . moveRight ( ) # Defeat the first p…" at bounding box center [899, 185] width 266 height 309
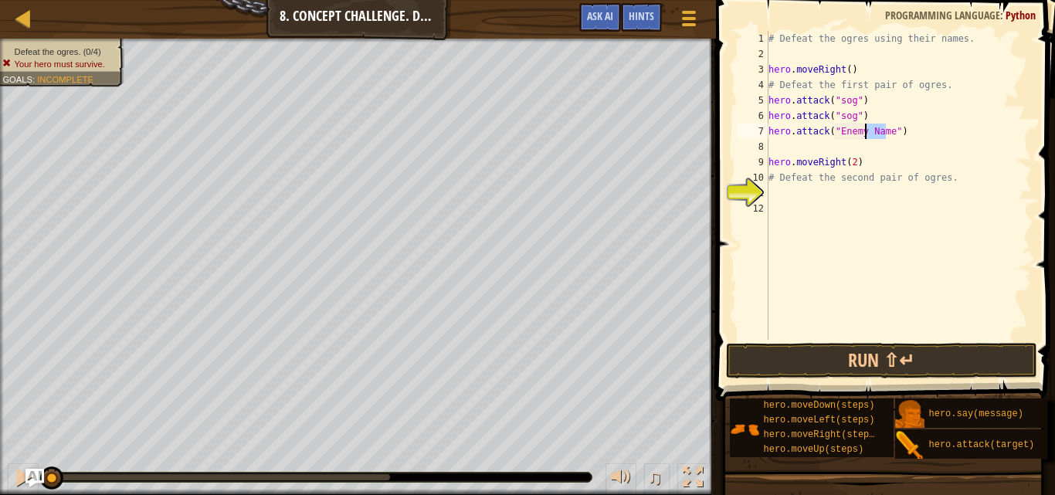
click at [864, 134] on div "# Defeat the ogres using their names. hero . moveRight ( ) # Defeat the first p…" at bounding box center [899, 201] width 266 height 340
click at [850, 134] on div "# Defeat the ogres using their names. hero . moveRight ( ) # Defeat the first p…" at bounding box center [899, 201] width 266 height 340
drag, startPoint x: 836, startPoint y: 132, endPoint x: 888, endPoint y: 129, distance: 51.8
click at [888, 129] on div "# Defeat the ogres using their names. hero . moveRight ( ) # Defeat the first p…" at bounding box center [899, 201] width 266 height 340
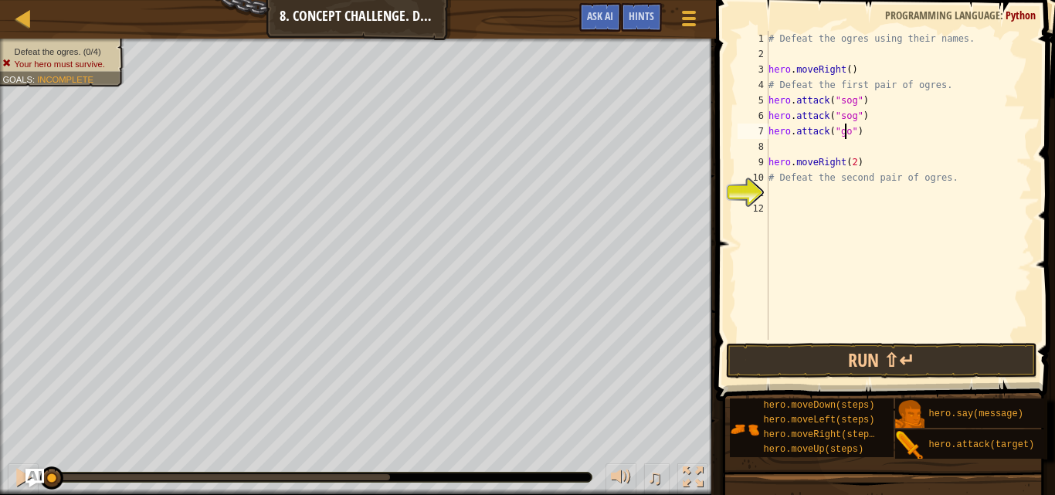
type textarea "hero.attack("gos")"
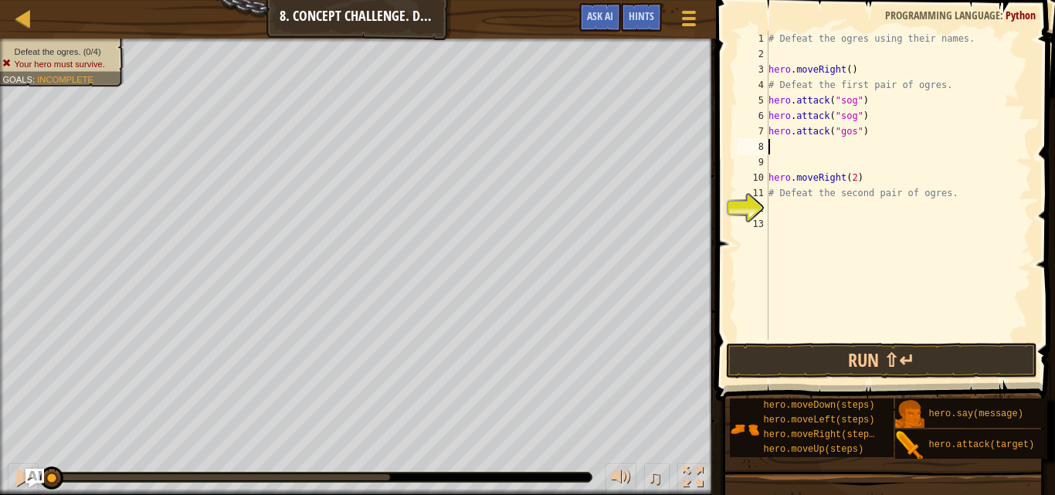
click at [851, 131] on div "# Defeat the ogres using their names. hero . moveRight ( ) # Defeat the first p…" at bounding box center [899, 201] width 266 height 340
drag, startPoint x: 851, startPoint y: 131, endPoint x: 833, endPoint y: 134, distance: 18.8
click at [851, 131] on div "# Defeat the ogres using their names. hero . moveRight ( ) # Defeat the first p…" at bounding box center [899, 201] width 266 height 340
click at [820, 131] on div "# Defeat the ogres using their names. hero . moveRight ( ) # Defeat the first p…" at bounding box center [899, 201] width 266 height 340
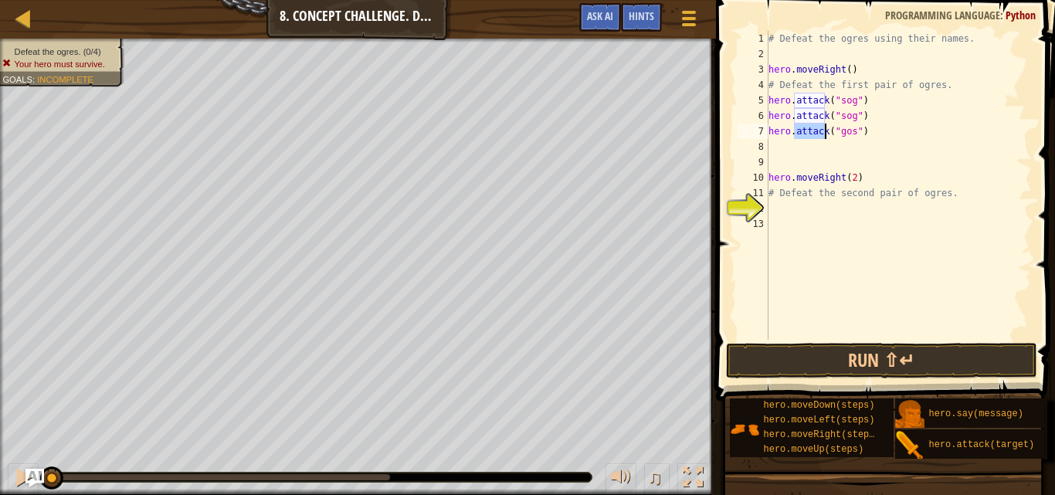
click at [820, 131] on div "# Defeat the ogres using their names. hero . moveRight ( ) # Defeat the first p…" at bounding box center [899, 201] width 266 height 340
type textarea "v"
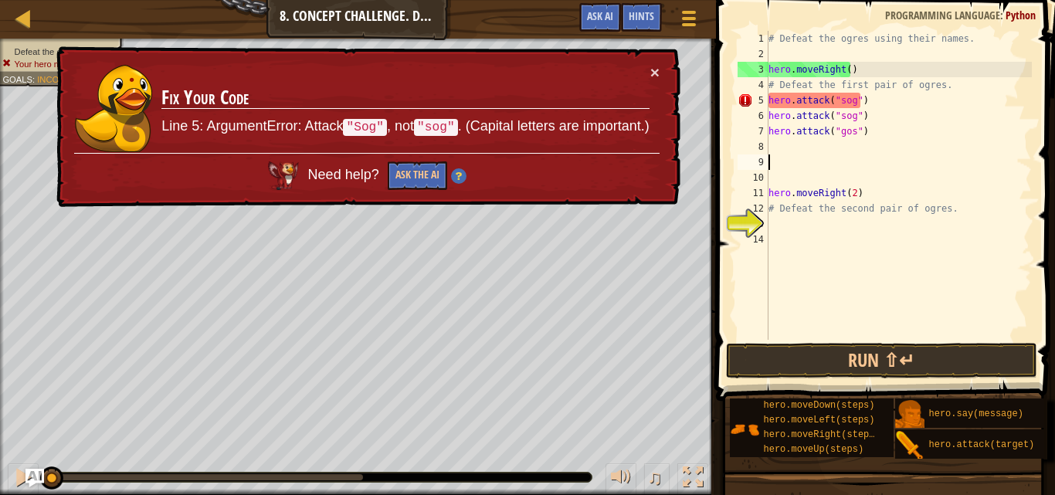
click at [874, 158] on div "# Defeat the ogres using their names. hero . moveRight ( ) # Defeat the first p…" at bounding box center [899, 201] width 266 height 340
click at [870, 144] on div "# Defeat the ogres using their names. hero . moveRight ( ) # Defeat the first p…" at bounding box center [899, 201] width 266 height 340
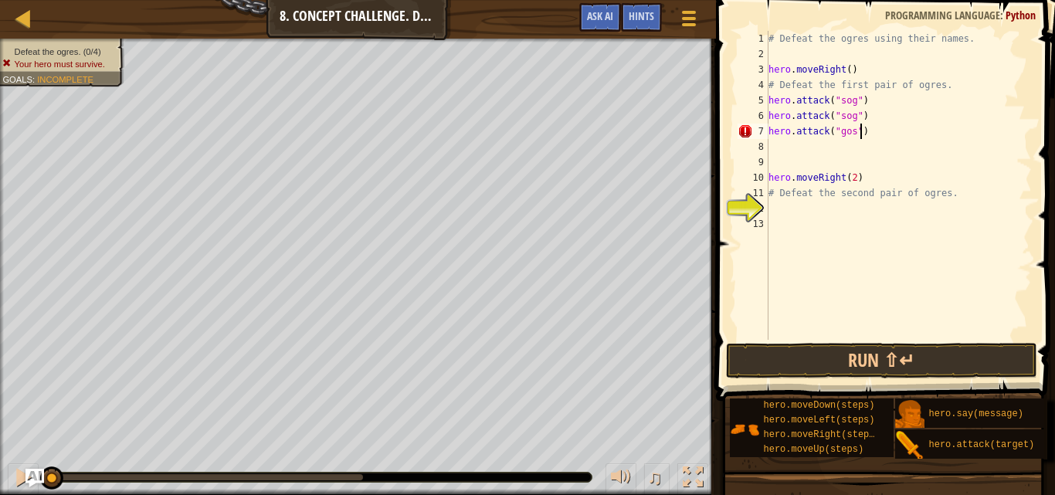
scroll to position [7, 7]
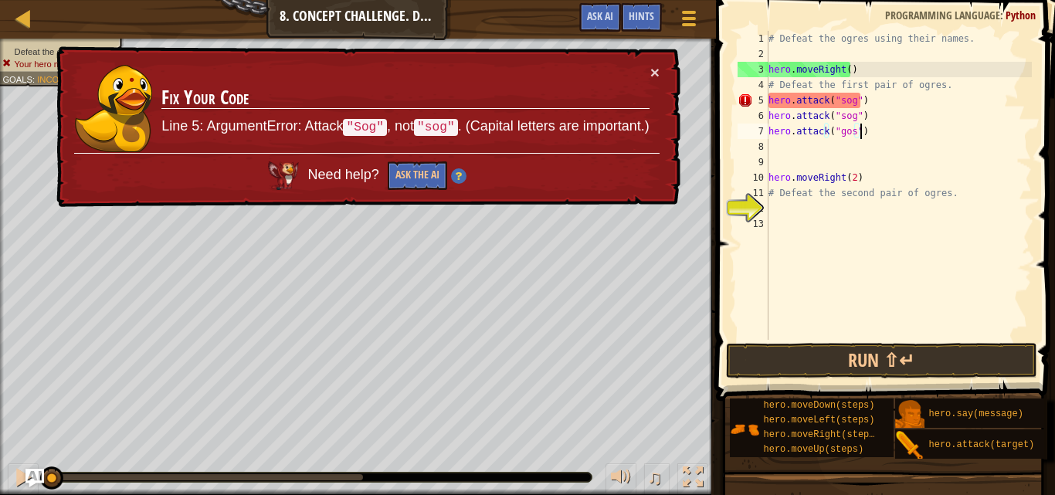
click at [872, 104] on div "# Defeat the ogres using their names. hero . moveRight ( ) # Defeat the first p…" at bounding box center [899, 201] width 266 height 340
click at [838, 100] on div "# Defeat the ogres using their names. hero . moveRight ( ) # Defeat the first p…" at bounding box center [899, 201] width 266 height 340
click at [843, 100] on div "# Defeat the ogres using their names. hero . moveRight ( ) # Defeat the first p…" at bounding box center [899, 201] width 266 height 340
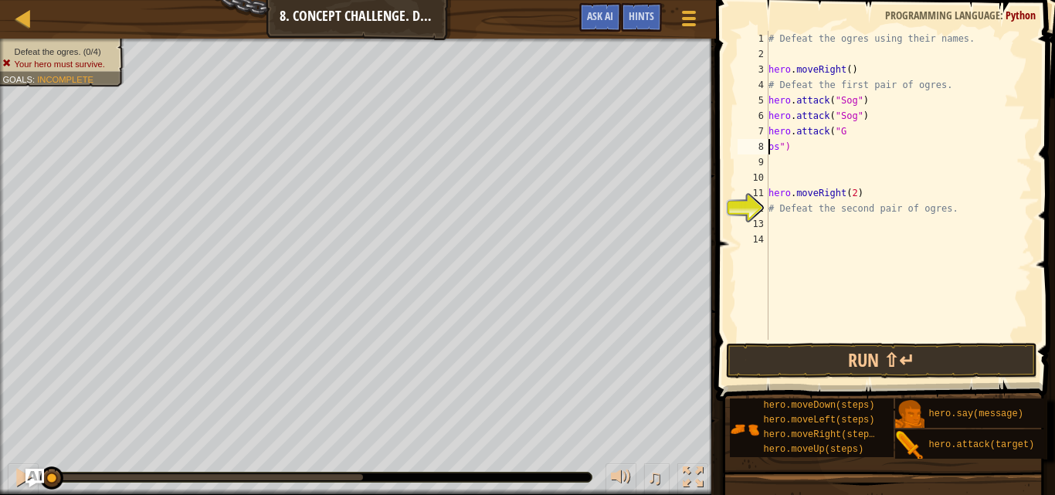
scroll to position [7, 1]
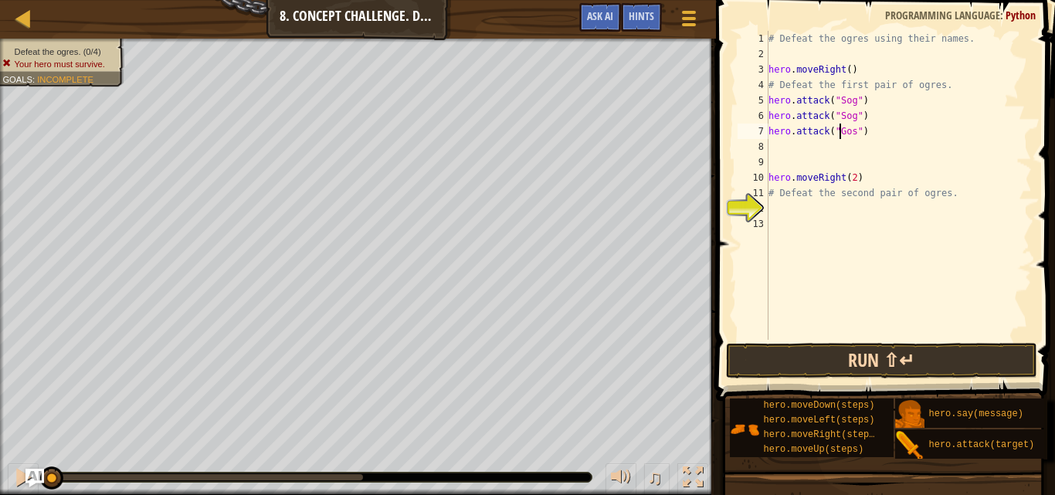
type textarea "hero.attack("Gos")"
click at [830, 355] on button "Run ⇧↵" at bounding box center [881, 361] width 311 height 36
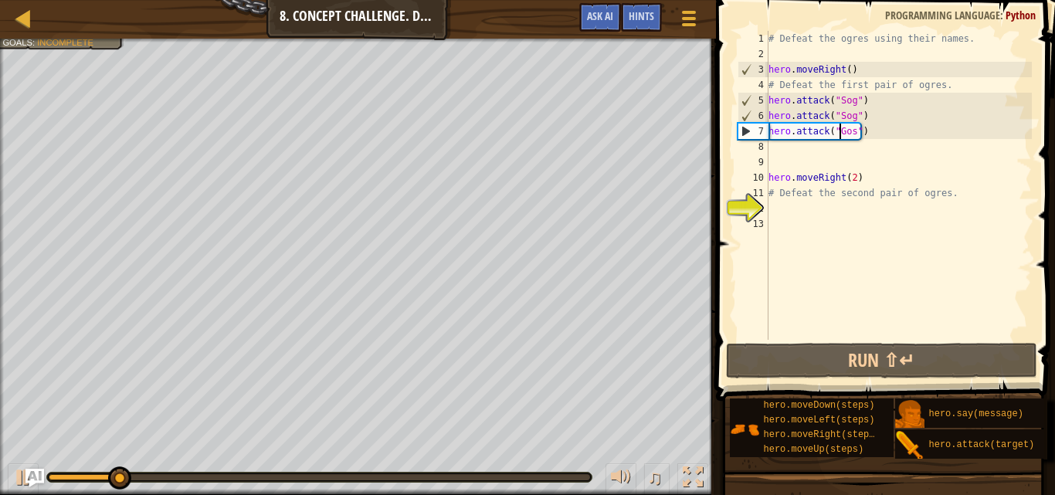
click at [803, 210] on div "# Defeat the ogres using their names. hero . moveRight ( ) # Defeat the first p…" at bounding box center [899, 201] width 266 height 340
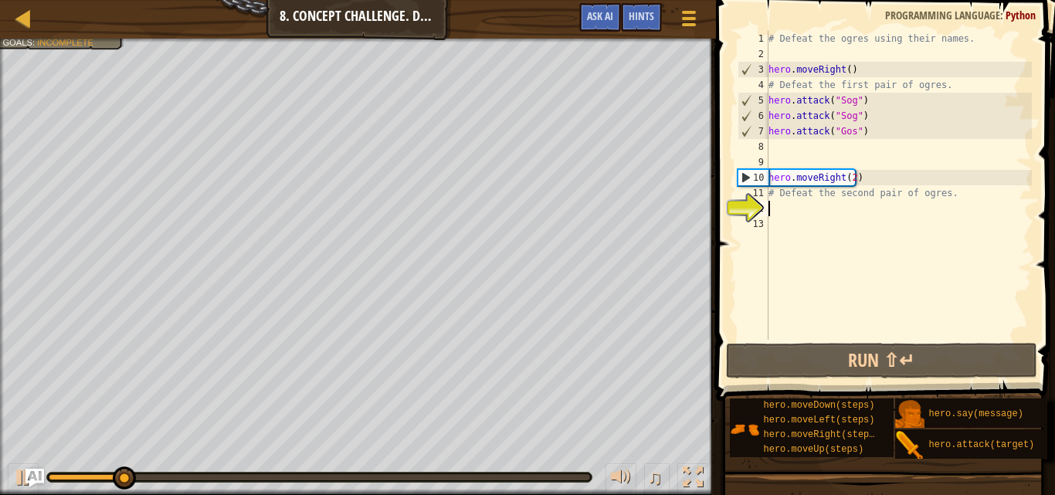
scroll to position [7, 0]
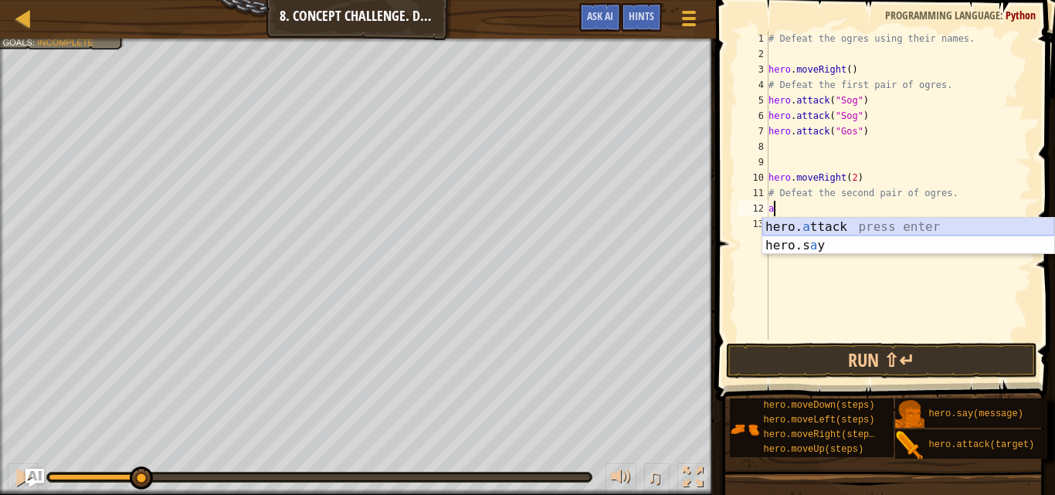
click at [880, 224] on div "hero. a ttack press enter hero.s a y press enter" at bounding box center [908, 255] width 292 height 74
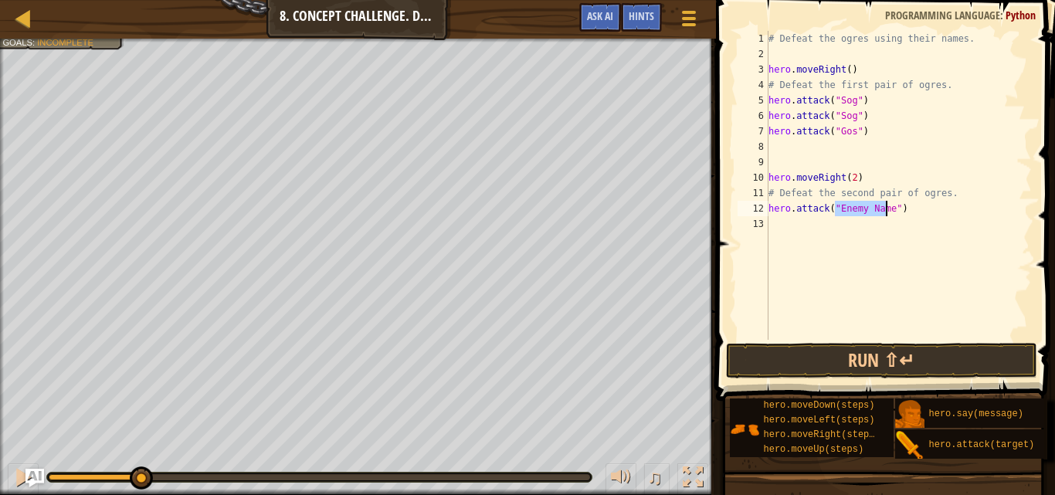
click at [823, 130] on div "# Defeat the ogres using their names. hero . moveRight ( ) # Defeat the first p…" at bounding box center [899, 201] width 266 height 340
click at [823, 129] on div "# Defeat the ogres using their names. hero . moveRight ( ) # Defeat the first p…" at bounding box center [899, 201] width 266 height 340
click at [802, 127] on div "# Defeat the ogres using their names. hero . moveRight ( ) # Defeat the first p…" at bounding box center [899, 201] width 266 height 340
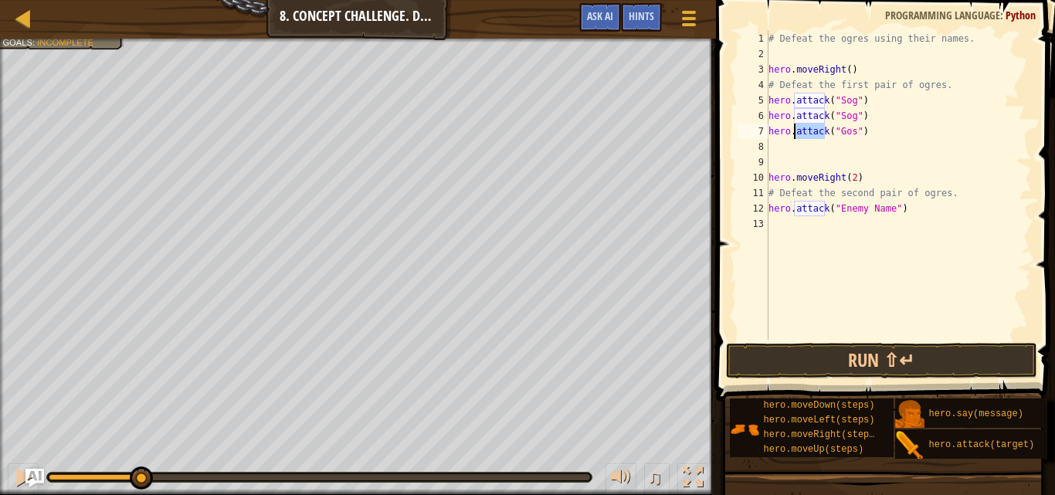
type textarea "hero.attack("Gos")"
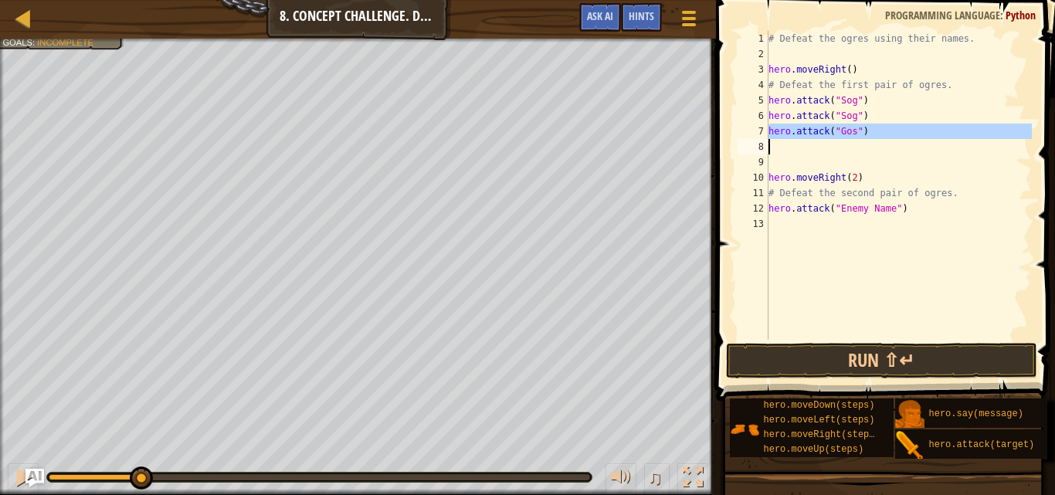
paste textarea
click at [861, 154] on div "# Defeat the ogres using their names. hero . moveRight ( ) # Defeat the first p…" at bounding box center [899, 201] width 266 height 340
click at [861, 141] on div "# Defeat the ogres using their names. hero . moveRight ( ) # Defeat the first p…" at bounding box center [899, 201] width 266 height 340
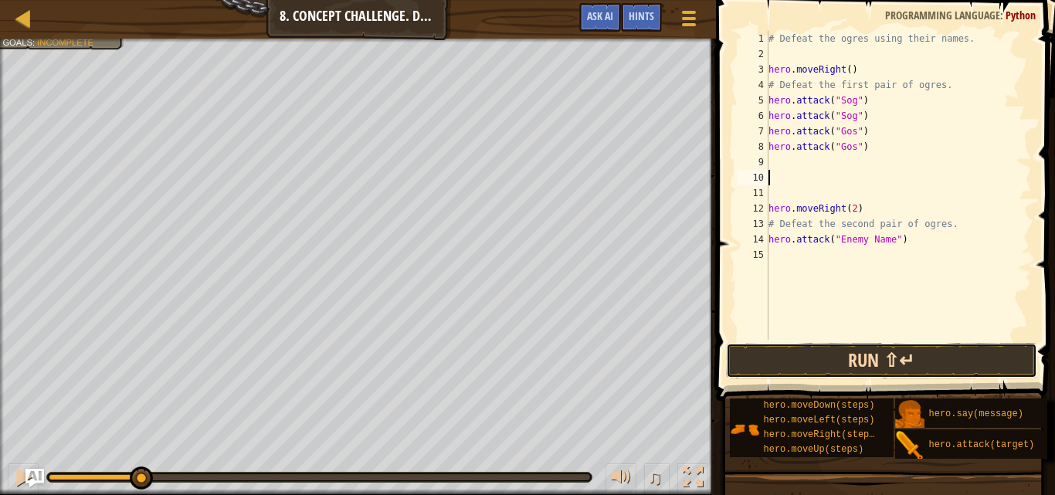
click at [898, 350] on button "Run ⇧↵" at bounding box center [881, 361] width 311 height 36
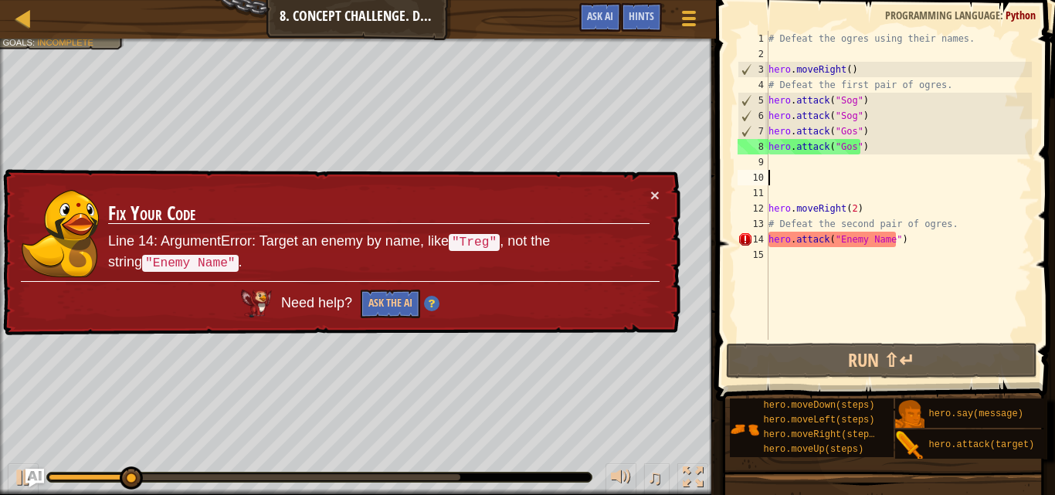
click at [847, 244] on div "# Defeat the ogres using their names. hero . moveRight ( ) # Defeat the first p…" at bounding box center [899, 201] width 266 height 340
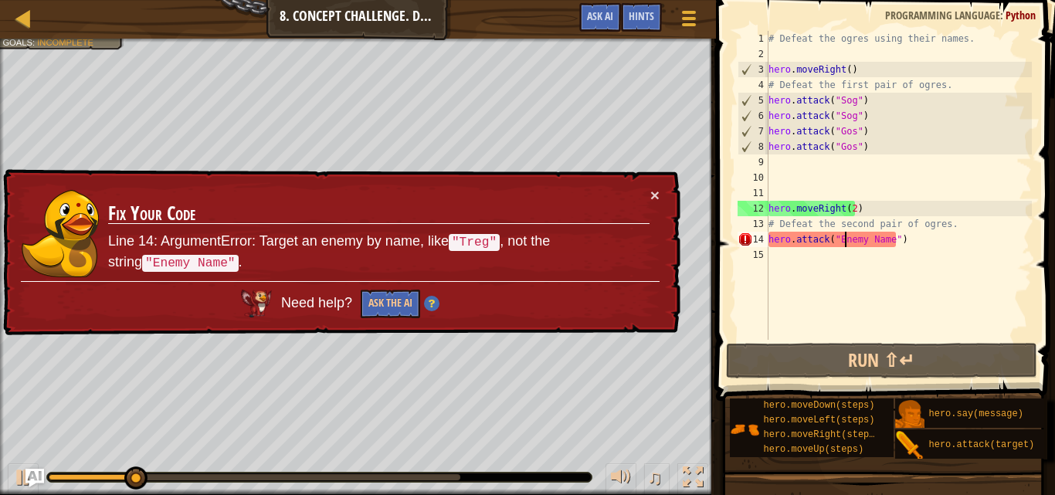
click at [847, 244] on div "# Defeat the ogres using their names. hero . moveRight ( ) # Defeat the first p…" at bounding box center [899, 201] width 266 height 340
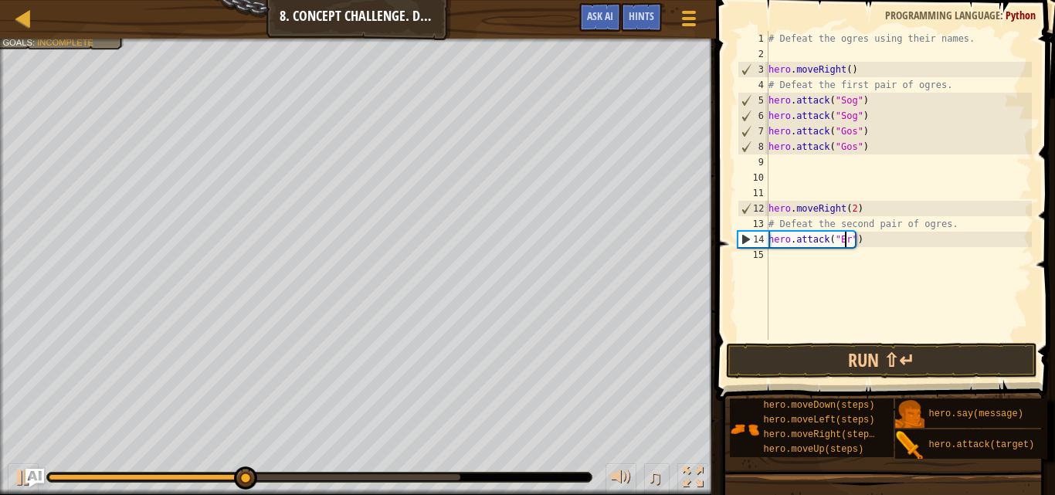
scroll to position [7, 7]
click at [804, 236] on div "# Defeat the ogres using their names. hero . moveRight ( ) # Defeat the first p…" at bounding box center [899, 201] width 266 height 340
click at [804, 236] on div "# Defeat the ogres using their names. hero . moveRight ( ) # Defeat the first p…" at bounding box center [899, 185] width 266 height 309
click at [804, 236] on div "# Defeat the ogres using their names. hero . moveRight ( ) # Defeat the first p…" at bounding box center [899, 201] width 266 height 340
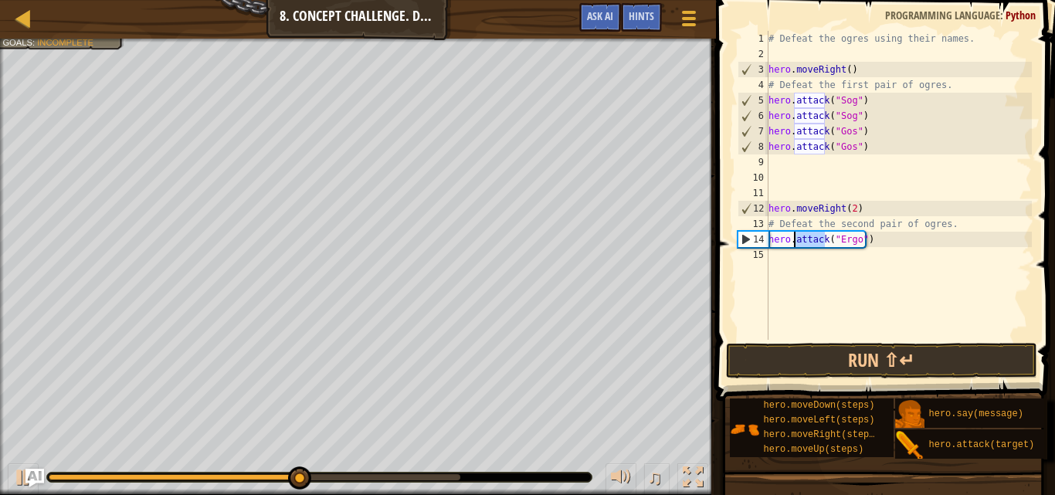
click at [804, 236] on div "# Defeat the ogres using their names. hero . moveRight ( ) # Defeat the first p…" at bounding box center [899, 201] width 266 height 340
type textarea "hero.attack("Ergo")"
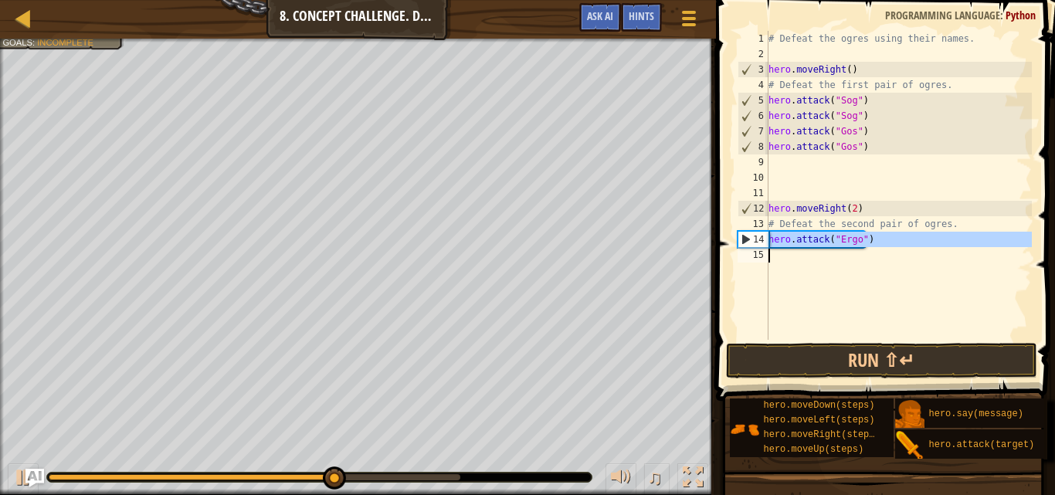
click at [789, 258] on div "# Defeat the ogres using their names. hero . moveRight ( ) # Defeat the first p…" at bounding box center [899, 185] width 266 height 309
paste textarea "h"
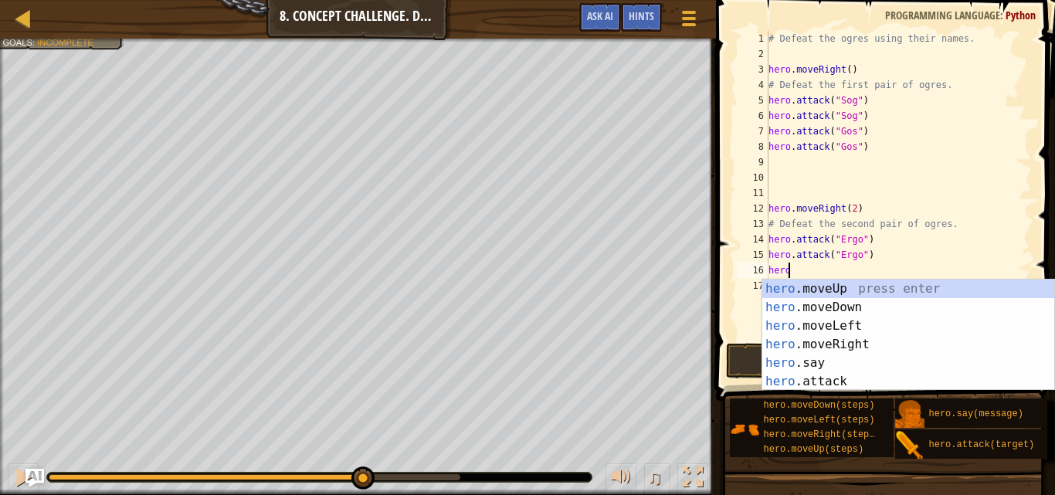
scroll to position [7, 2]
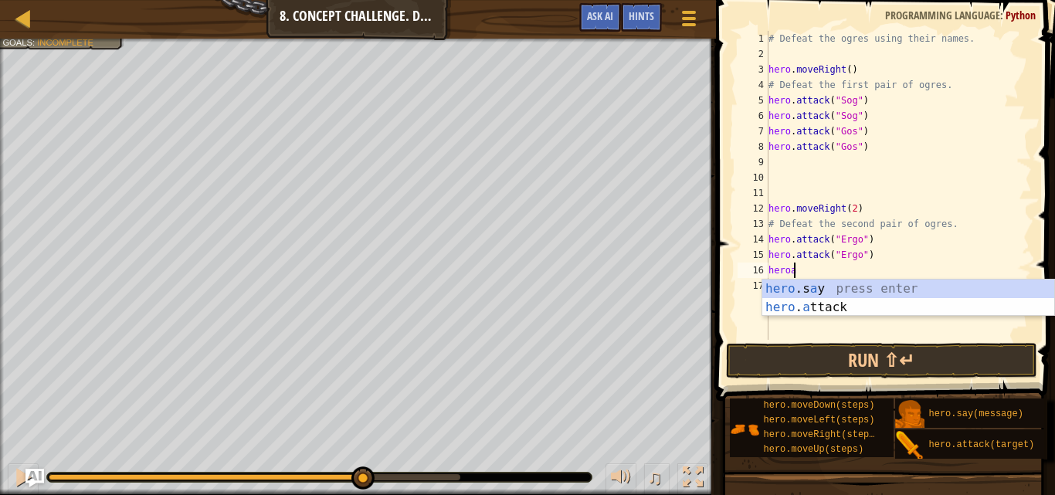
click at [844, 0] on body "Map Introduction to Computer Science 8. Concept Challenge. Dangerous Steps Game…" at bounding box center [527, 0] width 1055 height 0
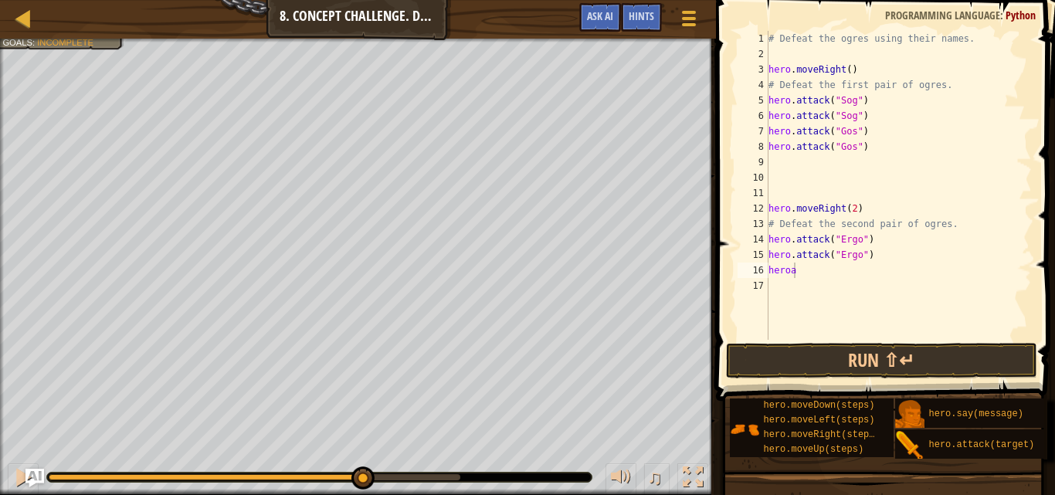
click at [809, 272] on div "# Defeat the ogres using their names. hero . moveRight ( ) # Defeat the first p…" at bounding box center [899, 201] width 266 height 340
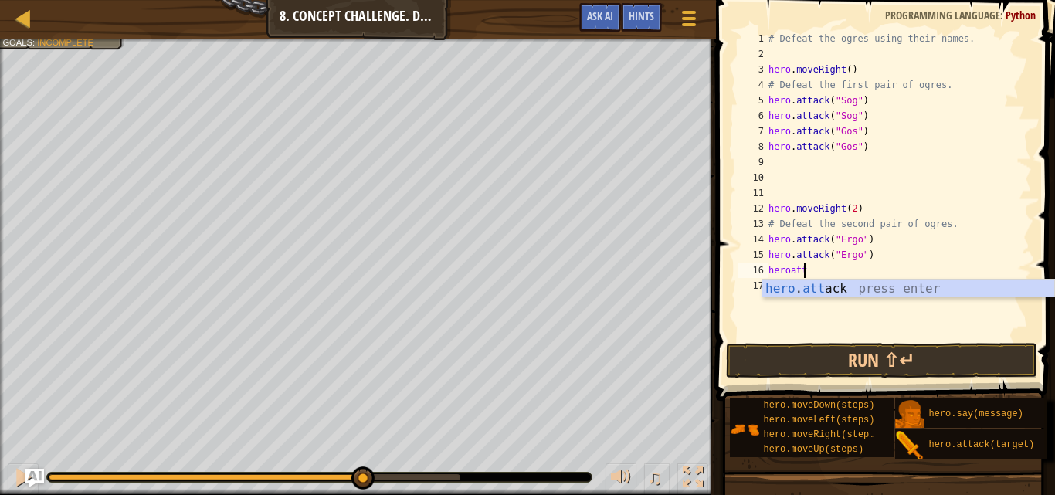
scroll to position [7, 2]
click at [808, 288] on div "hero . att ack press enter" at bounding box center [908, 308] width 292 height 56
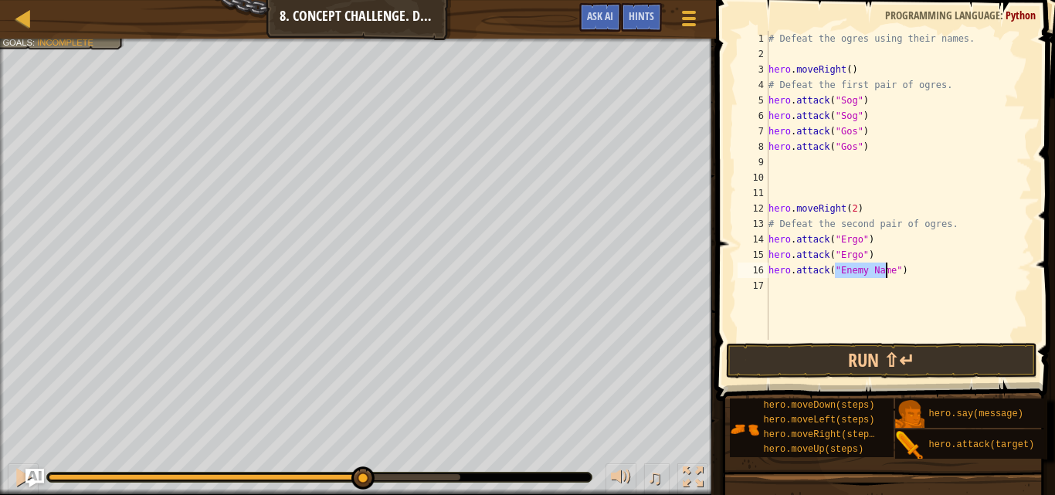
click at [872, 269] on div "# Defeat the ogres using their names. hero . moveRight ( ) # Defeat the first p…" at bounding box center [899, 185] width 266 height 309
click at [872, 269] on div "# Defeat the ogres using their names. hero . moveRight ( ) # Defeat the first p…" at bounding box center [899, 201] width 266 height 340
click at [872, 269] on div "# Defeat the ogres using their names. hero . moveRight ( ) # Defeat the first p…" at bounding box center [899, 185] width 266 height 309
click at [872, 269] on div "# Defeat the ogres using their names. hero . moveRight ( ) # Defeat the first p…" at bounding box center [899, 201] width 266 height 340
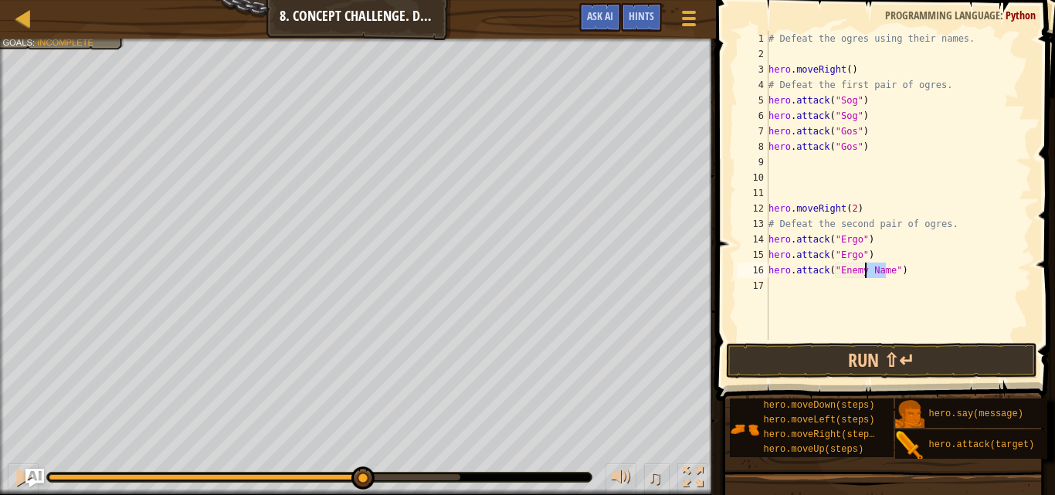
click at [872, 269] on div "# Defeat the ogres using their names. hero . moveRight ( ) # Defeat the first p…" at bounding box center [899, 185] width 266 height 309
click at [872, 269] on div "# Defeat the ogres using their names. hero . moveRight ( ) # Defeat the first p…" at bounding box center [899, 201] width 266 height 340
drag, startPoint x: 850, startPoint y: 271, endPoint x: 888, endPoint y: 273, distance: 37.9
click at [888, 273] on div "# Defeat the ogres using their names. hero . moveRight ( ) # Defeat the first p…" at bounding box center [899, 201] width 266 height 340
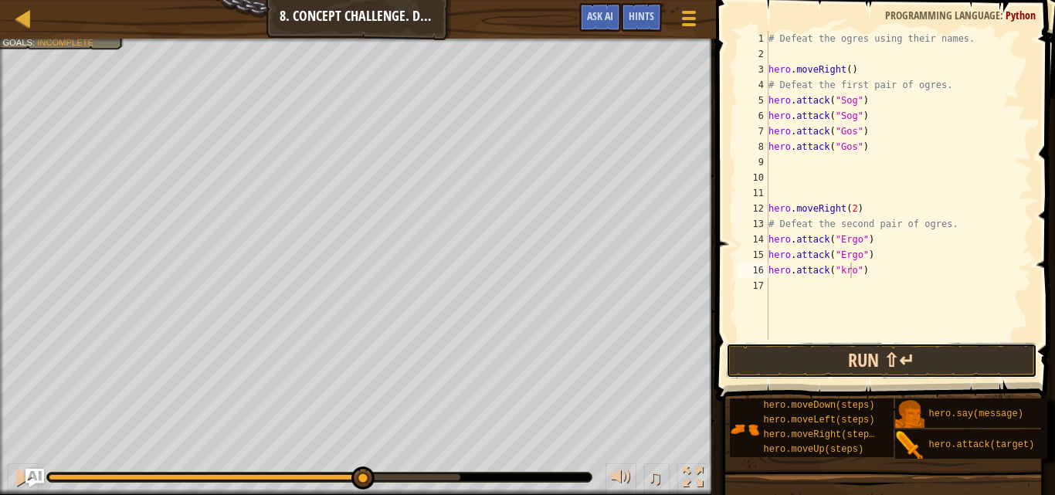
click at [922, 357] on button "Run ⇧↵" at bounding box center [881, 361] width 311 height 36
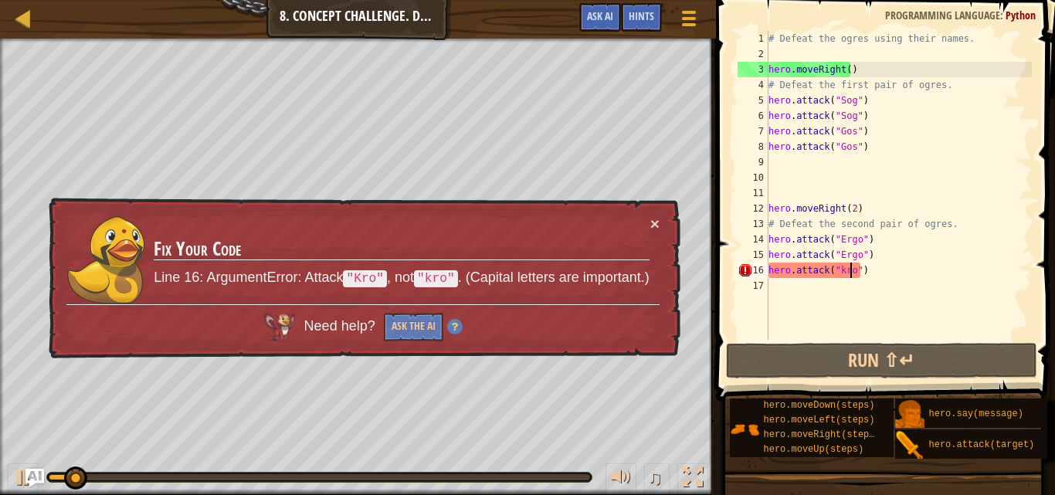
click at [839, 272] on div "# Defeat the ogres using their names. hero . moveRight ( ) # Defeat the first p…" at bounding box center [899, 201] width 266 height 340
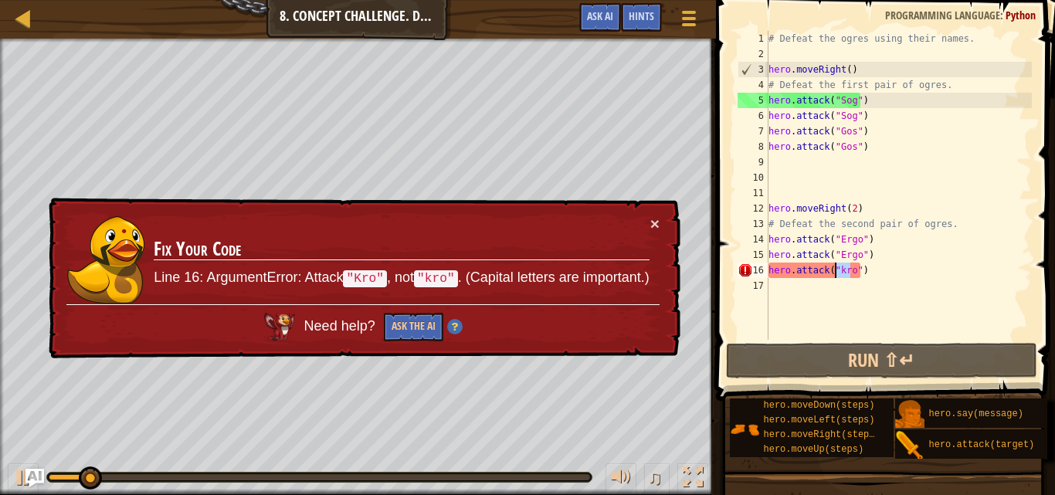
click at [839, 272] on div "# Defeat the ogres using their names. hero . moveRight ( ) # Defeat the first p…" at bounding box center [899, 201] width 266 height 340
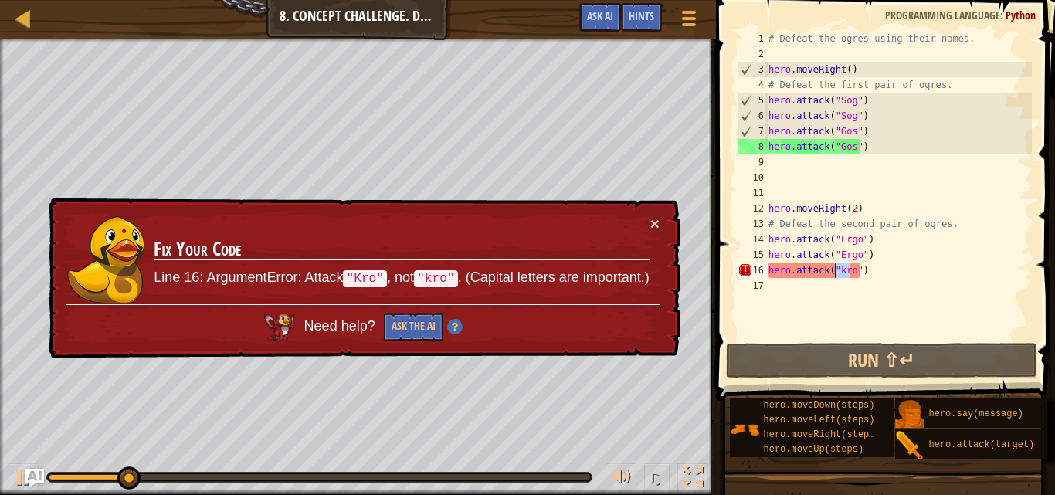
click at [839, 273] on div "# Defeat the ogres using their names. hero . moveRight ( ) # Defeat the first p…" at bounding box center [899, 185] width 266 height 309
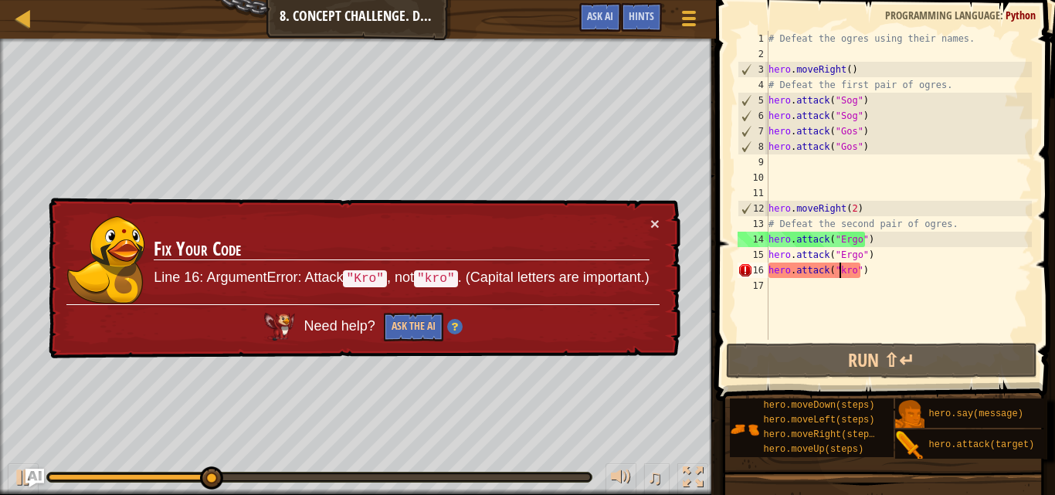
scroll to position [7, 6]
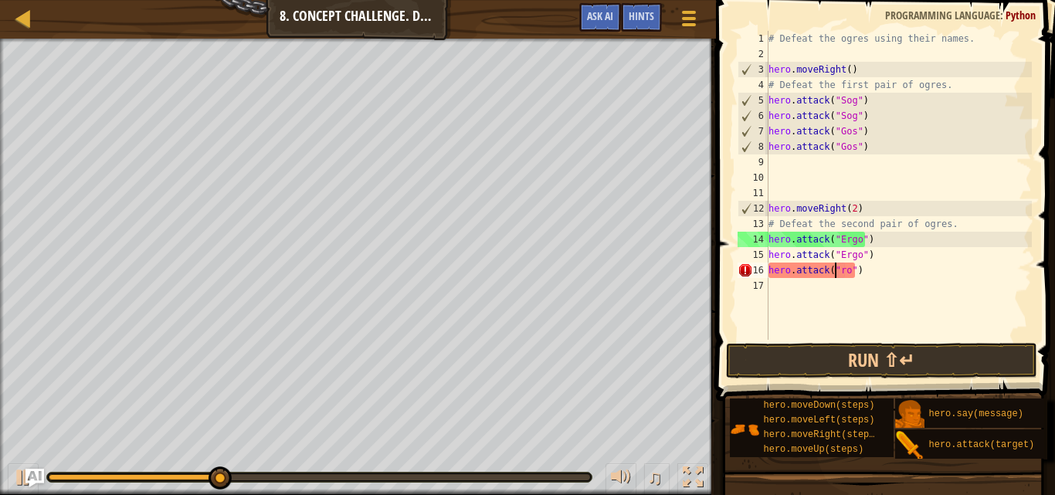
type textarea "hero.attack("Kro")"
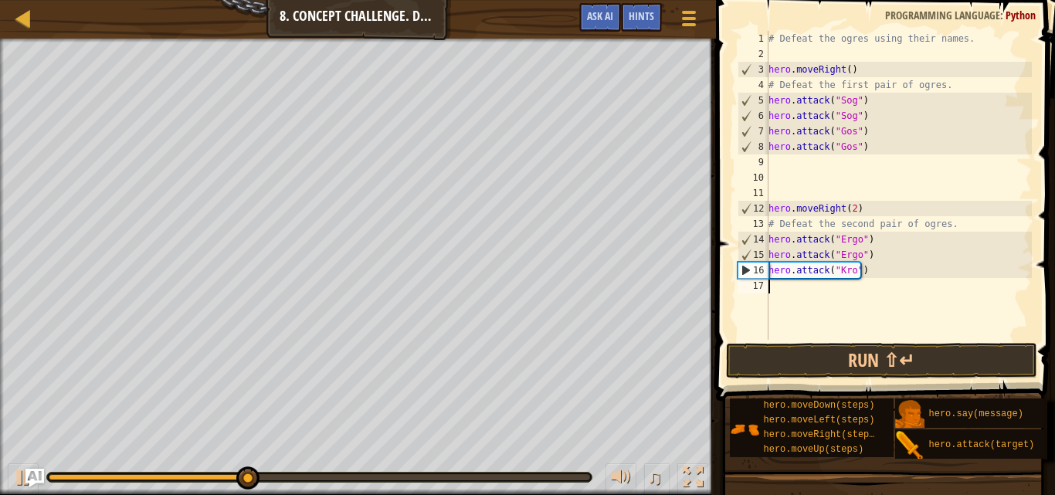
click at [868, 278] on div "# Defeat the ogres using their names. hero . moveRight ( ) # Defeat the first p…" at bounding box center [899, 201] width 266 height 340
click at [861, 272] on div "# Defeat the ogres using their names. hero . moveRight ( ) # Defeat the first p…" at bounding box center [899, 201] width 266 height 340
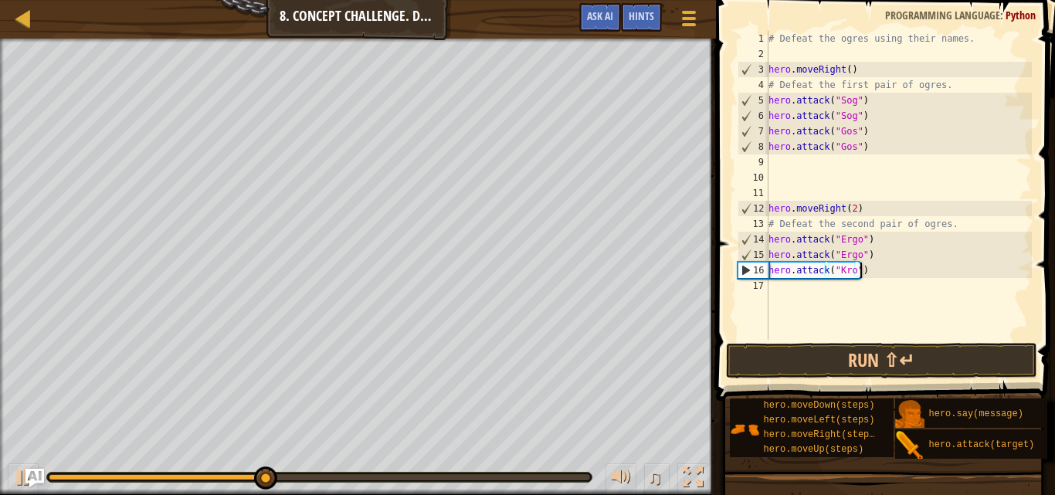
click at [861, 272] on div "# Defeat the ogres using their names. hero . moveRight ( ) # Defeat the first p…" at bounding box center [899, 201] width 266 height 340
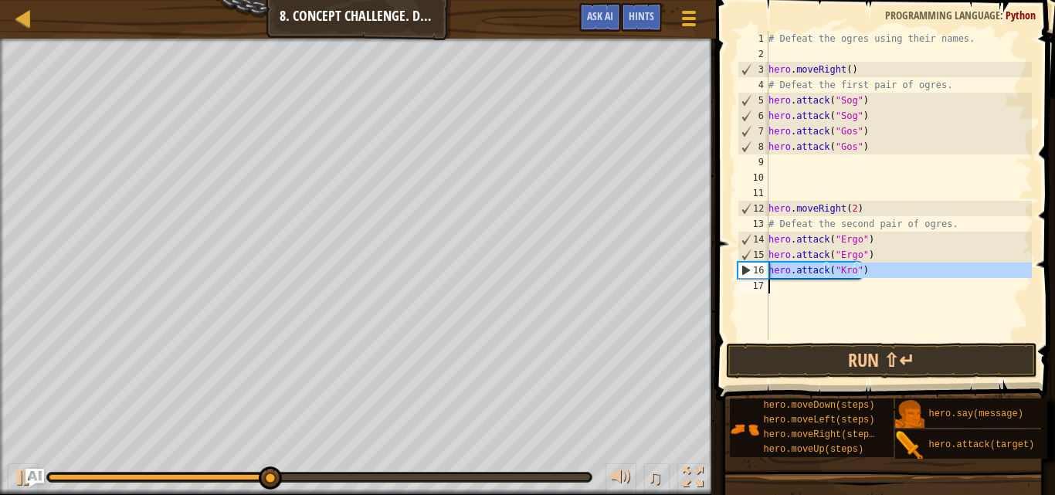
click at [861, 272] on div "# Defeat the ogres using their names. hero . moveRight ( ) # Defeat the first p…" at bounding box center [899, 201] width 266 height 340
type textarea "hero.attack("Kro")"
paste textarea
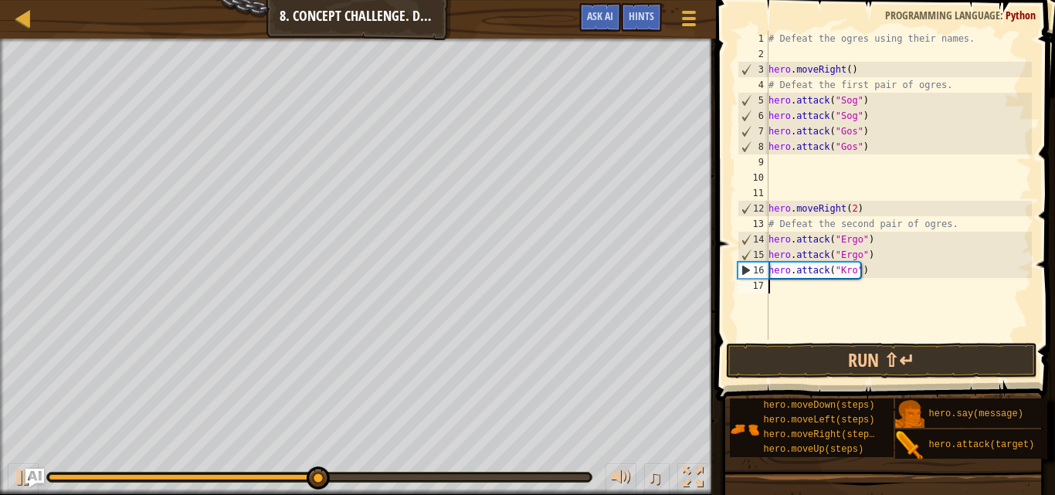
paste textarea
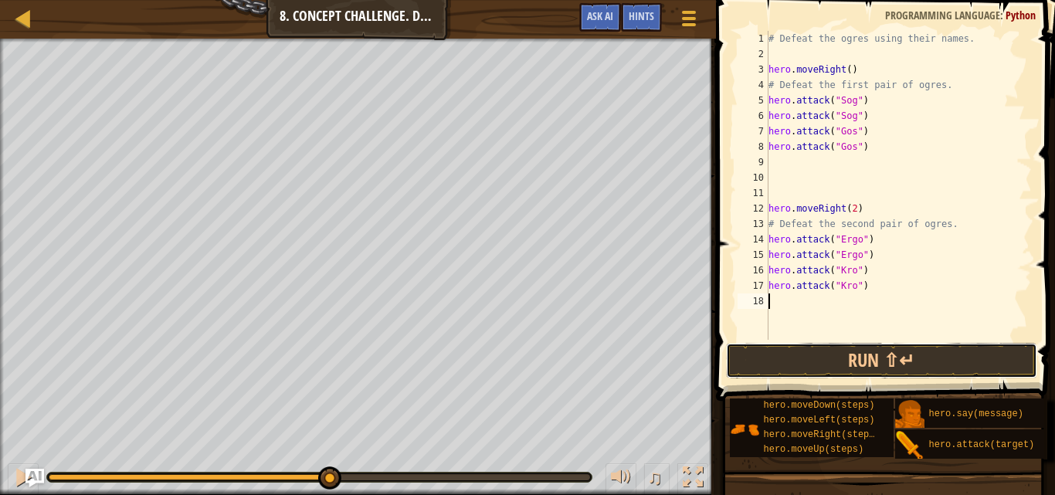
click at [912, 363] on button "Run ⇧↵" at bounding box center [881, 361] width 311 height 36
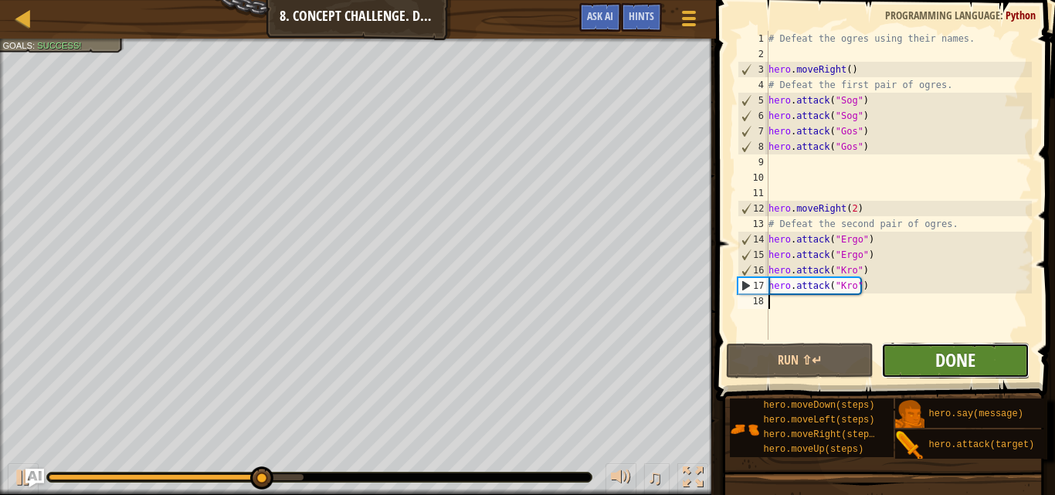
click at [945, 362] on span "Done" at bounding box center [955, 360] width 40 height 25
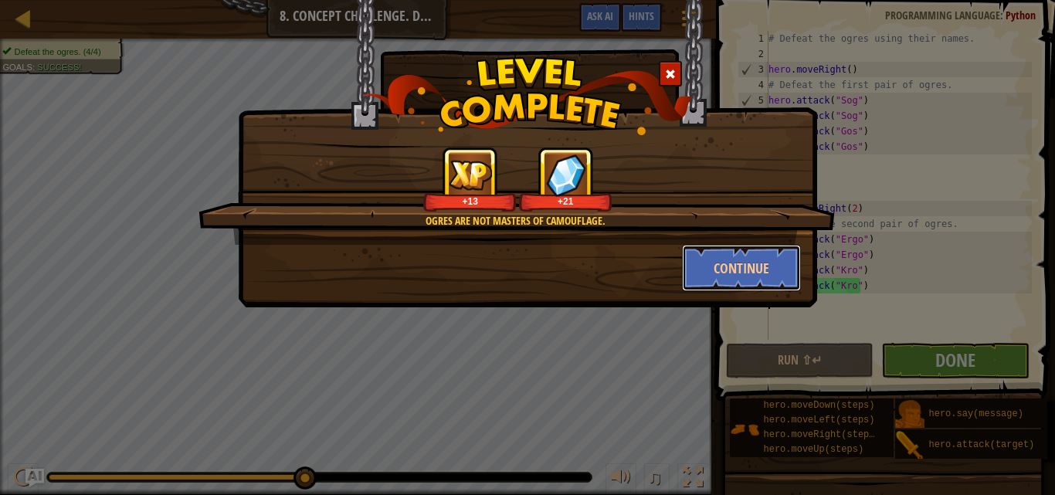
click at [733, 268] on button "Continue" at bounding box center [742, 268] width 120 height 46
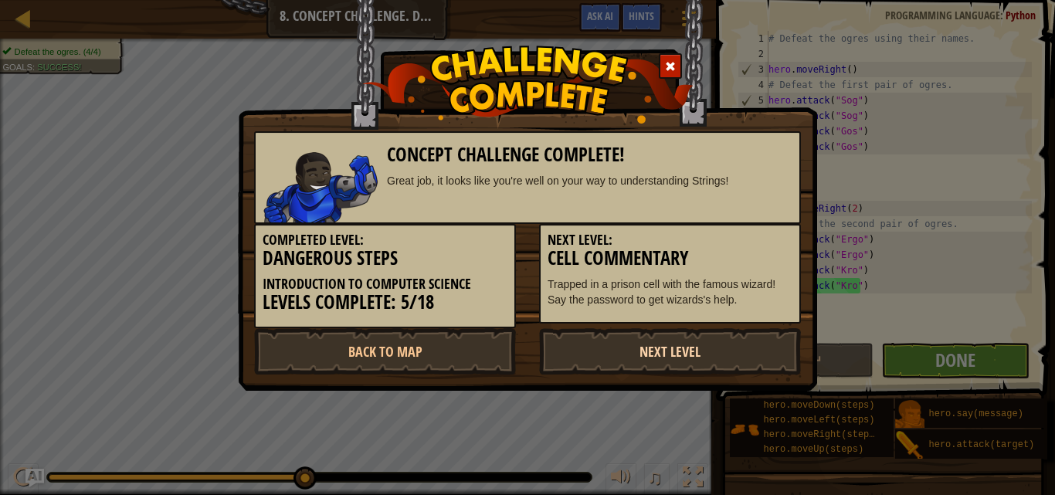
click at [650, 345] on link "Next Level" at bounding box center [670, 351] width 262 height 46
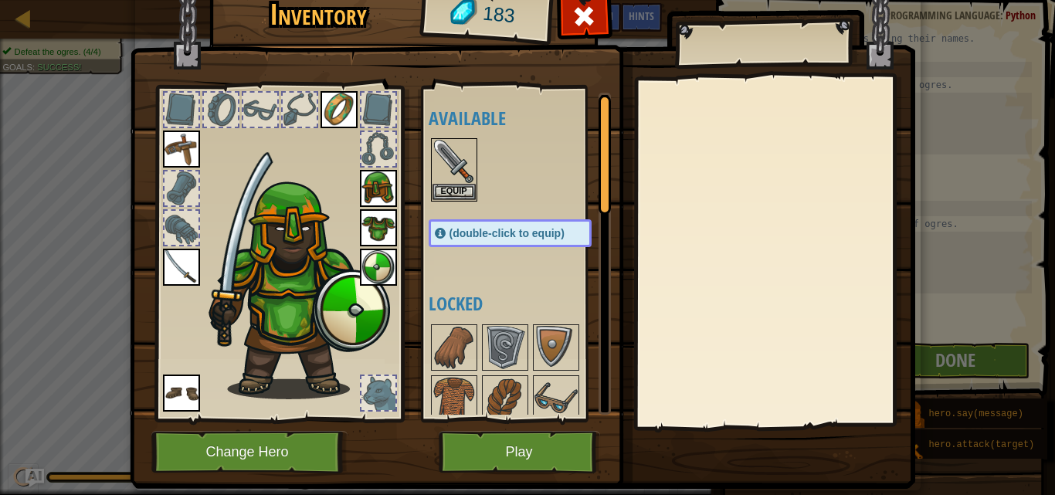
click at [528, 240] on div "(double-click to equip)" at bounding box center [510, 233] width 163 height 28
click at [469, 366] on img at bounding box center [454, 347] width 43 height 43
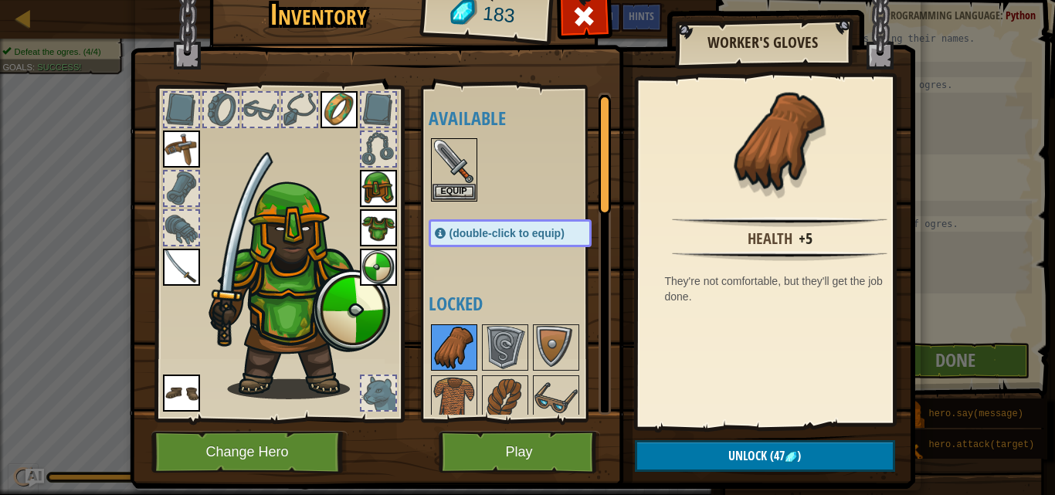
click at [460, 355] on img at bounding box center [454, 347] width 43 height 43
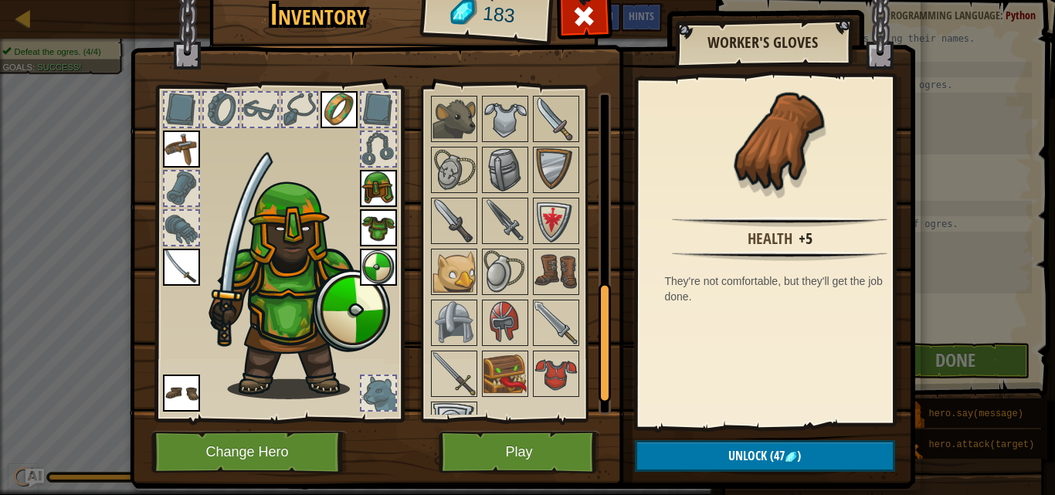
scroll to position [518, 0]
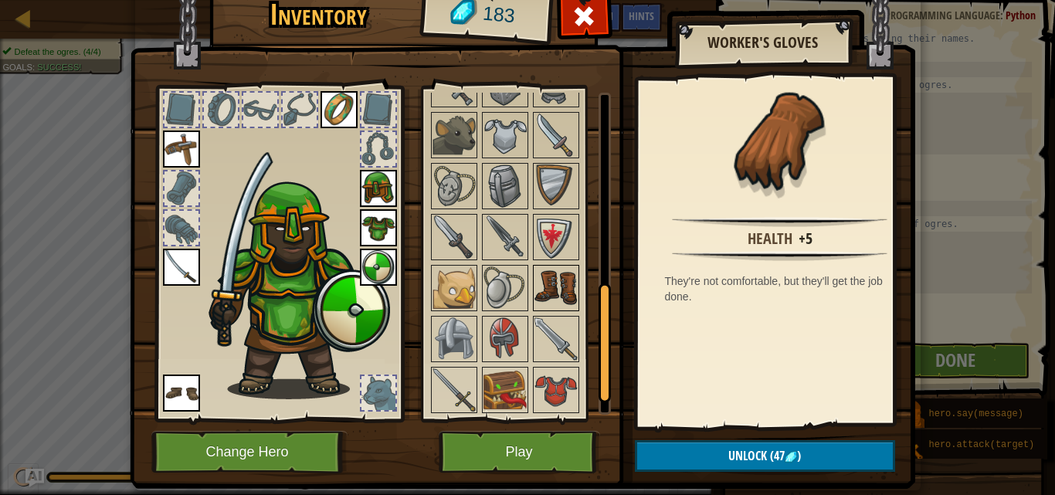
click at [556, 296] on img at bounding box center [556, 287] width 43 height 43
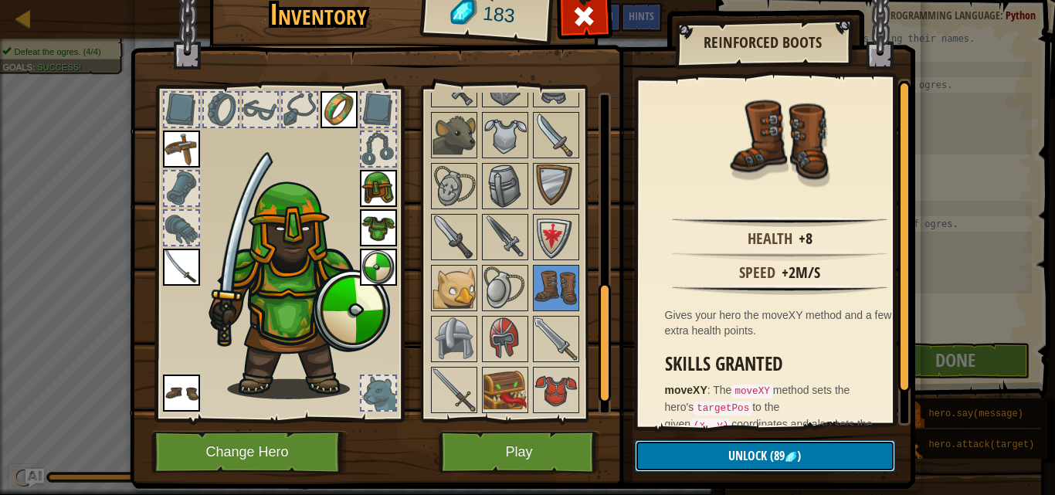
click at [752, 456] on span "Unlock" at bounding box center [747, 455] width 39 height 17
click at [752, 458] on button "Confirm" at bounding box center [765, 456] width 260 height 32
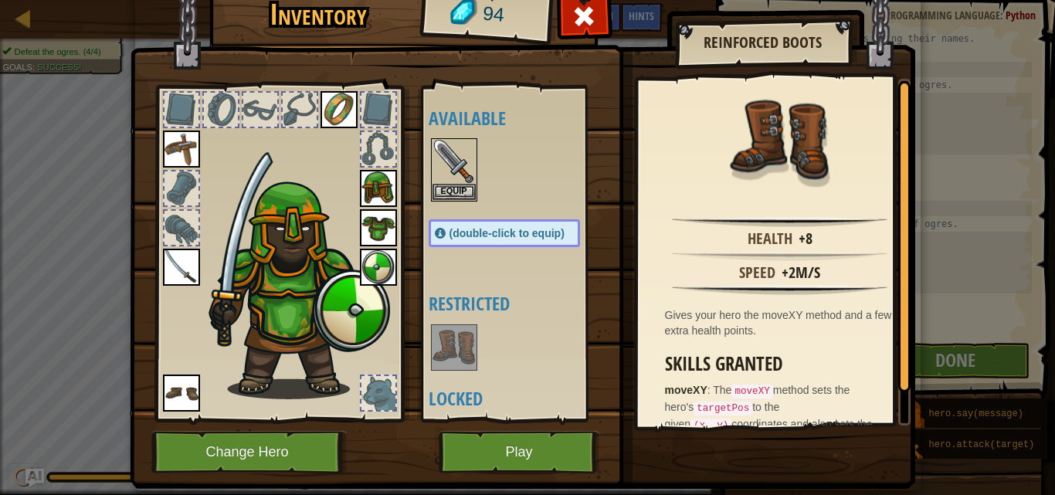
scroll to position [103, 0]
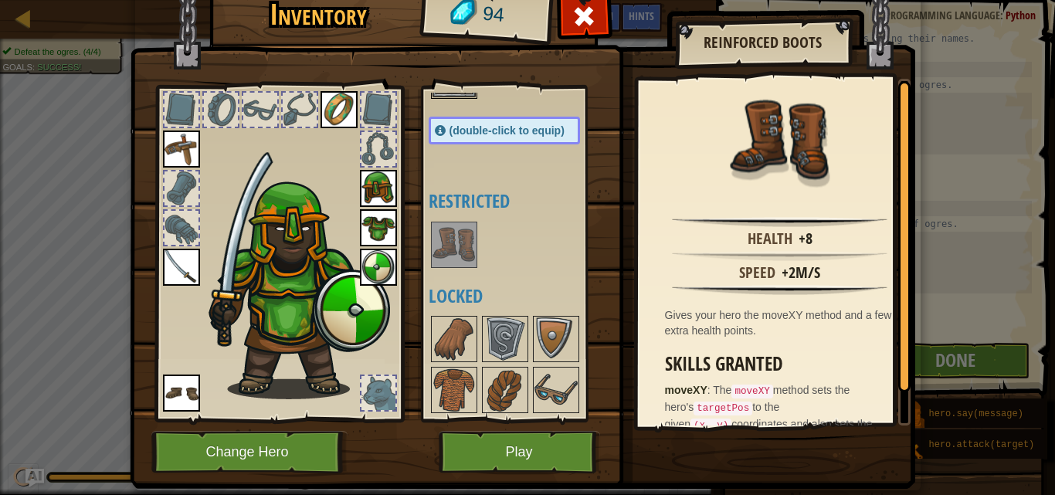
click at [442, 243] on img at bounding box center [454, 244] width 43 height 43
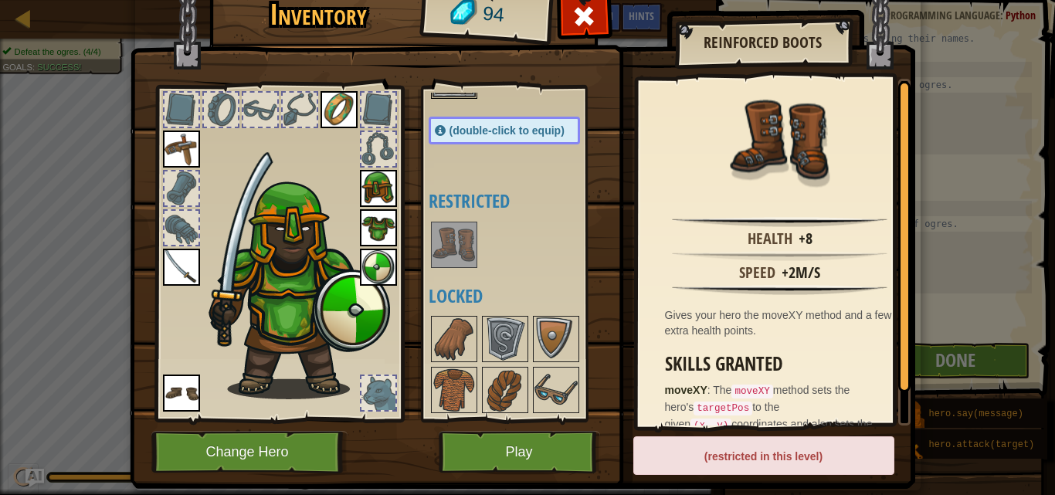
drag, startPoint x: 162, startPoint y: 392, endPoint x: 188, endPoint y: 389, distance: 25.7
click at [163, 392] on img at bounding box center [181, 393] width 37 height 37
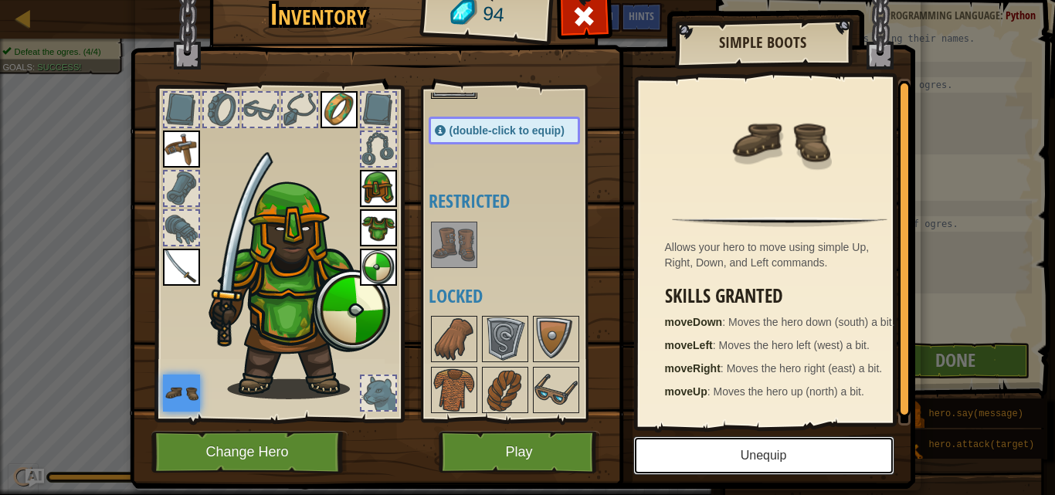
drag, startPoint x: 744, startPoint y: 449, endPoint x: 722, endPoint y: 445, distance: 22.0
click at [744, 450] on button "Unequip" at bounding box center [763, 455] width 261 height 39
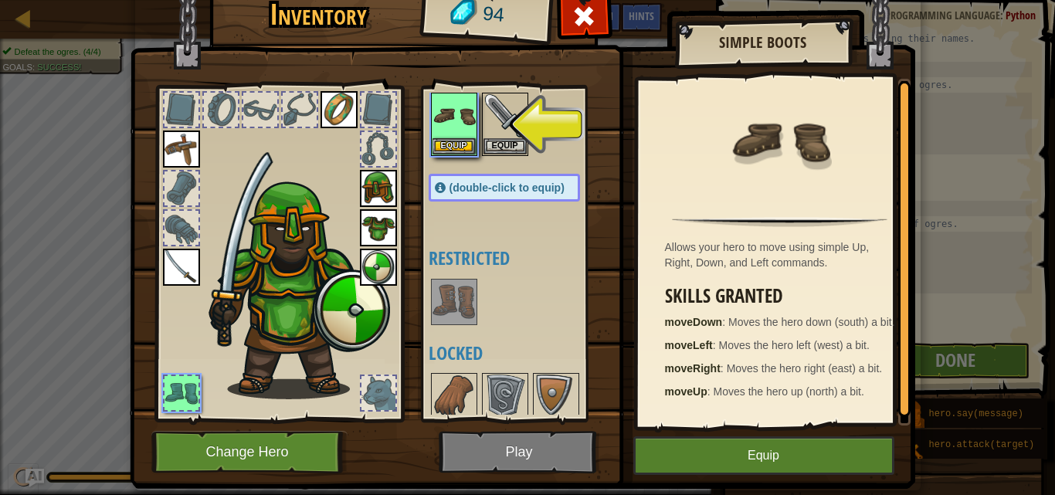
click at [444, 312] on img at bounding box center [454, 301] width 43 height 43
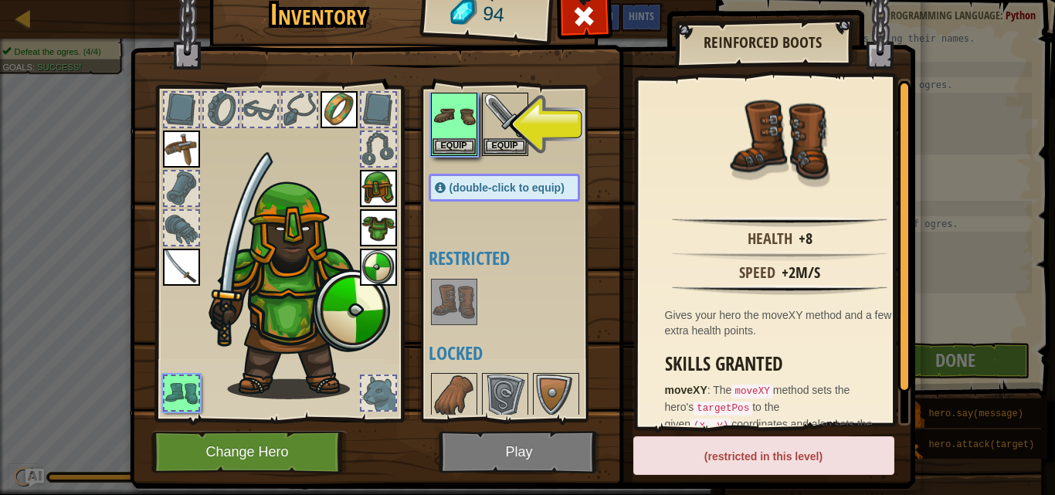
click at [445, 314] on img at bounding box center [454, 301] width 43 height 43
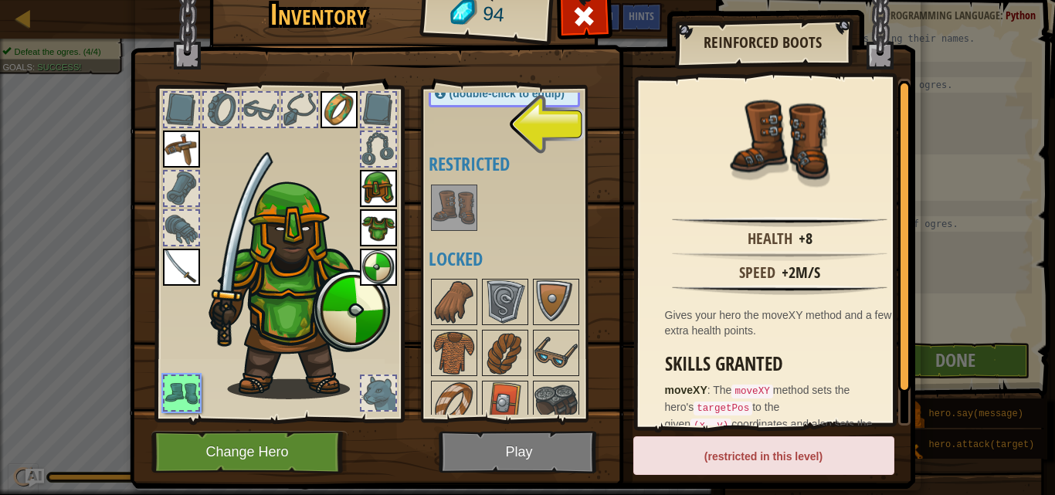
scroll to position [149, 0]
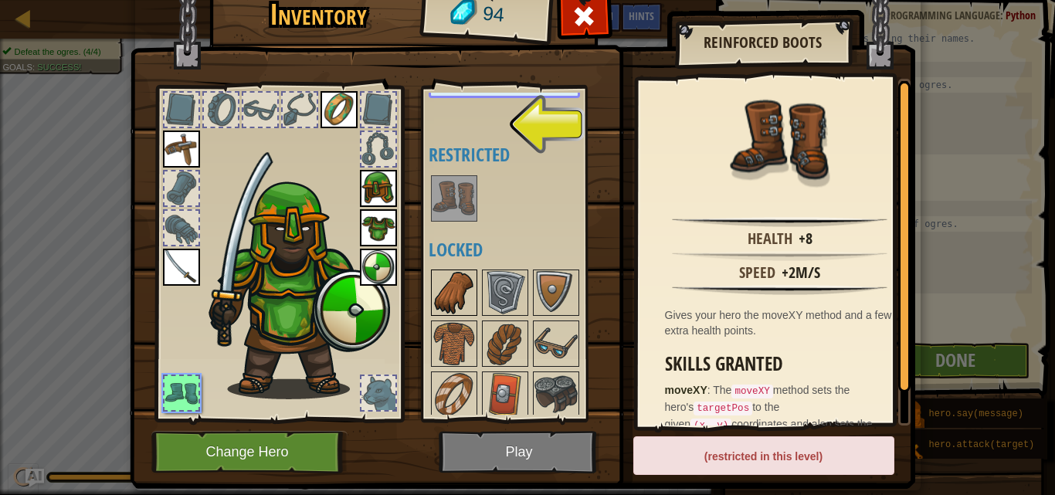
click at [451, 290] on img at bounding box center [454, 292] width 43 height 43
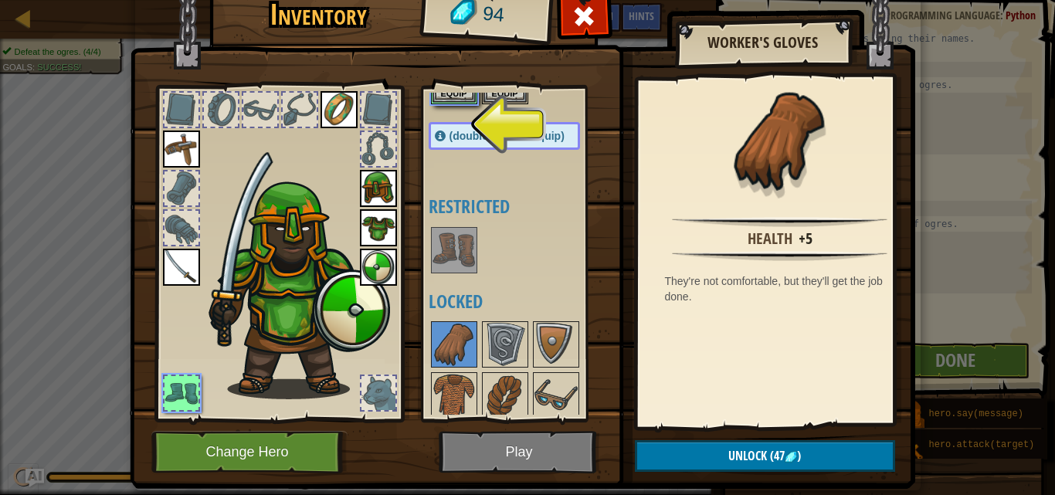
scroll to position [0, 0]
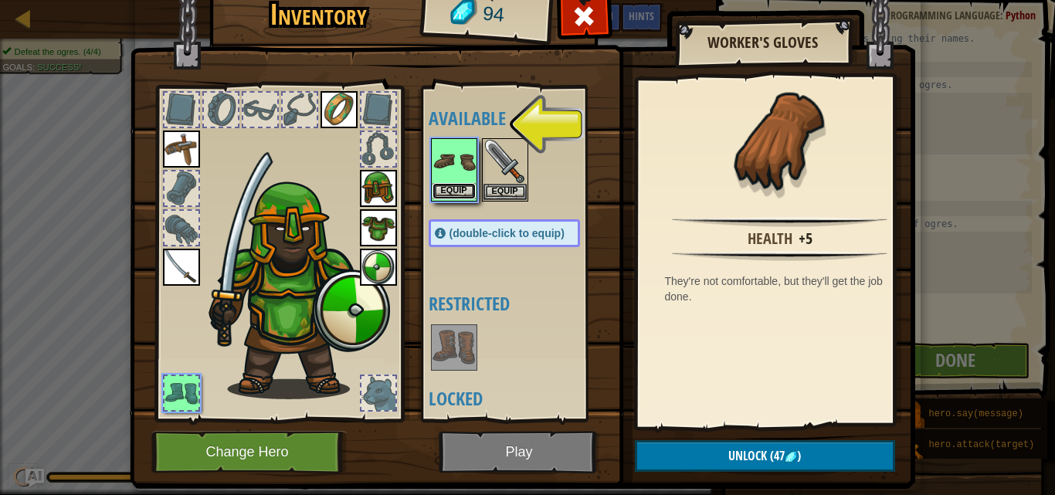
click at [457, 193] on button "Equip" at bounding box center [454, 191] width 43 height 16
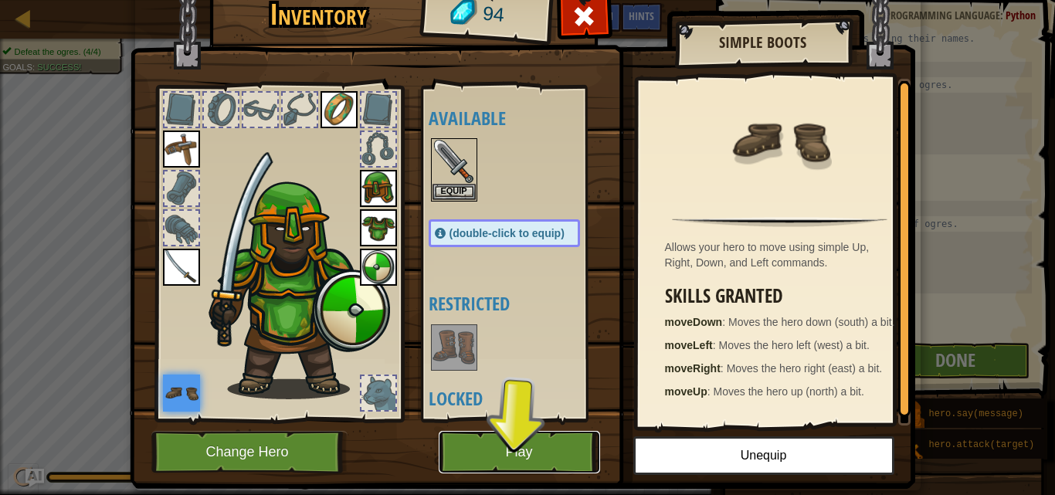
click at [502, 450] on button "Play" at bounding box center [519, 452] width 161 height 42
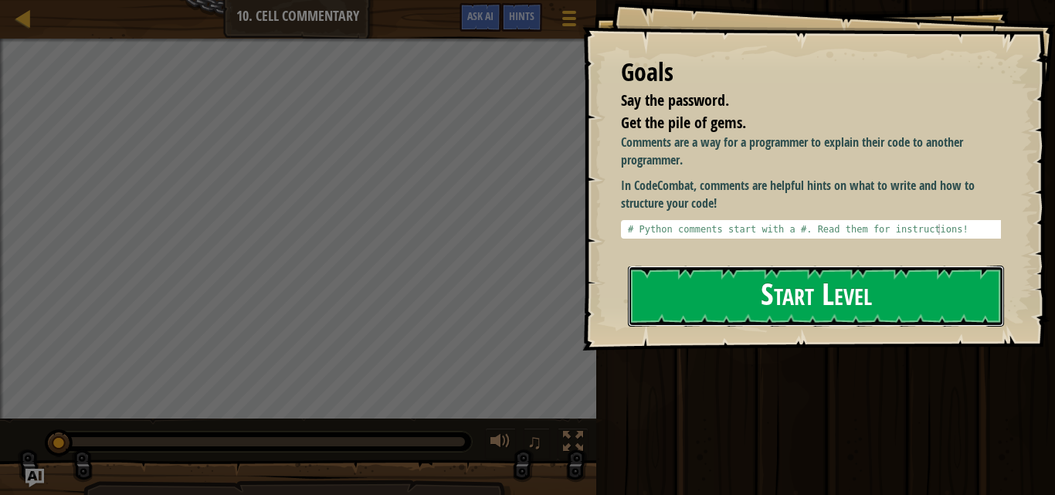
click at [807, 268] on button "Start Level" at bounding box center [816, 296] width 376 height 61
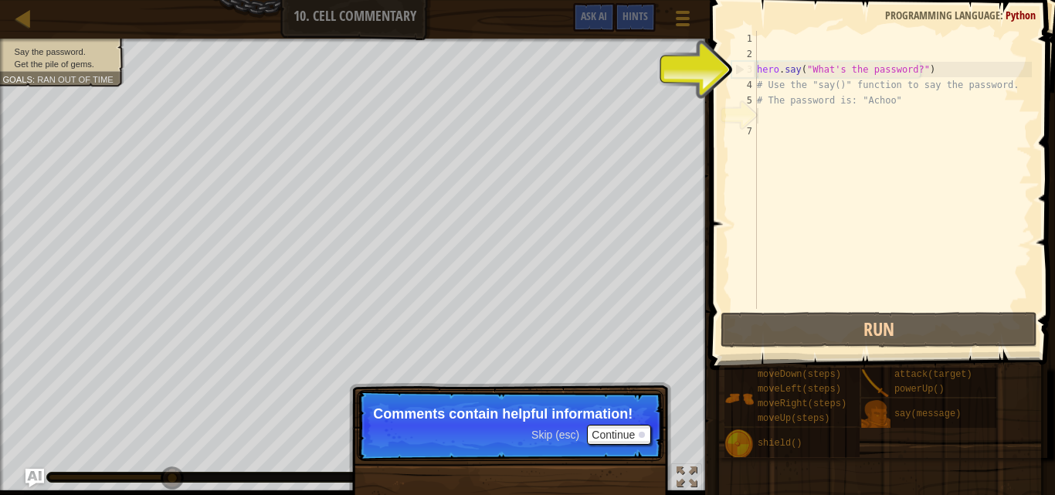
type textarea "hero.say("What's the password?")"
click at [837, 71] on div "hero . say ( "What's the password?" ) # Use the "say()" function to say the pas…" at bounding box center [893, 185] width 278 height 309
click at [844, 70] on div "hero . say ( "What's the password?" ) # Use the "say()" function to say the pas…" at bounding box center [893, 185] width 278 height 309
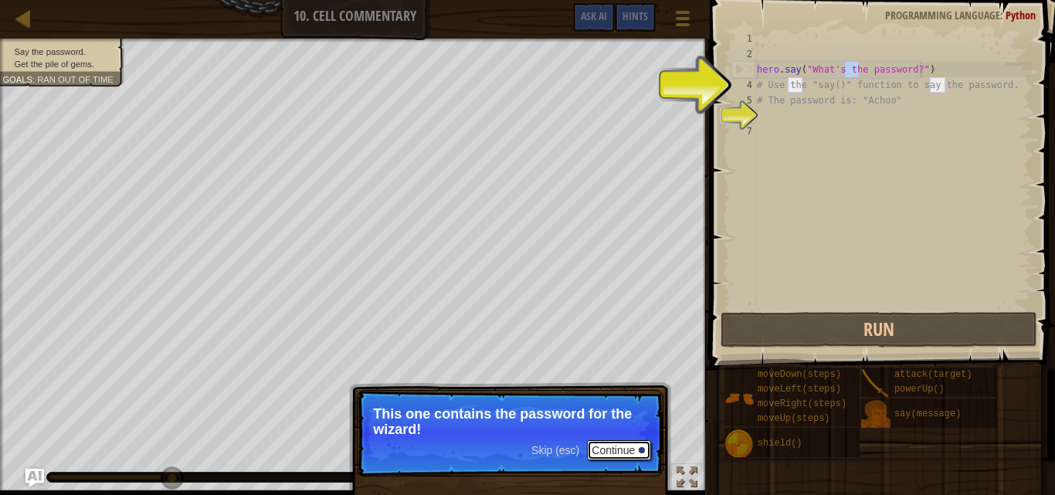
click at [620, 448] on button "Continue" at bounding box center [619, 450] width 64 height 20
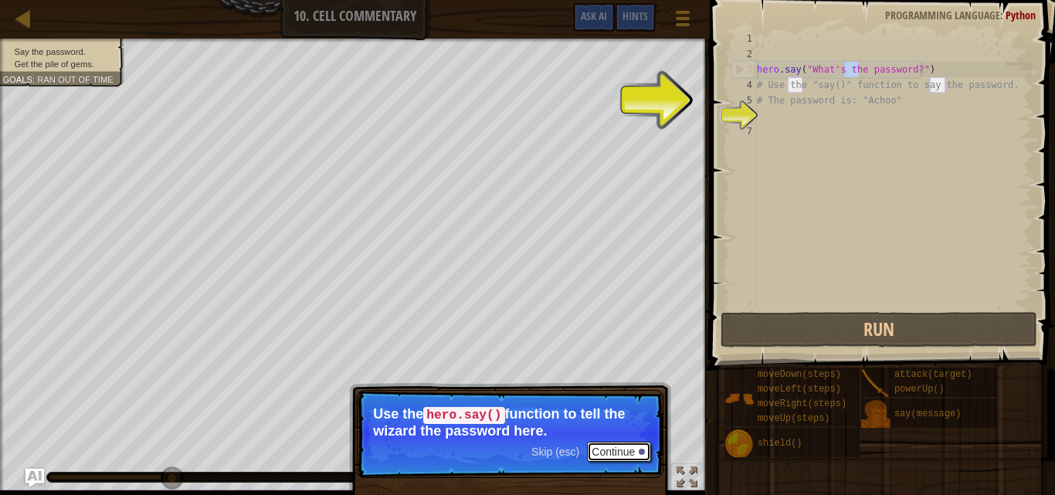
click at [642, 454] on button "Continue" at bounding box center [619, 452] width 64 height 20
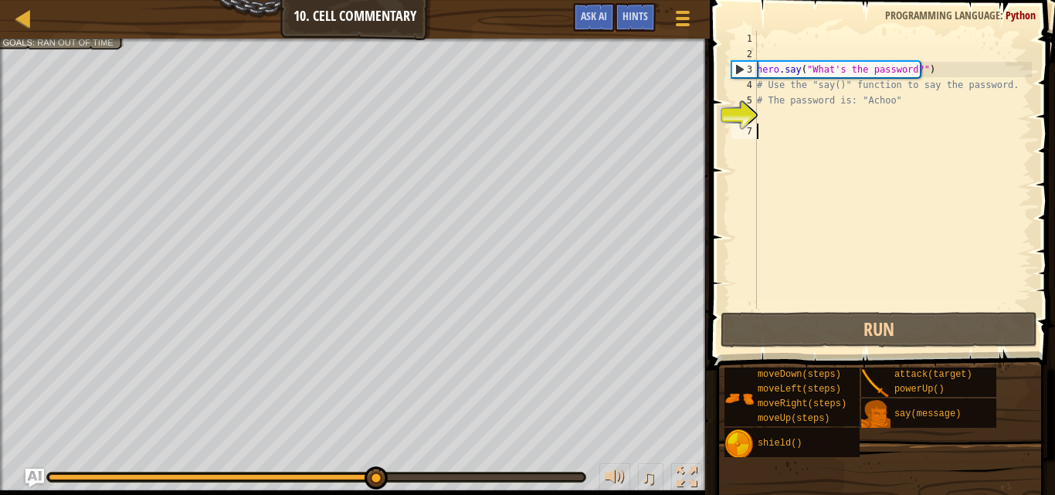
click at [852, 164] on div "hero . say ( "What's the password?" ) # Use the "say()" function to say the pas…" at bounding box center [893, 185] width 278 height 309
click at [848, 69] on div "hero . say ( "What's the password?" ) # Use the "say()" function to say the pas…" at bounding box center [893, 185] width 278 height 309
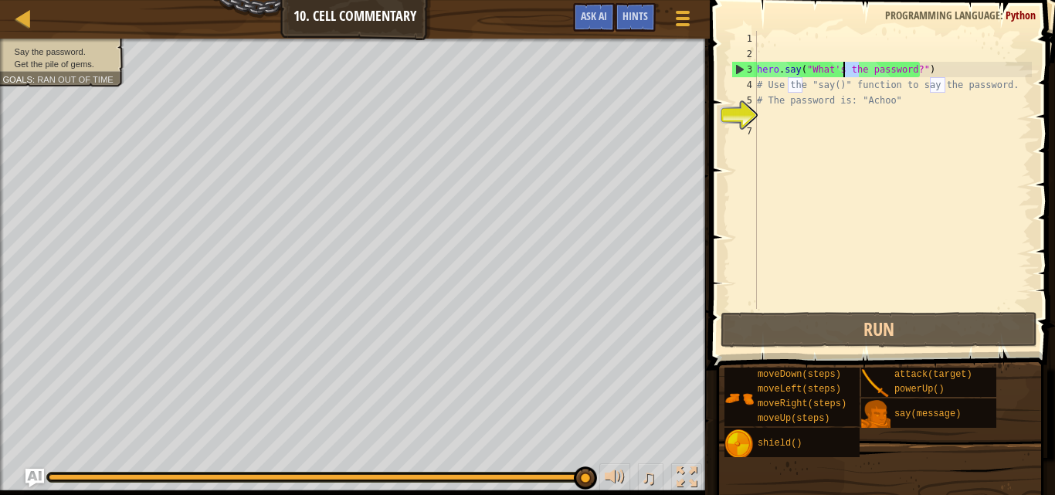
click at [848, 70] on div "hero . say ( "What's the password?" ) # Use the "say()" function to say the pas…" at bounding box center [893, 170] width 278 height 278
click at [848, 71] on div "hero . say ( "What's the password?" ) # Use the "say()" function to say the pas…" at bounding box center [893, 185] width 278 height 309
click at [848, 71] on div "hero . say ( "What's the password?" ) # Use the "say()" function to say the pas…" at bounding box center [893, 170] width 278 height 278
drag, startPoint x: 809, startPoint y: 72, endPoint x: 906, endPoint y: 73, distance: 97.3
click at [906, 73] on div "hero . say ( "What's the password?" ) # Use the "say()" function to say the pas…" at bounding box center [893, 185] width 278 height 309
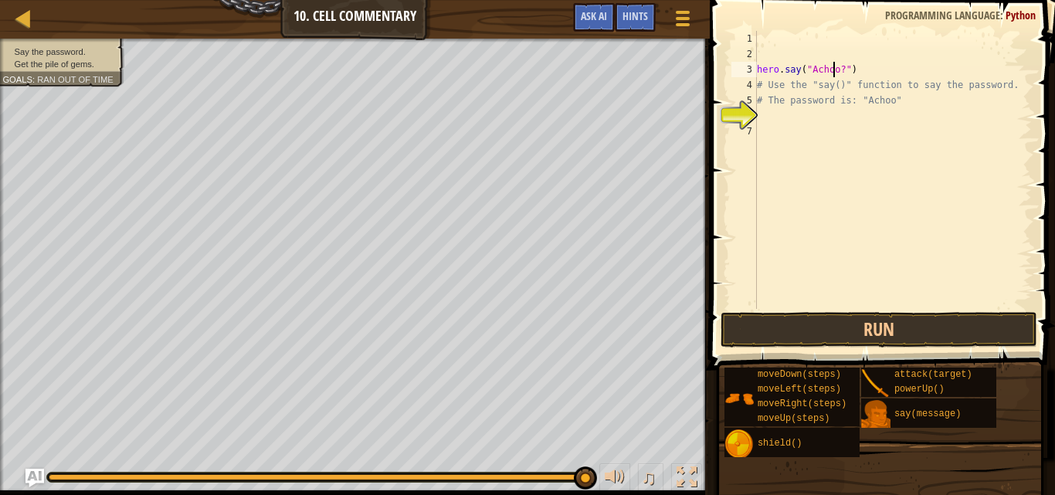
scroll to position [7, 1]
click at [870, 328] on button "Run" at bounding box center [879, 330] width 317 height 36
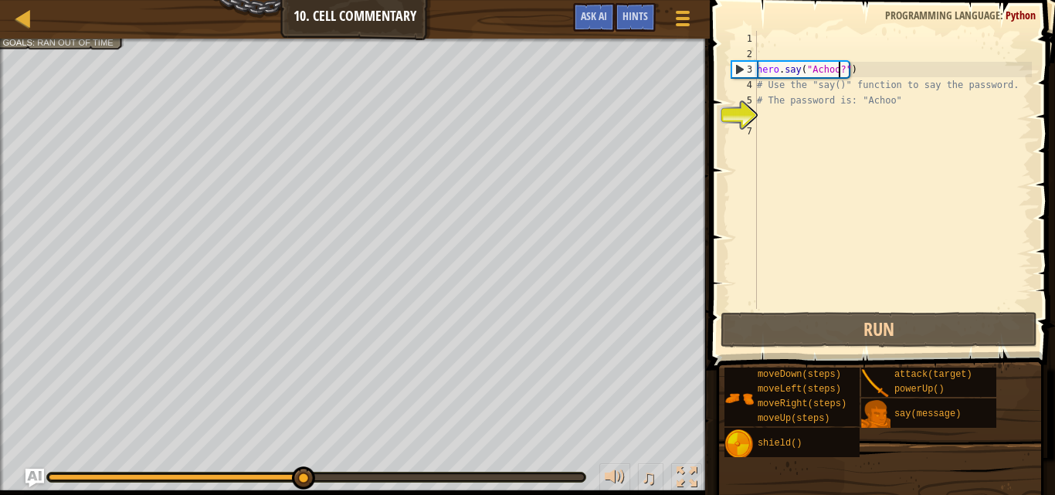
click at [840, 68] on div "hero . say ( "Achoo?" ) # Use the "say()" function to say the password. # The p…" at bounding box center [893, 185] width 278 height 309
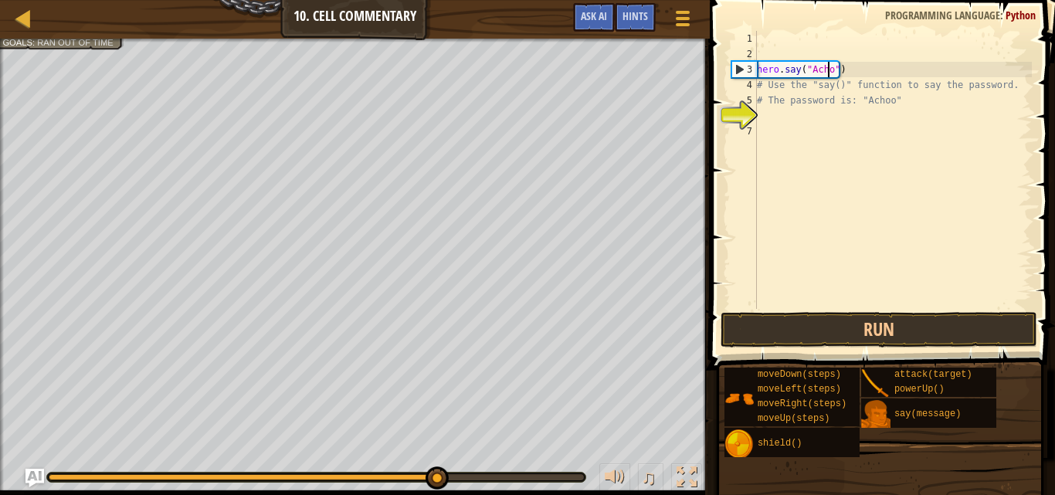
type textarea "hero.say("Achoo")"
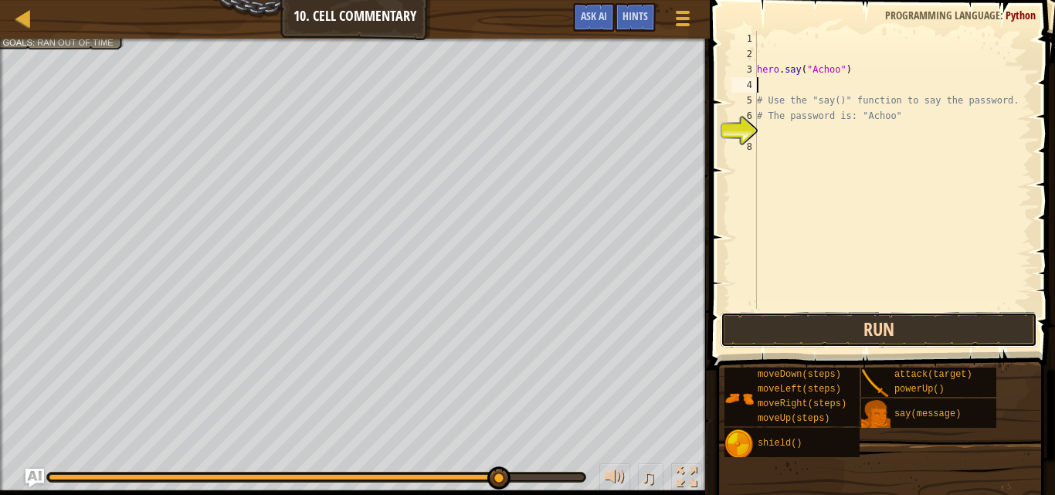
click at [922, 340] on button "Run" at bounding box center [879, 330] width 317 height 36
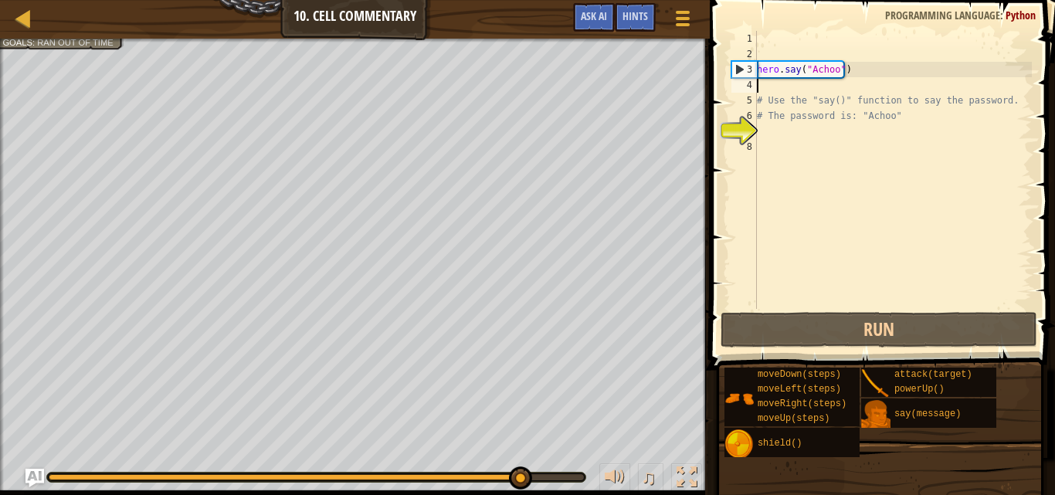
click at [776, 140] on div "hero . say ( "Achoo" ) # Use the "say()" function to say the password. # The pa…" at bounding box center [893, 185] width 278 height 309
type textarea "d"
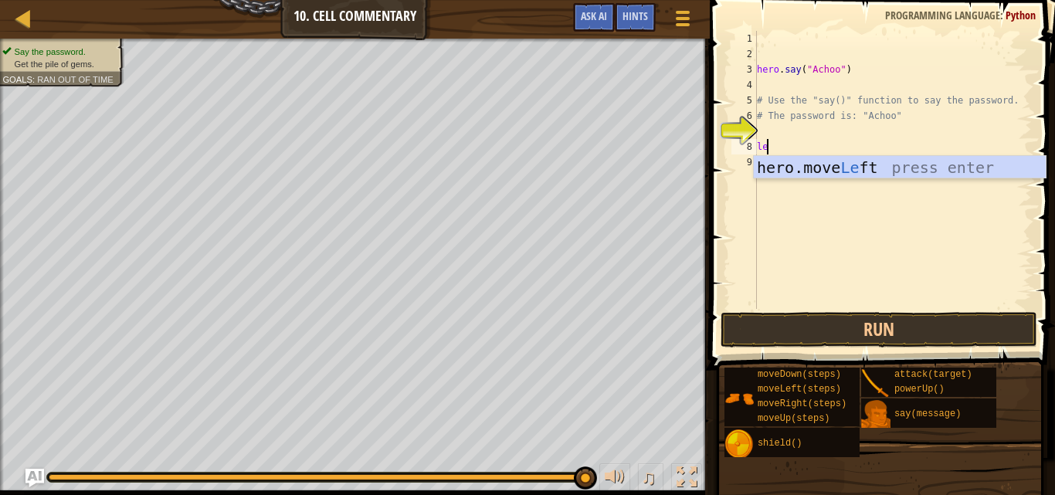
type textarea "l"
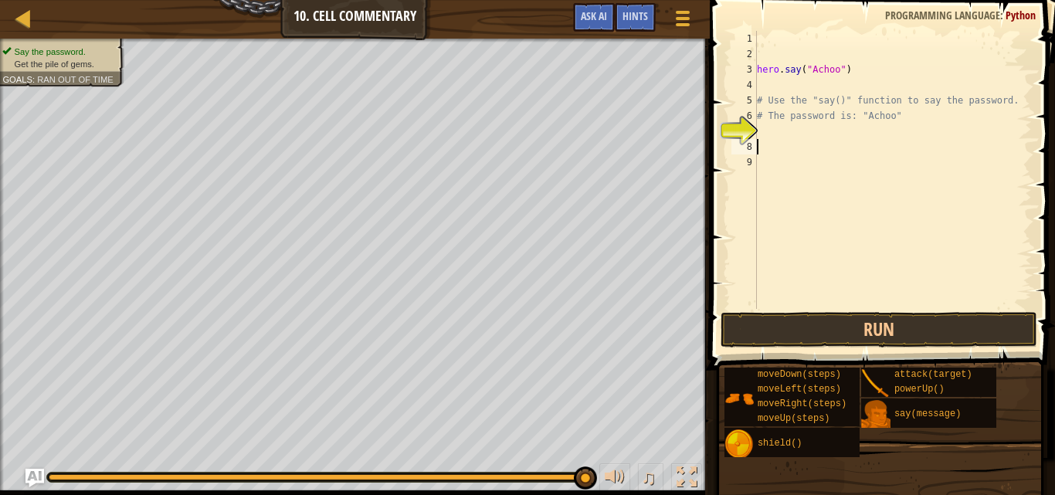
type textarea "up"
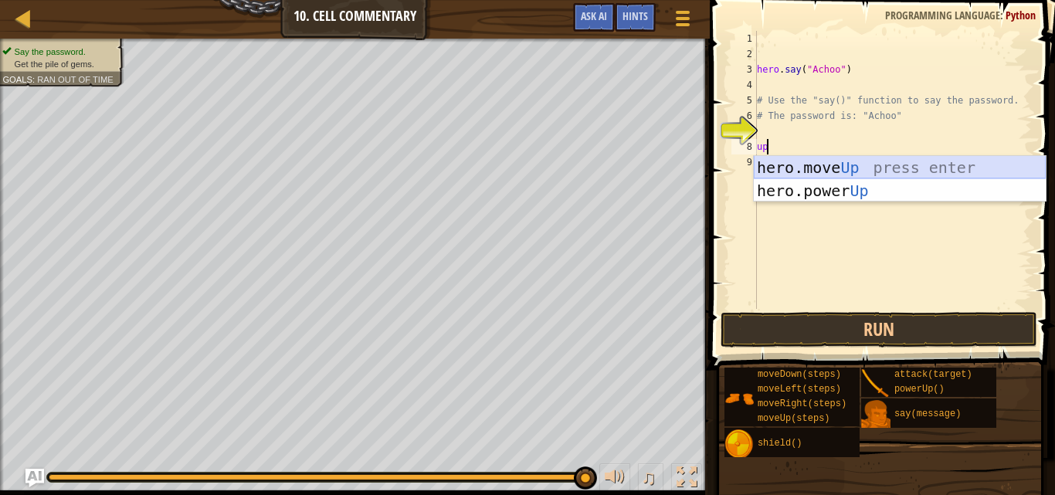
click at [864, 169] on div "hero.move Up press enter hero.power Up press enter" at bounding box center [900, 202] width 292 height 93
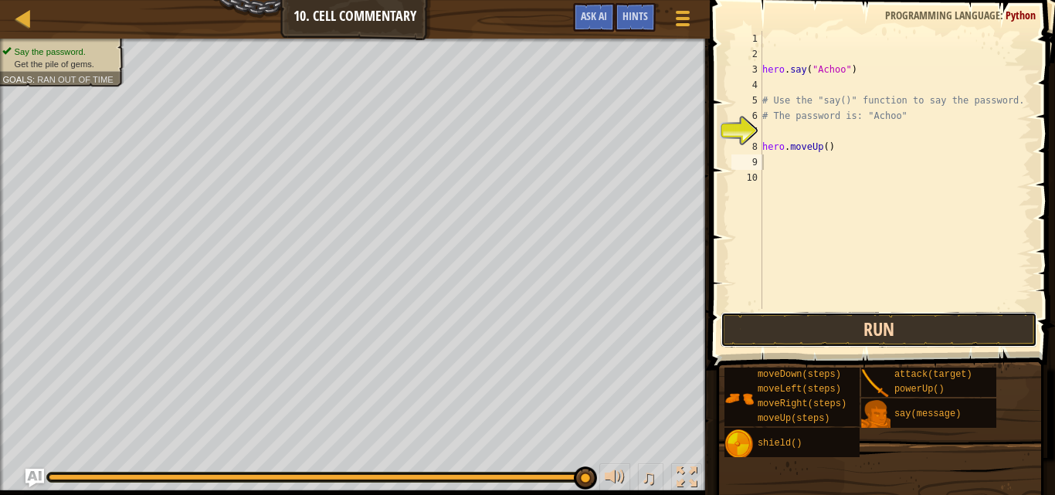
drag, startPoint x: 846, startPoint y: 330, endPoint x: 837, endPoint y: 341, distance: 13.8
click at [847, 329] on button "Run" at bounding box center [879, 330] width 317 height 36
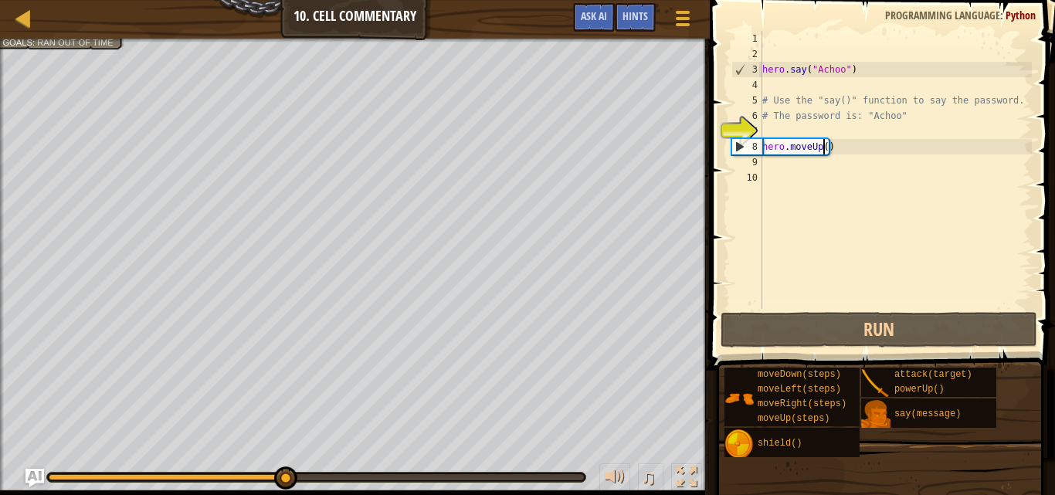
click at [823, 148] on div "hero . say ( "Achoo" ) # Use the "say()" function to say the password. # The pa…" at bounding box center [895, 185] width 273 height 309
type textarea "hero.moveUp(2)"
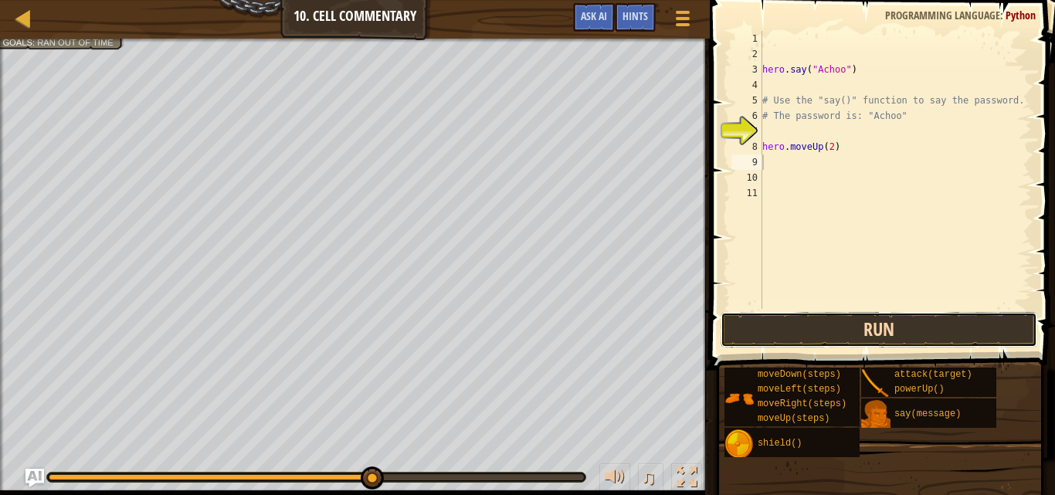
click at [881, 332] on button "Run" at bounding box center [879, 330] width 317 height 36
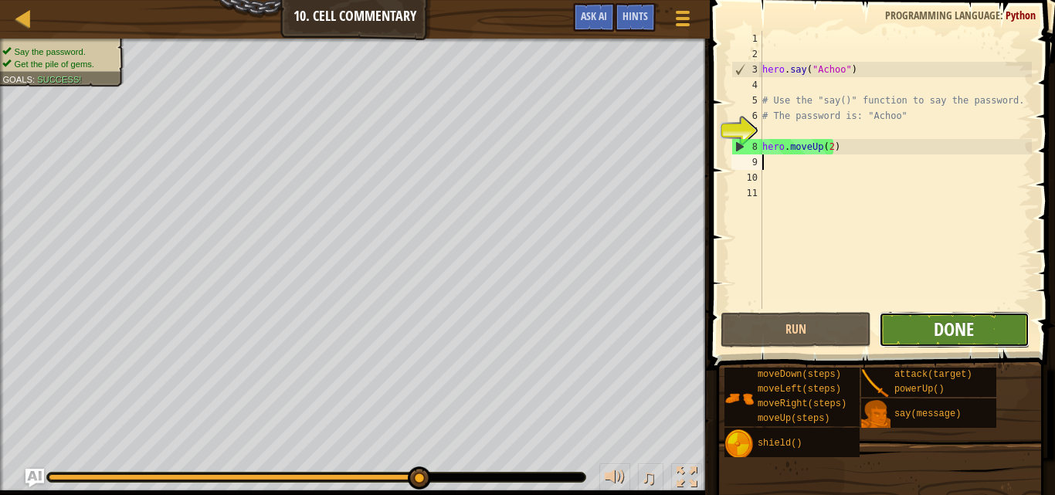
click at [943, 328] on span "Done" at bounding box center [954, 329] width 40 height 25
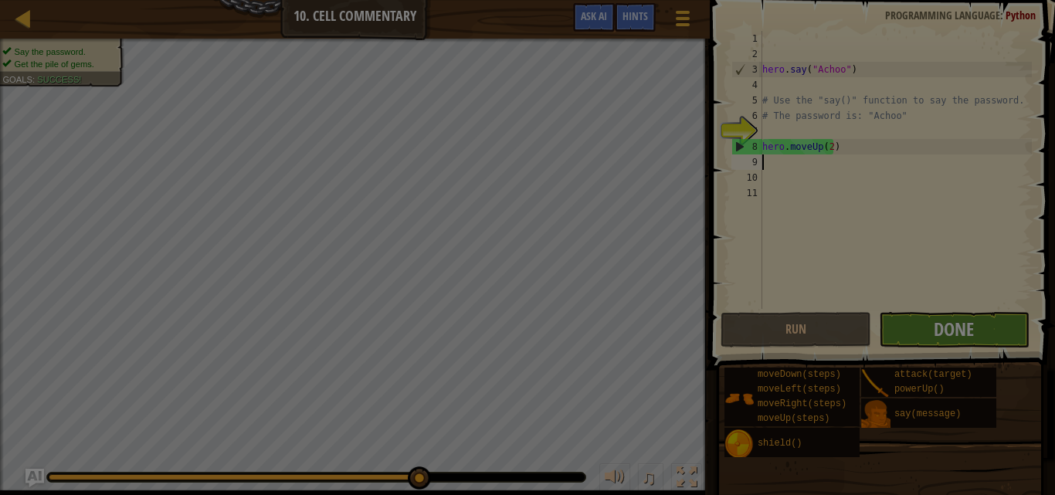
click at [943, 328] on div at bounding box center [527, 247] width 1055 height 495
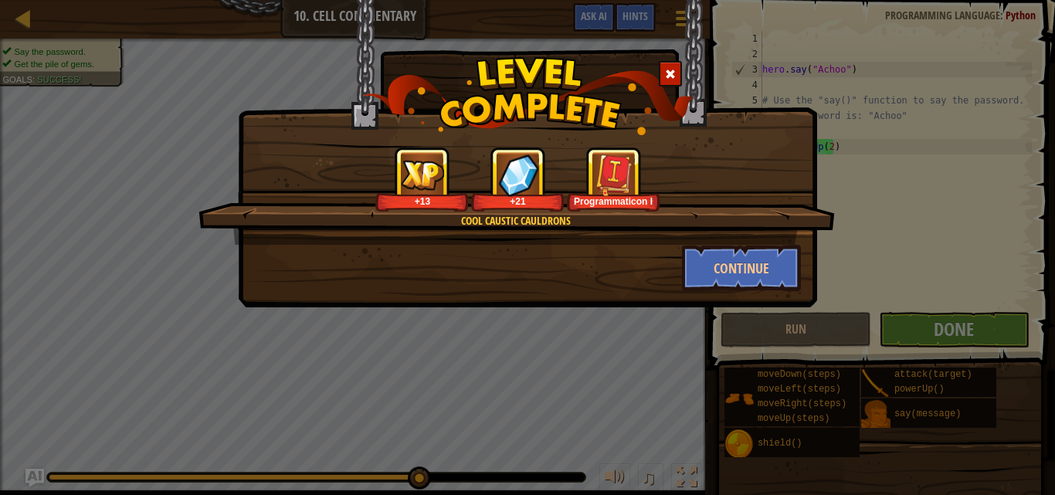
click at [607, 173] on img at bounding box center [613, 175] width 42 height 42
click at [734, 267] on button "Continue" at bounding box center [742, 268] width 120 height 46
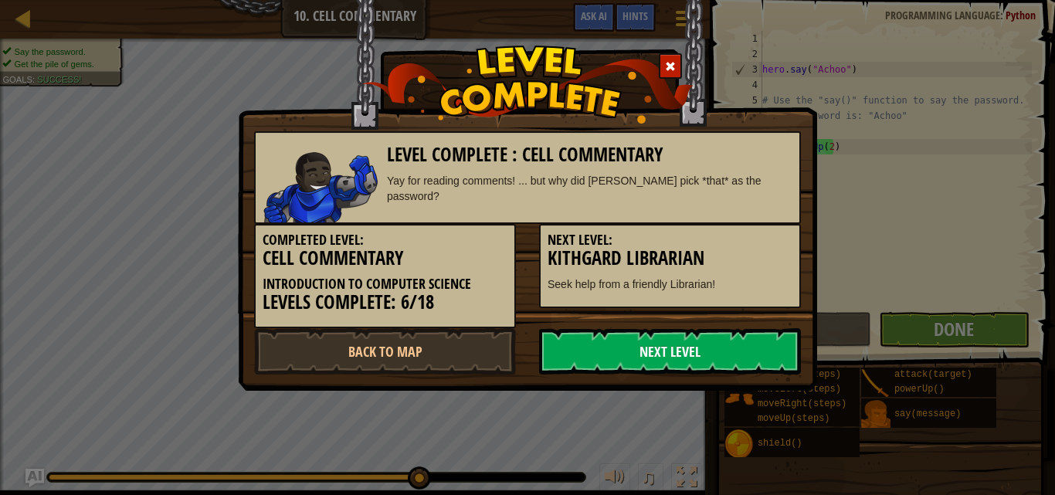
click at [657, 345] on link "Next Level" at bounding box center [670, 351] width 262 height 46
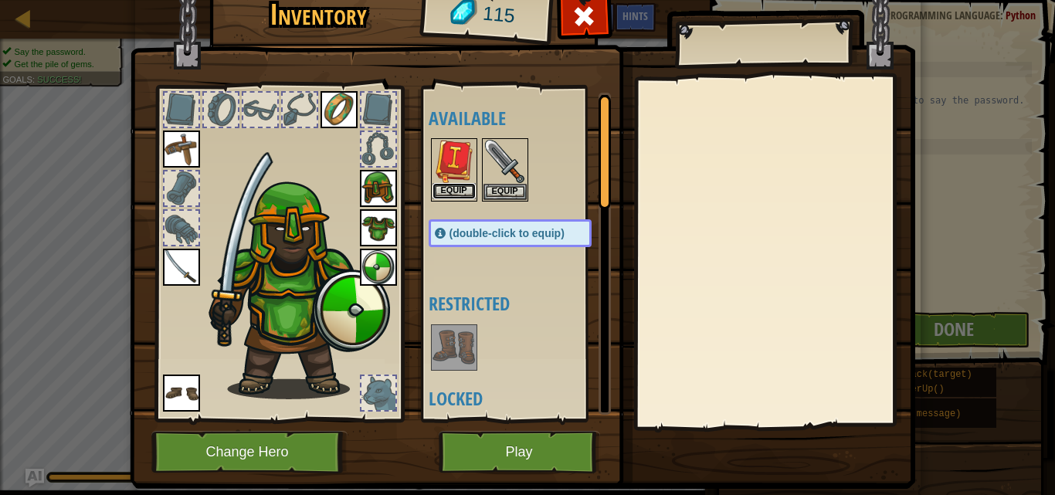
click at [457, 192] on button "Equip" at bounding box center [454, 191] width 43 height 16
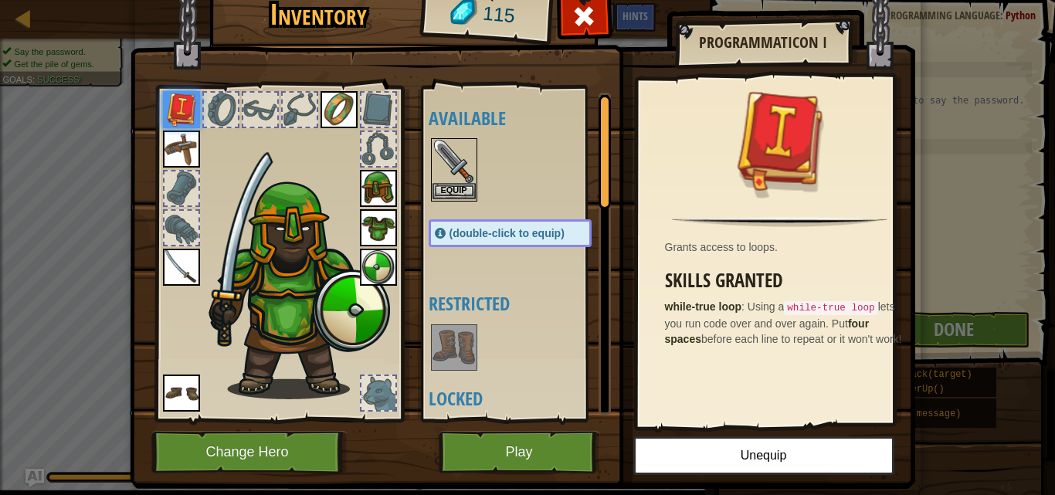
click at [439, 155] on img at bounding box center [454, 161] width 43 height 43
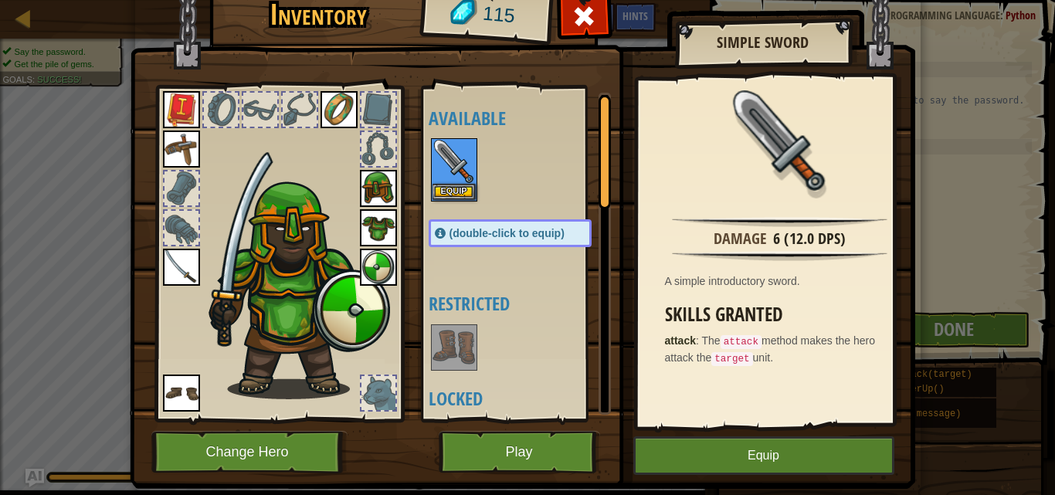
click at [181, 271] on img at bounding box center [181, 267] width 37 height 37
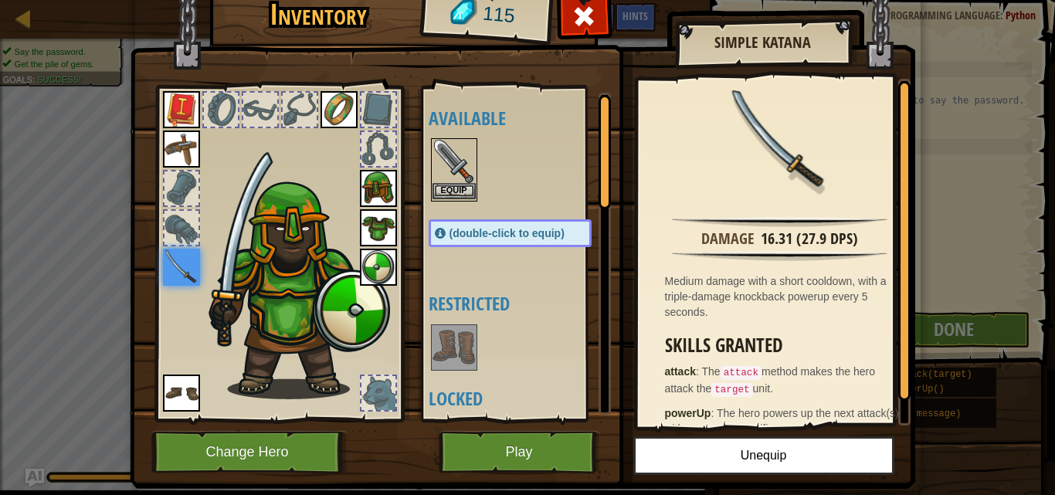
click at [433, 169] on img at bounding box center [454, 161] width 43 height 43
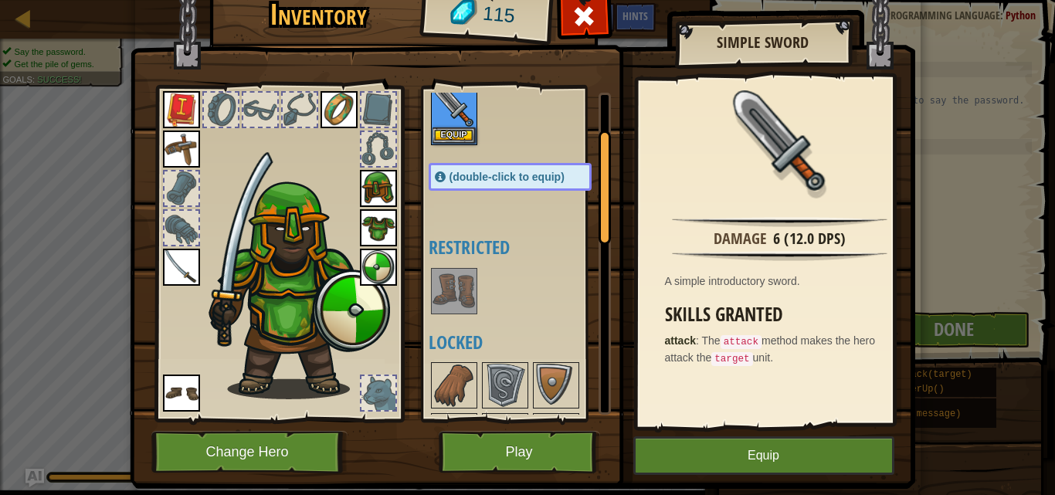
scroll to position [103, 0]
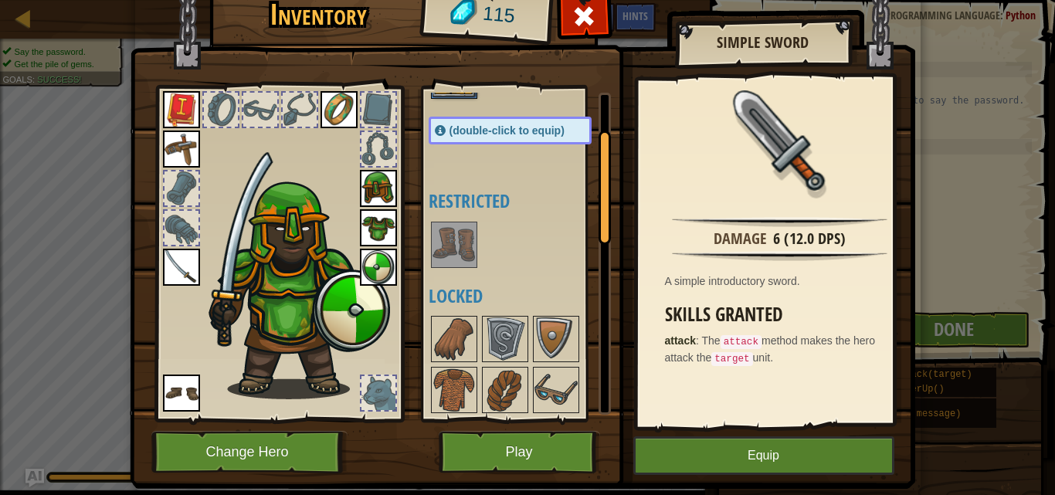
click at [456, 260] on img at bounding box center [454, 244] width 43 height 43
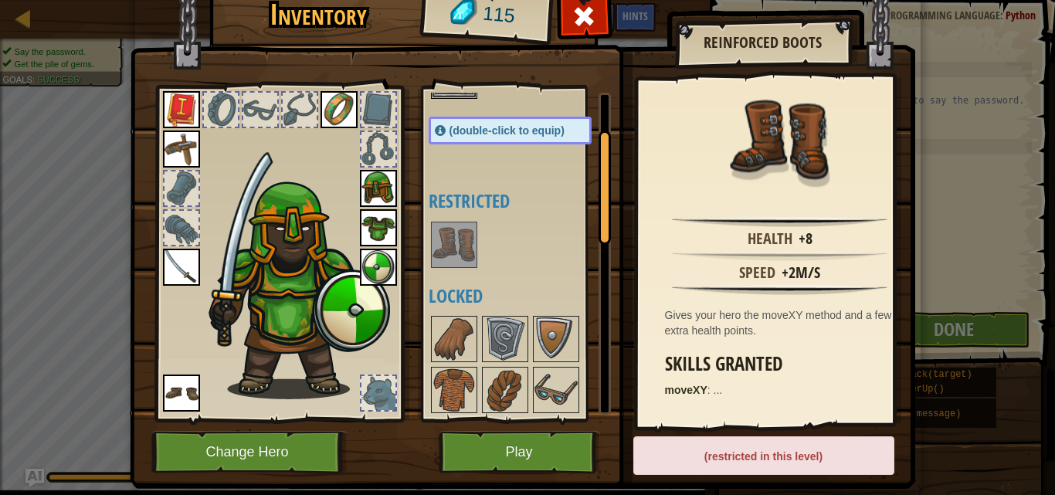
click at [456, 256] on img at bounding box center [454, 244] width 43 height 43
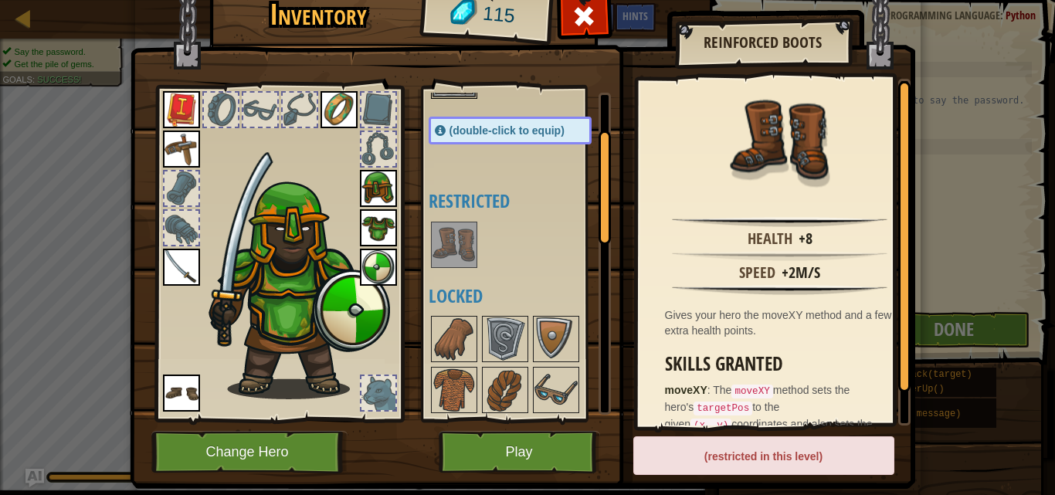
click at [456, 255] on img at bounding box center [454, 244] width 43 height 43
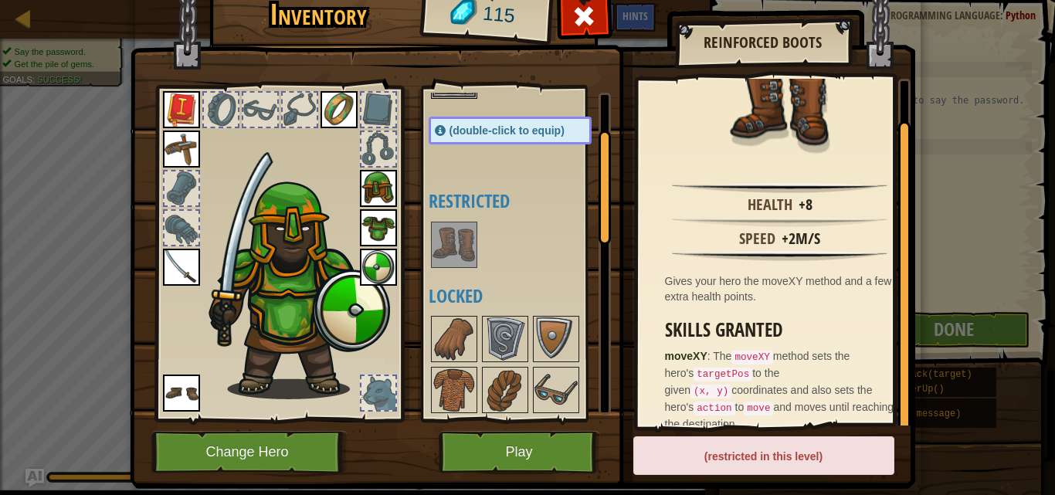
scroll to position [38, 0]
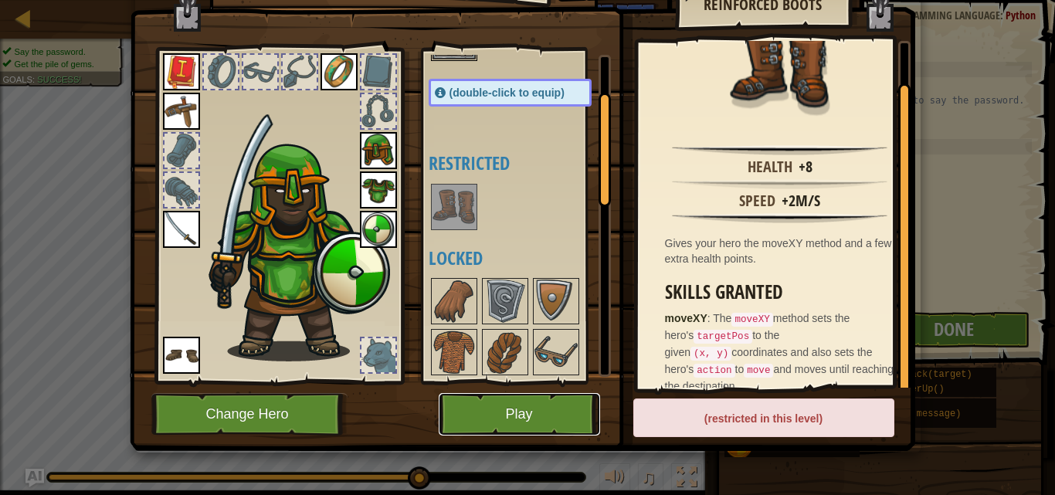
click at [545, 409] on button "Play" at bounding box center [519, 414] width 161 height 42
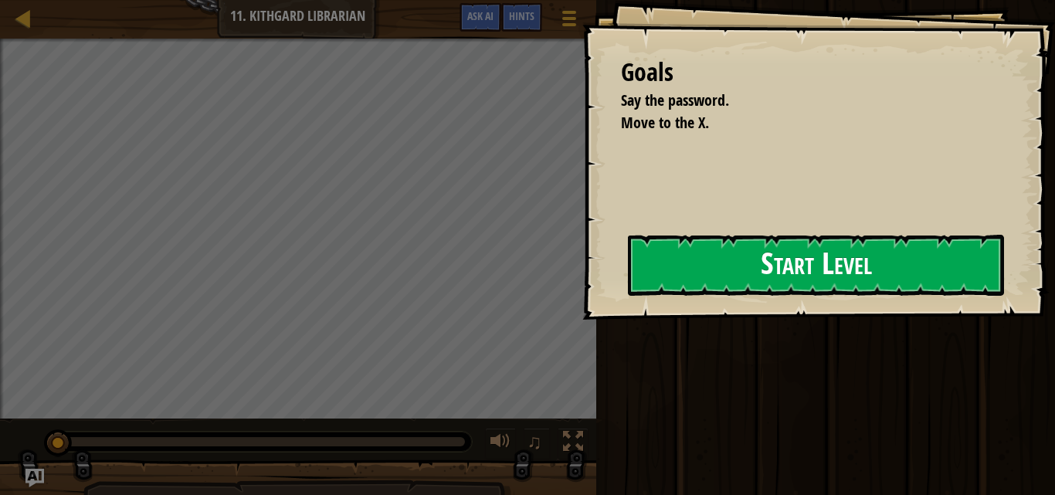
click at [728, 264] on button "Start Level" at bounding box center [816, 265] width 376 height 61
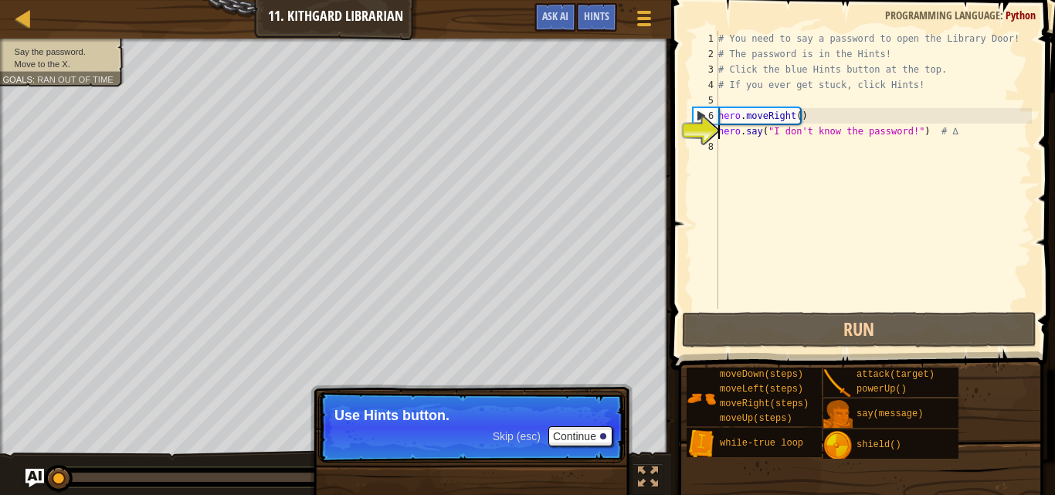
click at [582, 426] on p "Skip (esc) Continue Use Hints button." at bounding box center [471, 427] width 307 height 71
click at [813, 135] on div "# You need to say a password to open the Library Door! # The password is in the…" at bounding box center [873, 185] width 317 height 309
click at [844, 137] on div "# You need to say a password to open the Library Door! # The password is in the…" at bounding box center [873, 185] width 317 height 309
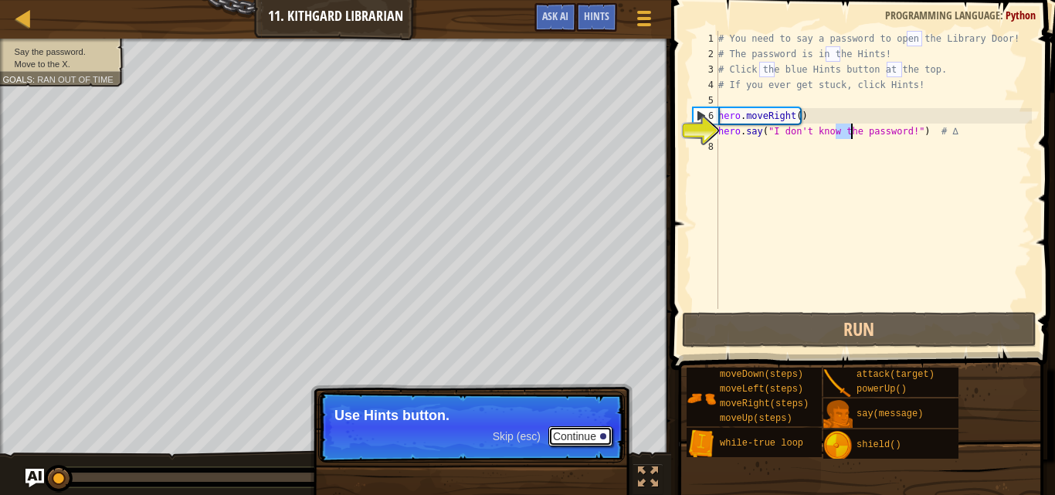
click at [573, 433] on button "Continue" at bounding box center [580, 436] width 64 height 20
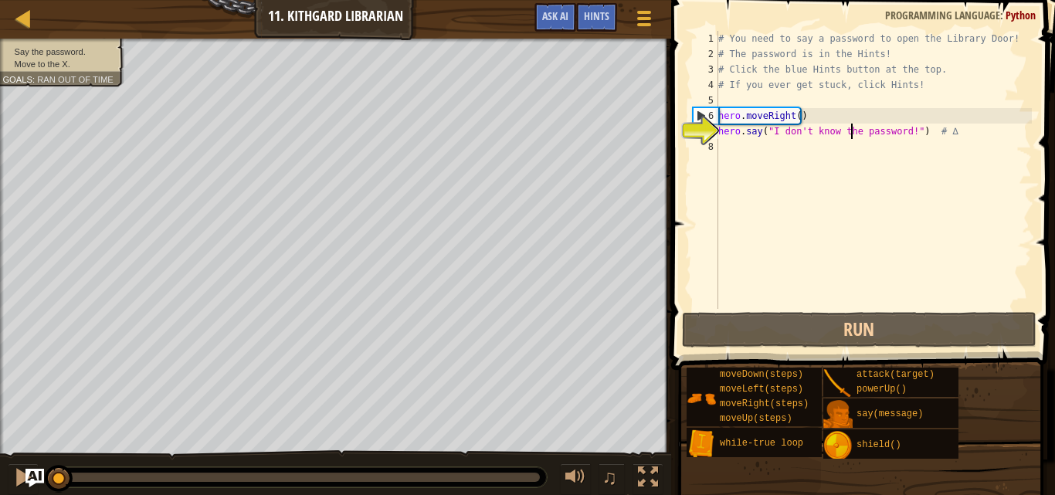
click at [796, 134] on div "# You need to say a password to open the Library Door! # The password is in the…" at bounding box center [873, 185] width 317 height 309
click at [797, 133] on div "# You need to say a password to open the Library Door! # The password is in the…" at bounding box center [873, 185] width 317 height 309
click at [827, 136] on div "# You need to say a password to open the Library Door! # The password is in the…" at bounding box center [873, 170] width 317 height 278
click at [827, 136] on div "# You need to say a password to open the Library Door! # The password is in the…" at bounding box center [873, 185] width 317 height 309
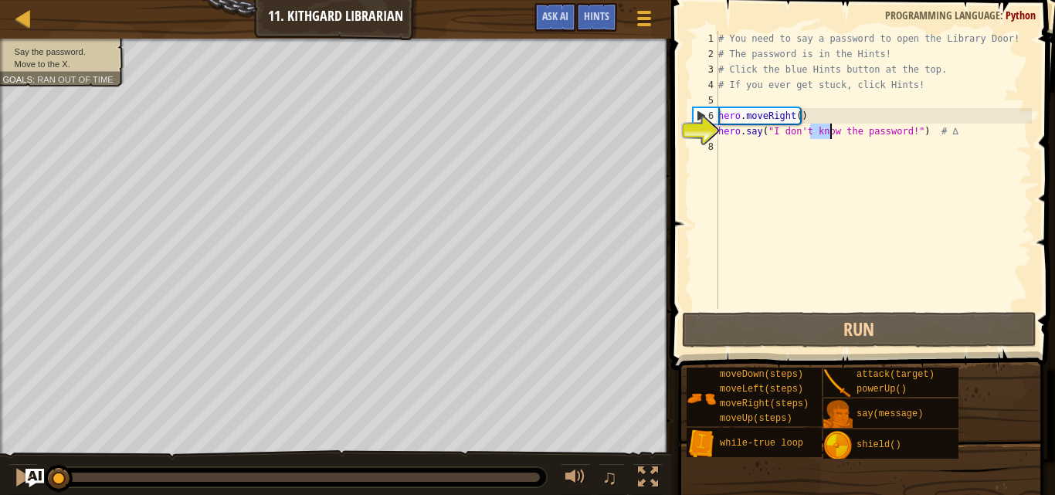
click at [793, 134] on div "# You need to say a password to open the Library Door! # The password is in the…" at bounding box center [873, 185] width 317 height 309
click at [793, 133] on div "# You need to say a password to open the Library Door! # The password is in the…" at bounding box center [873, 170] width 317 height 278
drag, startPoint x: 771, startPoint y: 131, endPoint x: 898, endPoint y: 128, distance: 127.5
click at [898, 128] on div "# You need to say a password to open the Library Door! # The password is in the…" at bounding box center [873, 185] width 317 height 309
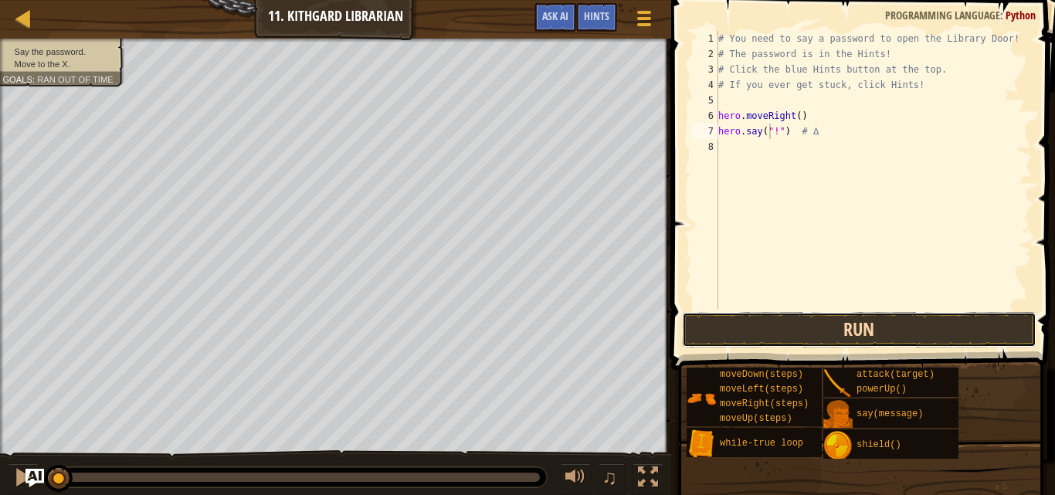
click at [939, 339] on button "Run" at bounding box center [859, 330] width 355 height 36
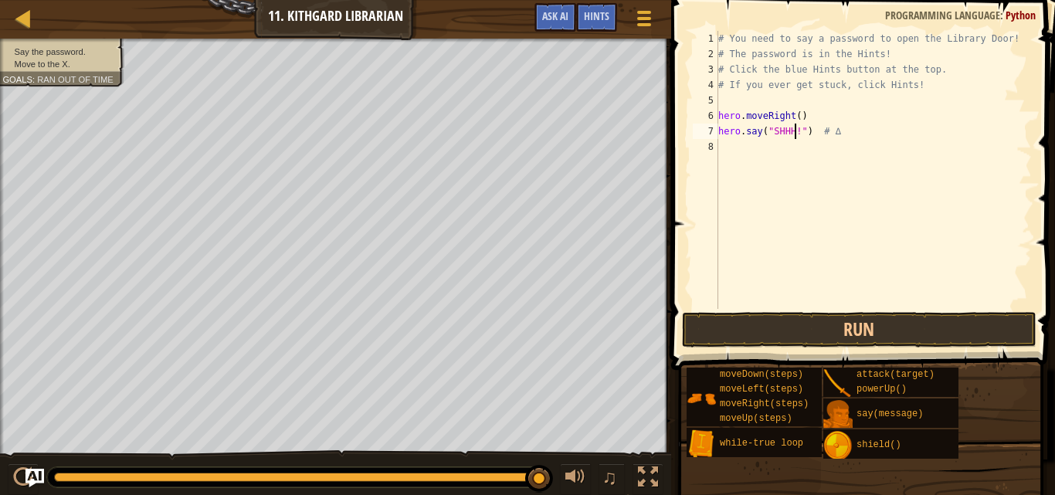
scroll to position [7, 6]
click at [921, 319] on button "Run" at bounding box center [859, 330] width 355 height 36
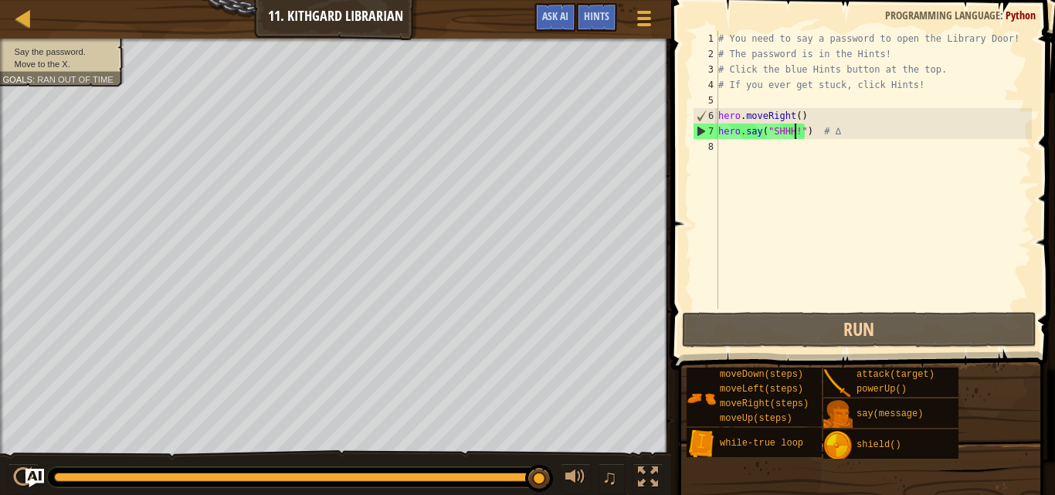
click at [775, 134] on div "# You need to say a password to open the Library Door! # The password is in the…" at bounding box center [873, 185] width 317 height 309
click at [776, 134] on div "# You need to say a password to open the Library Door! # The password is in the…" at bounding box center [873, 185] width 317 height 309
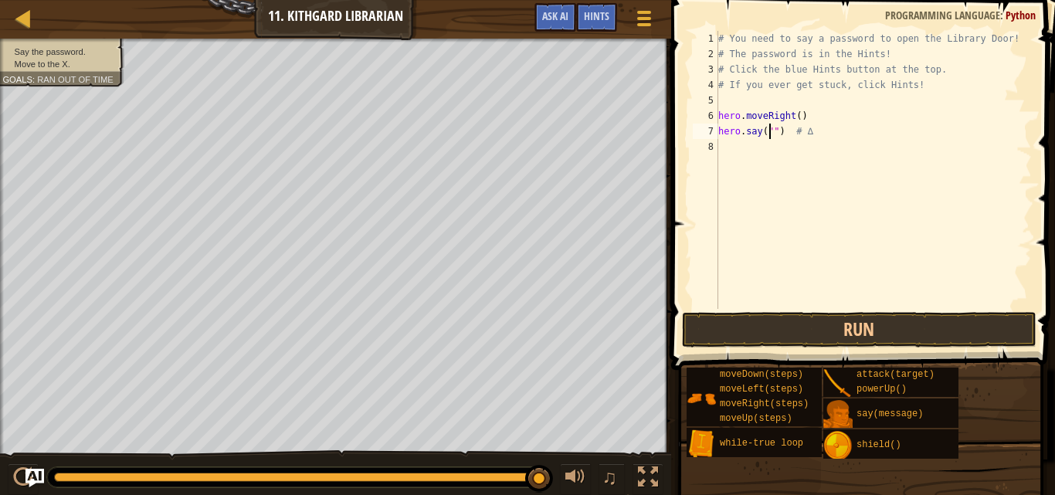
scroll to position [7, 1]
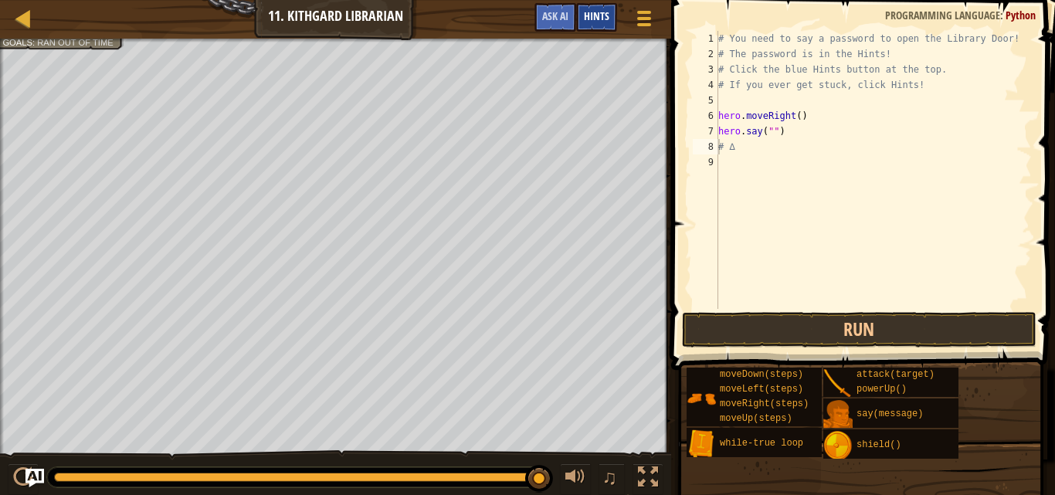
click at [612, 7] on div "Hints" at bounding box center [596, 17] width 41 height 29
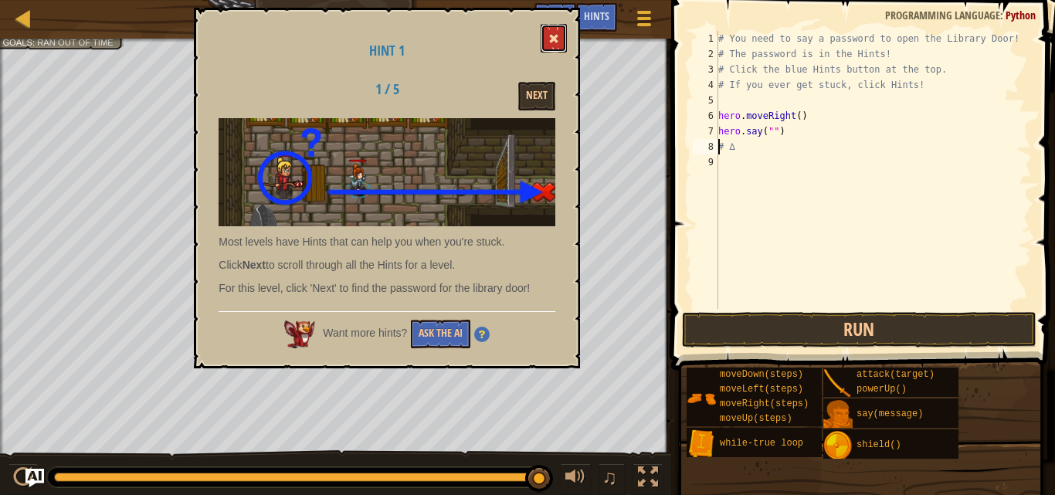
click at [561, 29] on button at bounding box center [554, 38] width 26 height 29
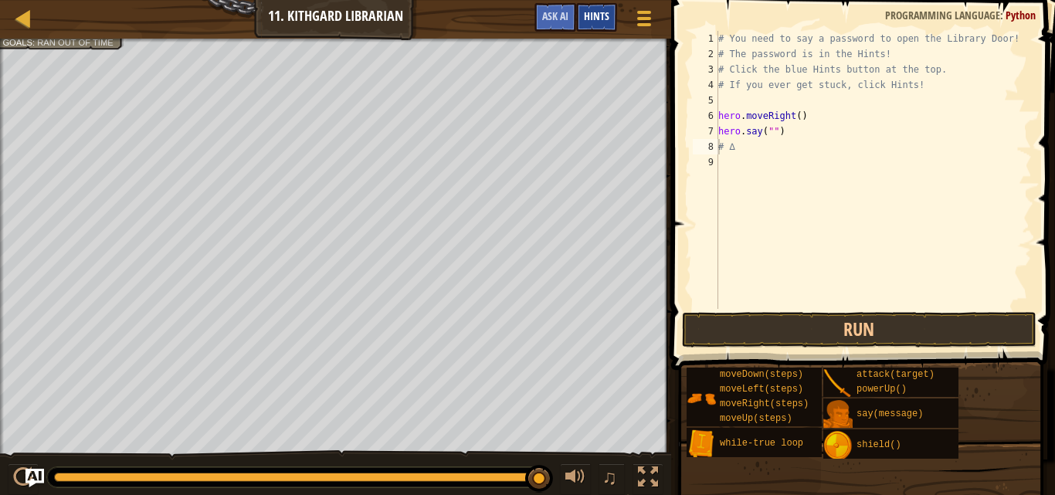
click at [591, 26] on div "Hints" at bounding box center [596, 17] width 41 height 29
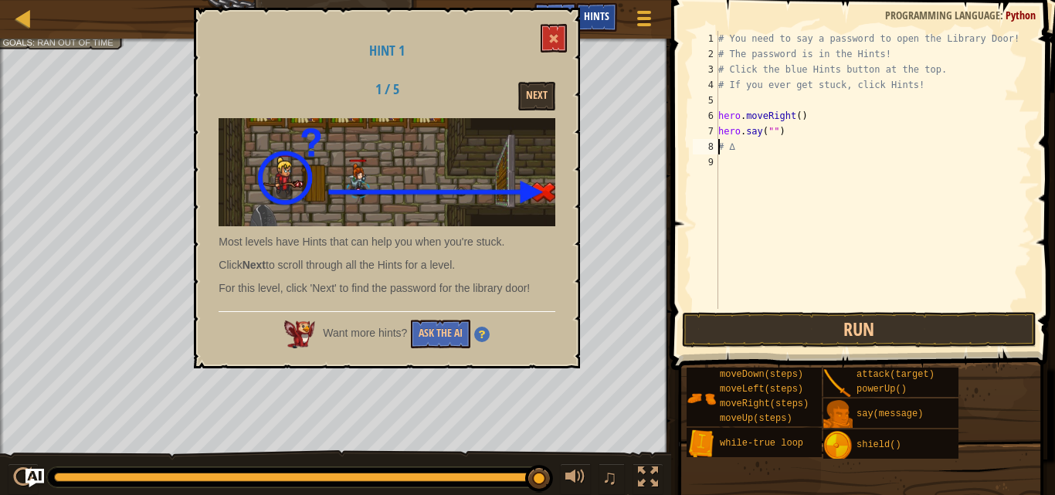
click at [592, 25] on div "Hints" at bounding box center [596, 17] width 41 height 29
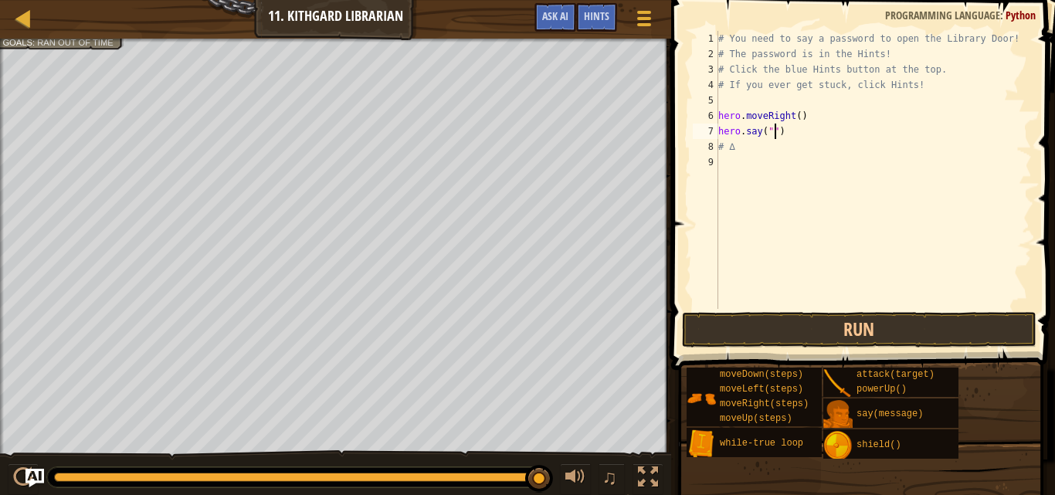
click at [775, 137] on div "# You need to say a password to open the Library Door! # The password is in the…" at bounding box center [873, 185] width 317 height 309
click at [768, 131] on div "# You need to say a password to open the Library Door! # The password is in the…" at bounding box center [873, 185] width 317 height 309
type textarea "hero.say("x:66,y:51")"
click at [861, 333] on button "Run" at bounding box center [859, 330] width 355 height 36
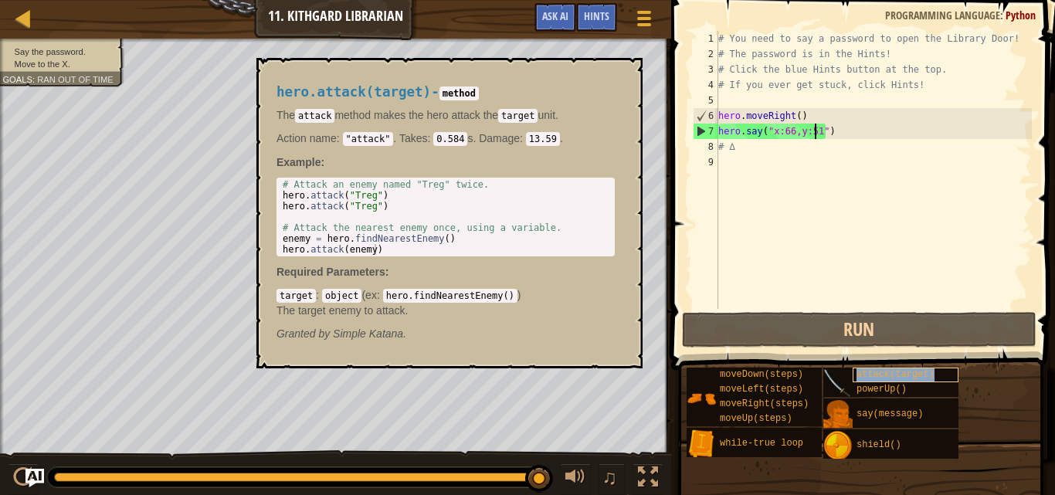
click at [865, 380] on div "attack(target)" at bounding box center [906, 375] width 106 height 15
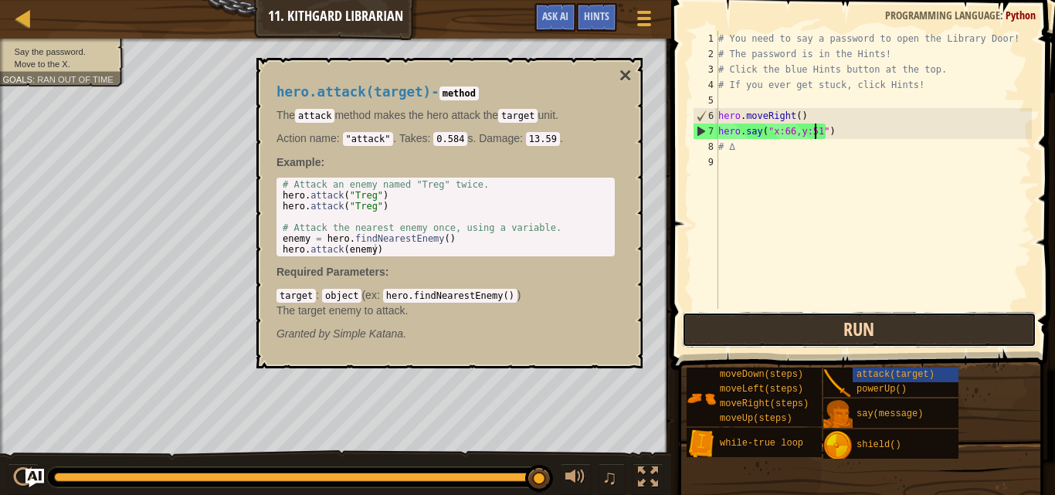
click at [884, 323] on button "Run" at bounding box center [859, 330] width 355 height 36
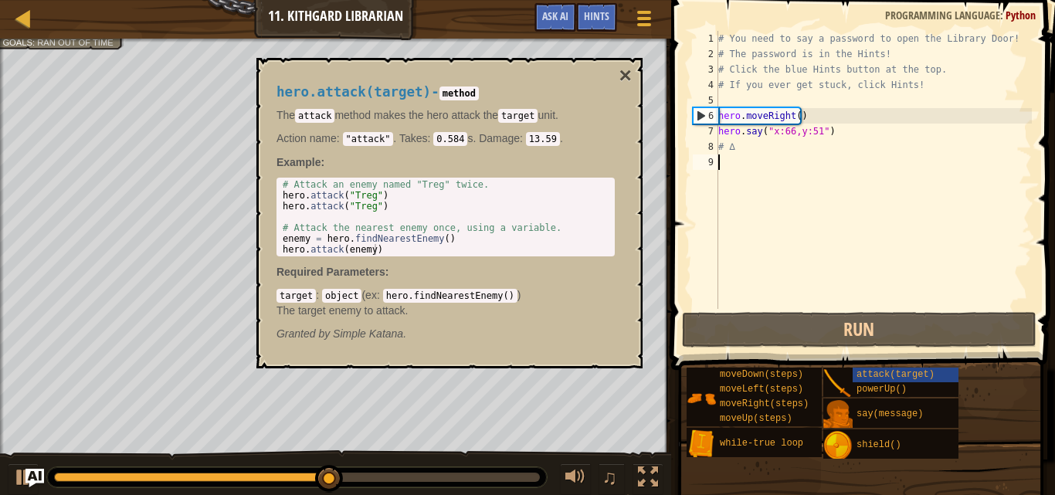
click at [786, 157] on div "# You need to say a password to open the Library Door! # The password is in the…" at bounding box center [873, 185] width 317 height 309
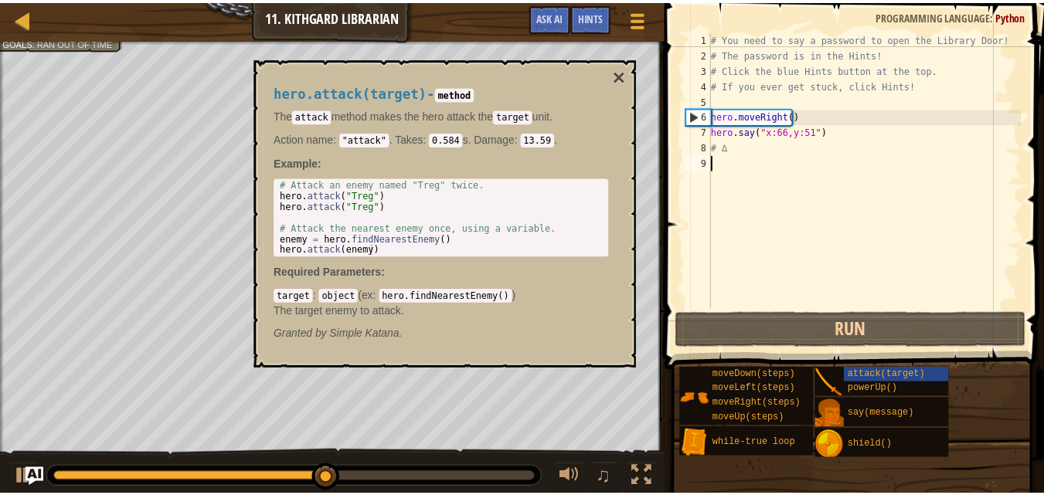
scroll to position [7, 0]
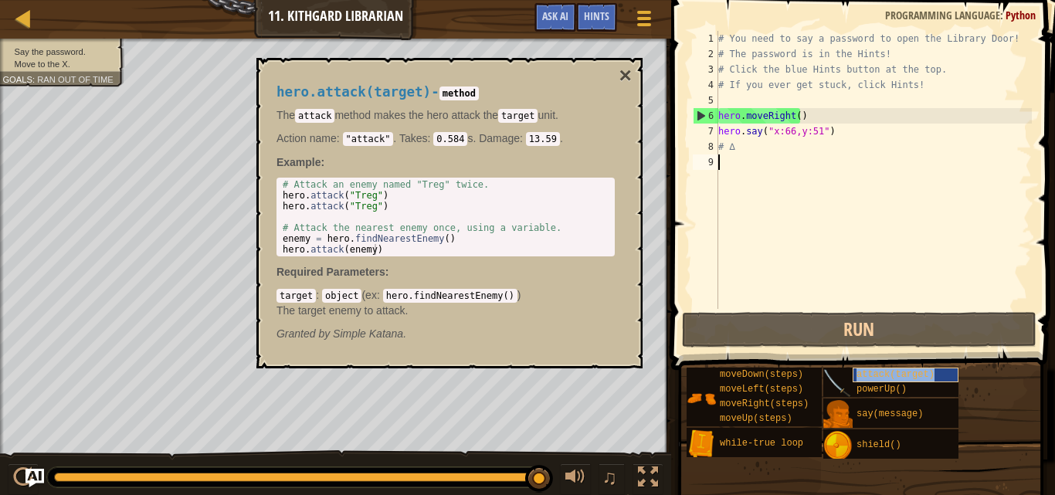
click at [910, 378] on span "attack(target)" at bounding box center [896, 374] width 78 height 11
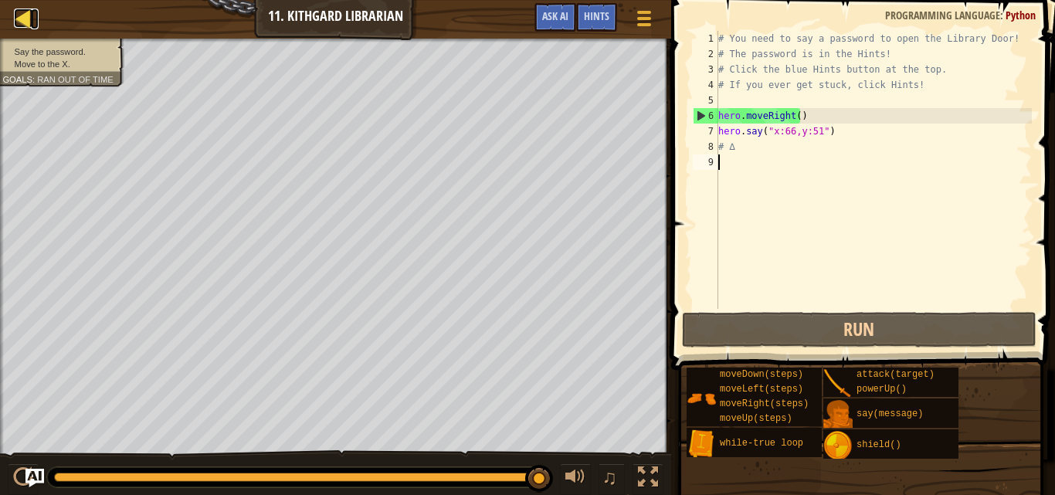
click at [25, 12] on div at bounding box center [23, 17] width 19 height 19
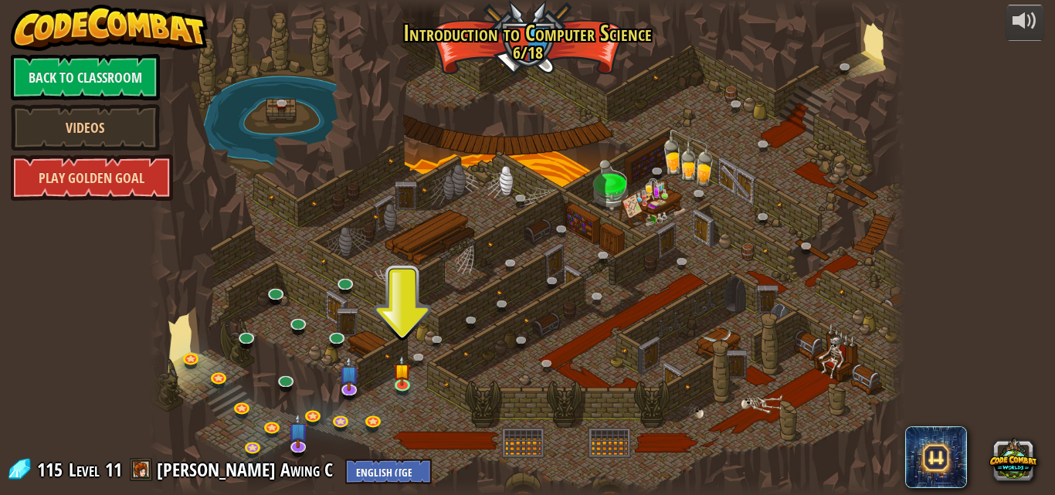
click at [132, 178] on link "Play Golden Goal" at bounding box center [92, 177] width 162 height 46
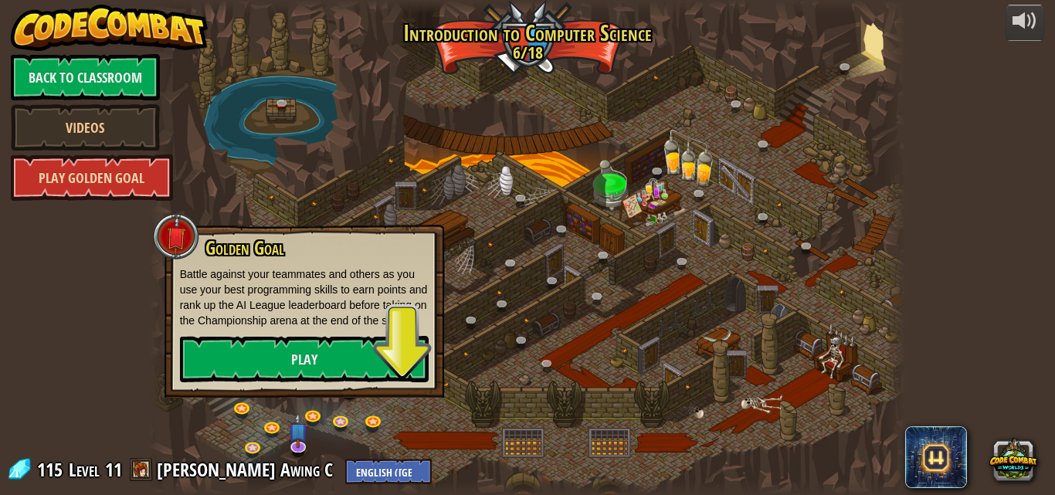
click at [132, 178] on link "Play Golden Goal" at bounding box center [92, 177] width 162 height 46
click at [156, 182] on link "Play Golden Goal" at bounding box center [92, 177] width 162 height 46
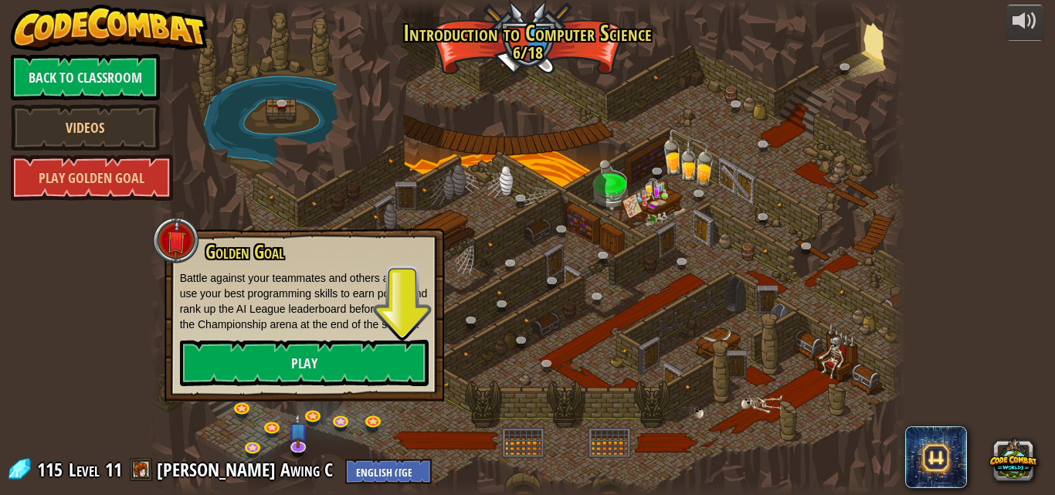
click at [454, 355] on div at bounding box center [528, 247] width 758 height 495
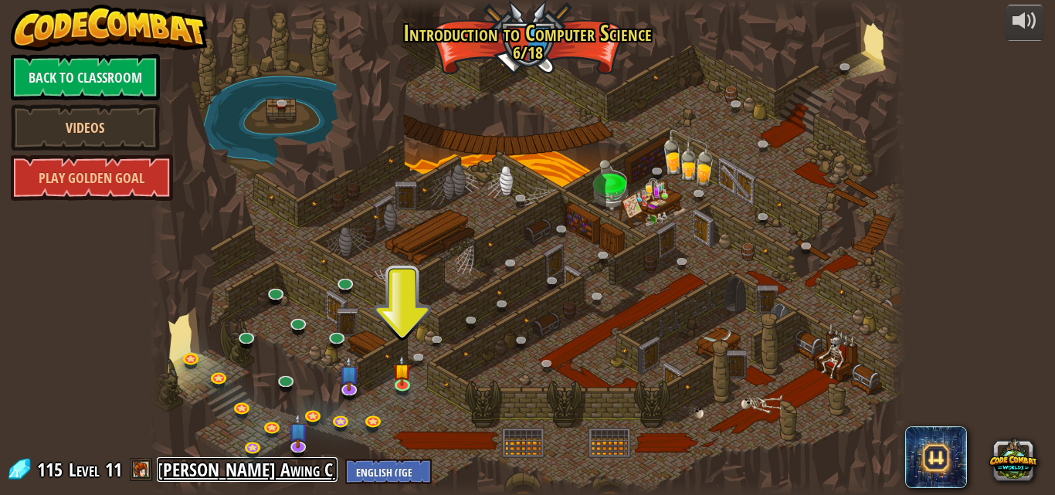
click at [208, 470] on link "[PERSON_NAME] Awing C" at bounding box center [247, 469] width 181 height 25
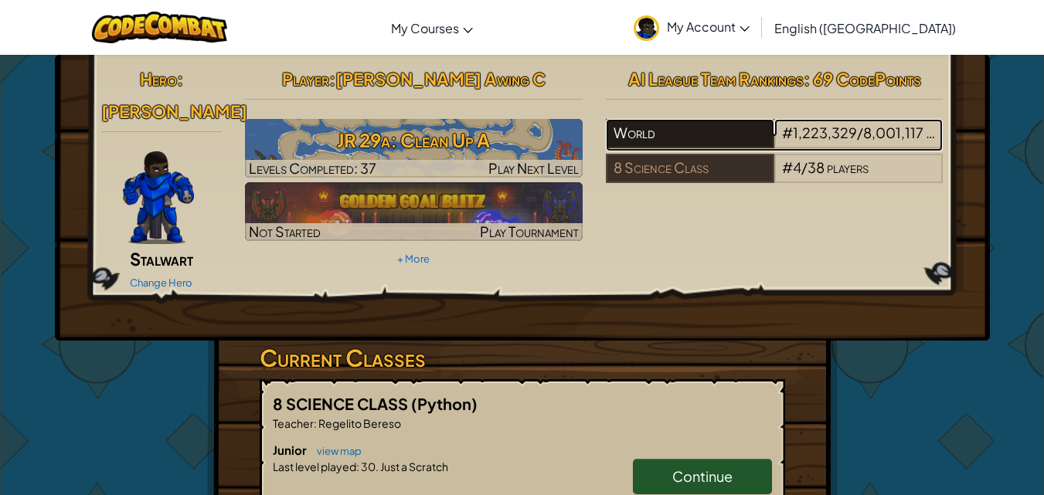
click at [698, 139] on div "World" at bounding box center [690, 133] width 168 height 29
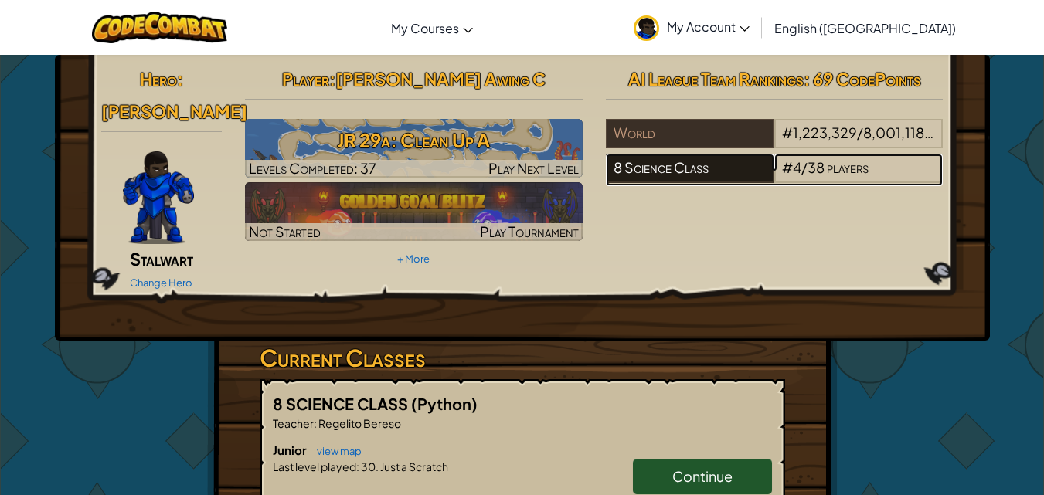
click at [693, 167] on div "8 Science Class" at bounding box center [690, 168] width 168 height 29
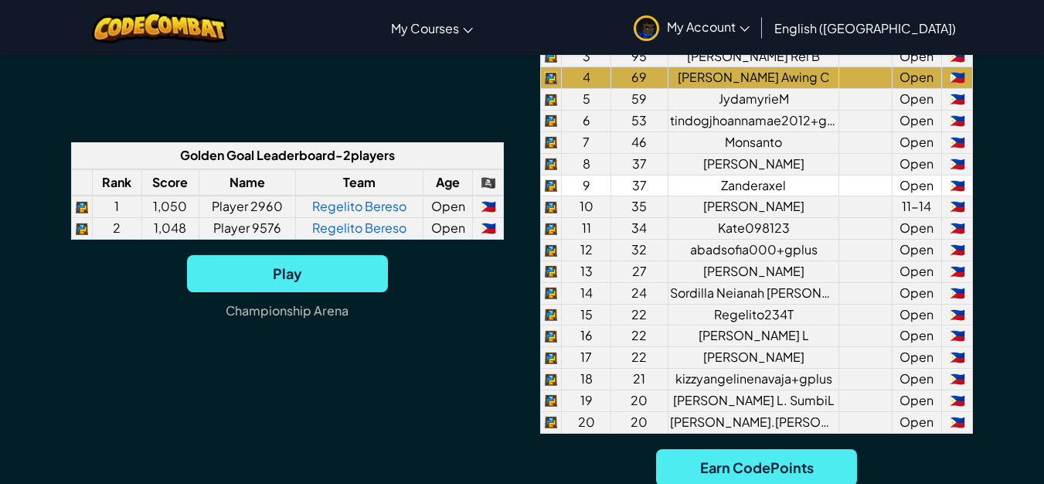
scroll to position [1184, 0]
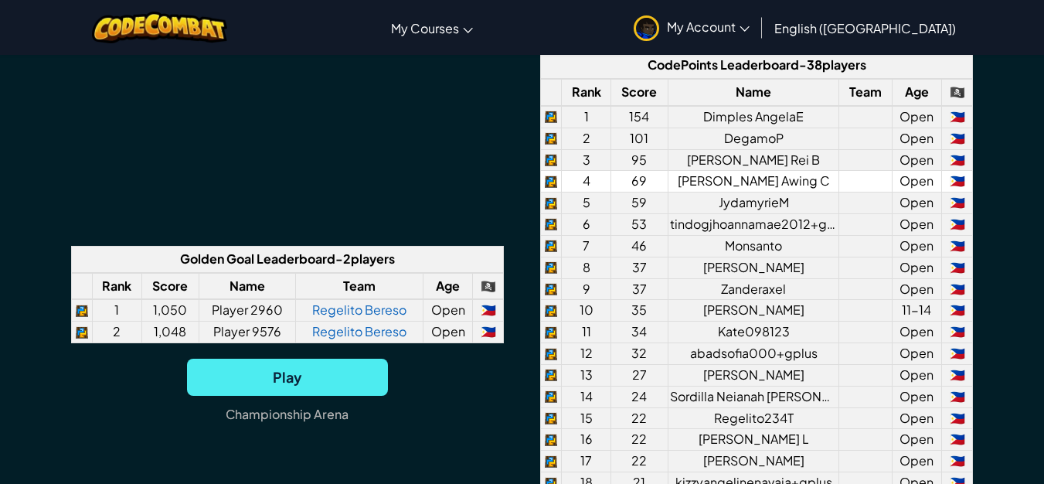
click at [915, 192] on td "Open" at bounding box center [916, 182] width 49 height 22
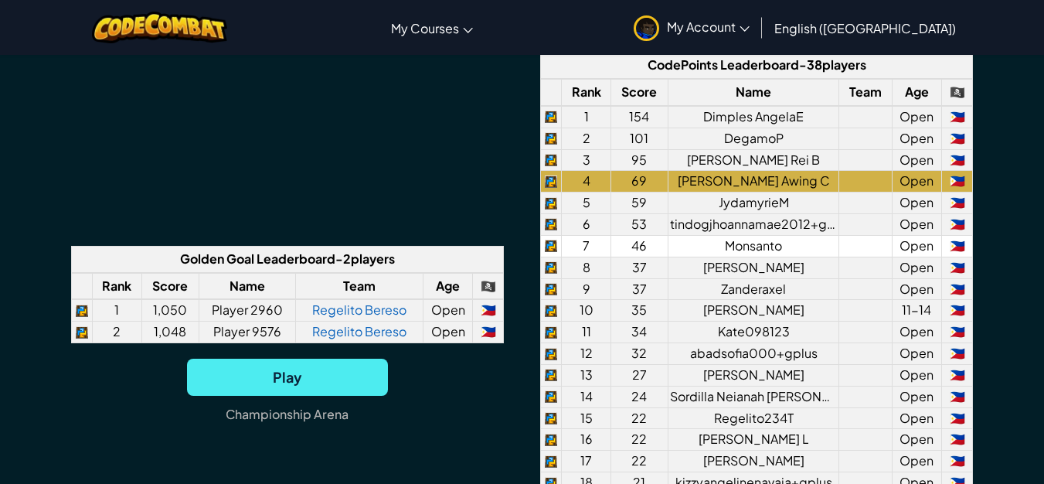
drag, startPoint x: 665, startPoint y: 294, endPoint x: 653, endPoint y: 287, distance: 14.2
click at [664, 256] on td "46" at bounding box center [638, 246] width 57 height 22
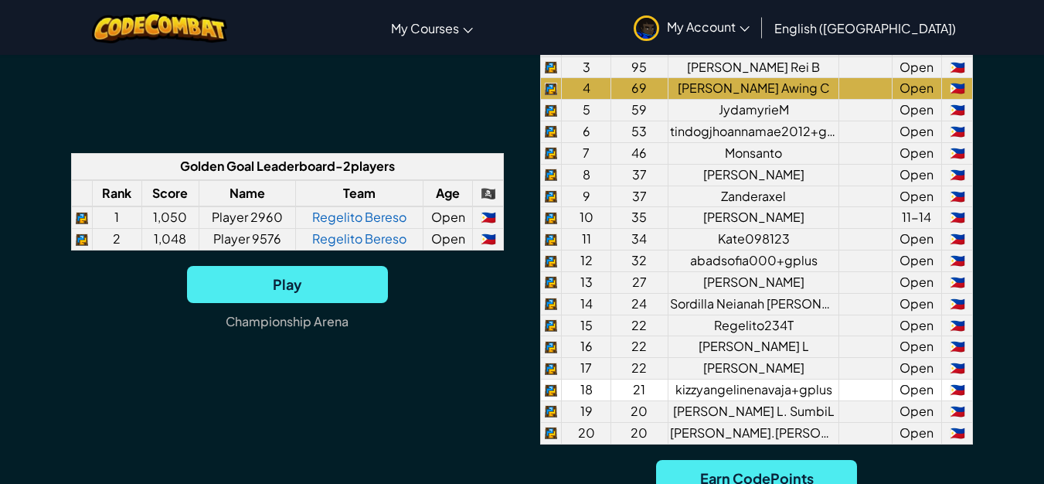
scroll to position [1390, 0]
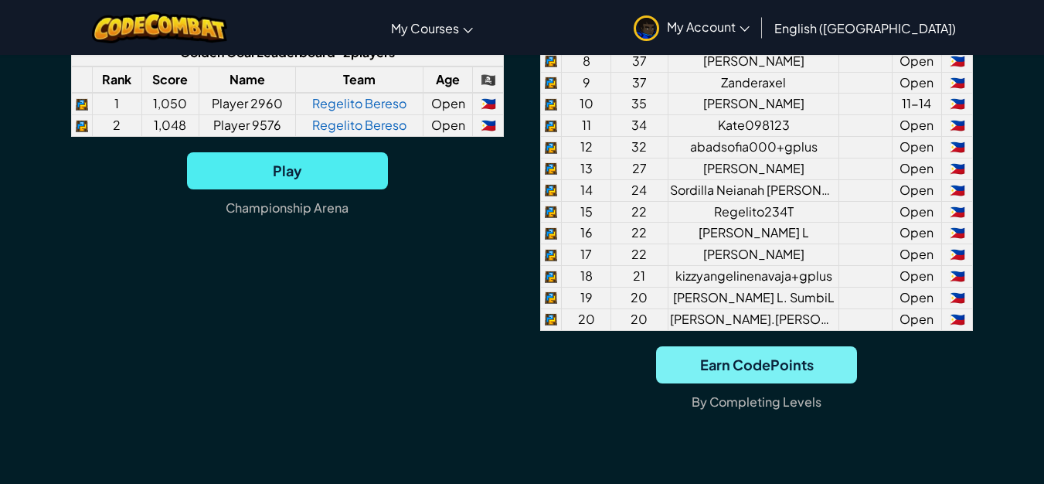
click at [768, 383] on span "Earn CodePoints" at bounding box center [756, 364] width 201 height 37
